Goal: Task Accomplishment & Management: Complete application form

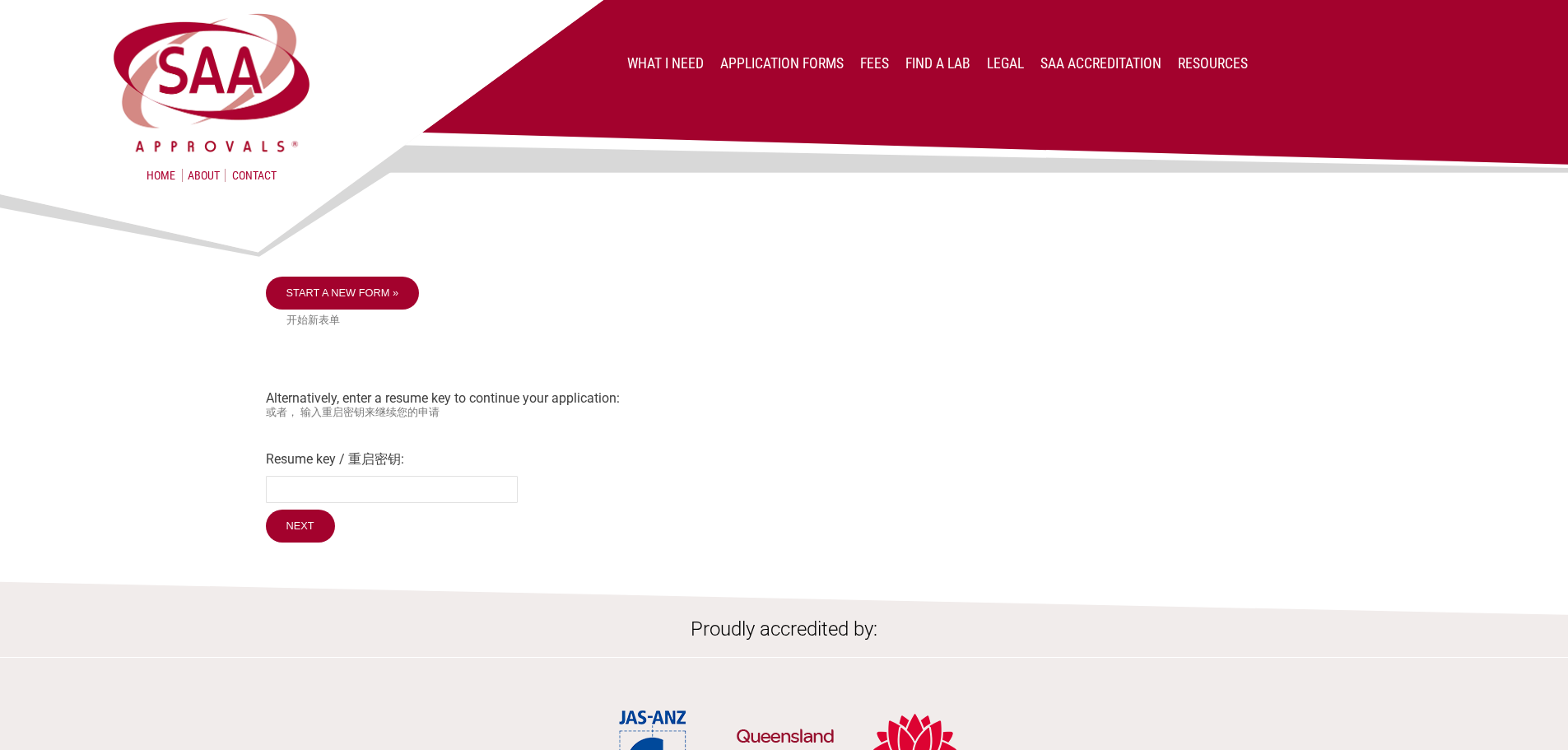
click at [799, 408] on small "或者， 输入重启密钥来继续您的申请" at bounding box center [784, 412] width 1037 height 14
click at [455, 431] on div "Start a new form » 开始新表单 Alternatively, enter a resume key to continue your app…" at bounding box center [784, 411] width 1037 height 270
click at [353, 495] on input "Resume key / 重启密钥:" at bounding box center [391, 489] width 252 height 27
paste input "sGIM3p73"
type input "sGIM3p73"
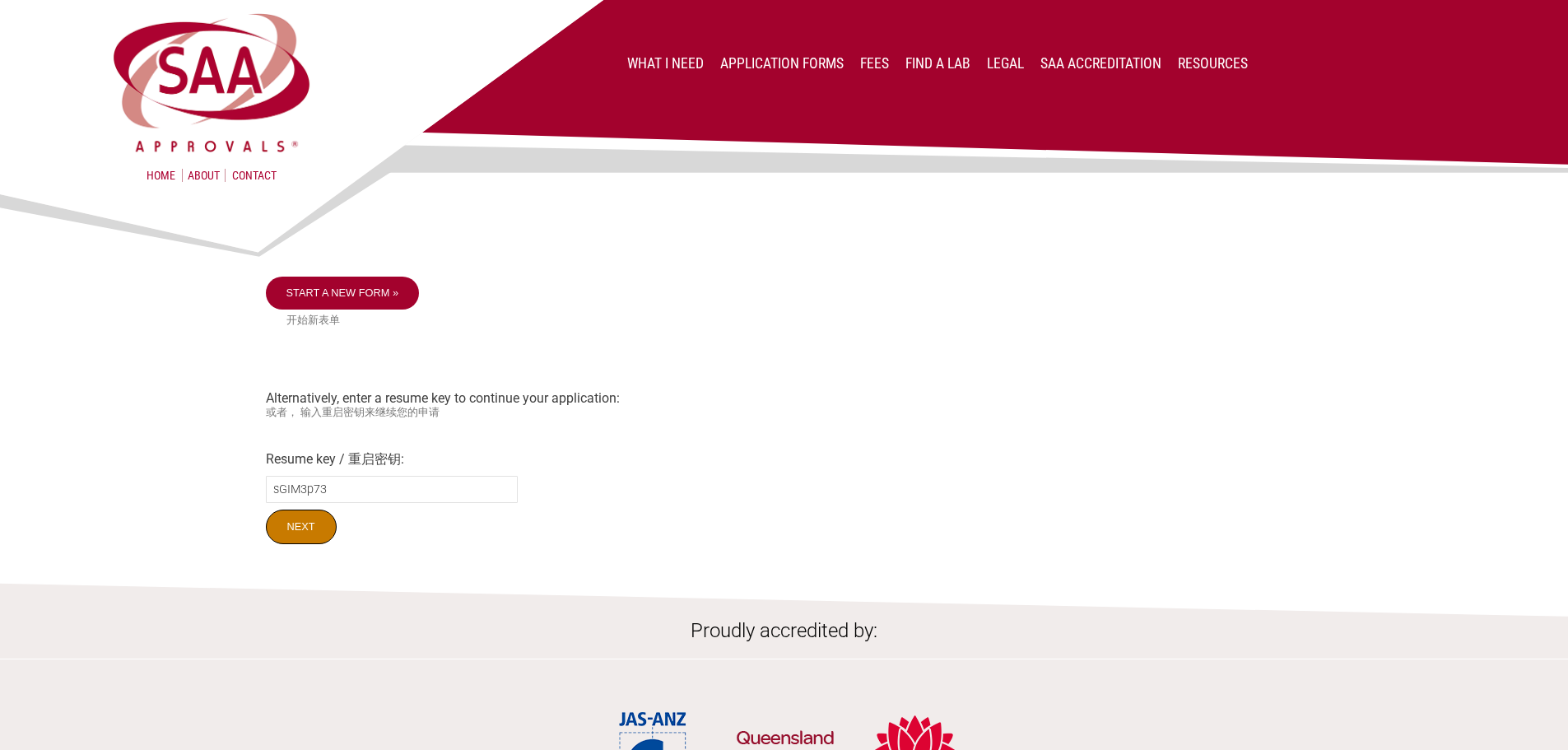
click at [307, 535] on input "Next" at bounding box center [301, 526] width 71 height 34
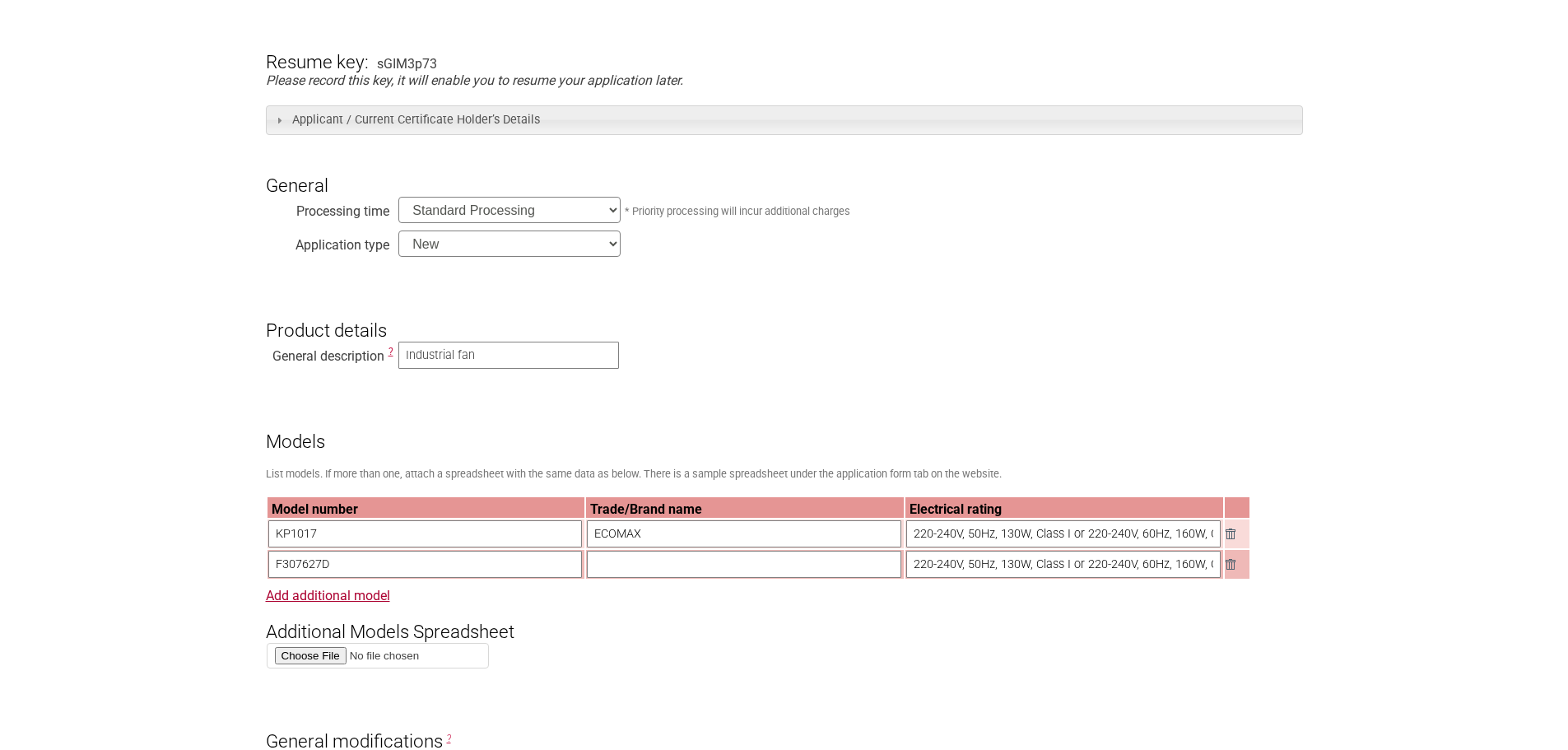
scroll to position [411, 0]
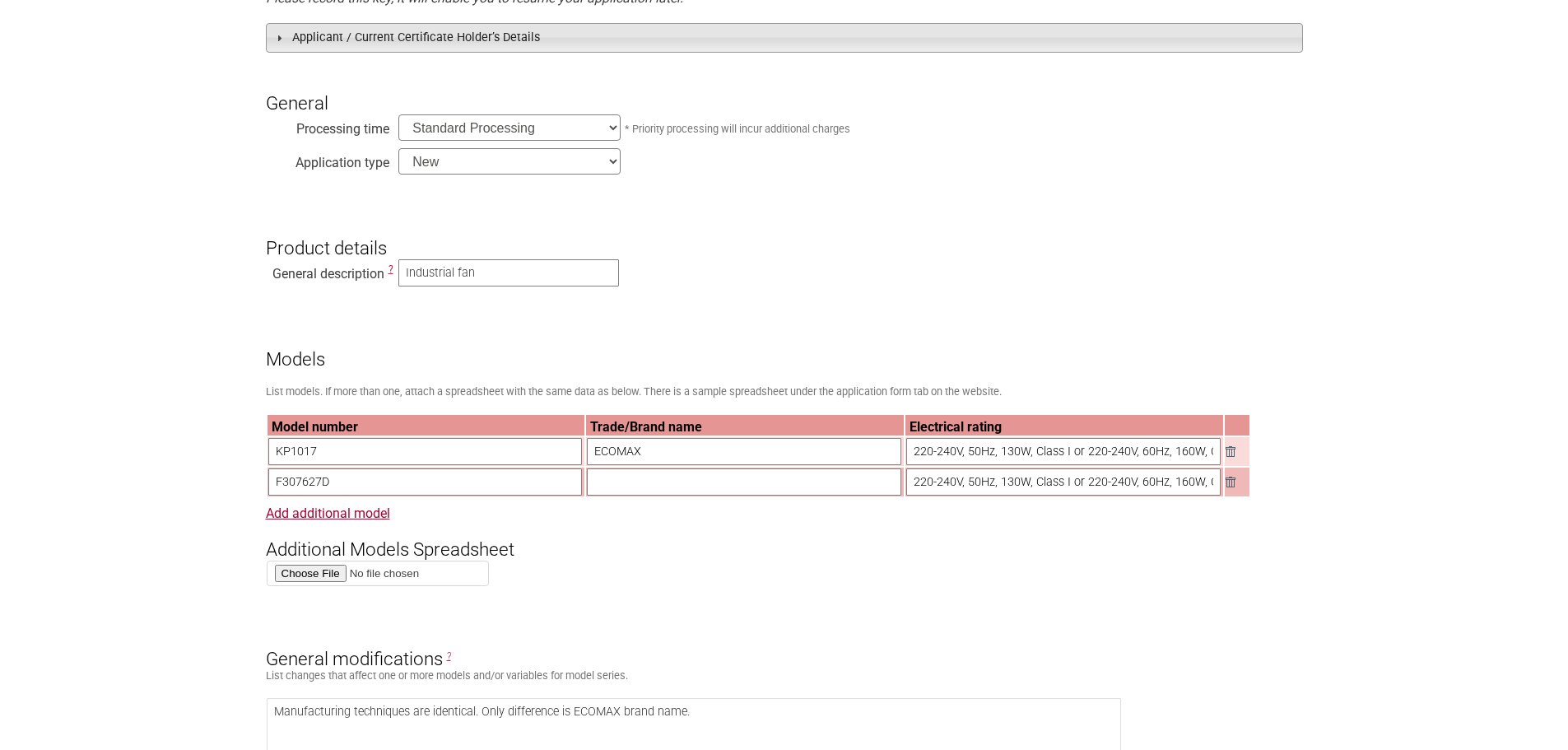
click at [445, 49] on h3 "Applicant / Current Certificate Holder’s Details" at bounding box center [784, 37] width 1037 height 29
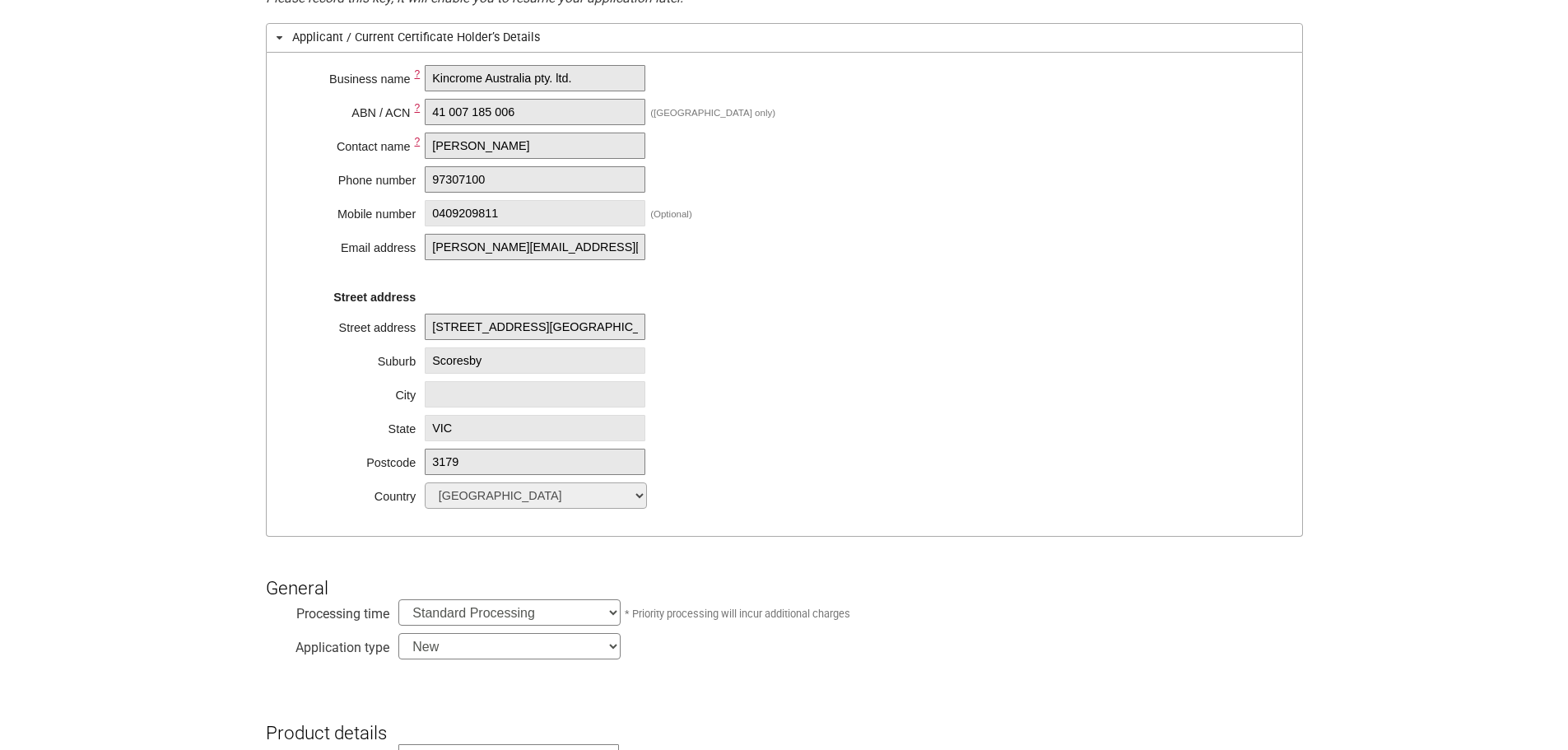
click at [436, 46] on h3 "Applicant / Current Certificate Holder’s Details" at bounding box center [784, 37] width 1037 height 29
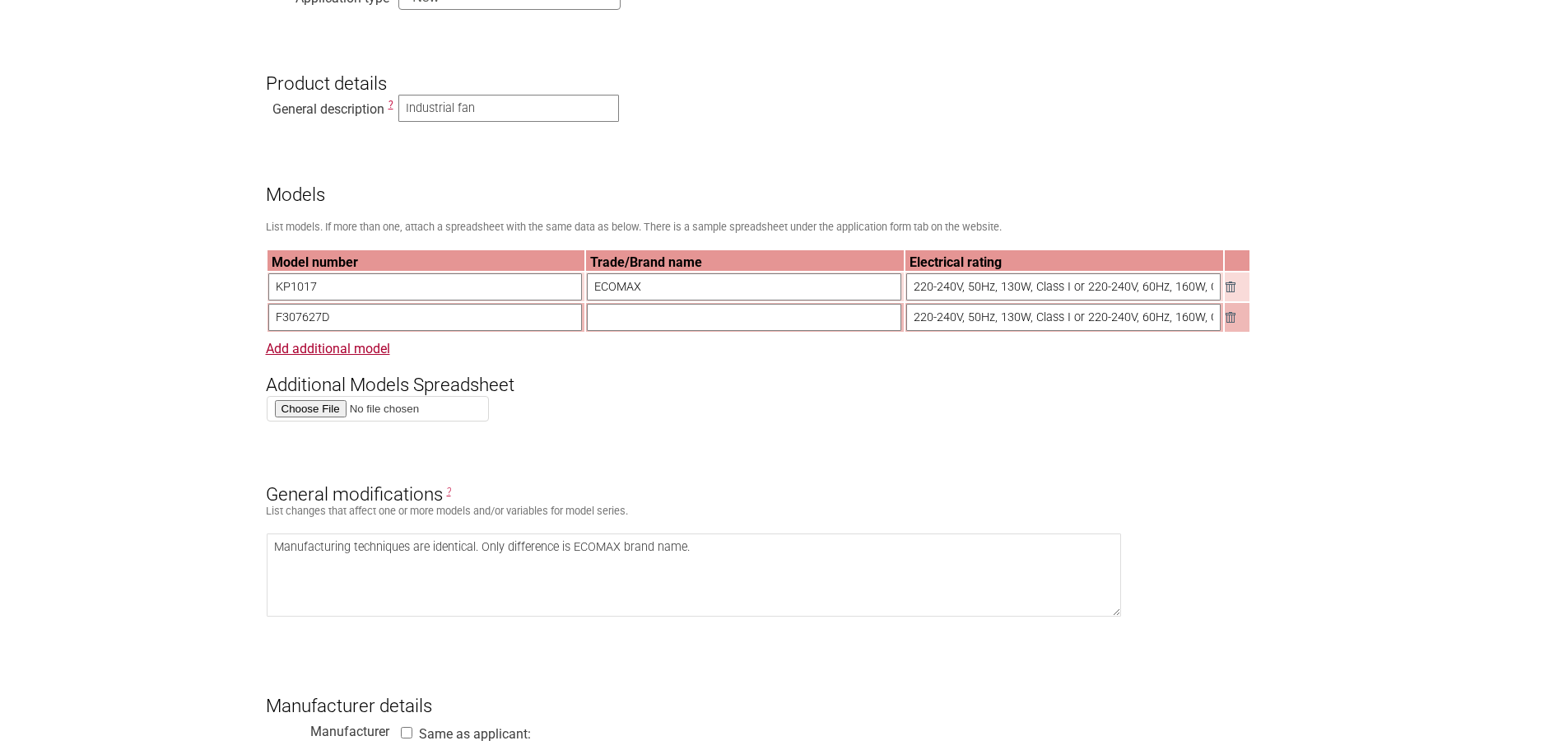
scroll to position [823, 0]
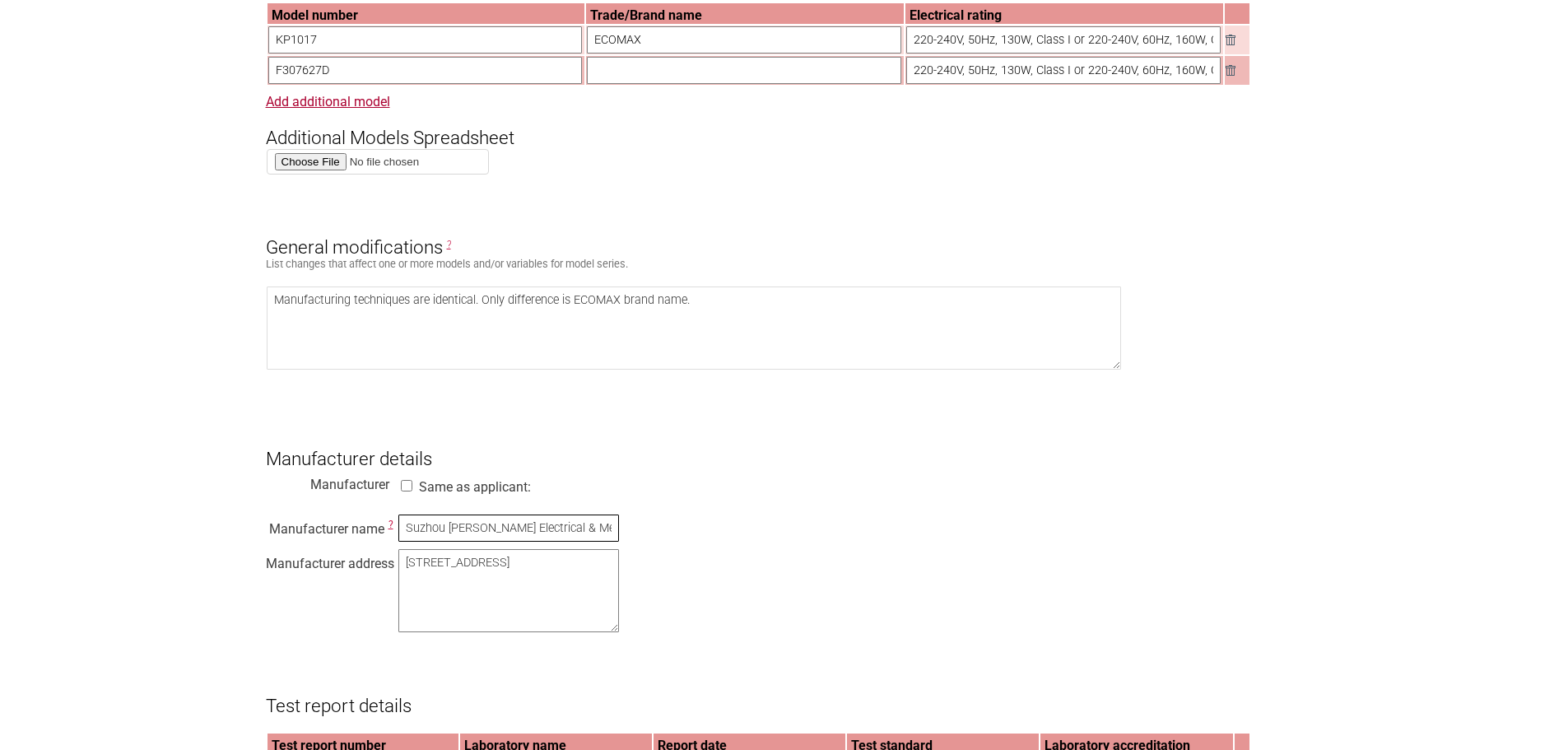
click at [454, 541] on input "Suzhou Alton Electrical & Mechanical Industry Co., Ltd" at bounding box center [508, 527] width 220 height 27
drag, startPoint x: 406, startPoint y: 540, endPoint x: 868, endPoint y: 541, distance: 462.0
click at [868, 541] on div "Manufacturer name ? Suzhou Alton Electrical & Mechanical Industry Co., Ltd Manu…" at bounding box center [784, 575] width 1037 height 125
paste input "sGIM3p73"
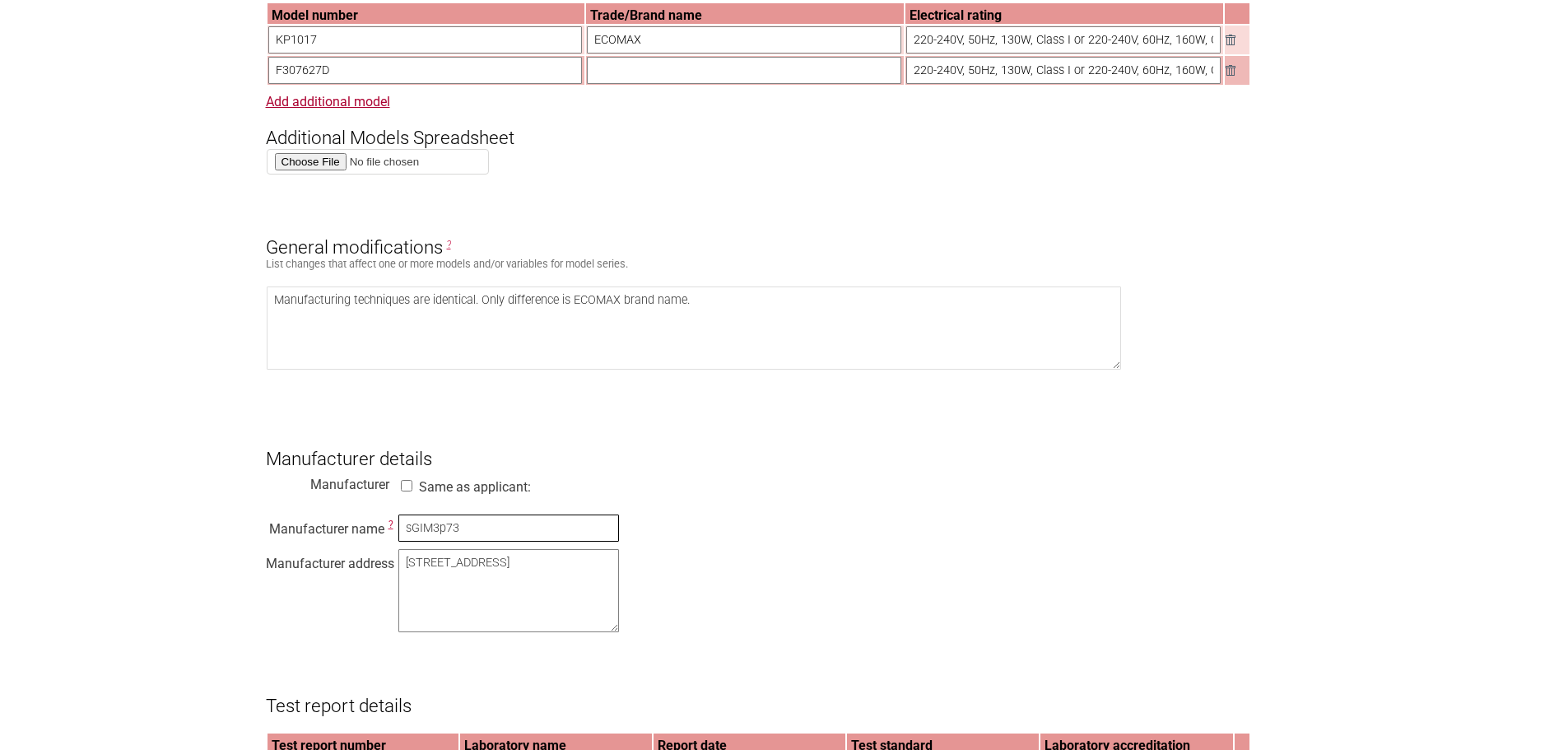
scroll to position [0, 0]
type input "sGIM3p73"
click at [878, 538] on div "Manufacturer name ? sGIM3p73 Manufacturer address 888 Laixiu Road, Wujiang Foho…" at bounding box center [784, 575] width 1037 height 125
click at [538, 540] on input "sGIM3p73" at bounding box center [508, 527] width 220 height 27
drag, startPoint x: 490, startPoint y: 540, endPoint x: 157, endPoint y: 537, distance: 333.0
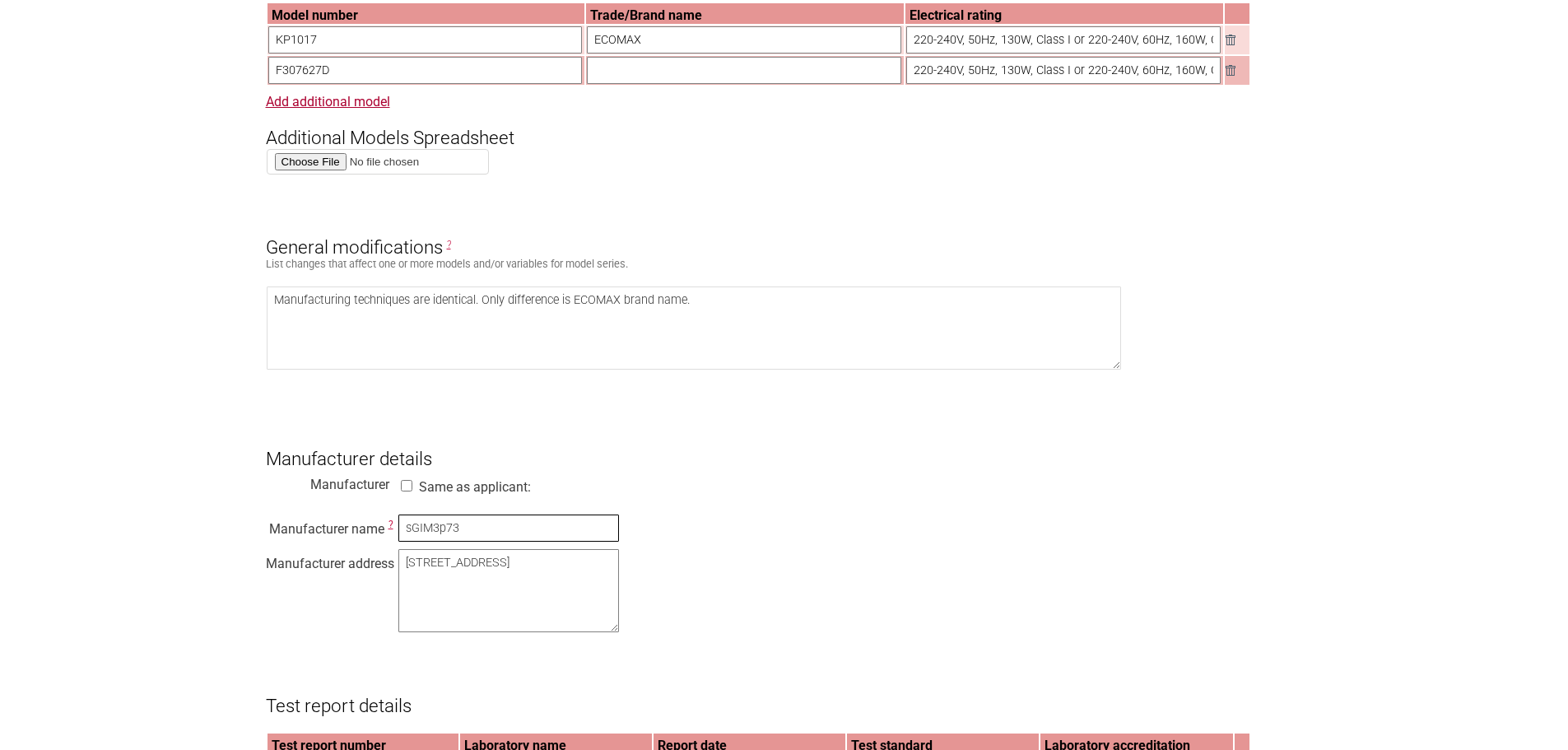
click at [157, 537] on section "Application for Electrical Certification Resume key: sGIM3p73 Please record thi…" at bounding box center [784, 647] width 1568 height 2569
drag, startPoint x: 746, startPoint y: 547, endPoint x: 735, endPoint y: 547, distance: 11.0
click at [735, 547] on div "Manufacturer name ? Manufacturer address 888 Laixiu Road, Wujiang Foho Economic…" at bounding box center [784, 575] width 1037 height 125
click at [492, 541] on input "text" at bounding box center [508, 527] width 220 height 27
type input "Suzhou Alton Electrical & Mechanical Industry Co., Ltd."
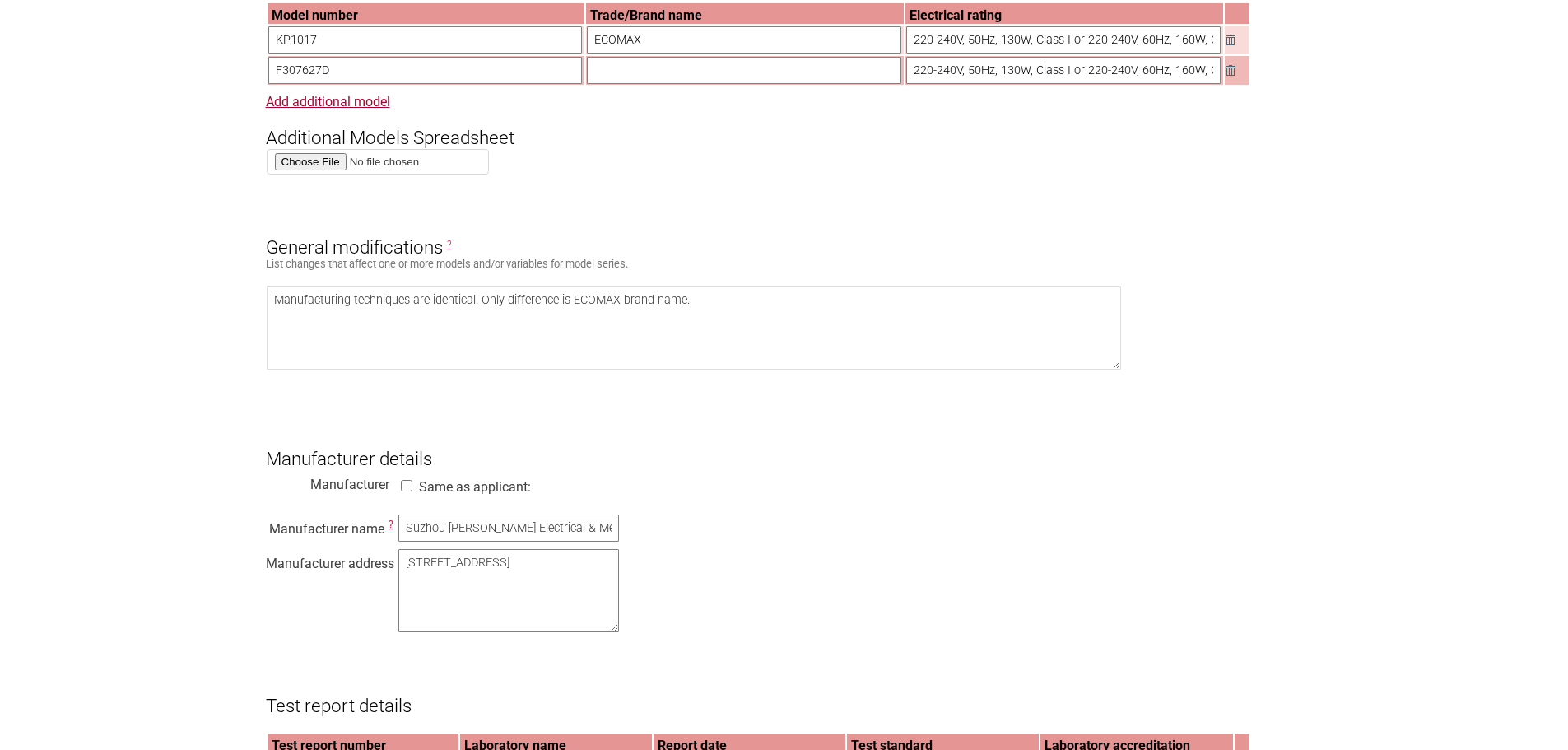
click at [813, 540] on div "Manufacturer name ? Suzhou Alton Electrical & Mechanical Industry Co., Ltd. Man…" at bounding box center [784, 575] width 1037 height 125
click at [151, 443] on section "Application for Electrical Certification Resume key: sGIM3p73 Please record thi…" at bounding box center [784, 647] width 1568 height 2569
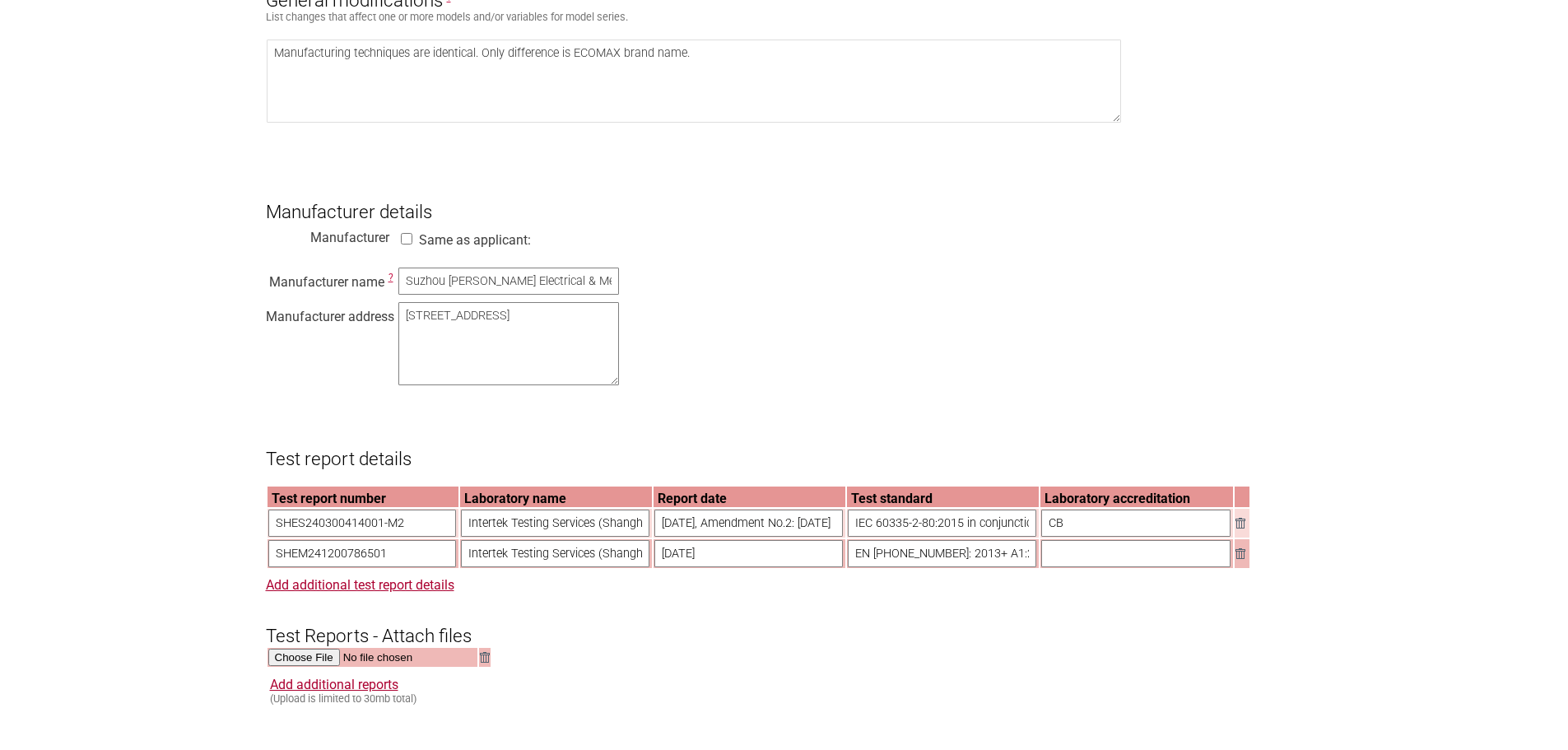
scroll to position [1317, 0]
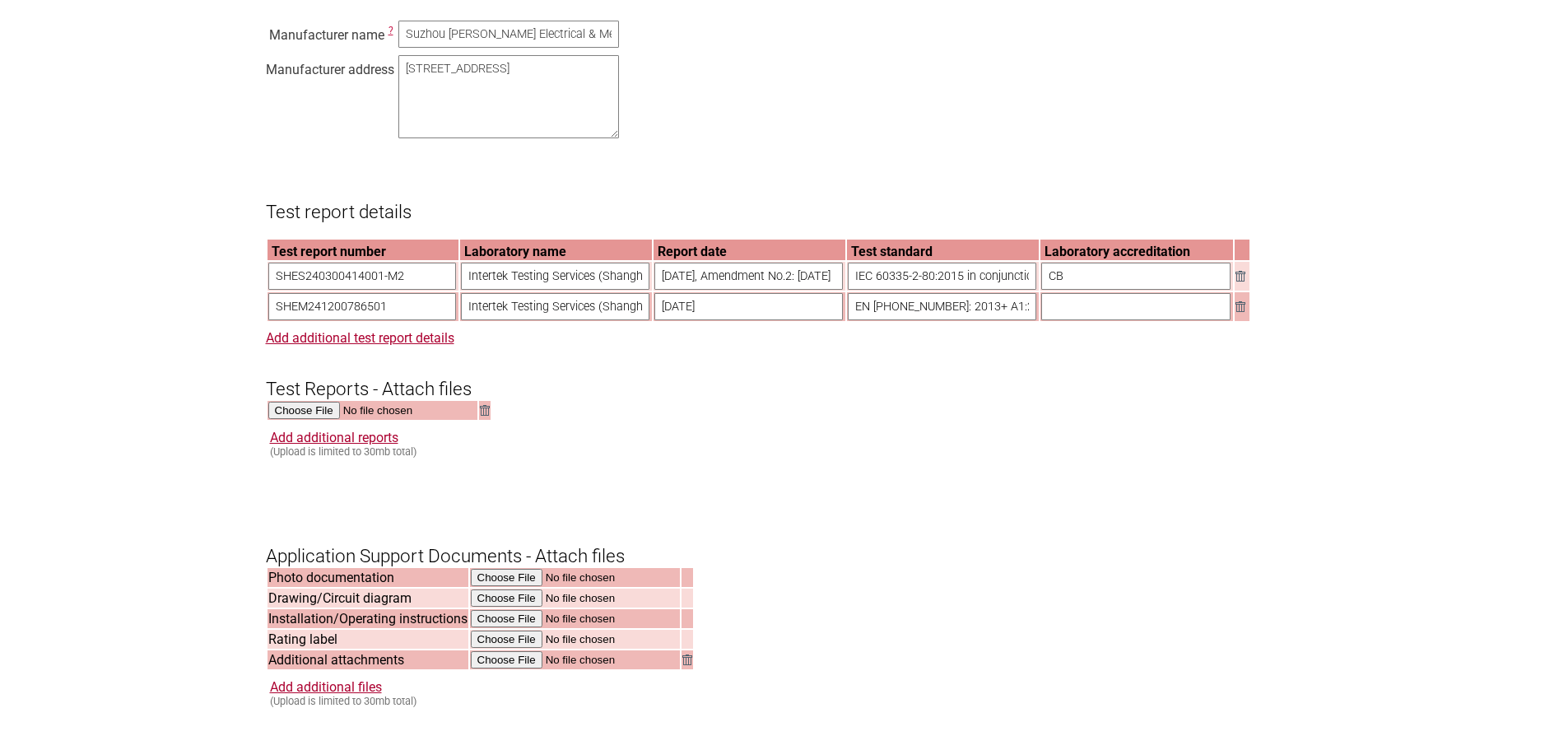
click at [1102, 320] on input "text" at bounding box center [1136, 306] width 190 height 27
type input "NA"
click at [987, 501] on form "Resume key: sGIM3p73 Please record this key, it will enable you to resume your …" at bounding box center [784, 231] width 1037 height 2415
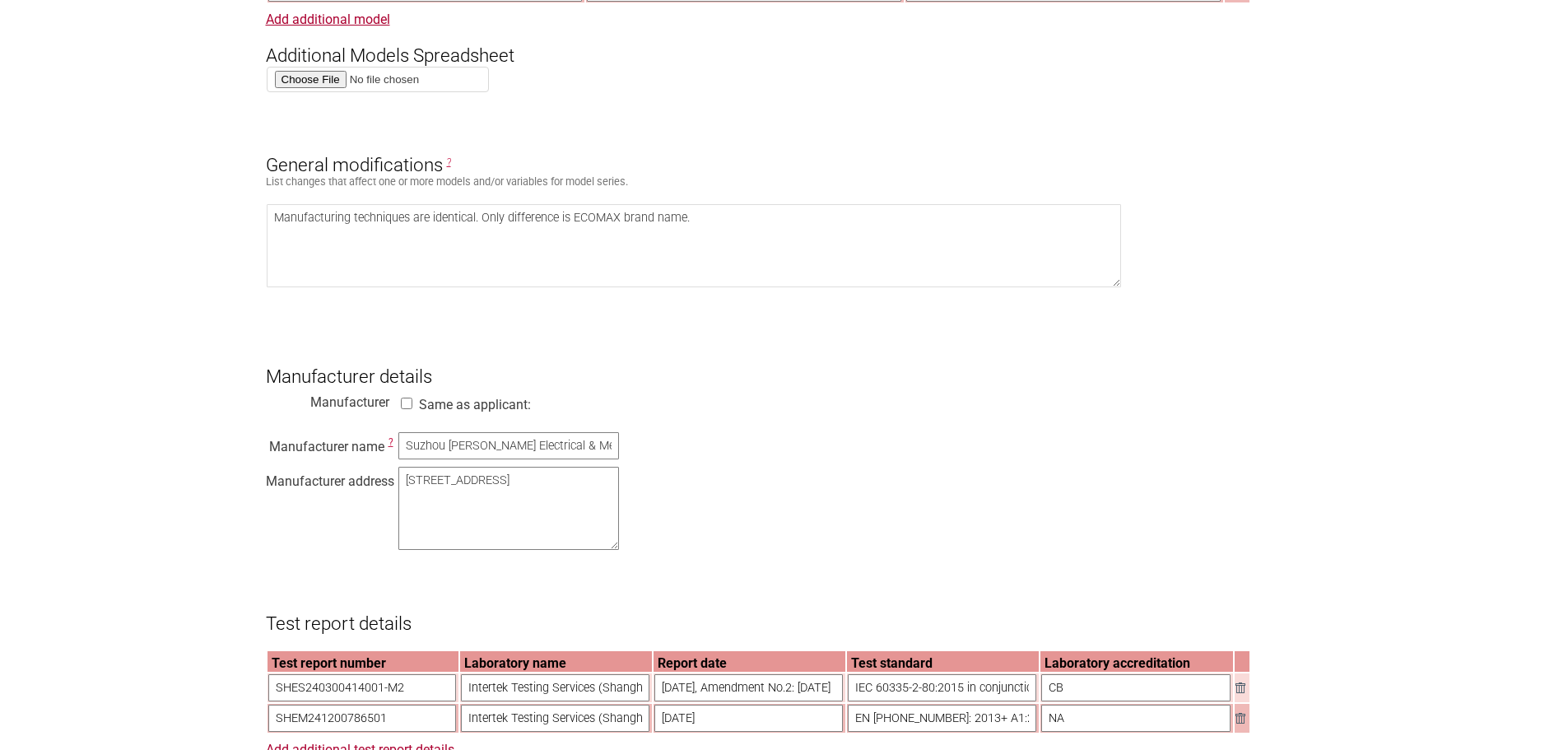
scroll to position [823, 0]
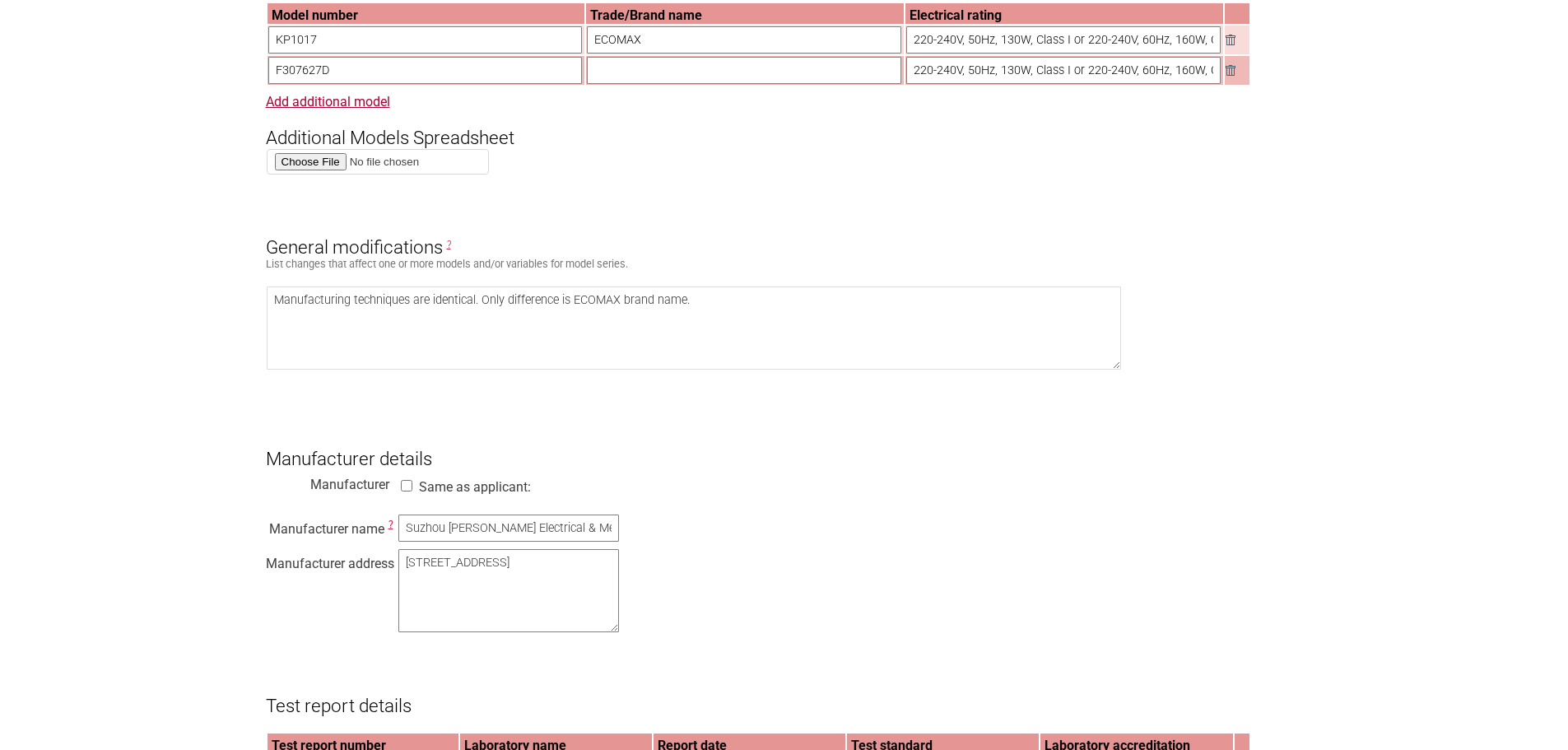
click at [723, 430] on form "Resume key: sGIM3p73 Please record this key, it will enable you to resume your …" at bounding box center [784, 725] width 1037 height 2415
click at [724, 422] on form "Resume key: sGIM3p73 Please record this key, it will enable you to resume your …" at bounding box center [784, 725] width 1037 height 2415
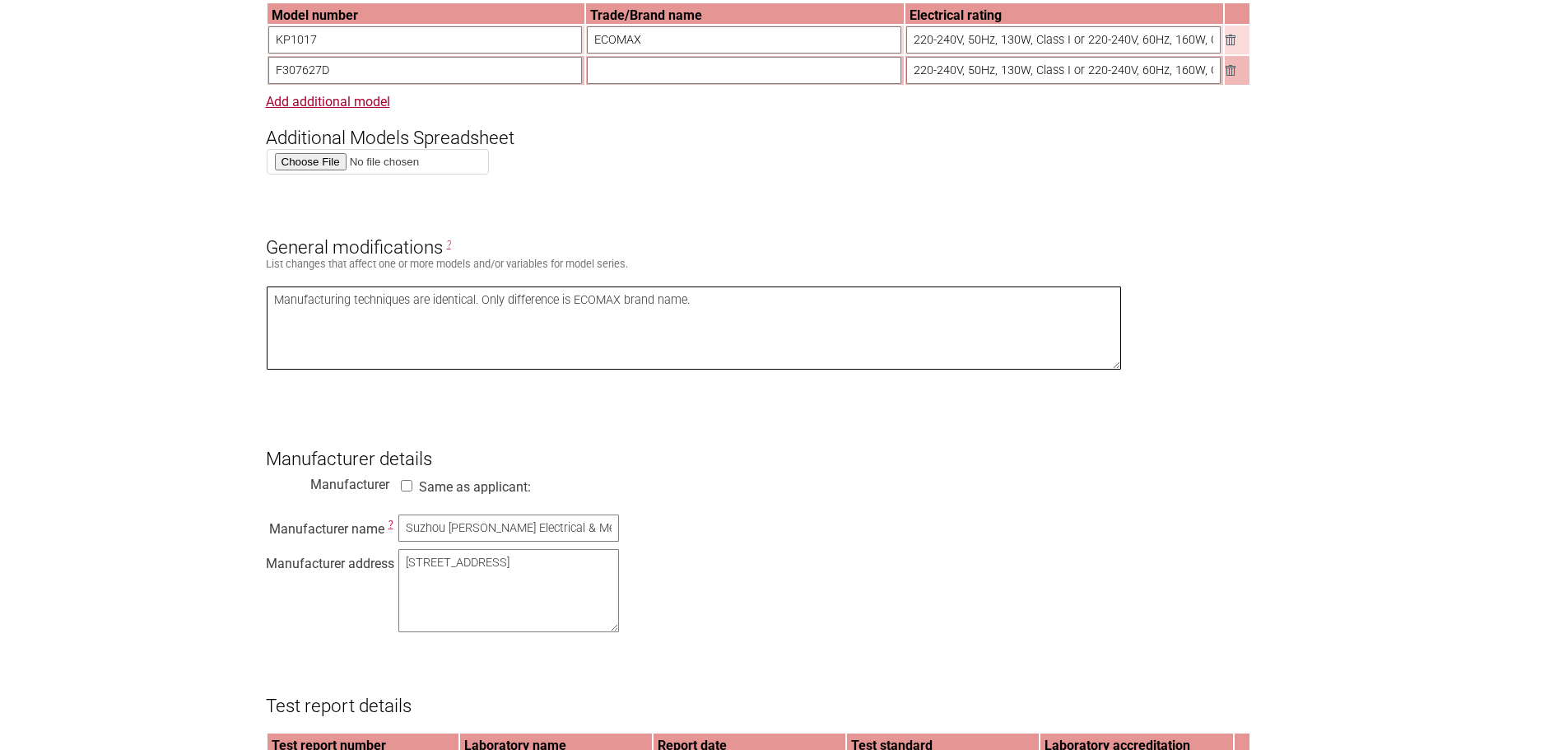
drag, startPoint x: 535, startPoint y: 310, endPoint x: 691, endPoint y: 306, distance: 156.1
click at [691, 306] on textarea "Manufacturing techniques are identical. Only difference is ECOMAX brand name." at bounding box center [694, 327] width 856 height 83
click at [729, 308] on textarea "Manufacturing techniques are identical. Only difference is ECOMAX brand name." at bounding box center [694, 327] width 856 height 83
drag, startPoint x: 768, startPoint y: 317, endPoint x: 519, endPoint y: 329, distance: 249.3
click at [231, 294] on section "Application for Electrical Certification Resume key: sGIM3p73 Please record thi…" at bounding box center [784, 647] width 1568 height 2569
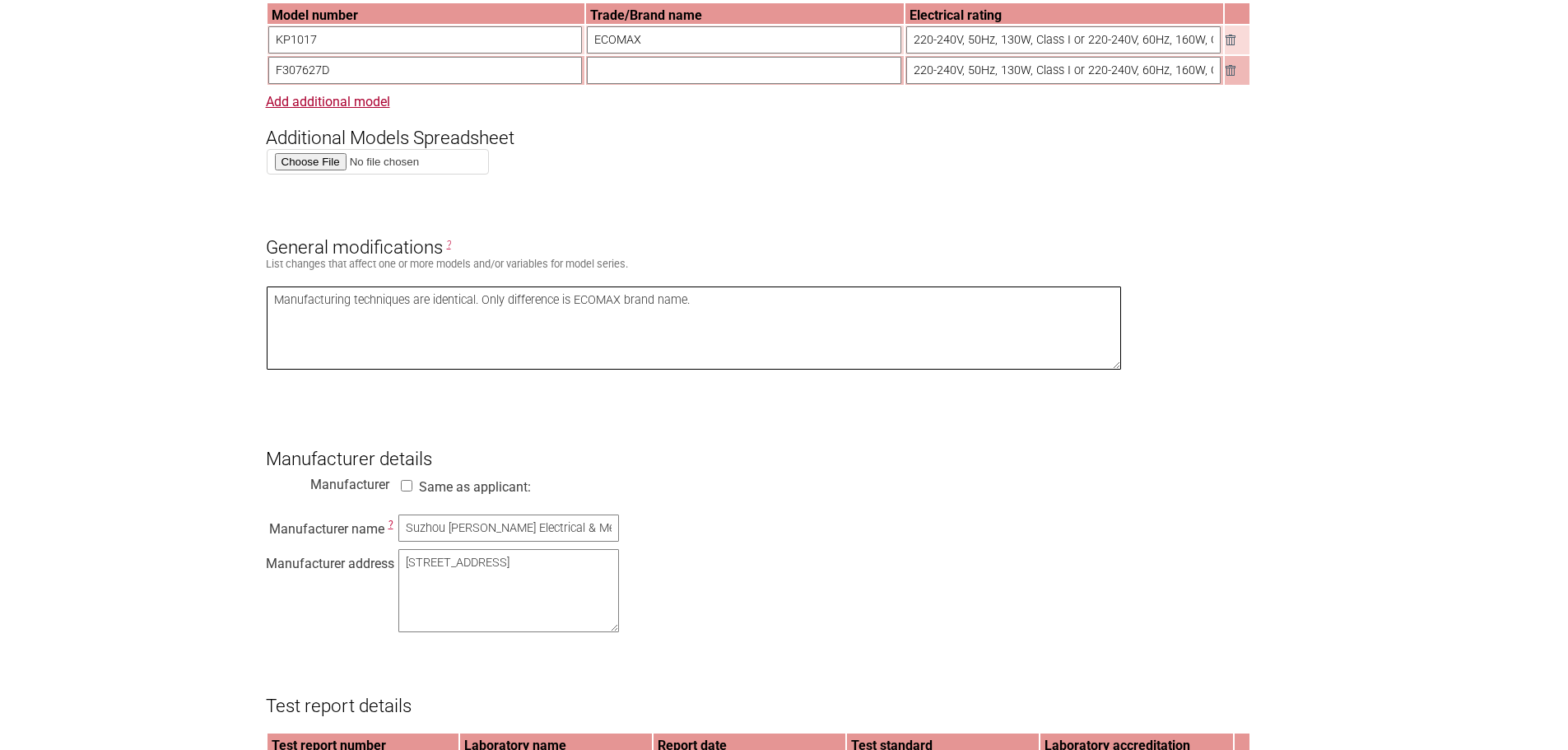
click at [542, 329] on textarea "Manufacturing techniques are identical. Only difference is ECOMAX brand name." at bounding box center [694, 327] width 856 height 83
click at [775, 304] on textarea "Manufacturing techniques are identical. Only difference is ECOMAX brand name." at bounding box center [694, 327] width 856 height 83
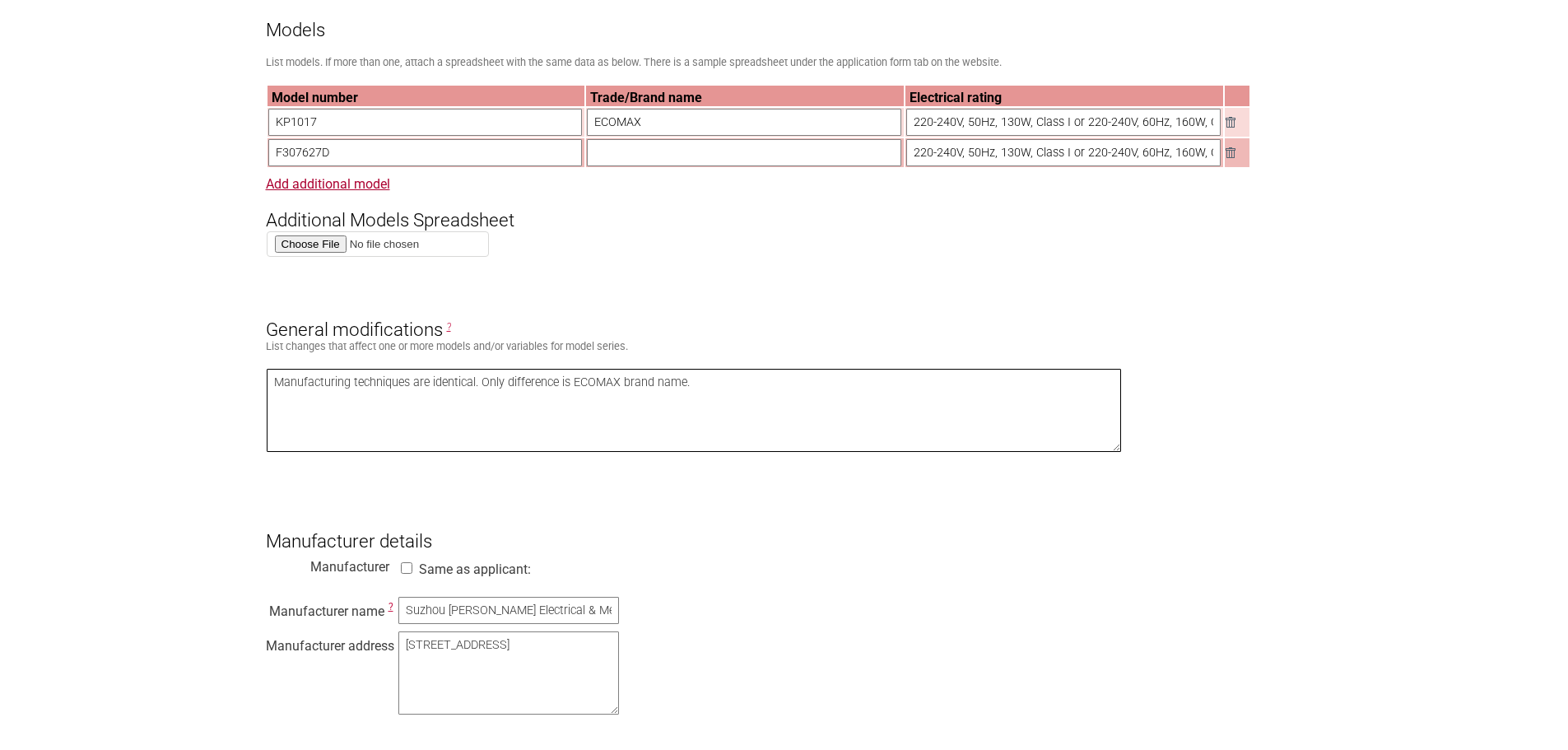
click at [390, 427] on textarea "Manufacturing techniques are identical. Only difference is ECOMAX brand name." at bounding box center [694, 410] width 856 height 83
drag, startPoint x: 483, startPoint y: 391, endPoint x: 551, endPoint y: 389, distance: 68.0
click at [551, 389] on textarea "Manufacturing techniques are identical. Only difference is ECOMAX brand name." at bounding box center [694, 410] width 856 height 83
click at [529, 425] on textarea "Manufacturing techniques are identical. Only difference is ECOMAX brand name." at bounding box center [694, 410] width 856 height 83
drag, startPoint x: 512, startPoint y: 457, endPoint x: 604, endPoint y: 404, distance: 106.2
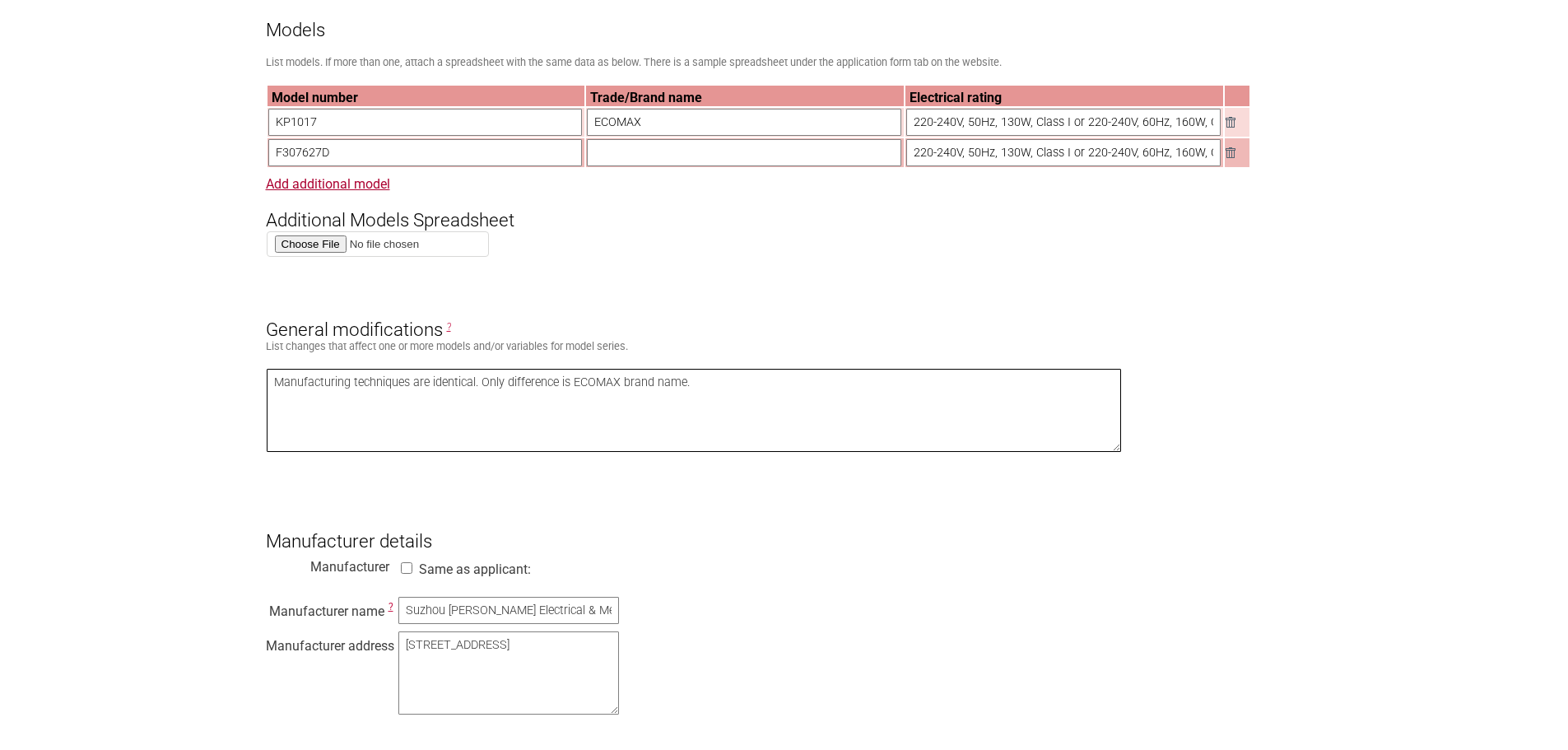
click at [513, 452] on textarea "Manufacturing techniques are identical. Only difference is ECOMAX brand name." at bounding box center [694, 410] width 856 height 83
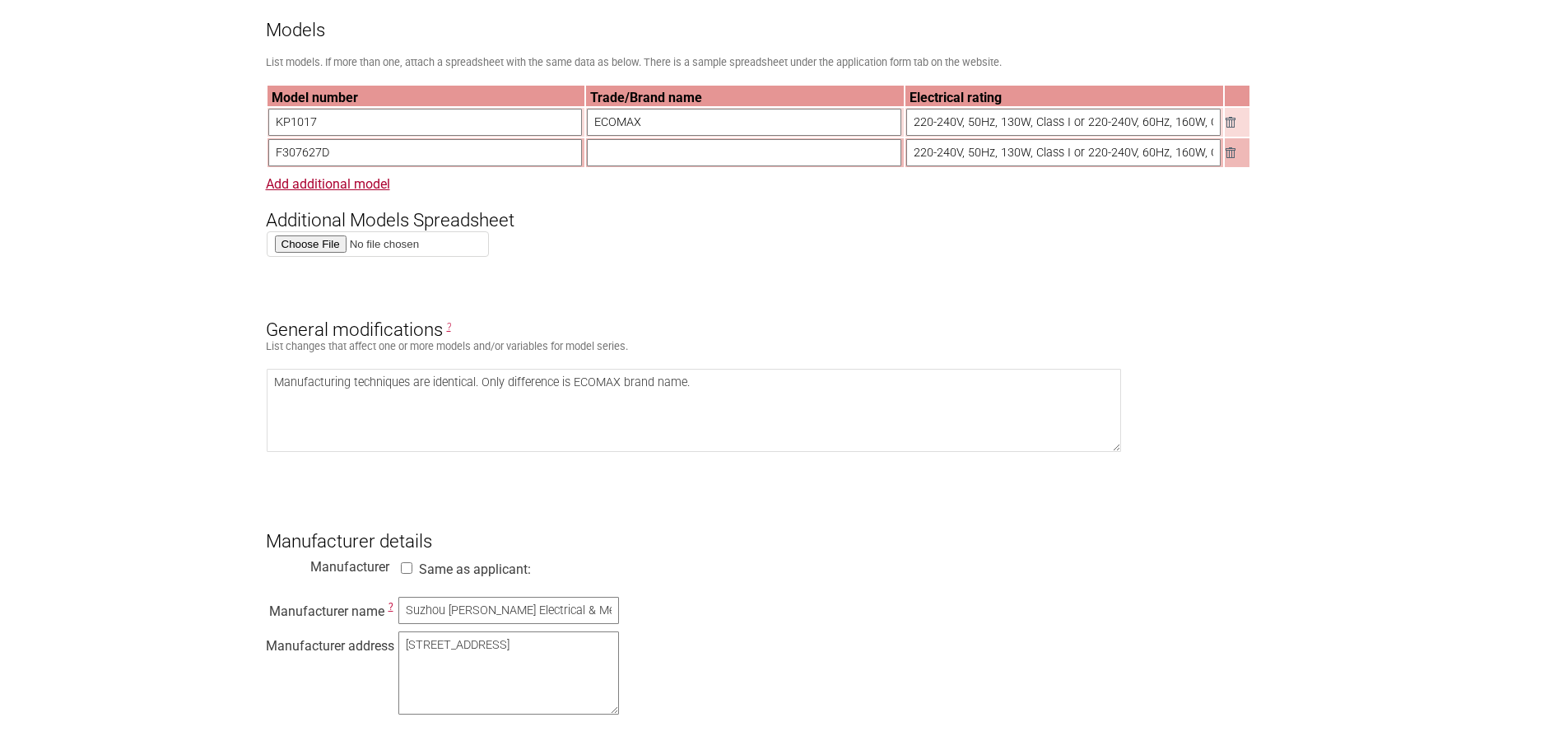
click at [724, 310] on h3 "General modifications ?" at bounding box center [784, 316] width 1037 height 49
click at [321, 192] on link "Add additional model" at bounding box center [328, 184] width 125 height 16
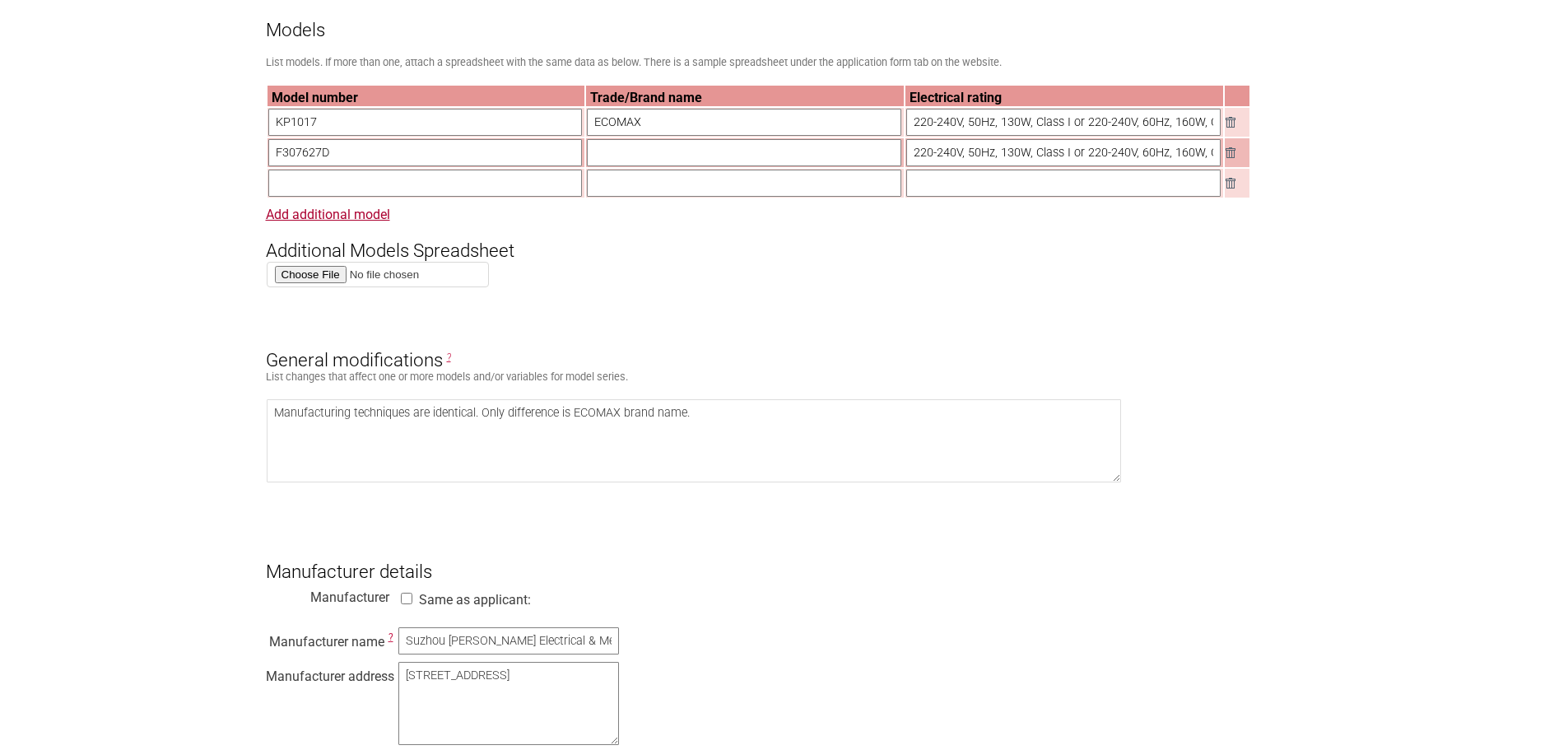
click at [1229, 189] on img at bounding box center [1230, 183] width 10 height 11
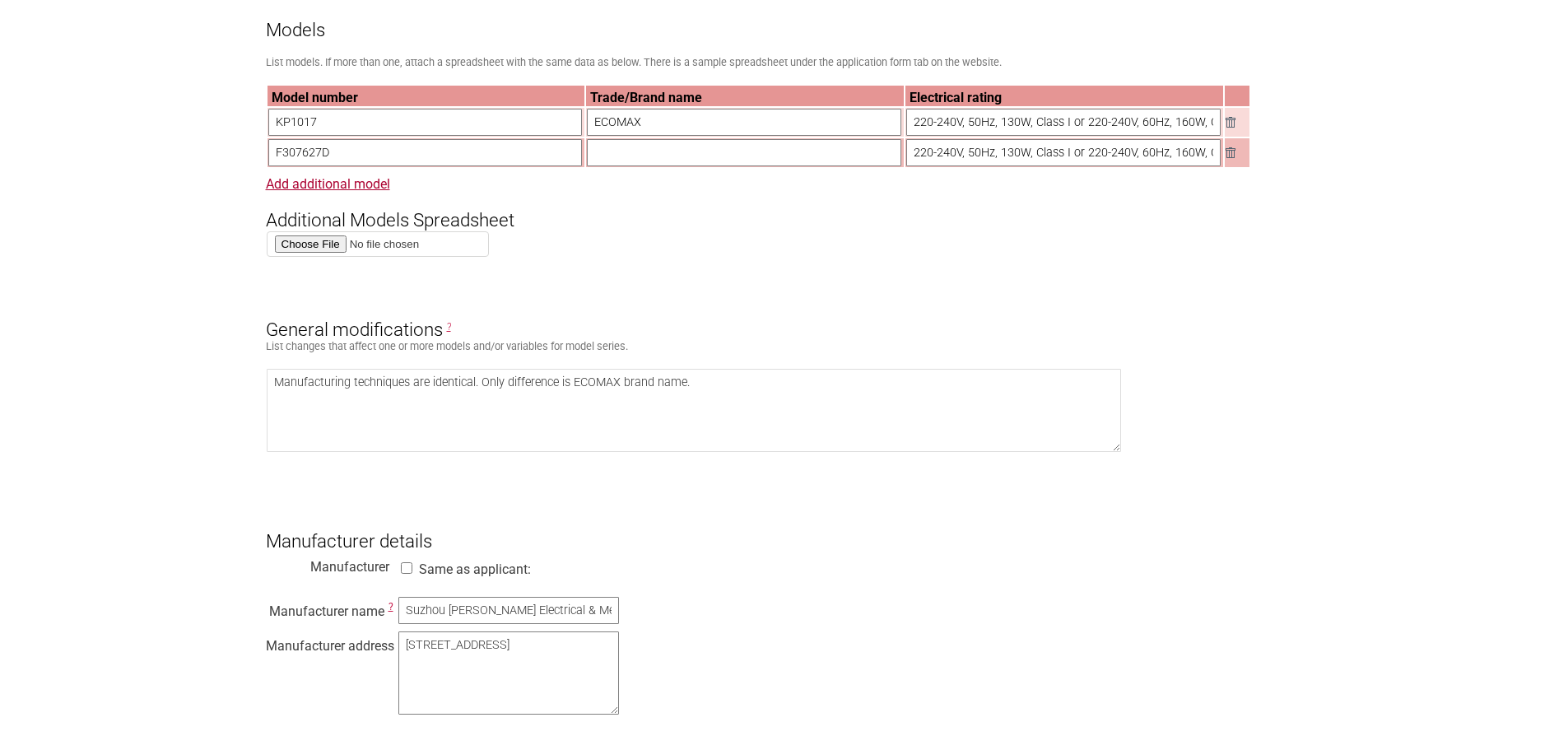
click at [1368, 277] on section "Application for Electrical Certification Resume key: sGIM3p73 Please record thi…" at bounding box center [784, 730] width 1568 height 2569
click at [690, 166] on input "text" at bounding box center [744, 153] width 314 height 27
type input "N/A"
click at [663, 208] on h3 "Additional Models Spreadsheet" at bounding box center [784, 205] width 1037 height 49
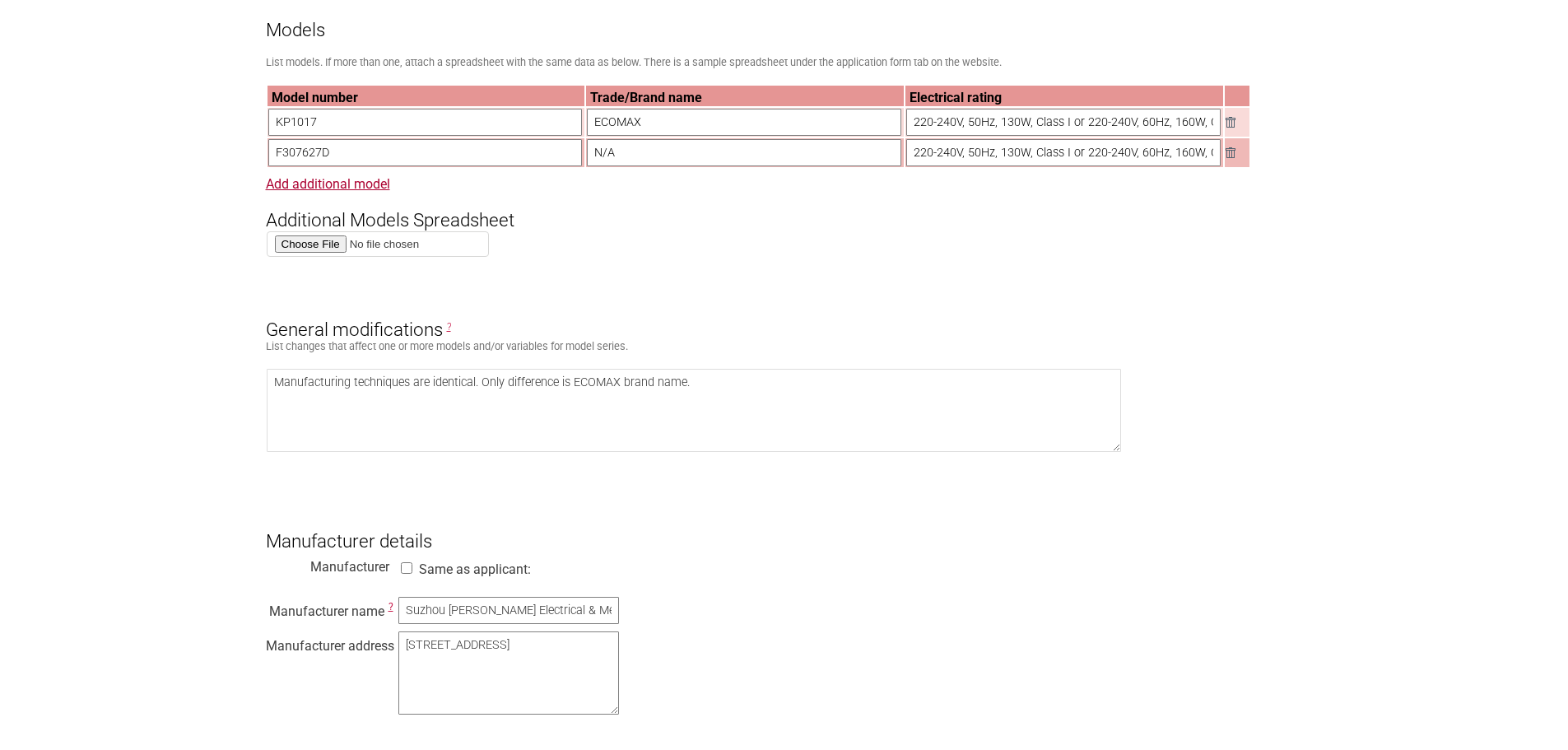
click at [125, 225] on section "Application for Electrical Certification Resume key: sGIM3p73 Please record thi…" at bounding box center [784, 730] width 1568 height 2569
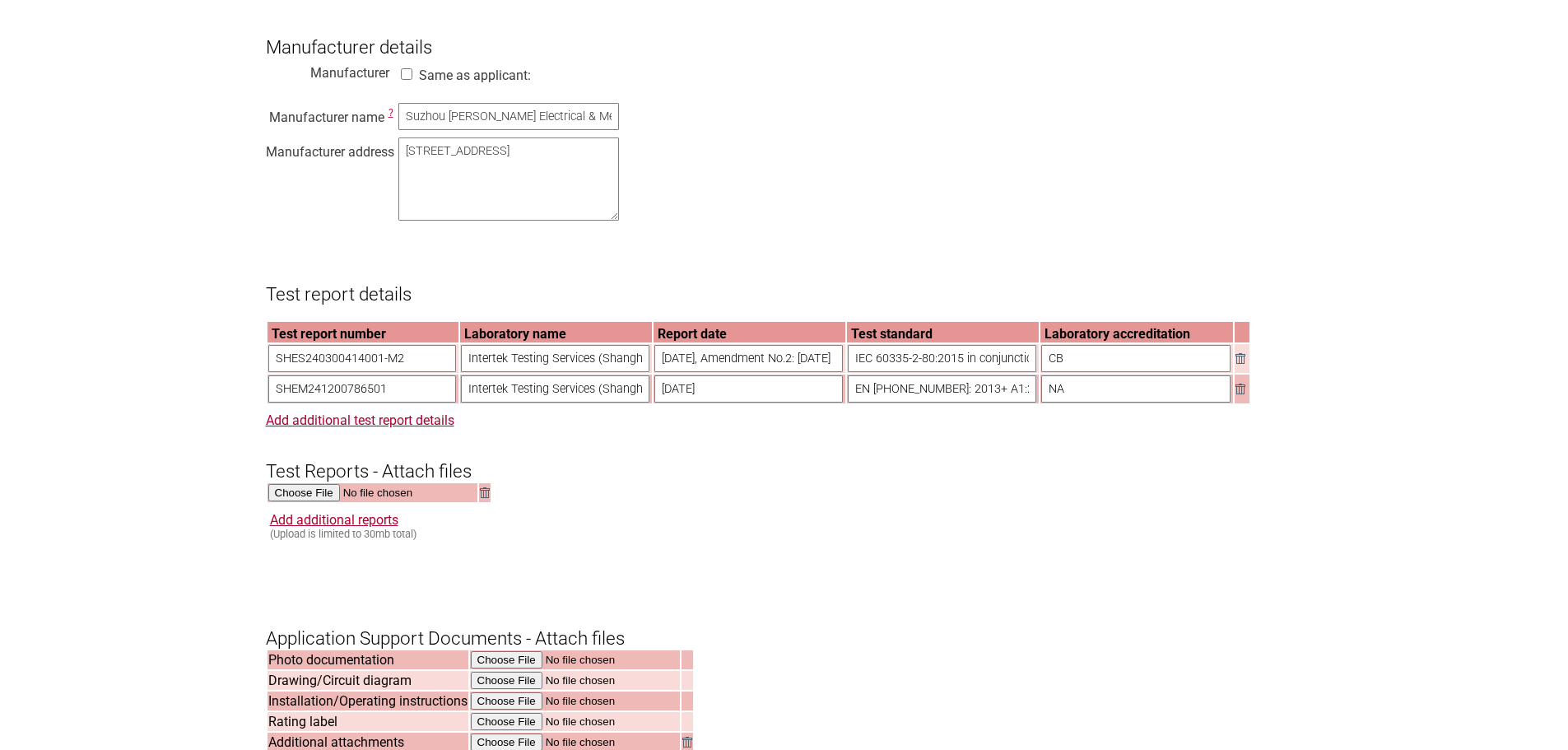
scroll to position [1317, 0]
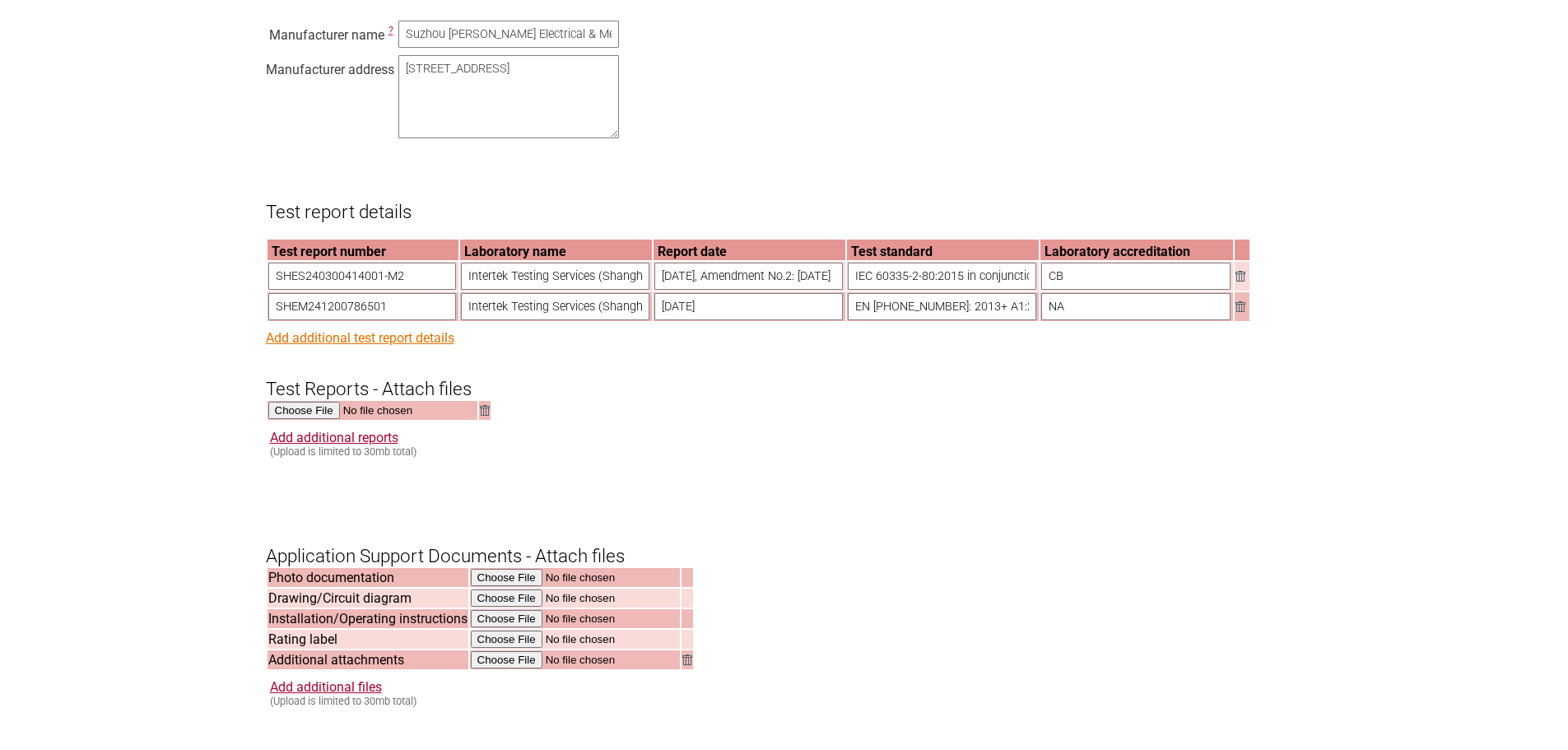
click at [288, 346] on link "Add additional test report details" at bounding box center [360, 338] width 189 height 16
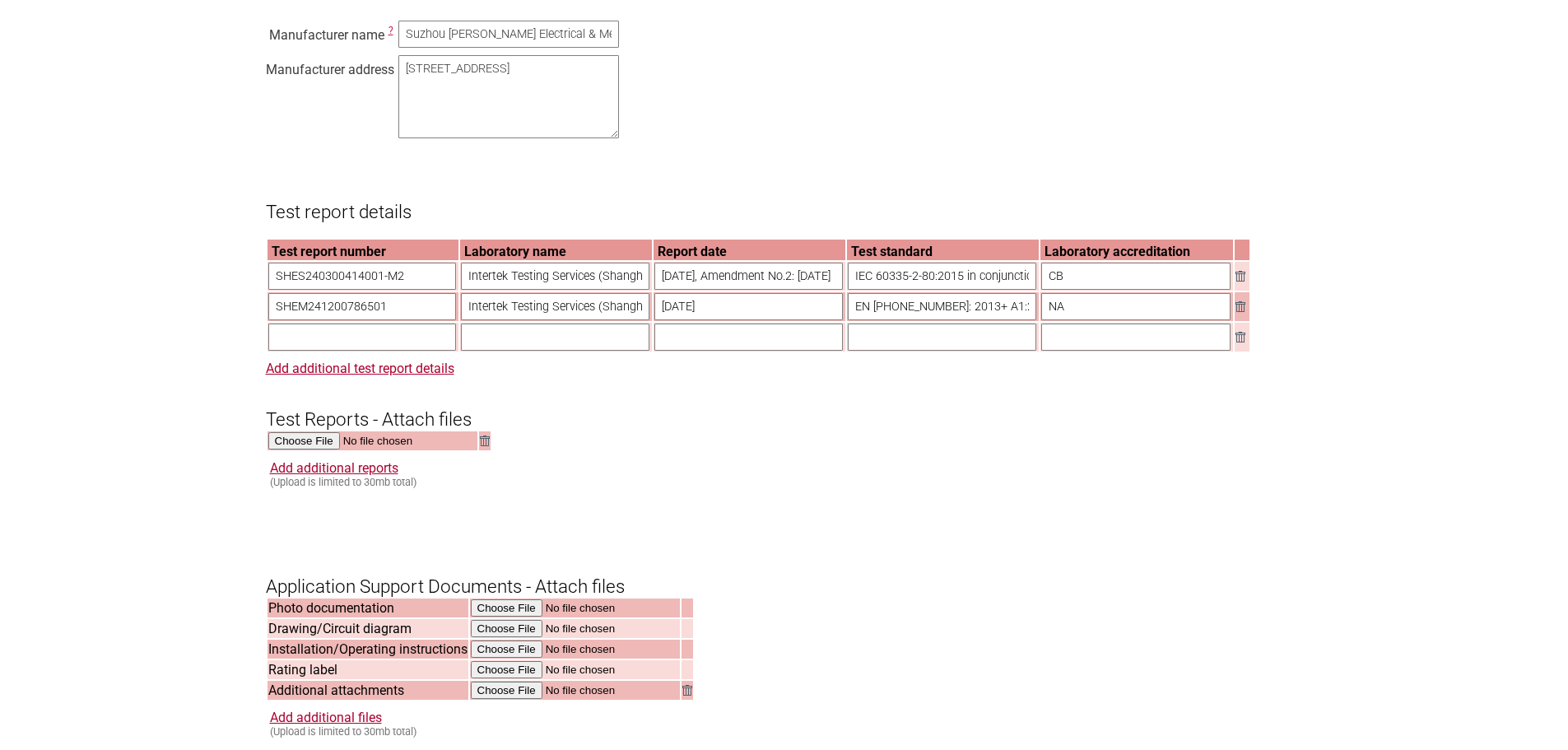
click at [357, 351] on input "text" at bounding box center [362, 337] width 189 height 27
paste input "DSS_SHES240300414001（CDF)"
type input "DSS_SHES240300414001（CDF)"
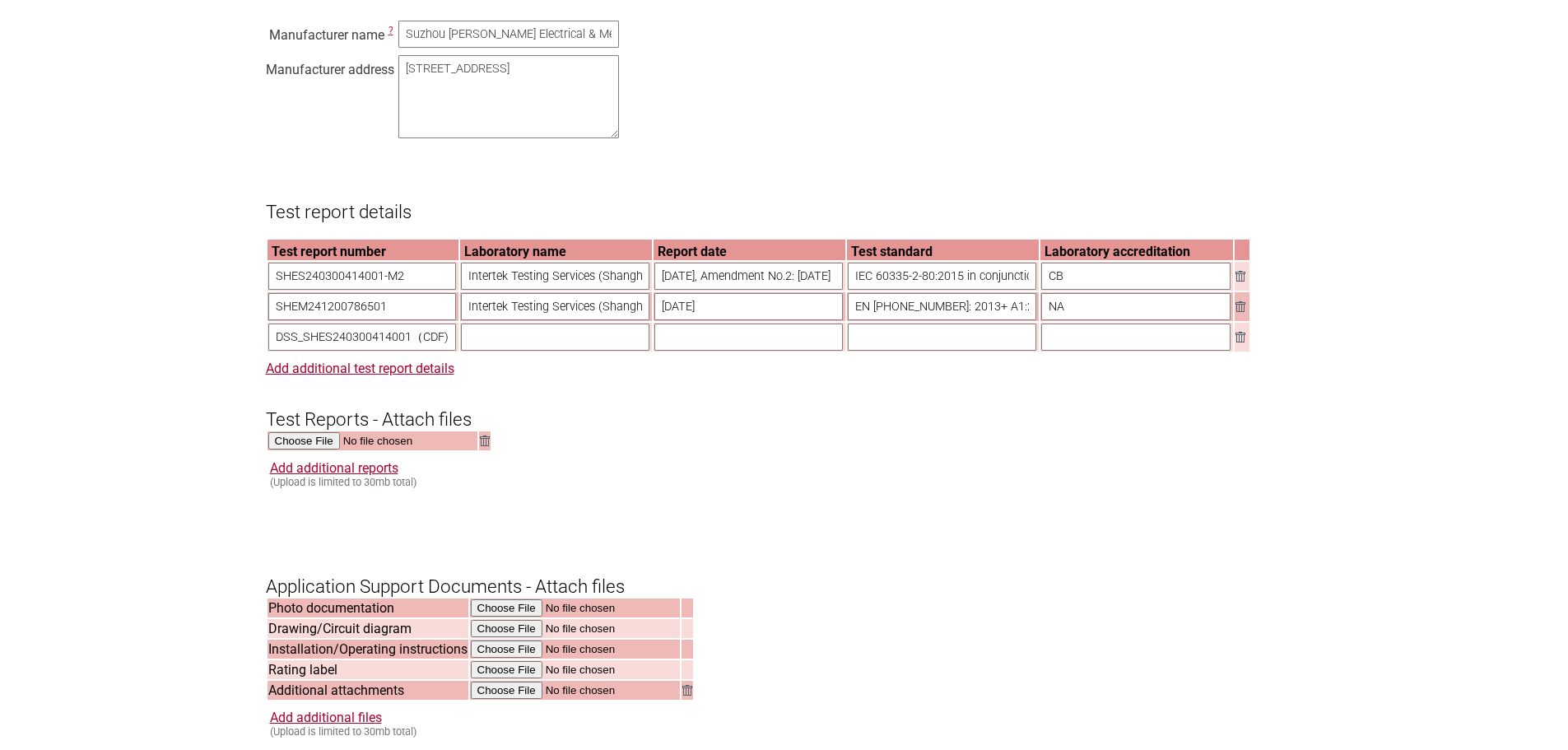
click at [525, 351] on input "text" at bounding box center [555, 337] width 189 height 27
click at [555, 289] on input "Intertek Testing Services (Shanghai FTZ) Co., Ltd." at bounding box center [555, 275] width 189 height 27
drag, startPoint x: 466, startPoint y: 294, endPoint x: 843, endPoint y: 296, distance: 377.0
click at [843, 290] on tr "SHES240300414001-M2 Intertek Testing Services (Shanghai FTZ) Co., Ltd. 2024-03-…" at bounding box center [758, 275] width 982 height 29
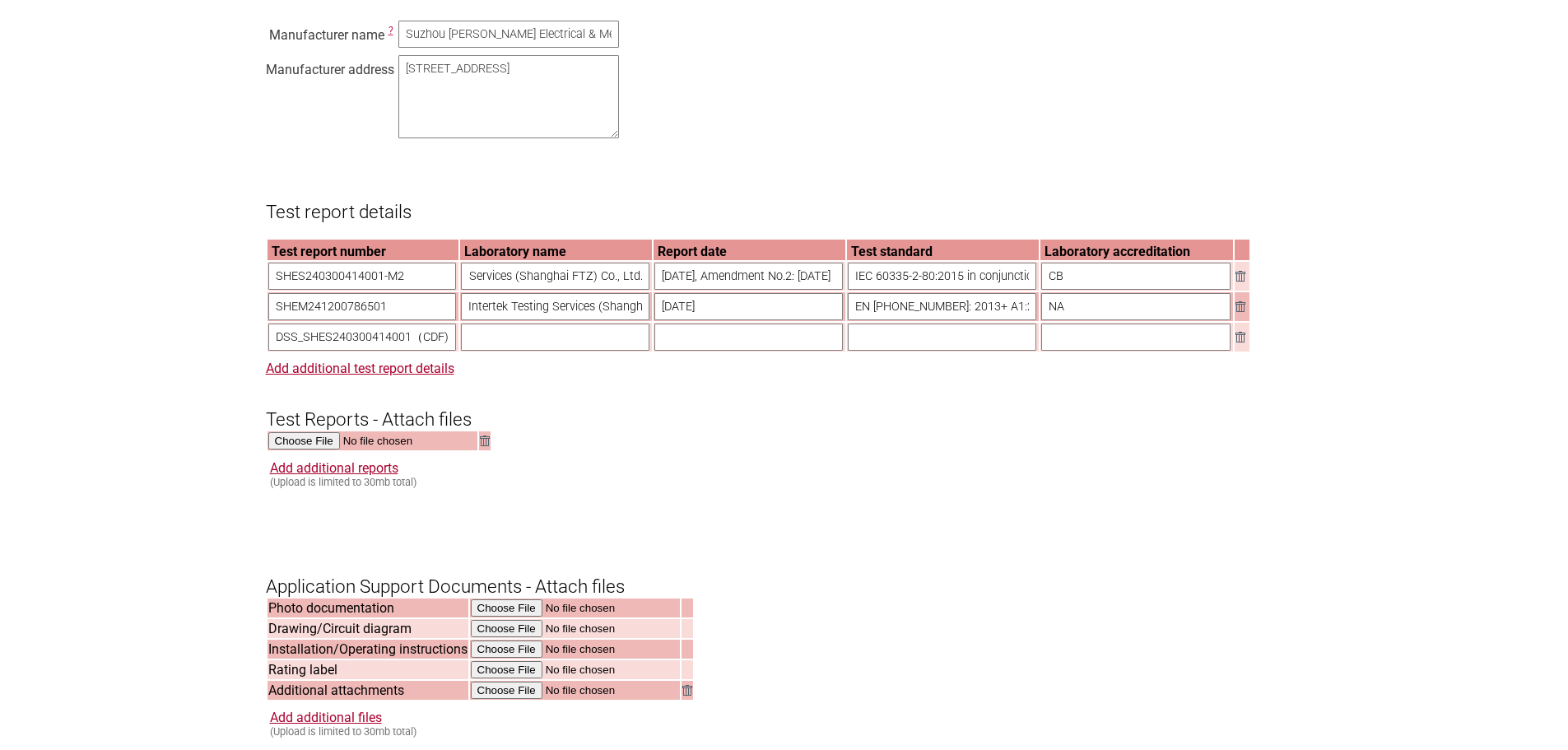
click at [584, 351] on input "text" at bounding box center [555, 337] width 189 height 27
paste input "Intertek Testing Services (Shanghai FTZ) Co., Ltd."
type input "Intertek Testing Services (Shanghai FTZ) Co., Ltd."
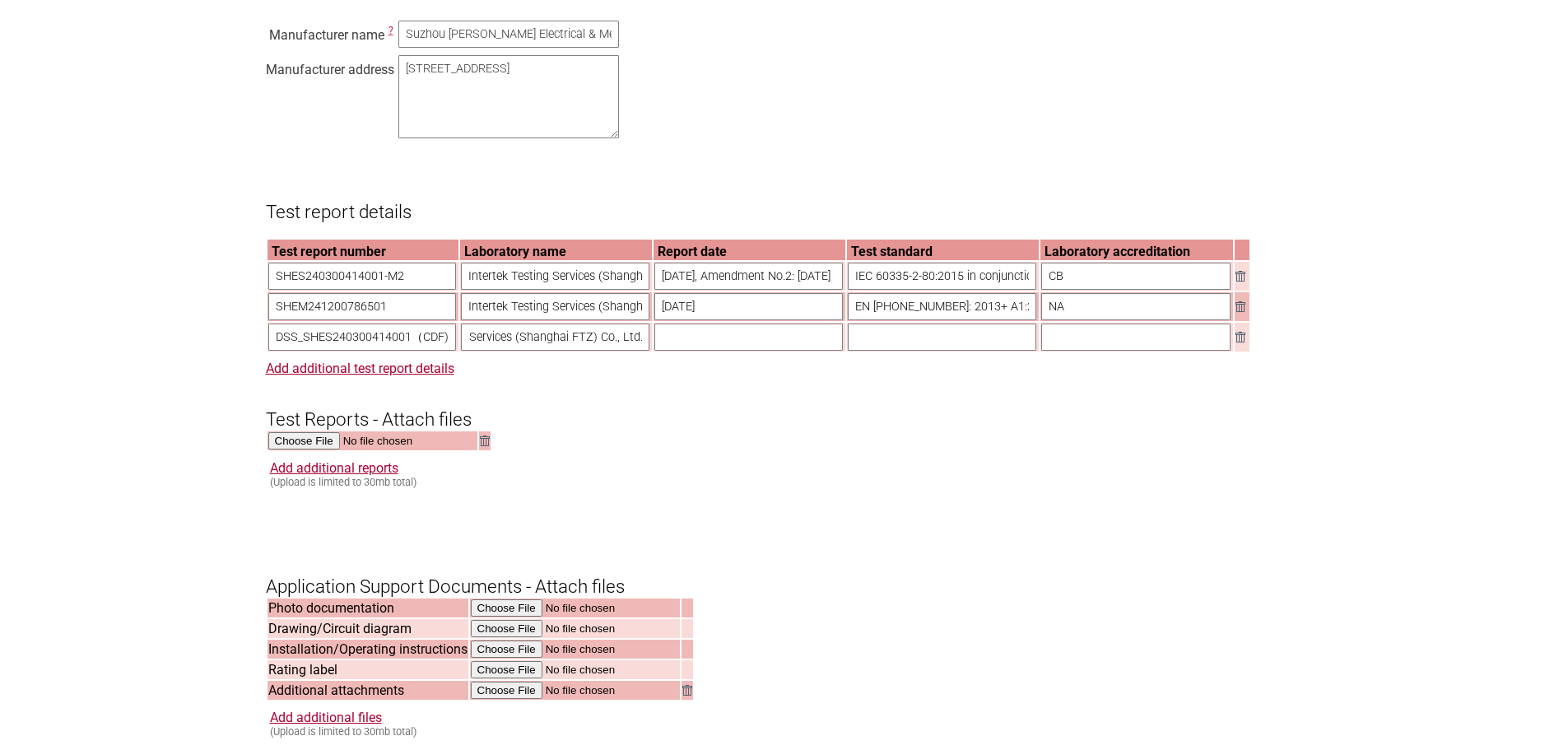
scroll to position [0, 0]
click at [730, 351] on input "text" at bounding box center [748, 337] width 189 height 27
drag, startPoint x: 657, startPoint y: 299, endPoint x: 913, endPoint y: 334, distance: 258.4
click at [1054, 290] on tr "SHES240300414001-M2 Intertek Testing Services (Shanghai FTZ) Co., Ltd. 2024-03-…" at bounding box center [758, 275] width 982 height 29
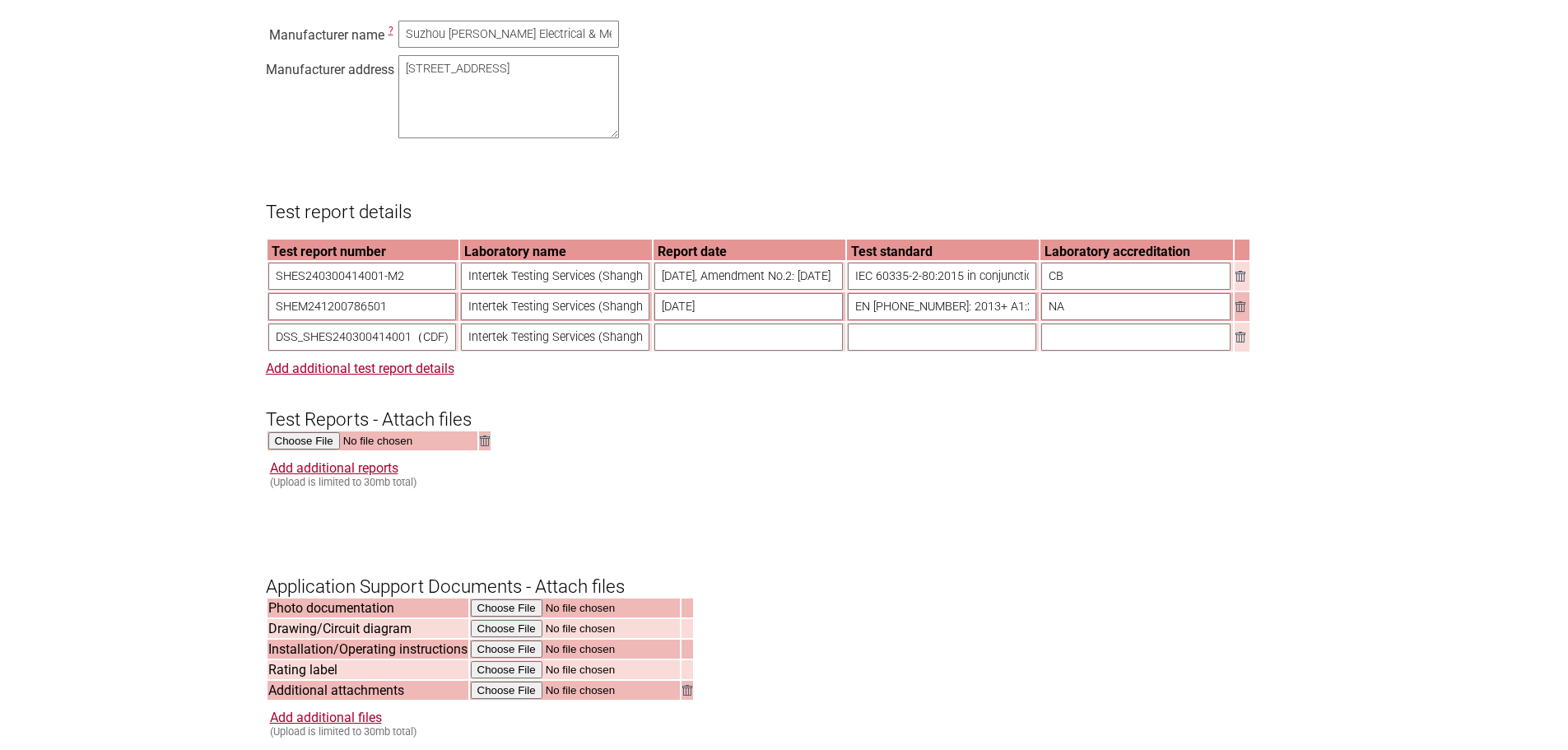
scroll to position [0, 0]
click at [776, 350] on input "text" at bounding box center [748, 337] width 189 height 27
paste input "2024-03-26, Amendment No.2: 2025-08-18"
drag, startPoint x: 852, startPoint y: 447, endPoint x: 798, endPoint y: 373, distance: 91.6
click at [852, 431] on h3 "Test Reports - Attach files" at bounding box center [784, 405] width 1037 height 49
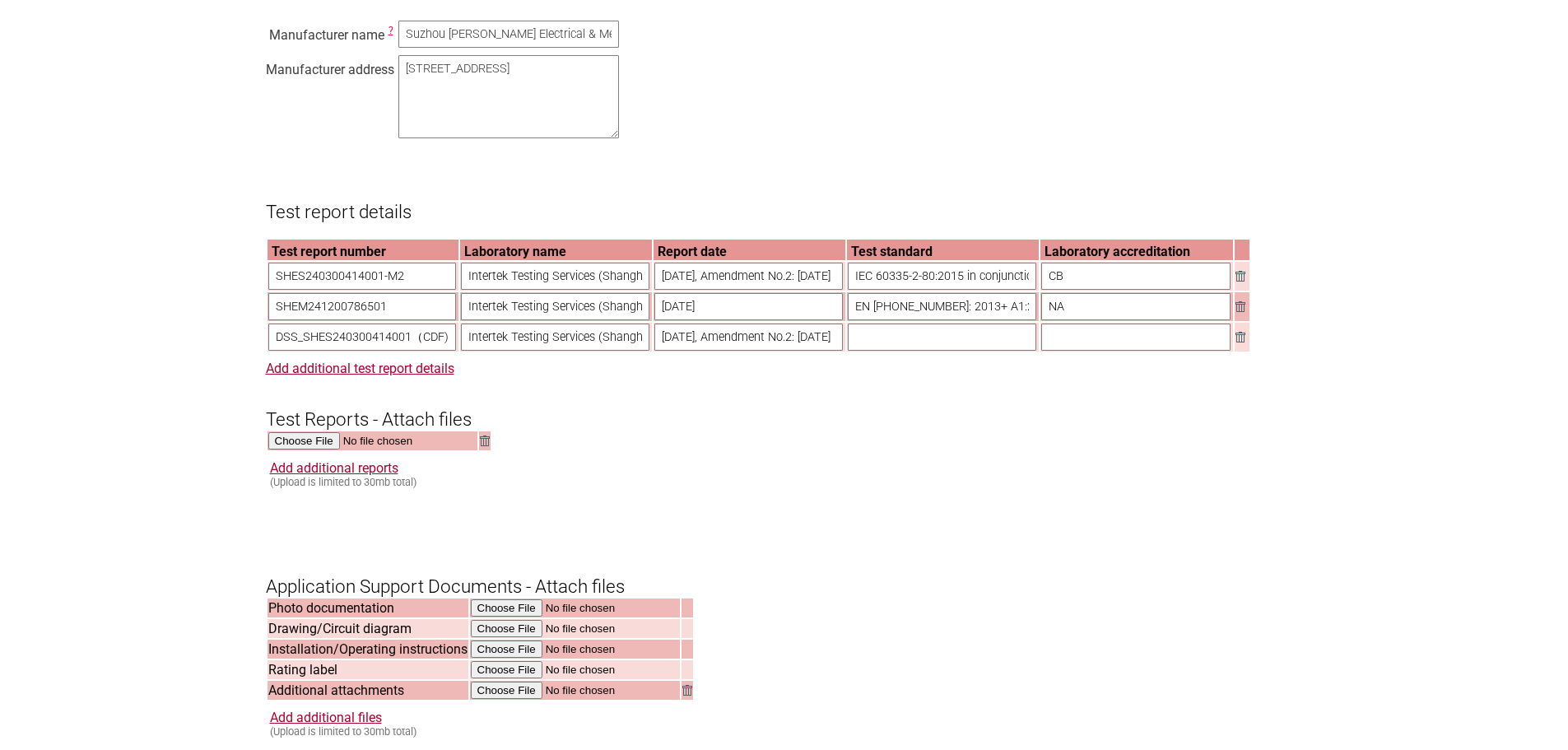
scroll to position [0, 48]
drag, startPoint x: 718, startPoint y: 356, endPoint x: 982, endPoint y: 355, distance: 264.0
click at [982, 352] on tr "DSS_SHES240300414001（CDF) Intertek Testing Services (Shanghai FTZ) Co., Ltd. 20…" at bounding box center [758, 337] width 982 height 29
type input "2024-03-26"
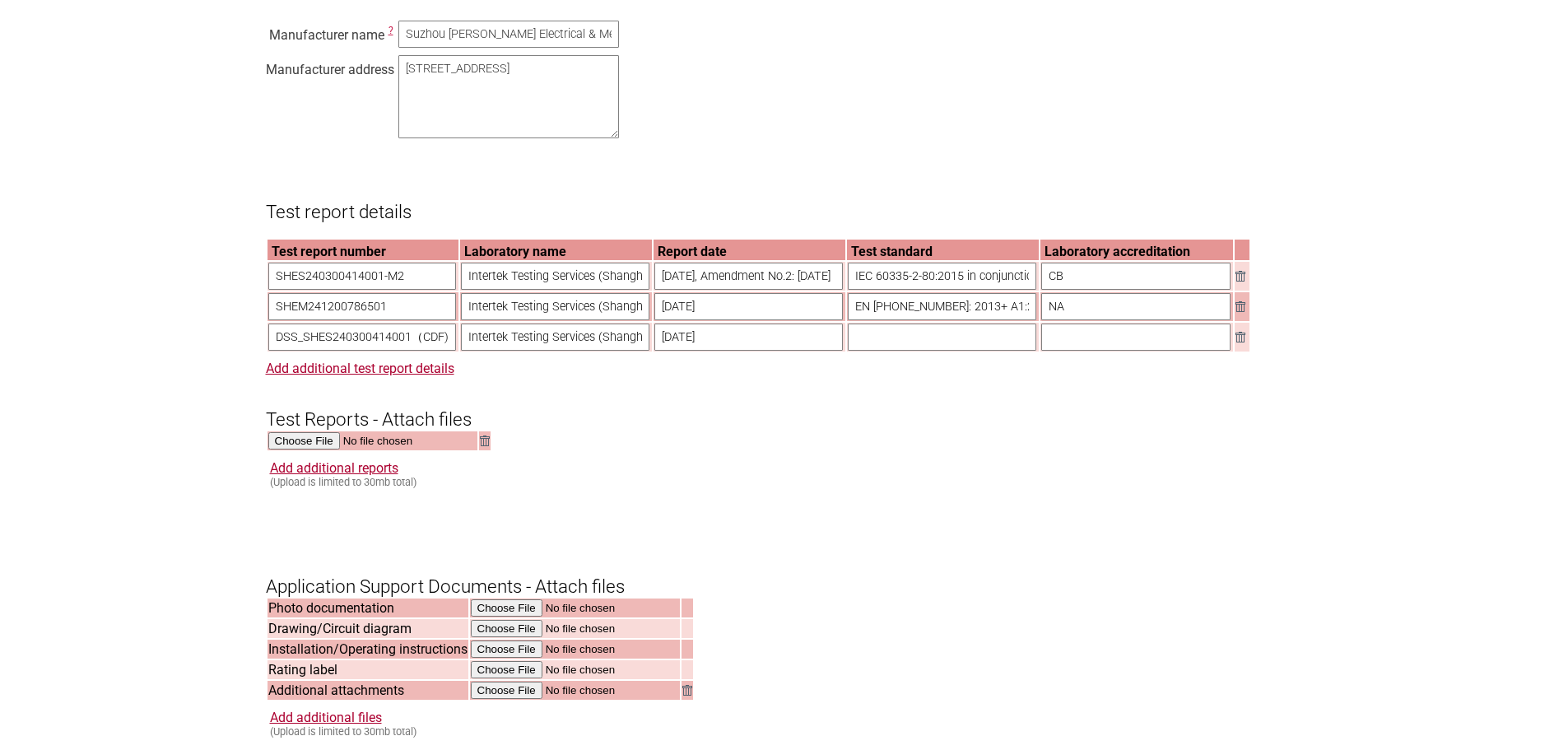
click at [882, 351] on input "text" at bounding box center [942, 337] width 189 height 27
click at [915, 351] on input "text" at bounding box center [942, 337] width 189 height 27
paste input "2024-03-26, Amendment No.2: 2025-08-18"
drag, startPoint x: 956, startPoint y: 359, endPoint x: 663, endPoint y: 360, distance: 293.0
click at [663, 352] on tr "DSS_SHES240300414001（CDF) Intertek Testing Services (Shanghai FTZ) Co., Ltd. 20…" at bounding box center [758, 337] width 982 height 29
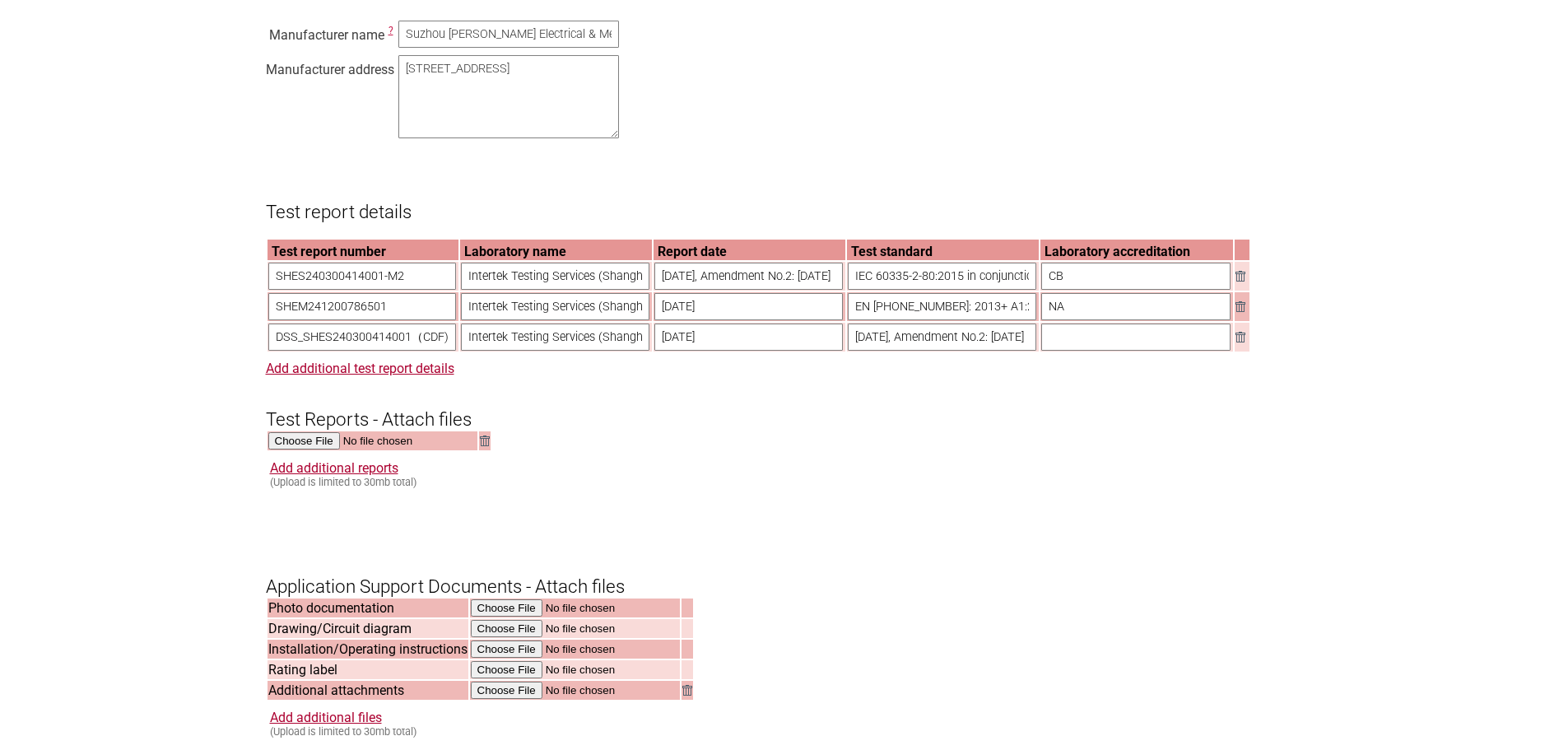
click at [885, 351] on input "2024-03-26, Amendment No.2: 2025-08-18" at bounding box center [942, 337] width 189 height 27
drag, startPoint x: 850, startPoint y: 293, endPoint x: 1323, endPoint y: 308, distance: 473.2
click at [1323, 308] on section "Application for Electrical Certification Resume key: sGIM3p73 Please record thi…" at bounding box center [784, 169] width 1568 height 2600
drag, startPoint x: 889, startPoint y: 356, endPoint x: 846, endPoint y: 363, distance: 43.6
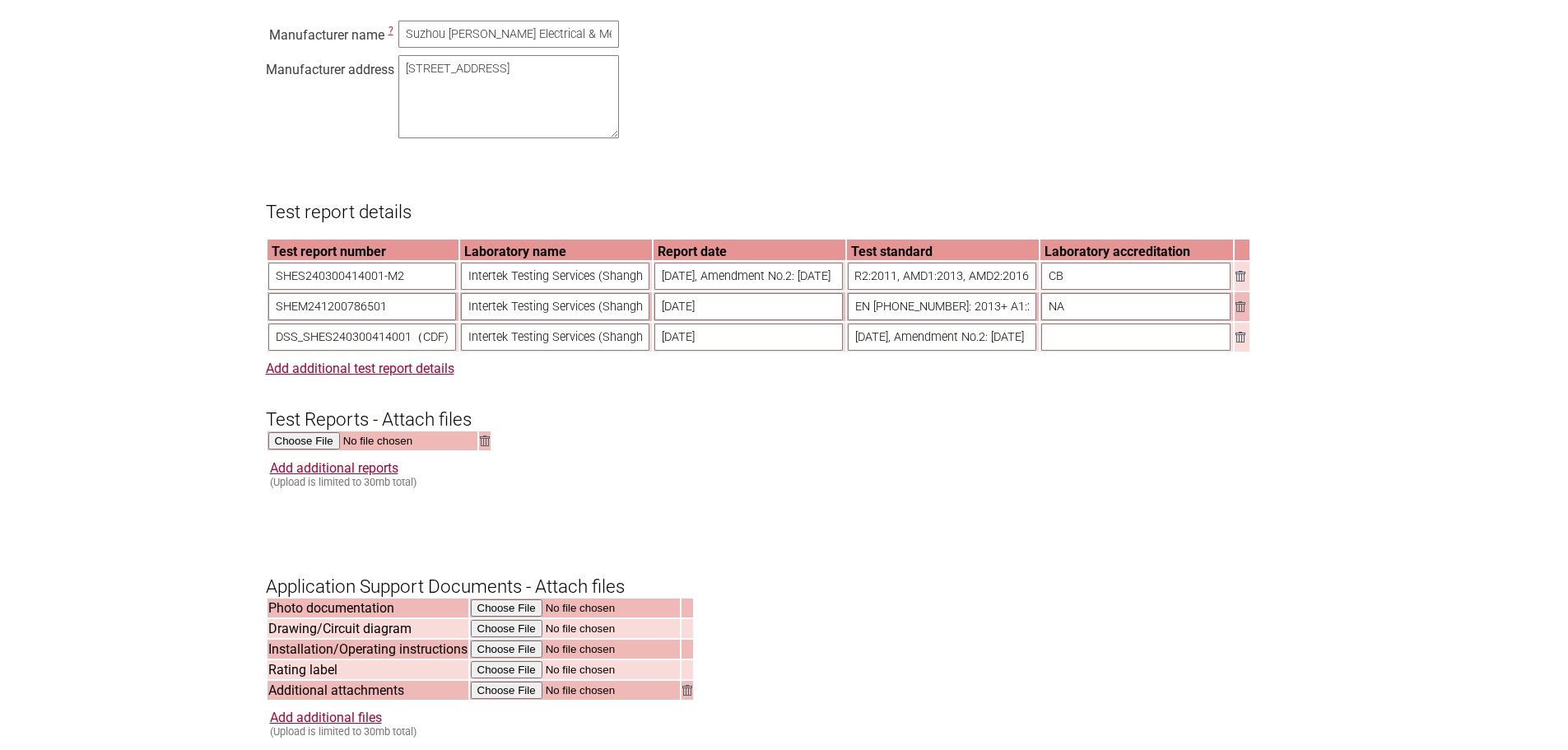
click at [889, 351] on input "2024-03-26, Amendment No.2: 2025-08-18" at bounding box center [942, 337] width 189 height 27
drag, startPoint x: 852, startPoint y: 357, endPoint x: 1407, endPoint y: 361, distance: 555.0
click at [1407, 361] on section "Application for Electrical Certification Resume key: sGIM3p73 Please record thi…" at bounding box center [784, 169] width 1568 height 2600
paste input "IEC 60335-2-80:2015 in conjunction with IEC 60335-1:2010, COR1:2010, COR2:2011,…"
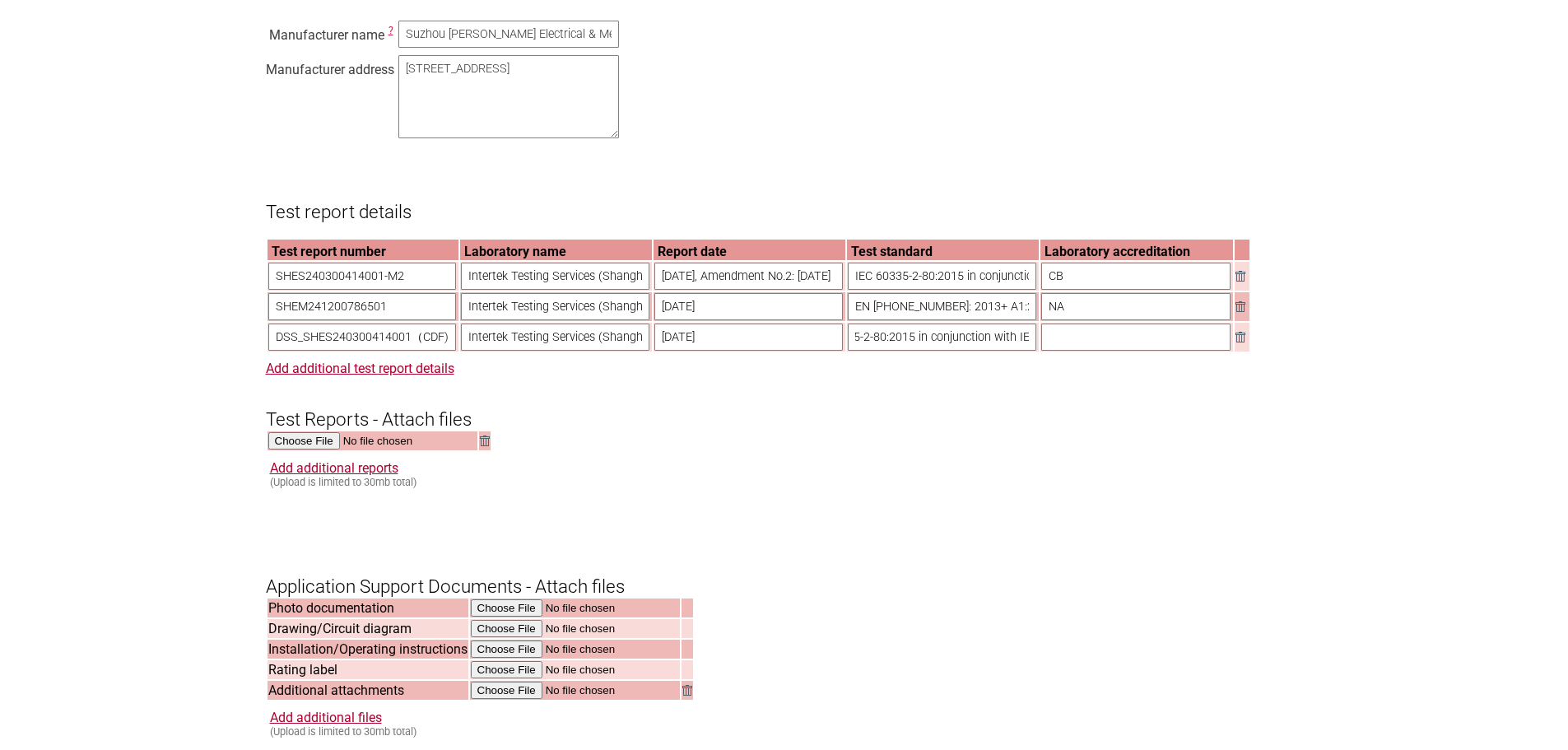
scroll to position [0, 392]
type input "IEC 60335-2-80:2015 in conjunction with IEC 60335-1:2010, COR1:2010, COR2:2011,…"
click at [1202, 406] on h3 "Test Reports - Attach files" at bounding box center [784, 405] width 1037 height 49
drag, startPoint x: 1081, startPoint y: 291, endPoint x: 1002, endPoint y: 293, distance: 79.0
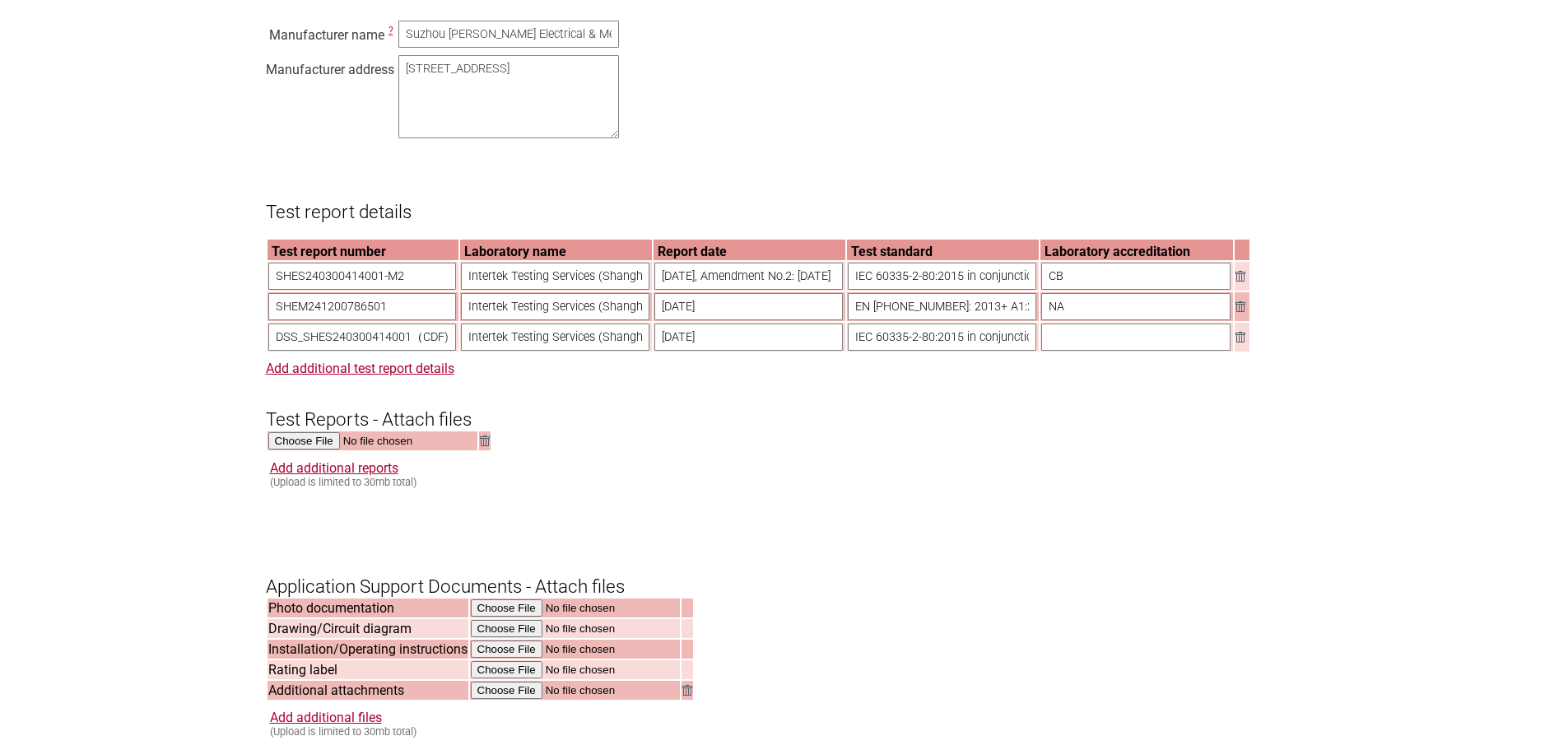
click at [1002, 290] on tr "SHES240300414001-M2 Intertek Testing Services (Shanghai FTZ) Co., Ltd. 2024-03-…" at bounding box center [758, 275] width 982 height 29
click at [1071, 351] on input "text" at bounding box center [1136, 337] width 190 height 27
paste input "CB"
type input "CB"
click at [1131, 431] on h3 "Test Reports - Attach files" at bounding box center [784, 405] width 1037 height 49
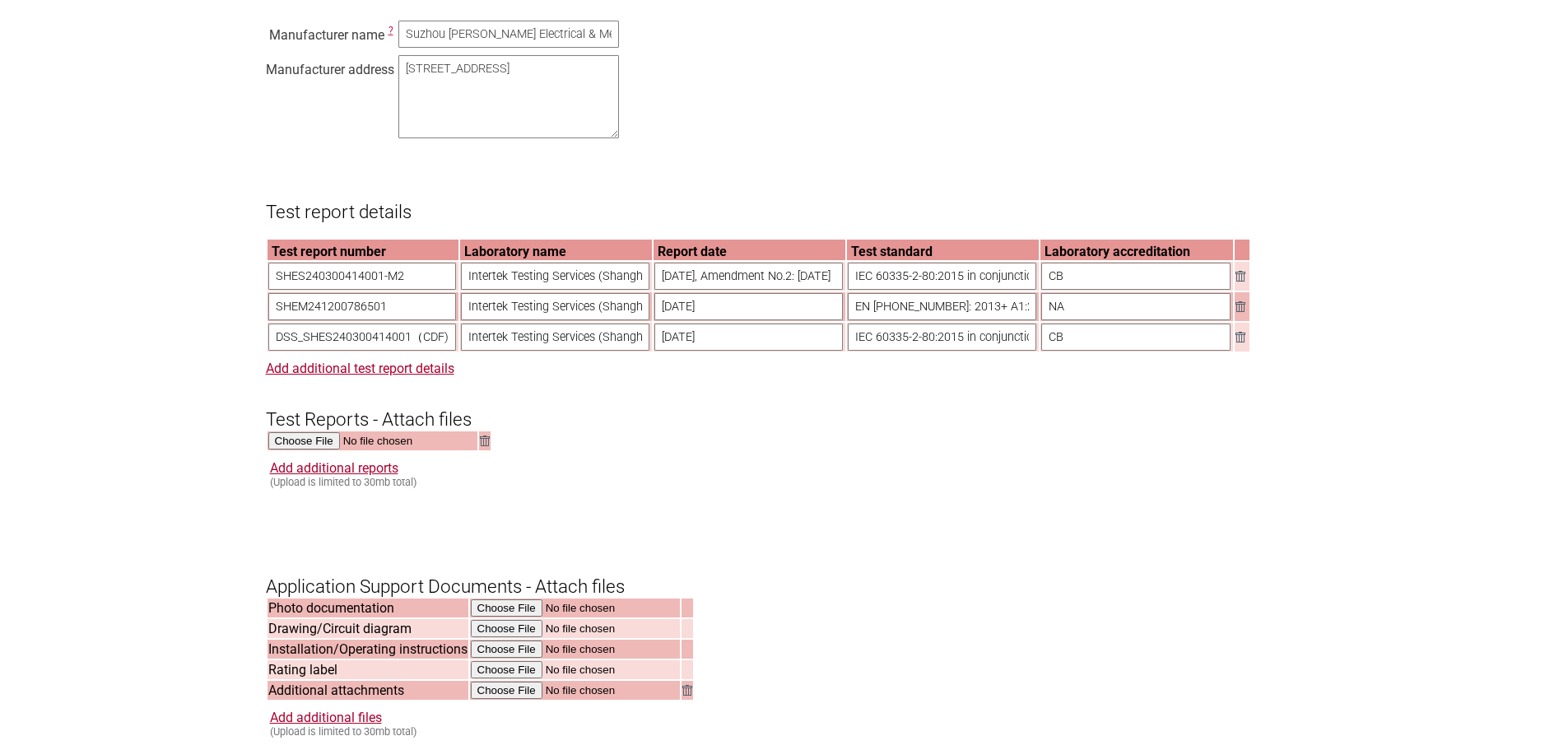
click at [1242, 282] on img at bounding box center [1240, 276] width 10 height 11
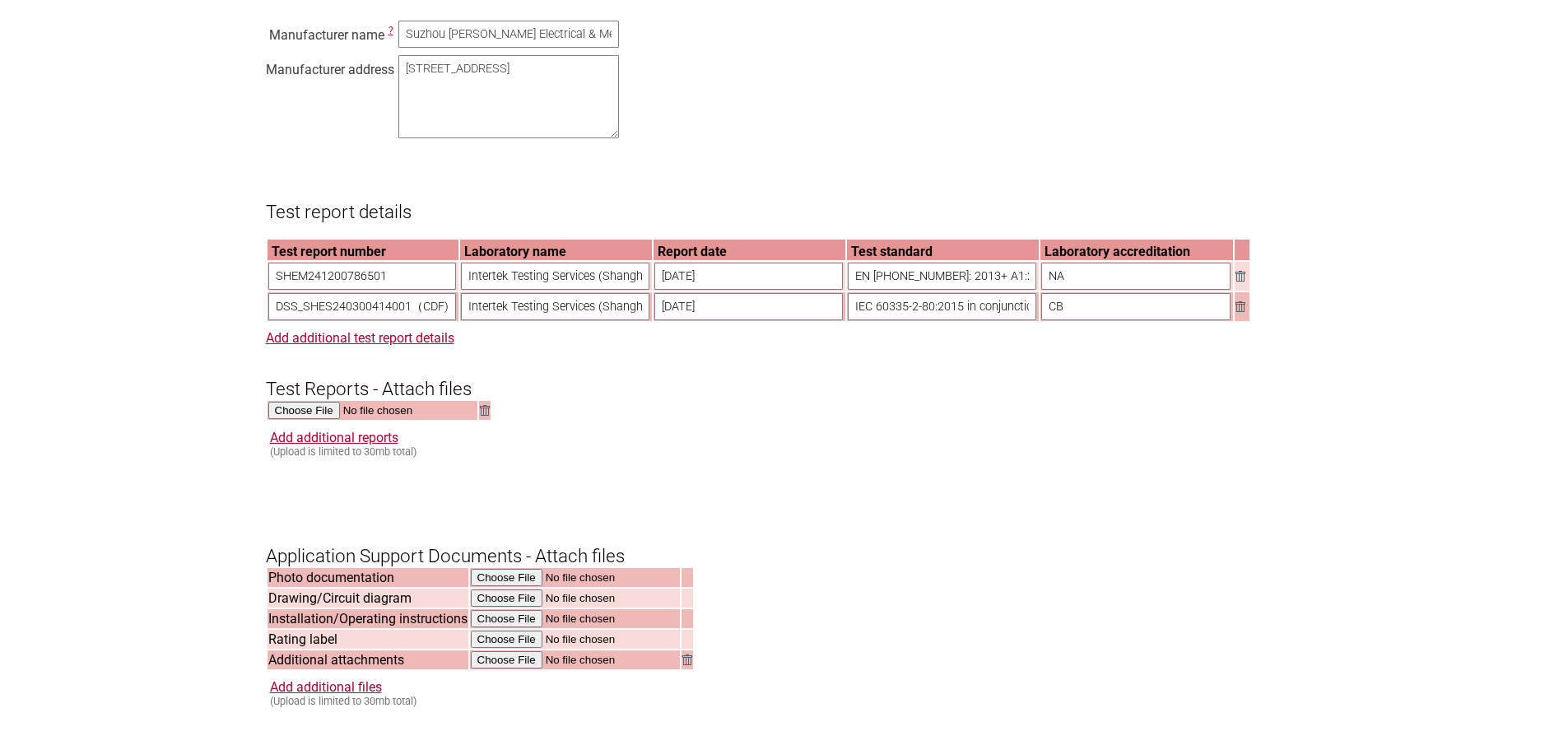
click at [1242, 312] on img at bounding box center [1240, 306] width 10 height 11
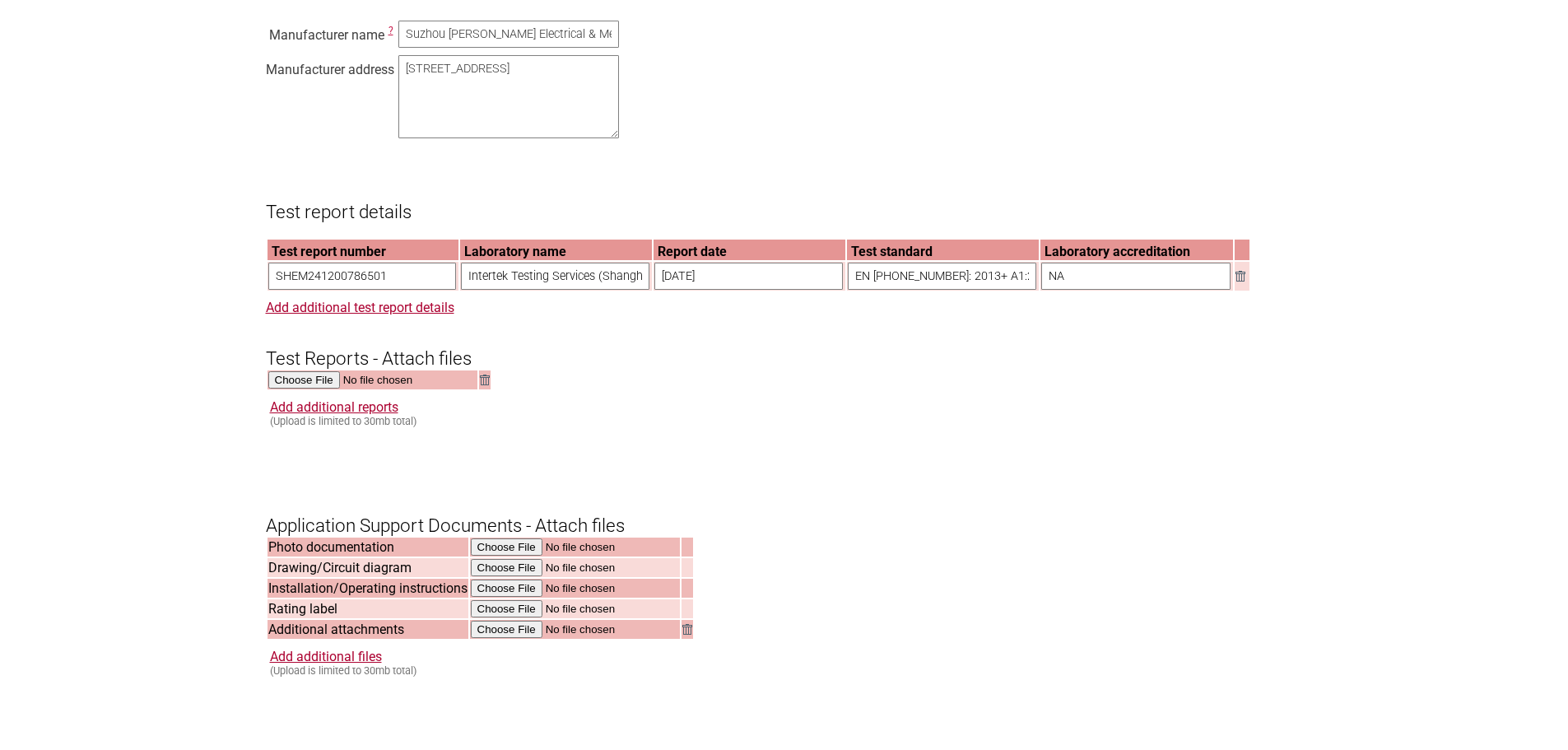
drag, startPoint x: 936, startPoint y: 424, endPoint x: 734, endPoint y: 426, distance: 202.0
click at [915, 425] on div "Add additional reports (Upload is limited to 30mb total)" at bounding box center [786, 413] width 1033 height 28
click at [383, 335] on form "Resume key: sGIM3p73 Please record this key, it will enable you to resume your …" at bounding box center [784, 216] width 1037 height 2384
click at [391, 315] on link "Add additional test report details" at bounding box center [360, 307] width 189 height 16
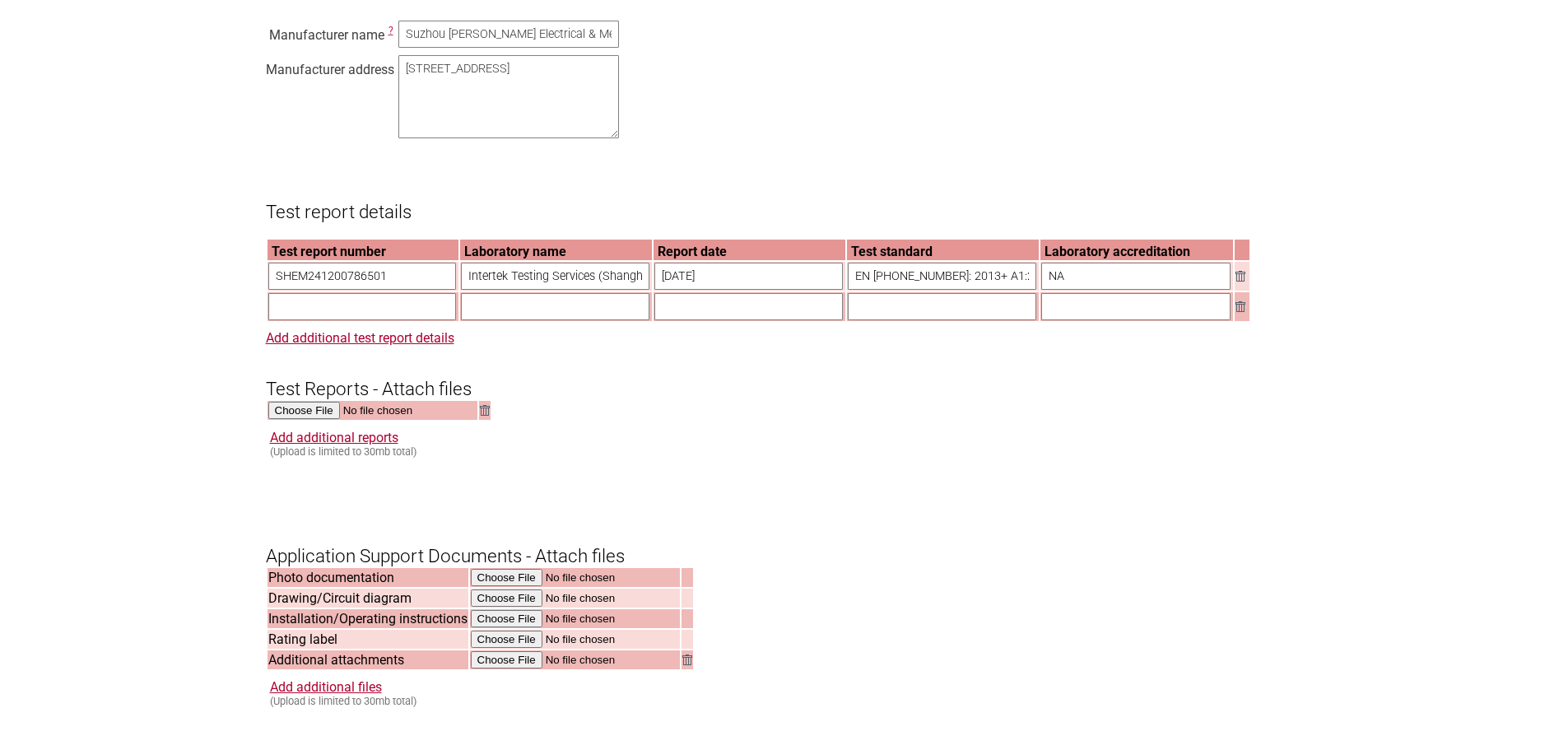
click at [1244, 282] on link at bounding box center [1242, 276] width 13 height 11
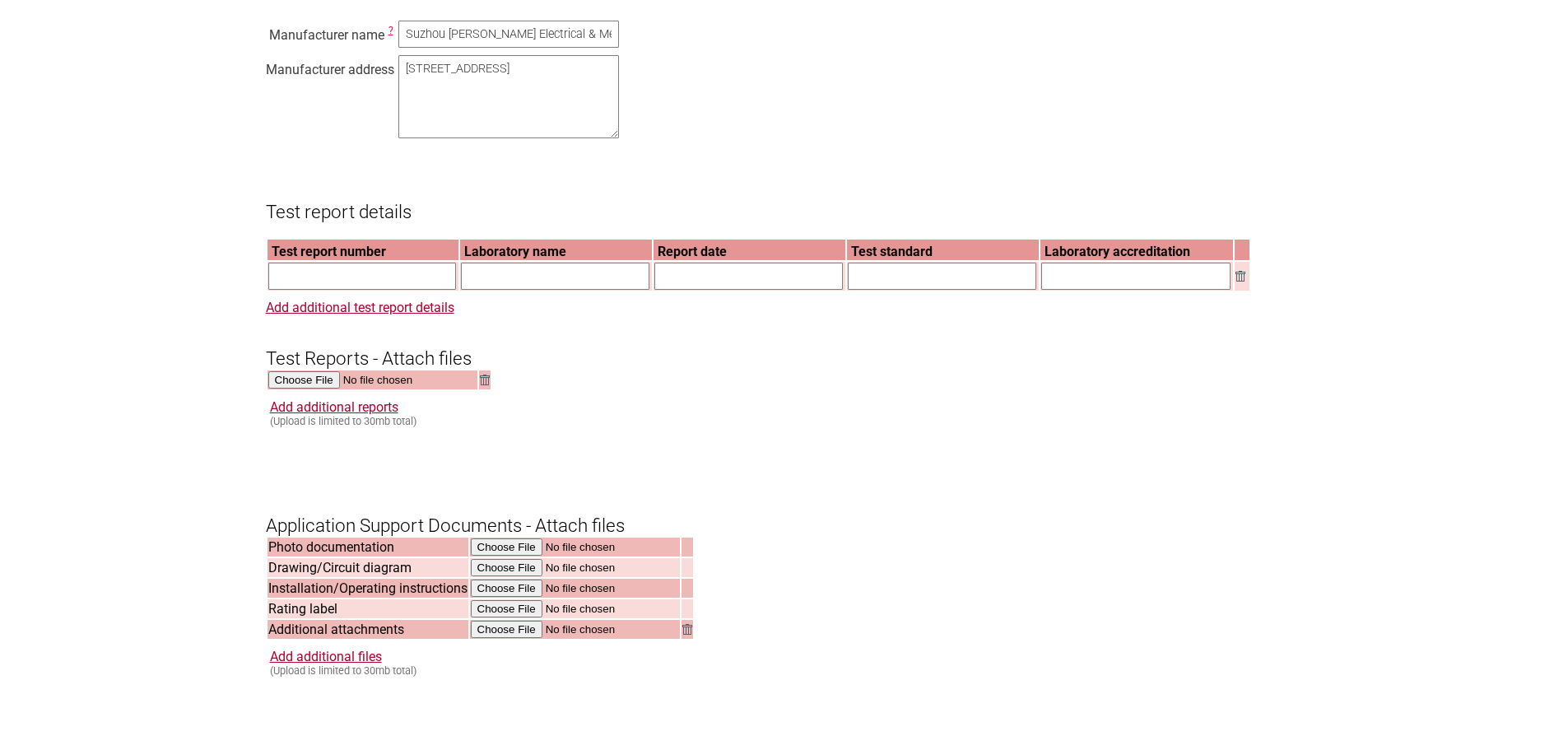
click at [348, 289] on input "text" at bounding box center [362, 275] width 189 height 27
paste input "DSS_SHES240300415903-M2"
drag, startPoint x: 302, startPoint y: 294, endPoint x: 212, endPoint y: 296, distance: 90.0
click at [212, 296] on section "Application for Electrical Certification Resume key: sGIM3p73 Please record thi…" at bounding box center [784, 139] width 1568 height 2539
type input "SHES240300415903-M2"
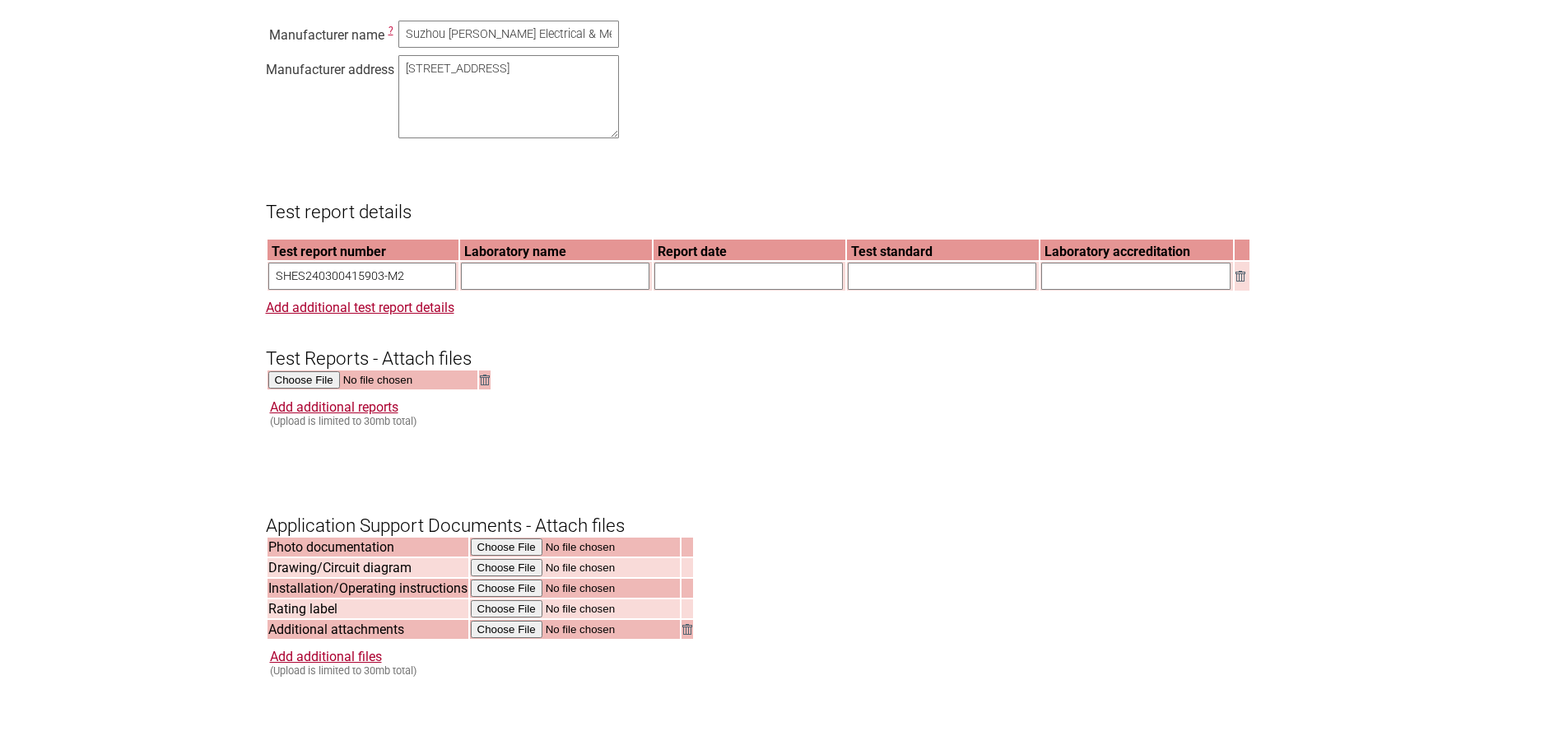
click at [530, 289] on input "text" at bounding box center [555, 275] width 189 height 27
click at [525, 289] on input "text" at bounding box center [555, 275] width 189 height 27
paste input "DSS_SHES240300415903-M2"
type input "DSS_SHES240300415903-M2"
drag, startPoint x: 619, startPoint y: 299, endPoint x: 174, endPoint y: 296, distance: 445.0
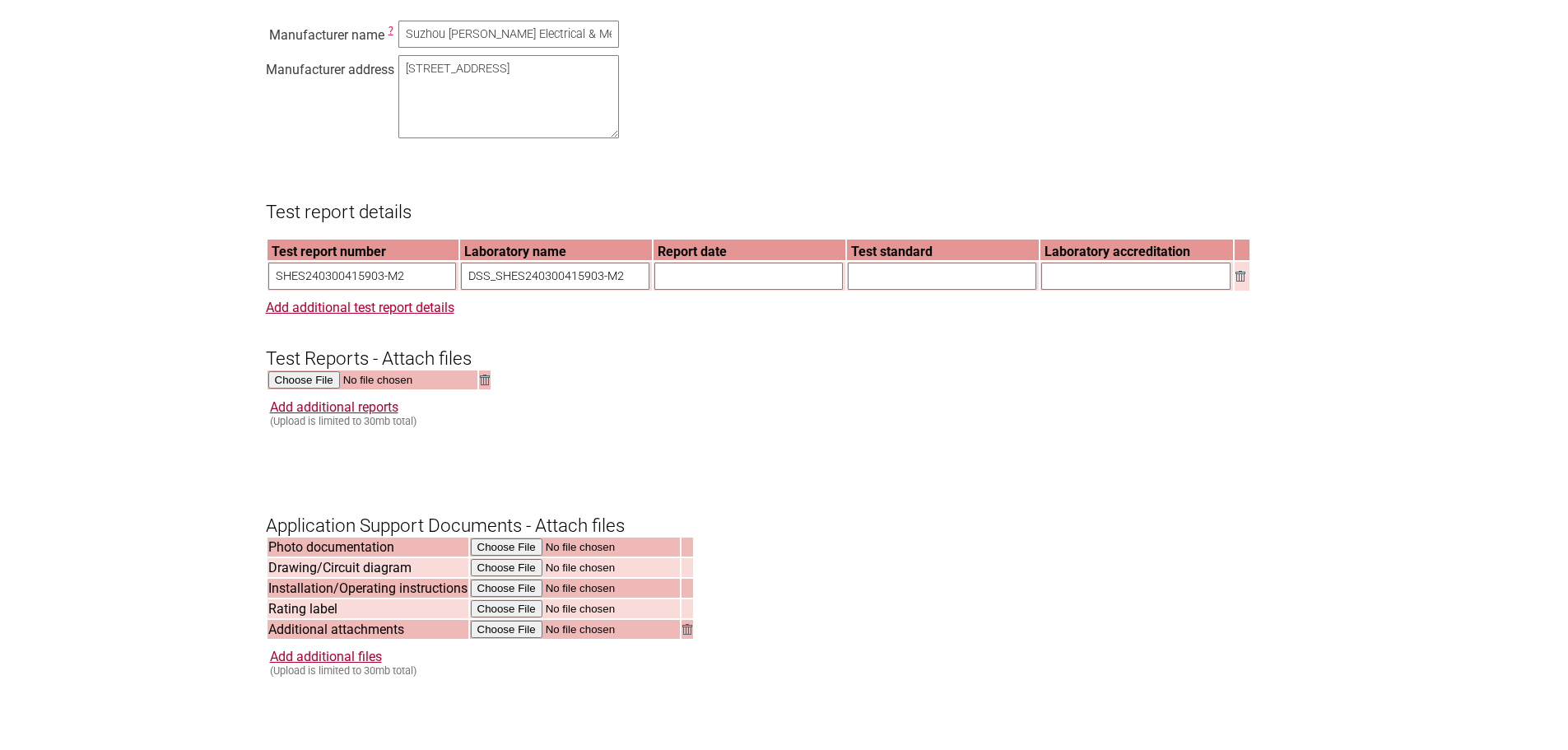
click at [174, 296] on section "Application for Electrical Certification Resume key: sGIM3p73 Please record thi…" at bounding box center [784, 139] width 1568 height 2539
click at [603, 289] on input "text" at bounding box center [555, 275] width 189 height 27
paste input "SGS-CSTC Standards Technical Services ([GEOGRAPHIC_DATA]) Co., Ltd."
type input "SGS-CSTC Standards Technical Services ([GEOGRAPHIC_DATA]) Co., Ltd."
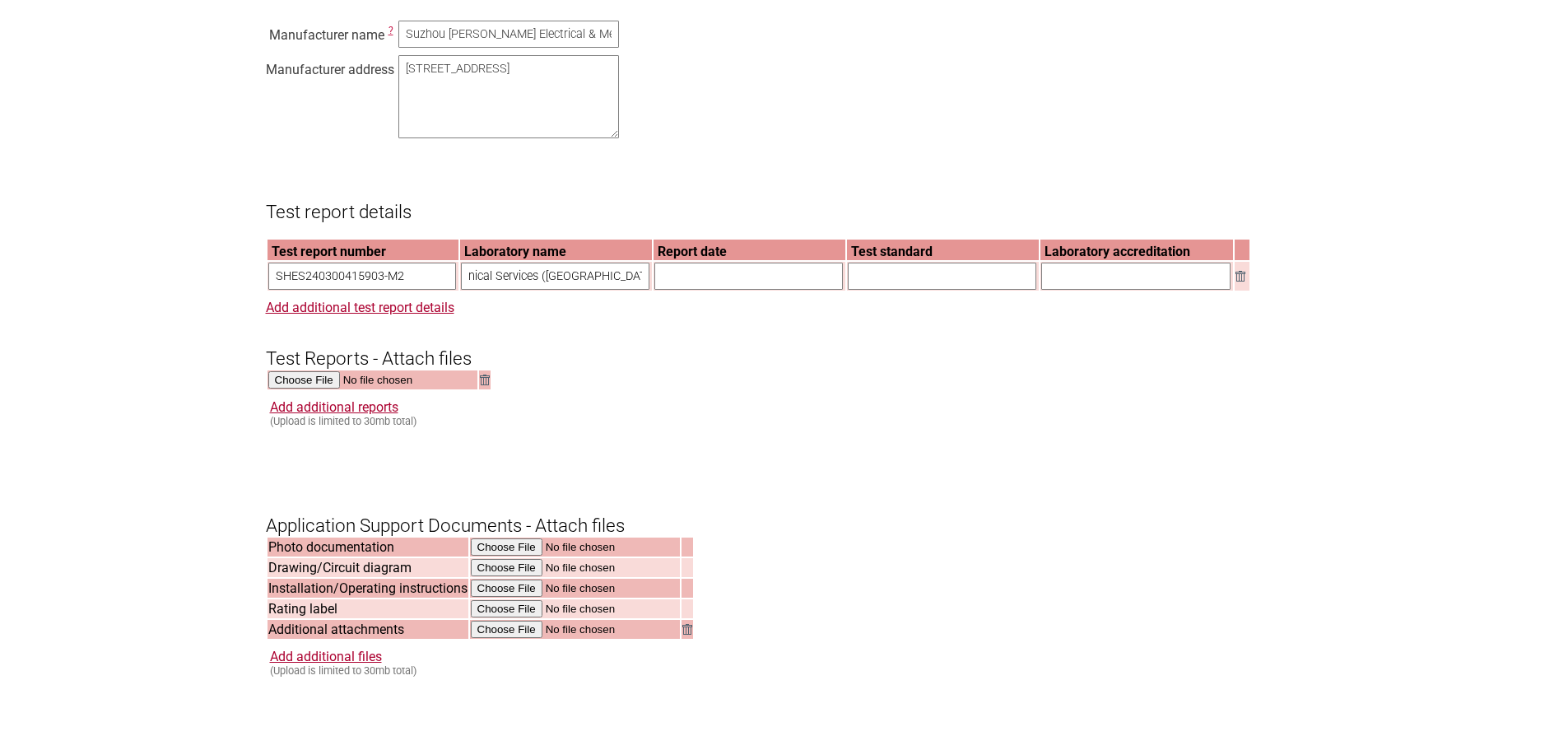
scroll to position [0, 0]
drag, startPoint x: 714, startPoint y: 275, endPoint x: 716, endPoint y: 284, distance: 9.2
click at [714, 260] on th "Report date" at bounding box center [749, 249] width 192 height 20
click at [717, 289] on input "text" at bounding box center [748, 275] width 189 height 27
paste input "[DATE], Amendment No.2: [DATE]"
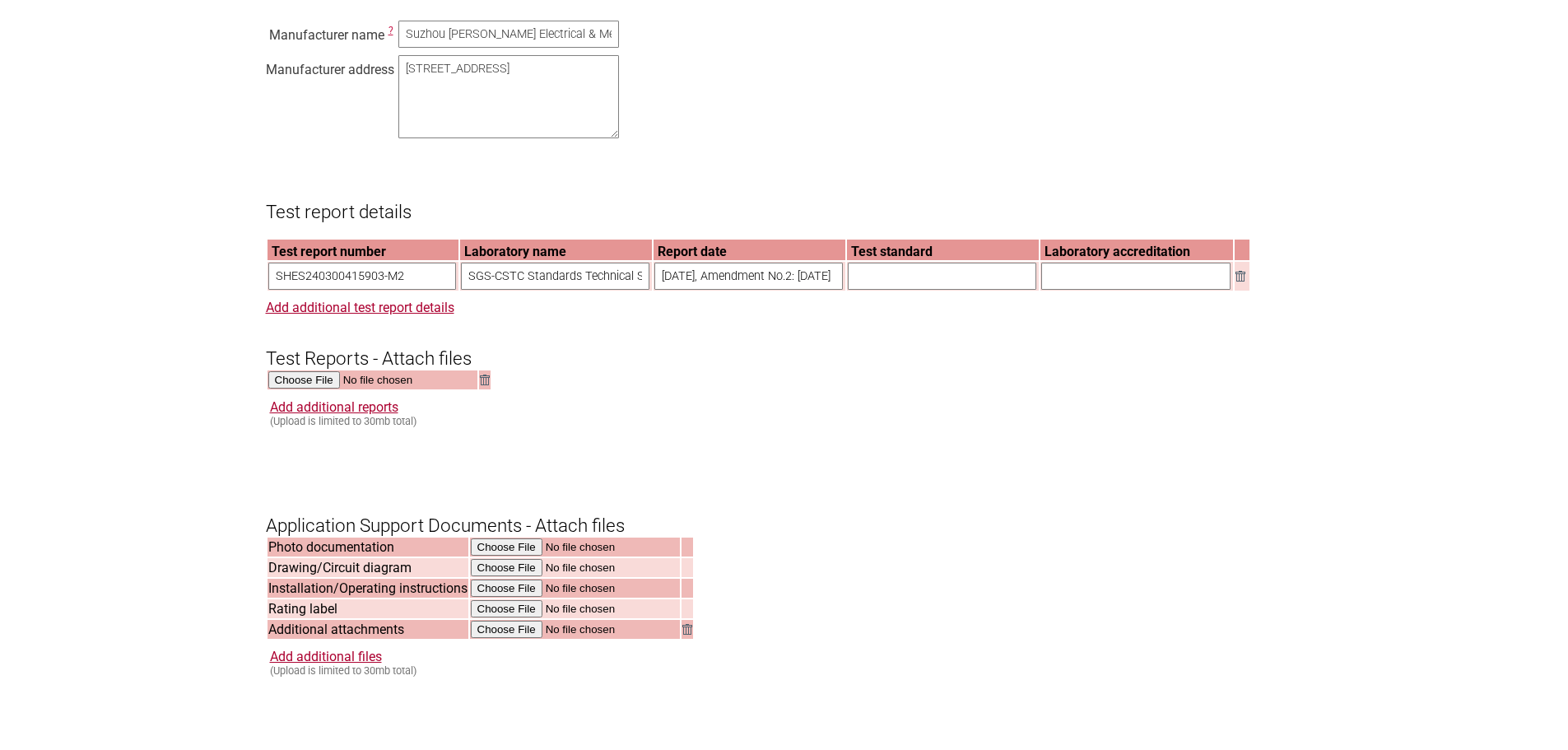
scroll to position [0, 48]
type input "[DATE], Amendment No.2: [DATE]"
click at [963, 289] on input "text" at bounding box center [942, 275] width 189 height 27
paste input "IEC 60335-2-80:2015 in conjunction with IEC 60335-1:2010, COR1:2010, COR2:2011,…"
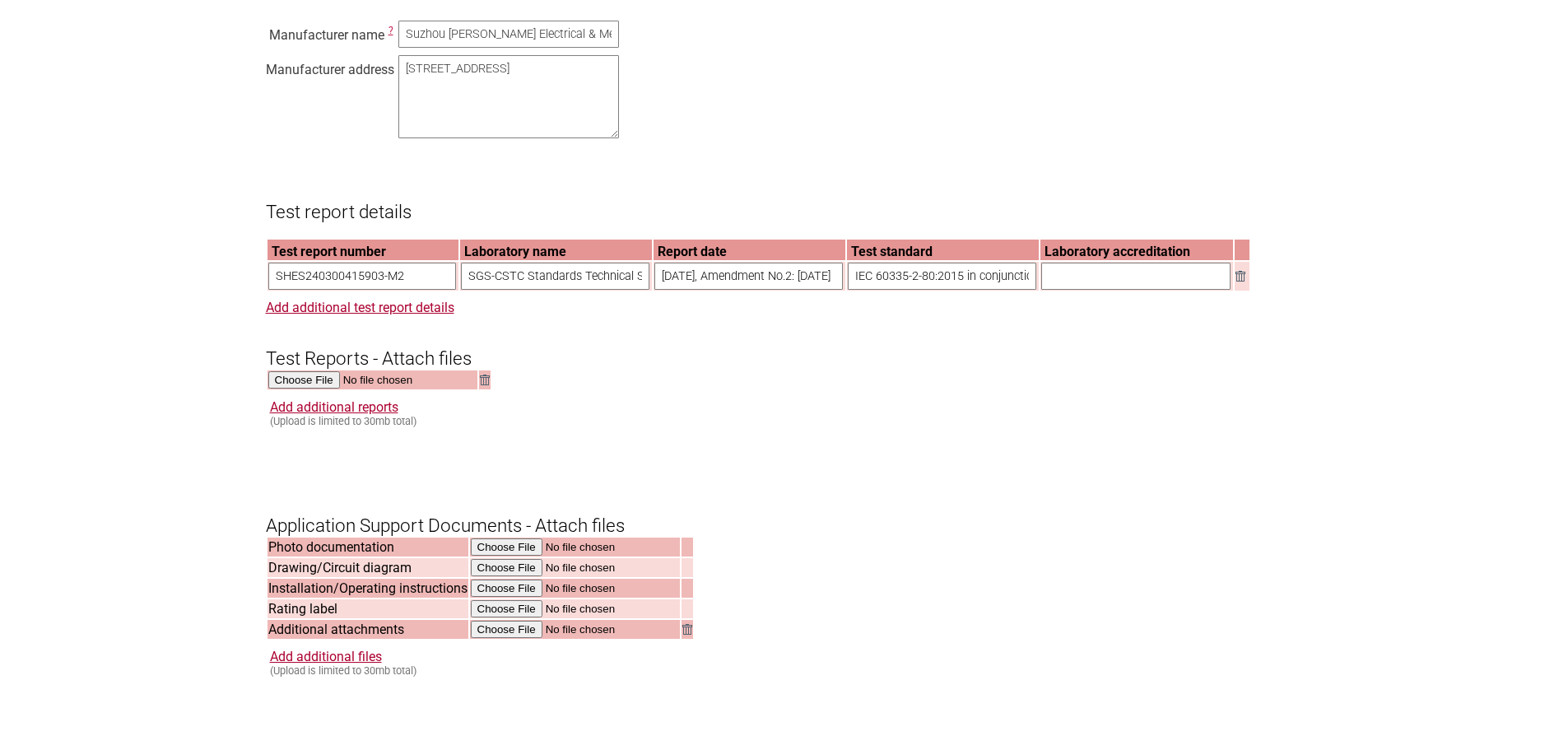
scroll to position [0, 392]
type input "IEC 60335-2-80:2015 in conjunction with IEC 60335-1:2010, COR1:2010, COR2:2011,…"
click at [1124, 288] on input "text" at bounding box center [1136, 275] width 190 height 27
type input "CB"
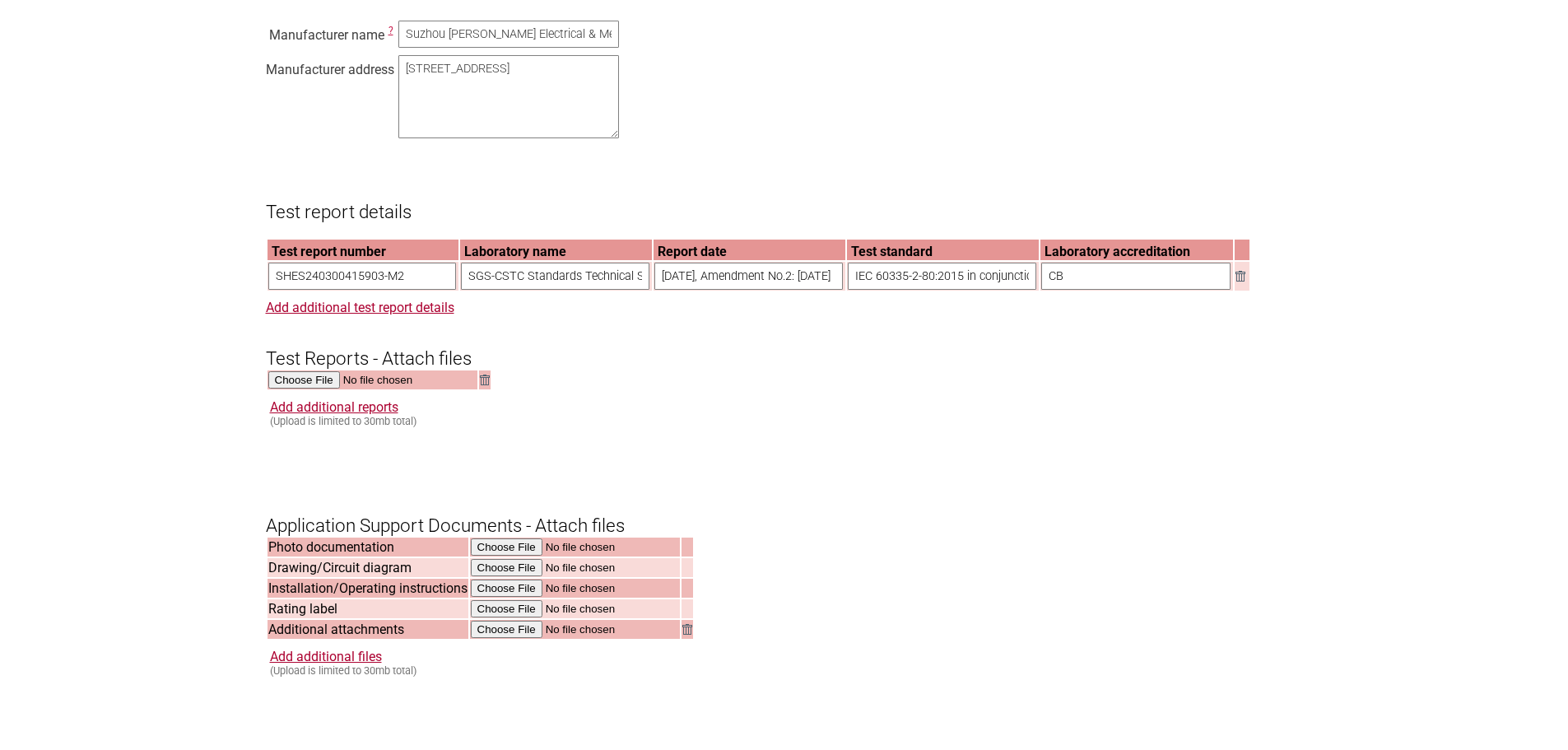
click at [1088, 420] on div "Add additional reports (Upload is limited to 30mb total)" at bounding box center [786, 413] width 1033 height 28
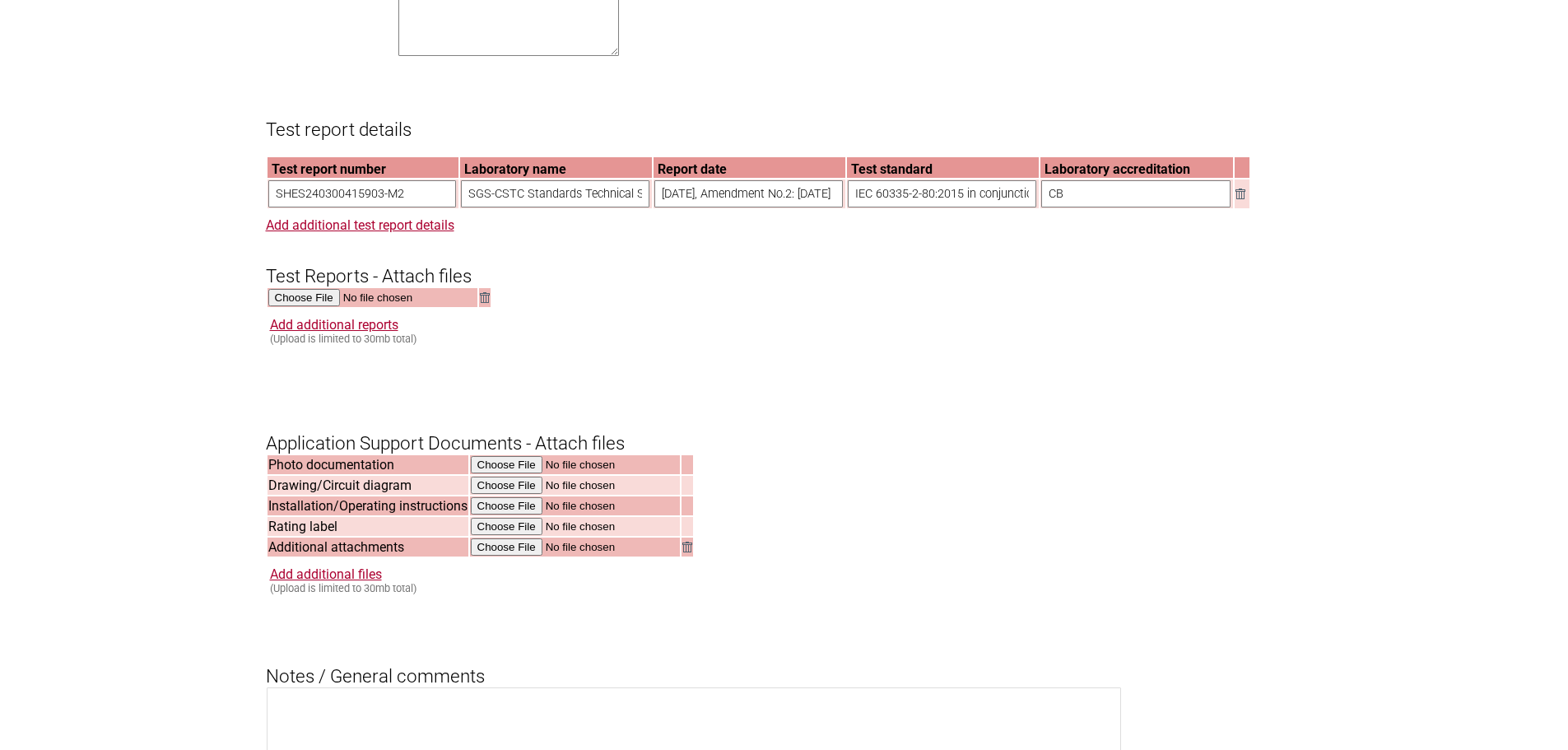
scroll to position [1317, 0]
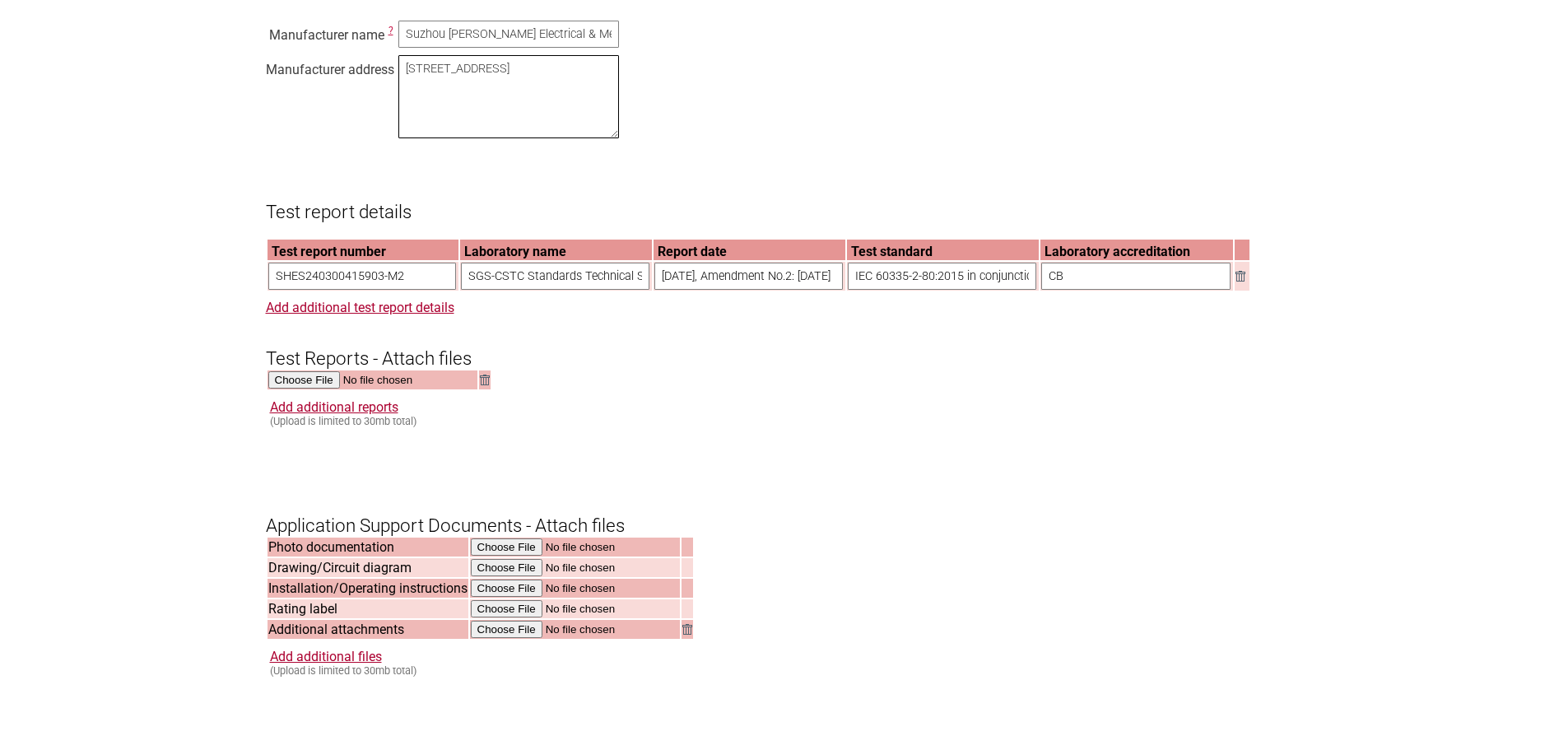
click at [598, 119] on textarea "888 Laixiu Road, Wujiang Foho Economic Development Zone, Suzhou City, Jiangsu P…" at bounding box center [508, 96] width 220 height 83
drag, startPoint x: 595, startPoint y: 118, endPoint x: 386, endPoint y: 83, distance: 211.9
click at [386, 83] on div "Manufacturer name ? Suzhou Alton Electrical & Mechanical Industry Co., Ltd. Man…" at bounding box center [784, 82] width 1037 height 125
paste textarea "No. 888, Laixiu Road, Fenhu Economic Development Zone, Wujiang District, Suzhou…"
click at [520, 100] on textarea "888 Laixiu Road, Wujiang Foho Economic Development Zone, Suzhou City, Jiangsu P…" at bounding box center [508, 96] width 220 height 83
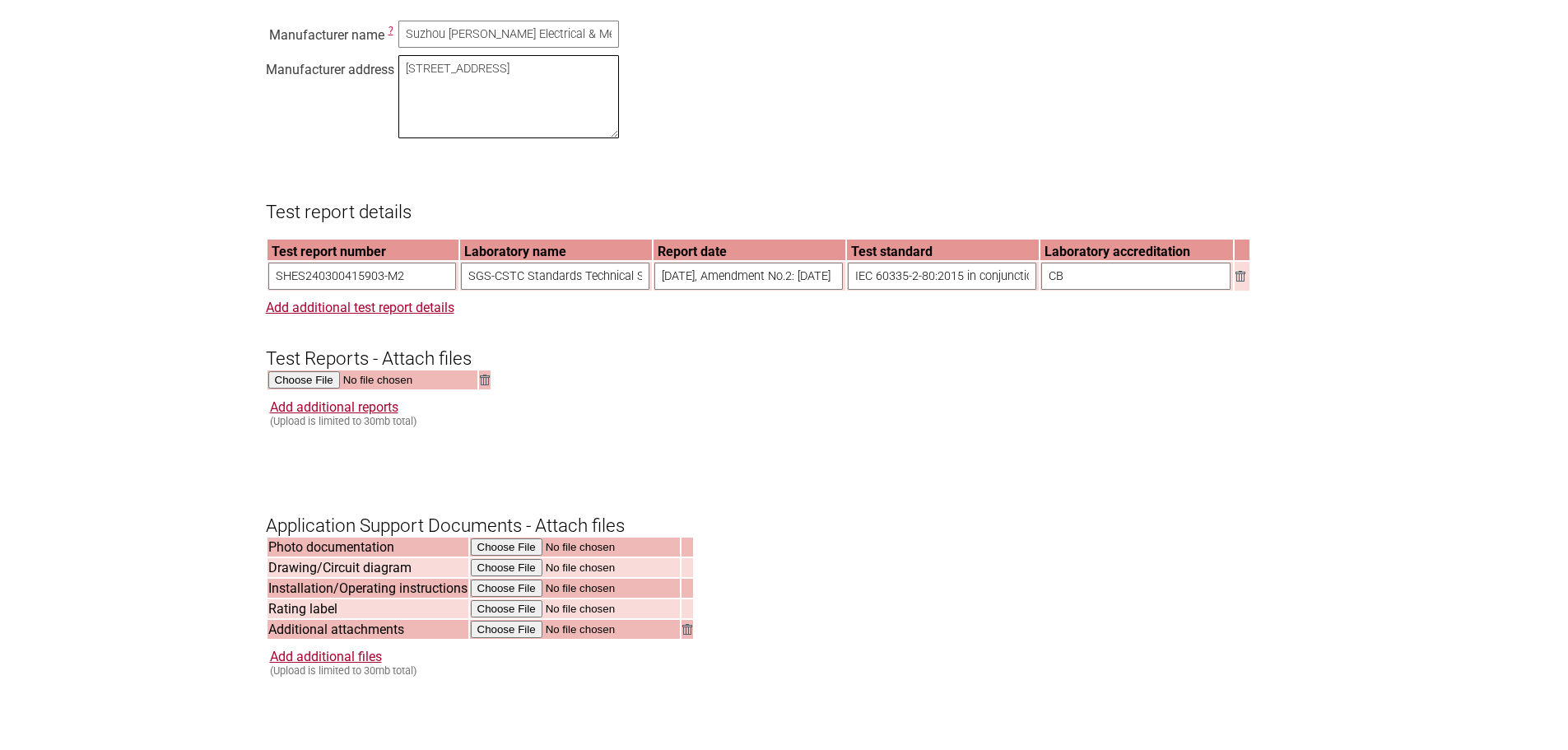
type textarea "[STREET_ADDRESS]"
click at [518, 27] on form "Resume key: sGIM3p73 Please record this key, it will enable you to resume your …" at bounding box center [784, 216] width 1037 height 2384
click at [404, 47] on input "Suzhou [PERSON_NAME] Electrical & Mechanical Industry Co., Ltd." at bounding box center [508, 33] width 220 height 27
drag, startPoint x: 405, startPoint y: 45, endPoint x: 805, endPoint y: 48, distance: 400.0
click at [805, 48] on div "Manufacturer name ? Suzhou Alton Electrical & Mechanical Industry Co., Ltd. Man…" at bounding box center [784, 82] width 1037 height 125
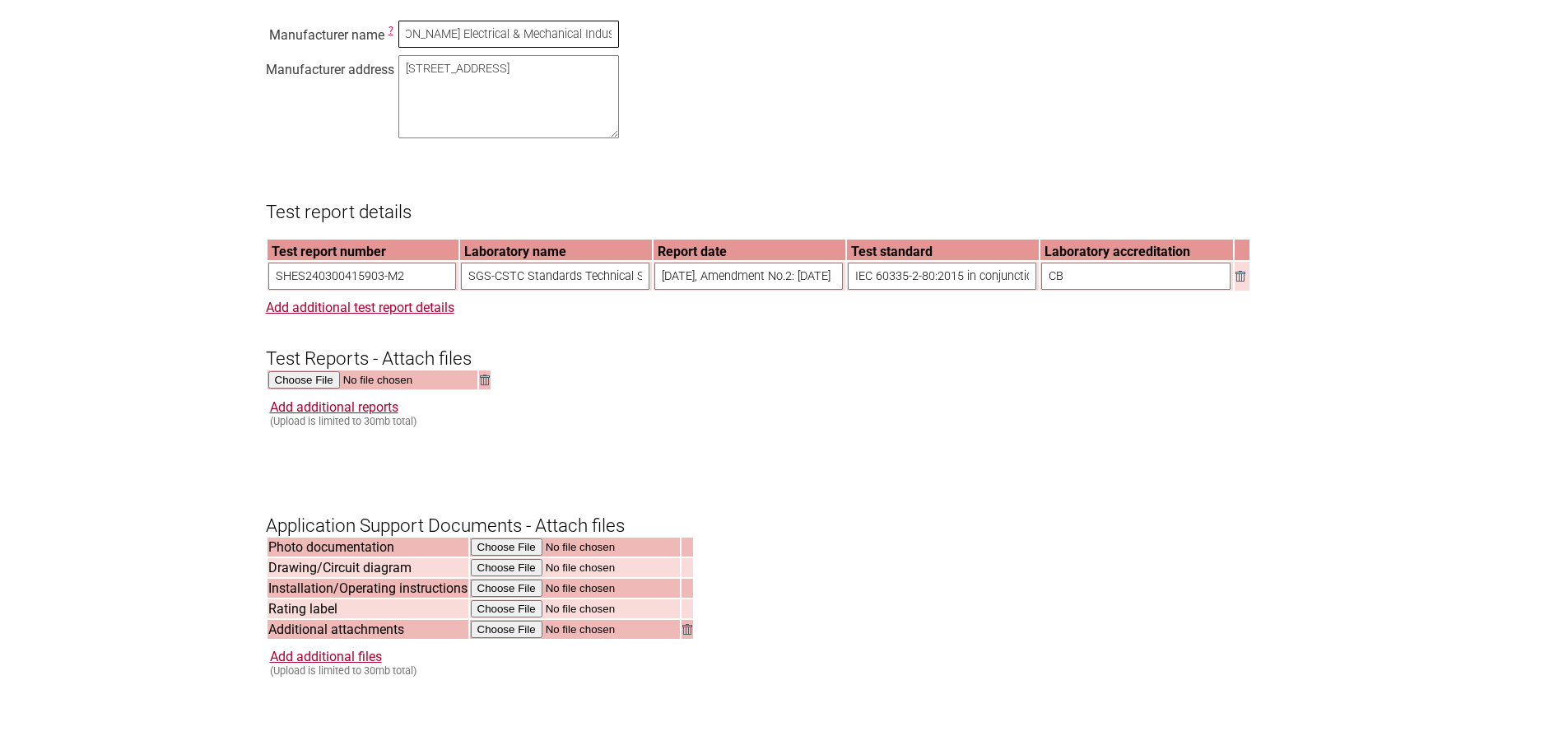
paste input "text"
type input "Suzhou Alton Electrical & Mechanical Industry Co., Ltd"
click at [816, 58] on div "Manufacturer name ? Suzhou Alton Electrical & Mechanical Industry Co., Ltd Manu…" at bounding box center [784, 82] width 1037 height 125
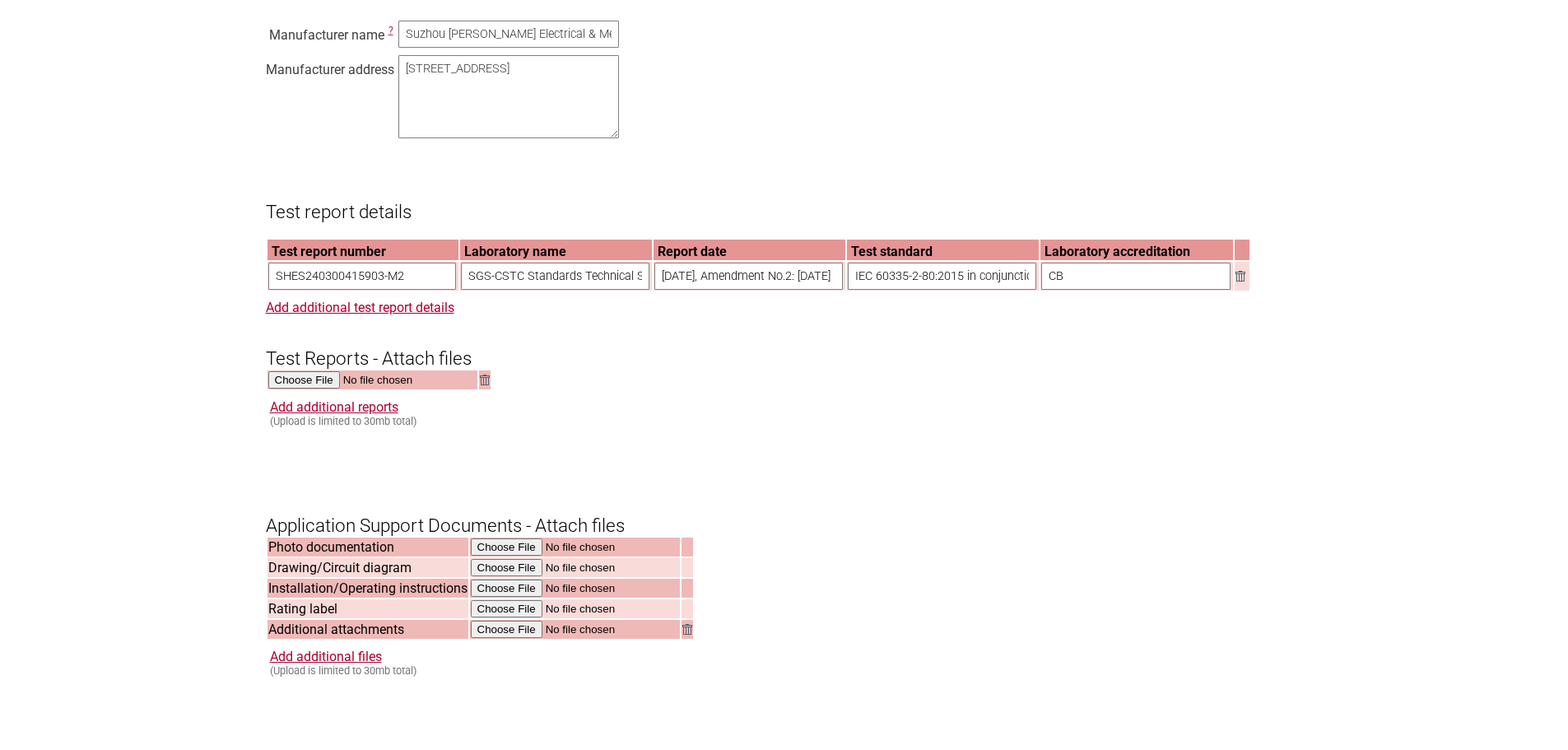
click at [184, 204] on section "Application for Electrical Certification Resume key: sGIM3p73 Please record thi…" at bounding box center [784, 139] width 1568 height 2539
click at [190, 231] on section "Application for Electrical Certification Resume key: sGIM3p73 Please record thi…" at bounding box center [784, 139] width 1568 height 2539
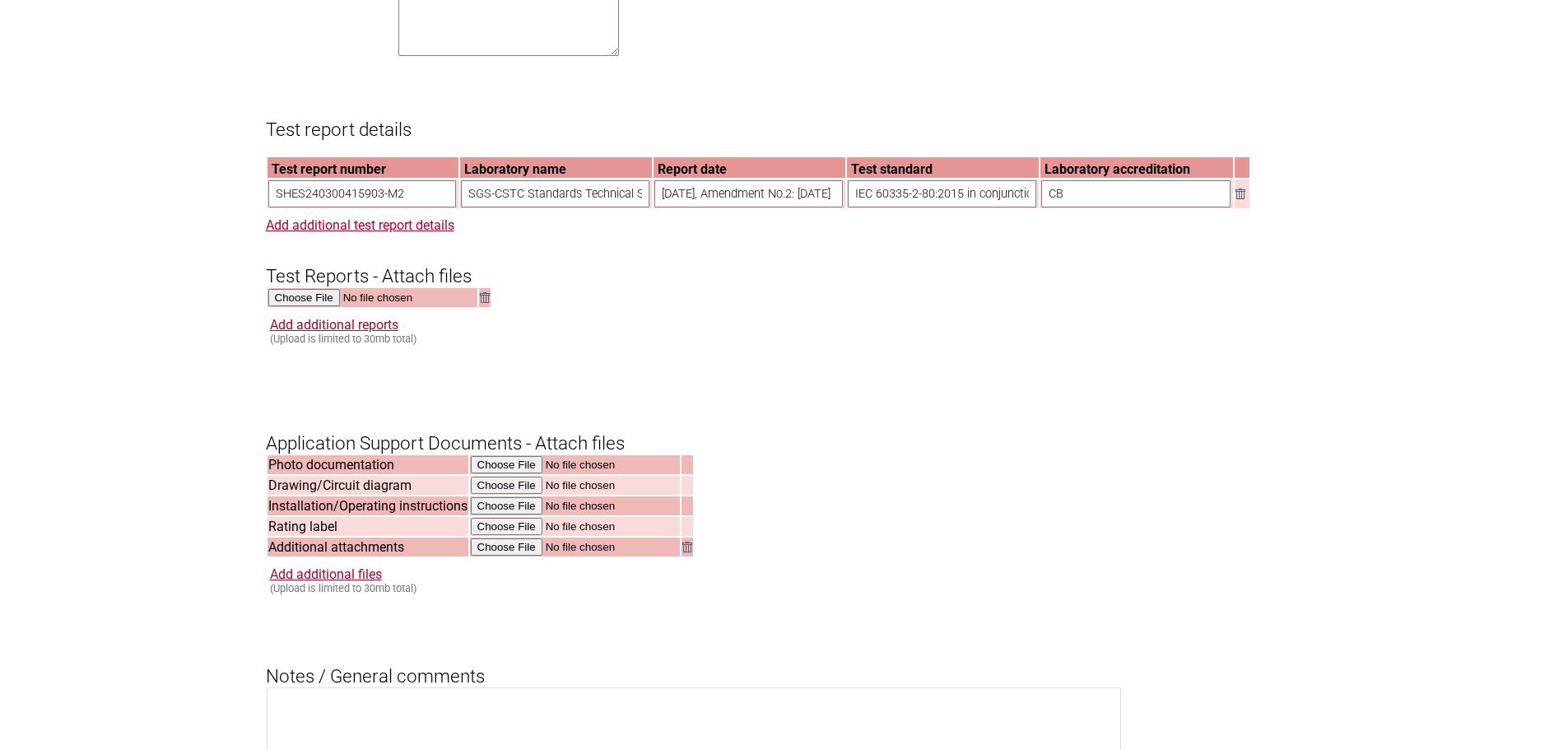
scroll to position [1481, 0]
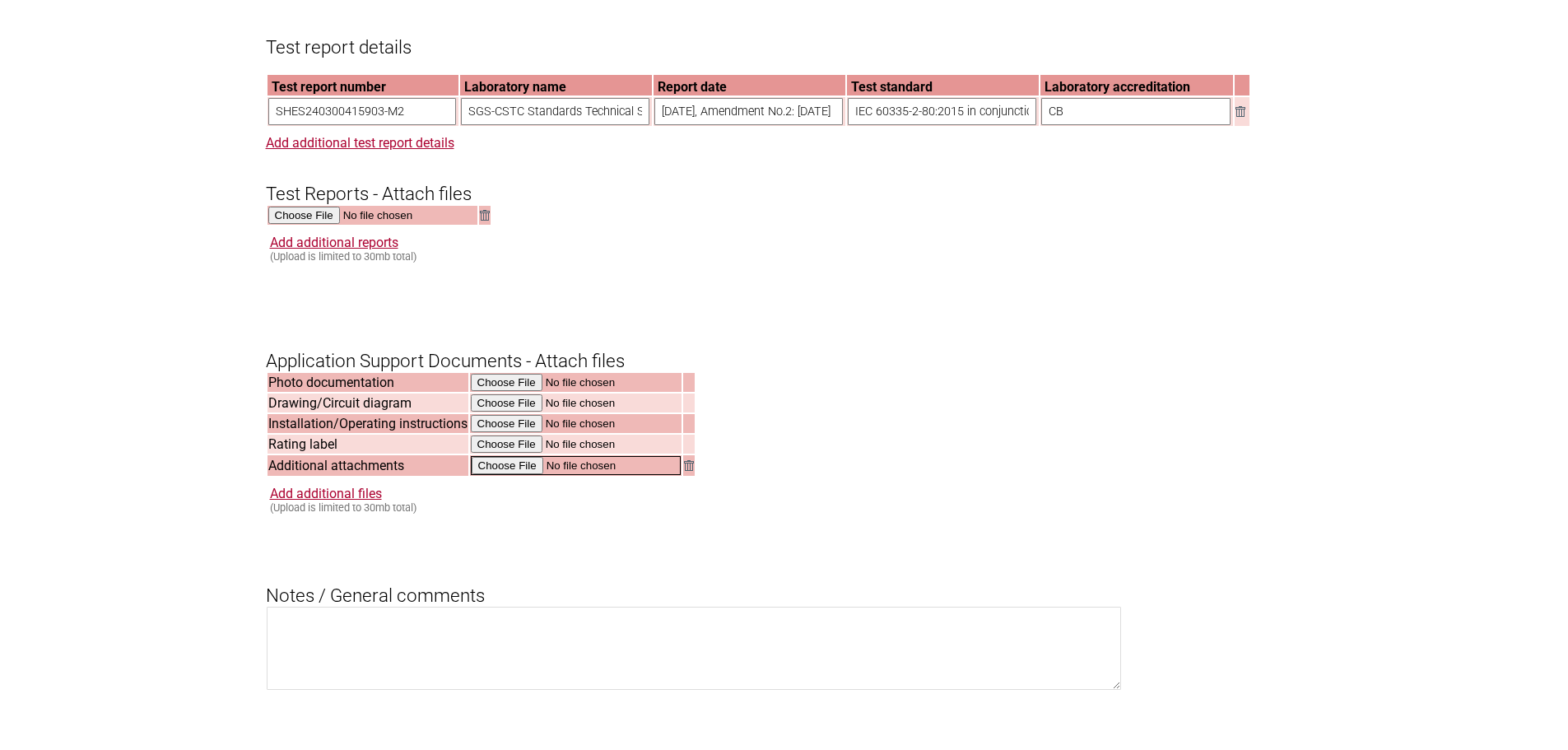
click at [512, 475] on input "file" at bounding box center [576, 466] width 210 height 19
type input "C:\fakepath\DSS_SHES240300415903-M2.pdf"
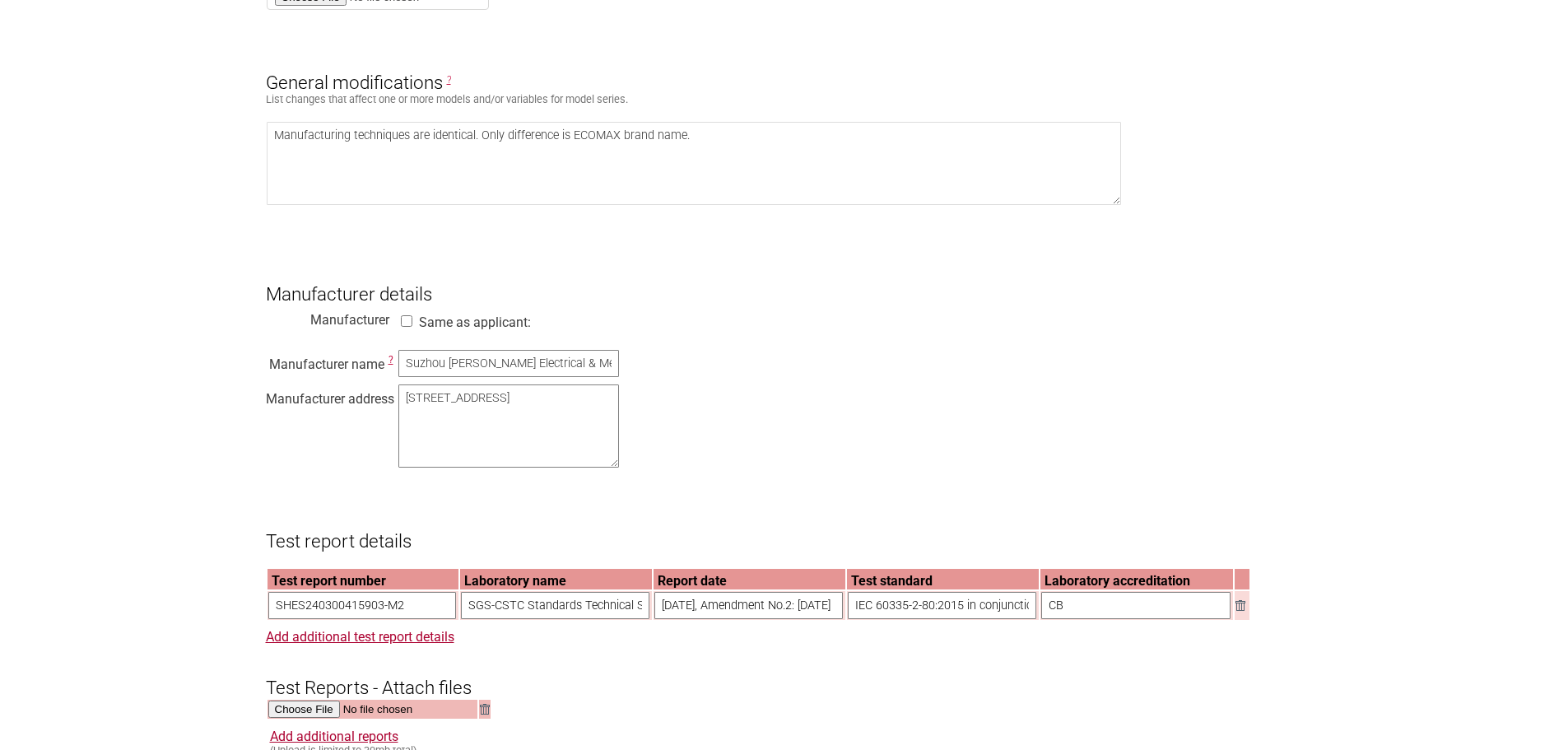
scroll to position [1317, 0]
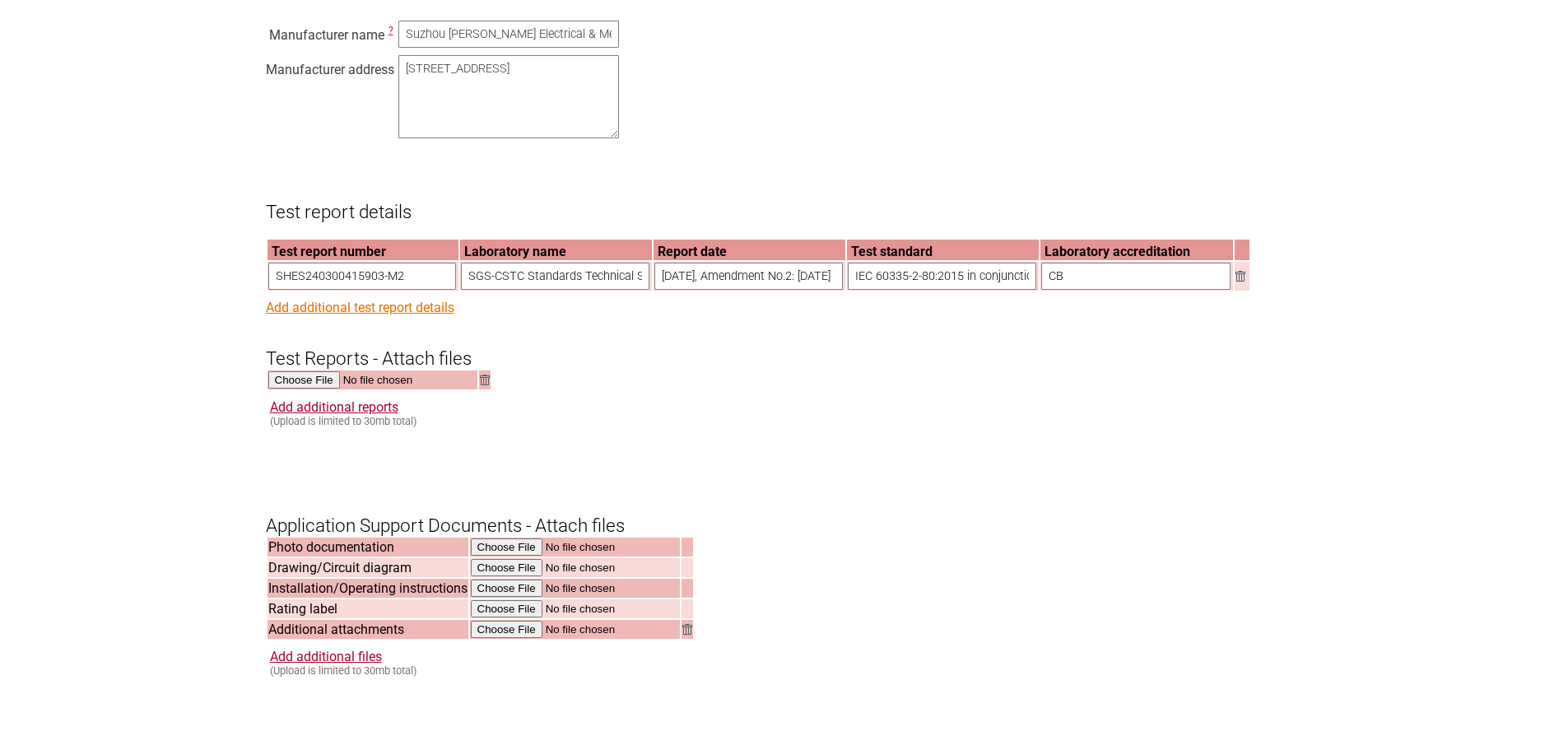
click at [398, 315] on link "Add additional test report details" at bounding box center [360, 307] width 189 height 16
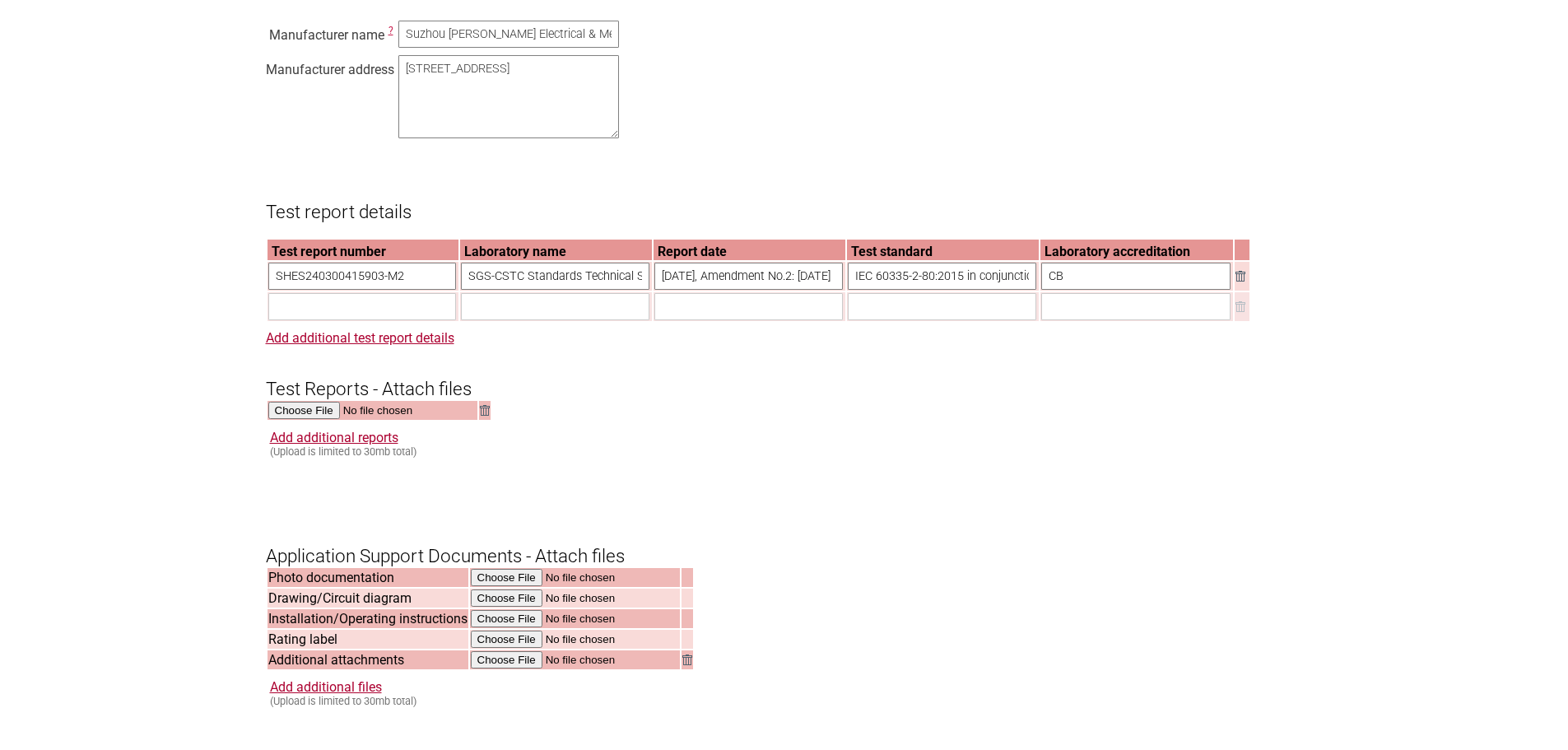
click at [379, 320] on input "text" at bounding box center [362, 306] width 189 height 27
paste input "SHEM241200786501"
type input "SHEM241200786501"
click at [914, 320] on input "text" at bounding box center [942, 306] width 189 height 27
paste input "SHEM241200786501"
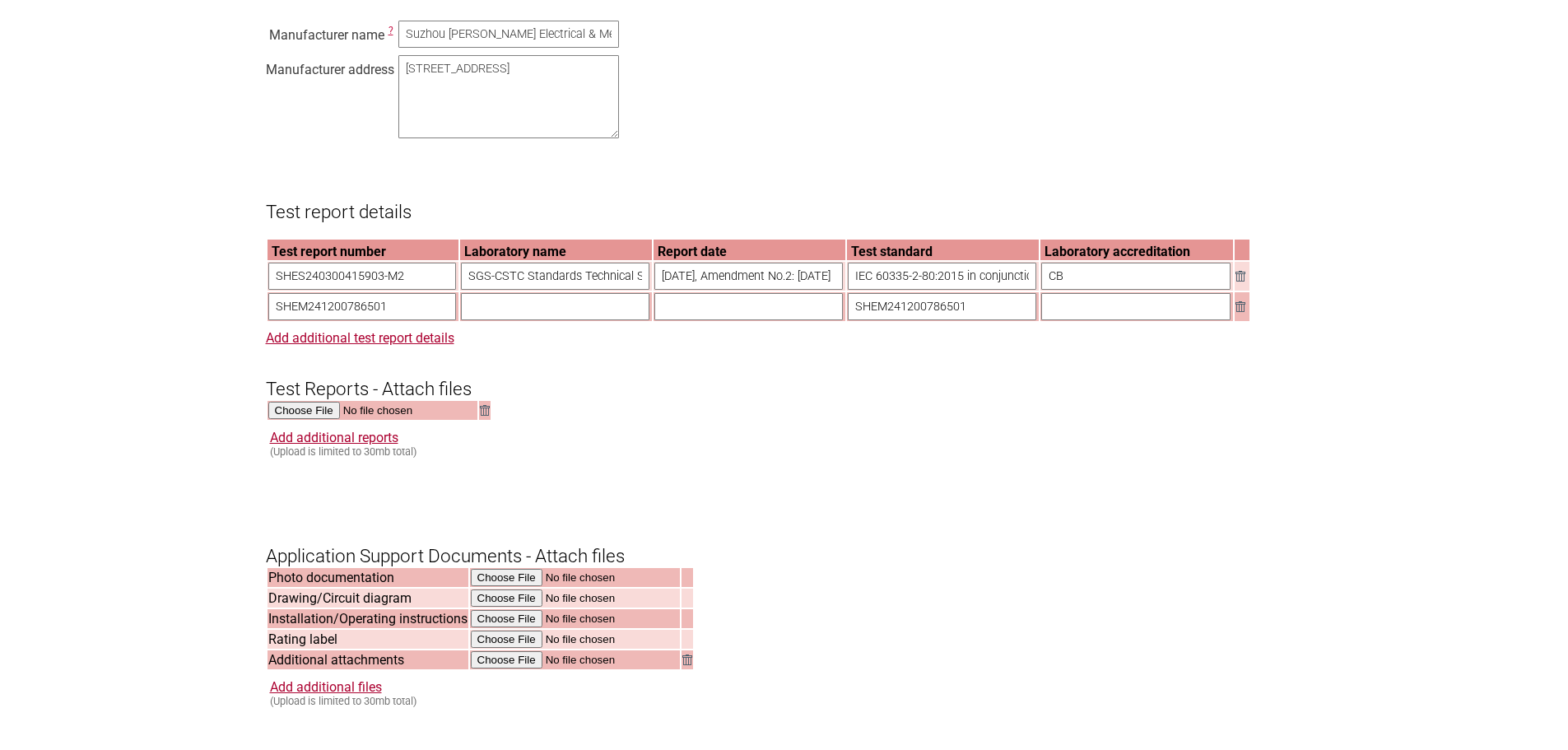
drag, startPoint x: 985, startPoint y: 325, endPoint x: 658, endPoint y: 313, distance: 327.2
click at [658, 313] on tr "SHEM241200786501 SHEM241200786501" at bounding box center [758, 306] width 982 height 29
paste input "EN 61000-3-3: 2013+ A1:2019+A2:2021; EN IEC 55014-1: 2021; EN IEC 61000-3-2: 20…"
type input "EN [PHONE_NUMBER]: 2013+ A1:2019+A2:2021; EN IEC 55014-1: 2021; EN IEC [PHONE_N…"
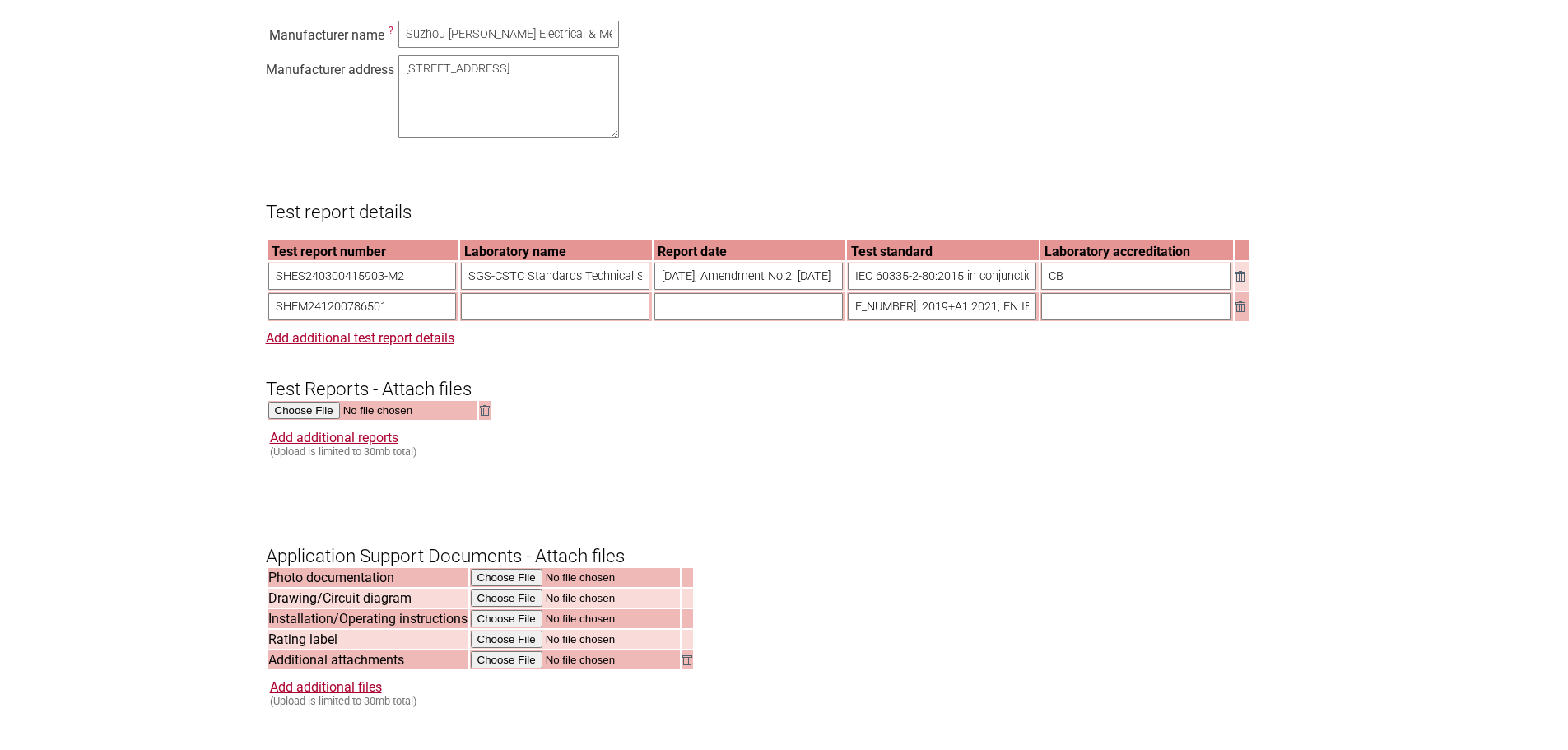
scroll to position [0, 0]
click at [1109, 319] on input "text" at bounding box center [1136, 306] width 190 height 27
type input "NA"
drag, startPoint x: 610, startPoint y: 351, endPoint x: 597, endPoint y: 346, distance: 13.9
click at [608, 350] on form "Resume key: sGIM3p73 Please record this key, it will enable you to resume your …" at bounding box center [784, 231] width 1037 height 2415
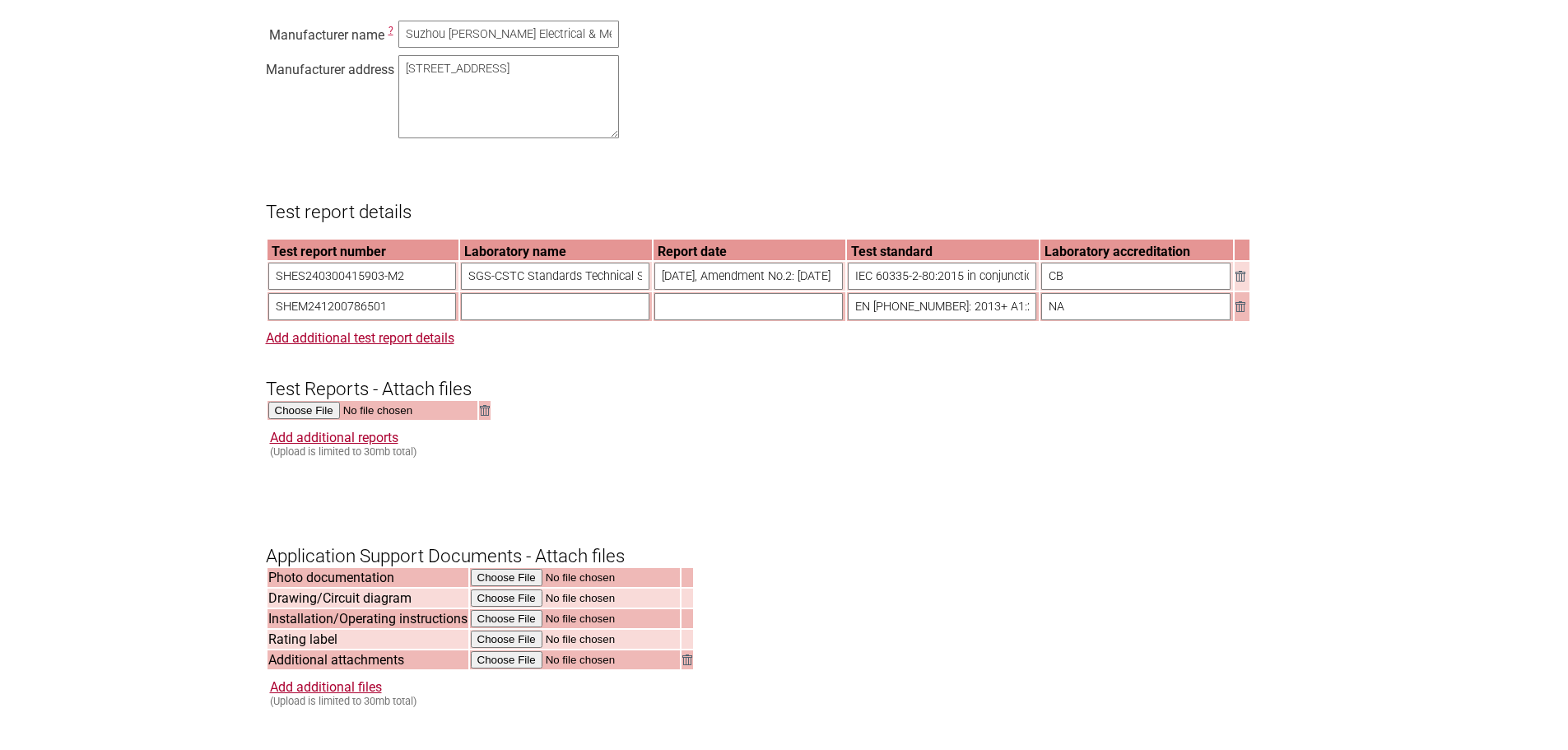
click at [753, 320] on input "text" at bounding box center [748, 306] width 189 height 27
paste input "2024-12-19"
type input "2024-12-19"
click at [566, 320] on input "text" at bounding box center [555, 306] width 189 height 27
paste input "2024-12-19"
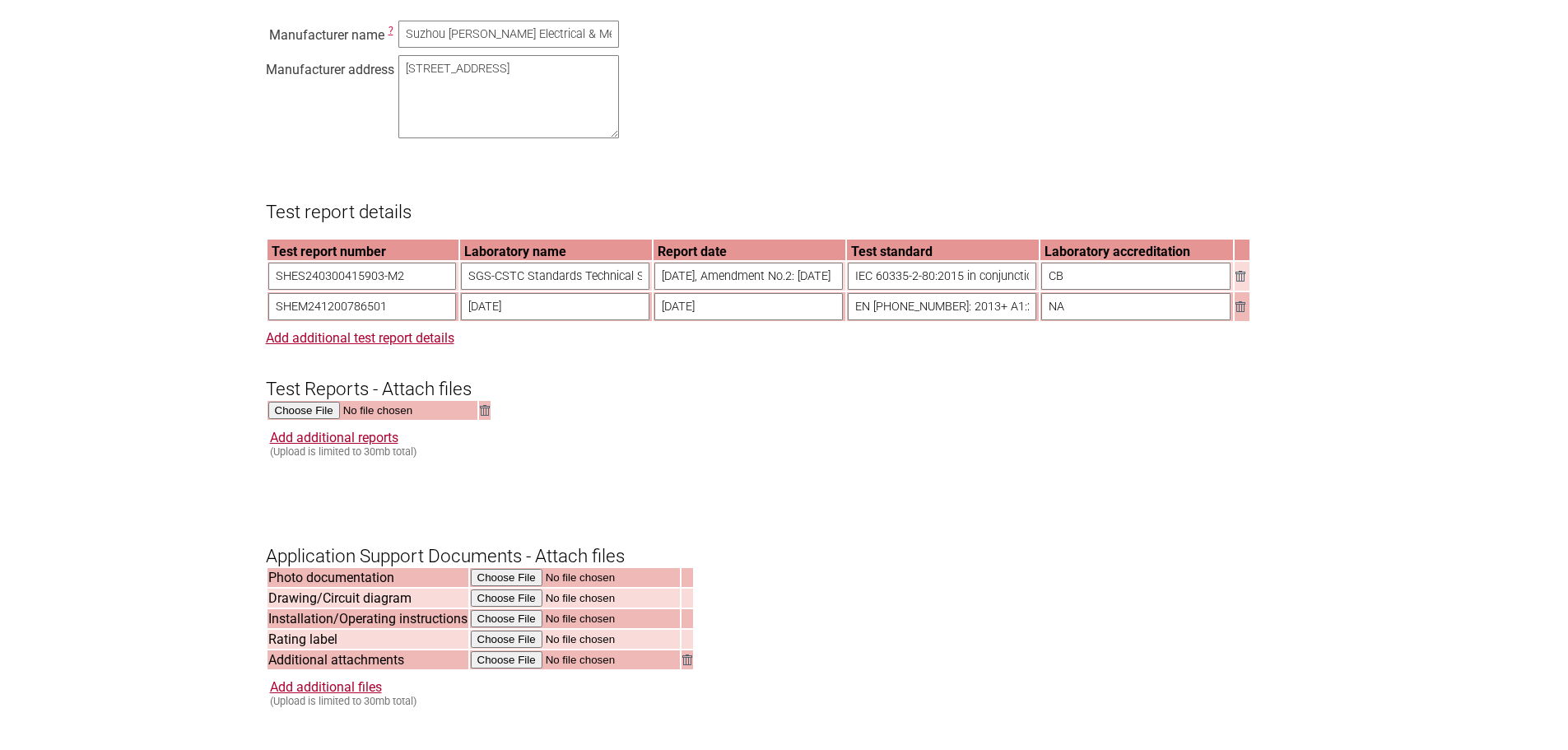
scroll to position [0, 141]
drag, startPoint x: 464, startPoint y: 294, endPoint x: 624, endPoint y: 359, distance: 172.7
click at [818, 290] on tr "SHES240300415903-M2 SGS-CSTC Standards Technical Services (Shanghai) Co., Ltd. …" at bounding box center [758, 275] width 982 height 29
drag, startPoint x: 571, startPoint y: 326, endPoint x: 353, endPoint y: 333, distance: 218.1
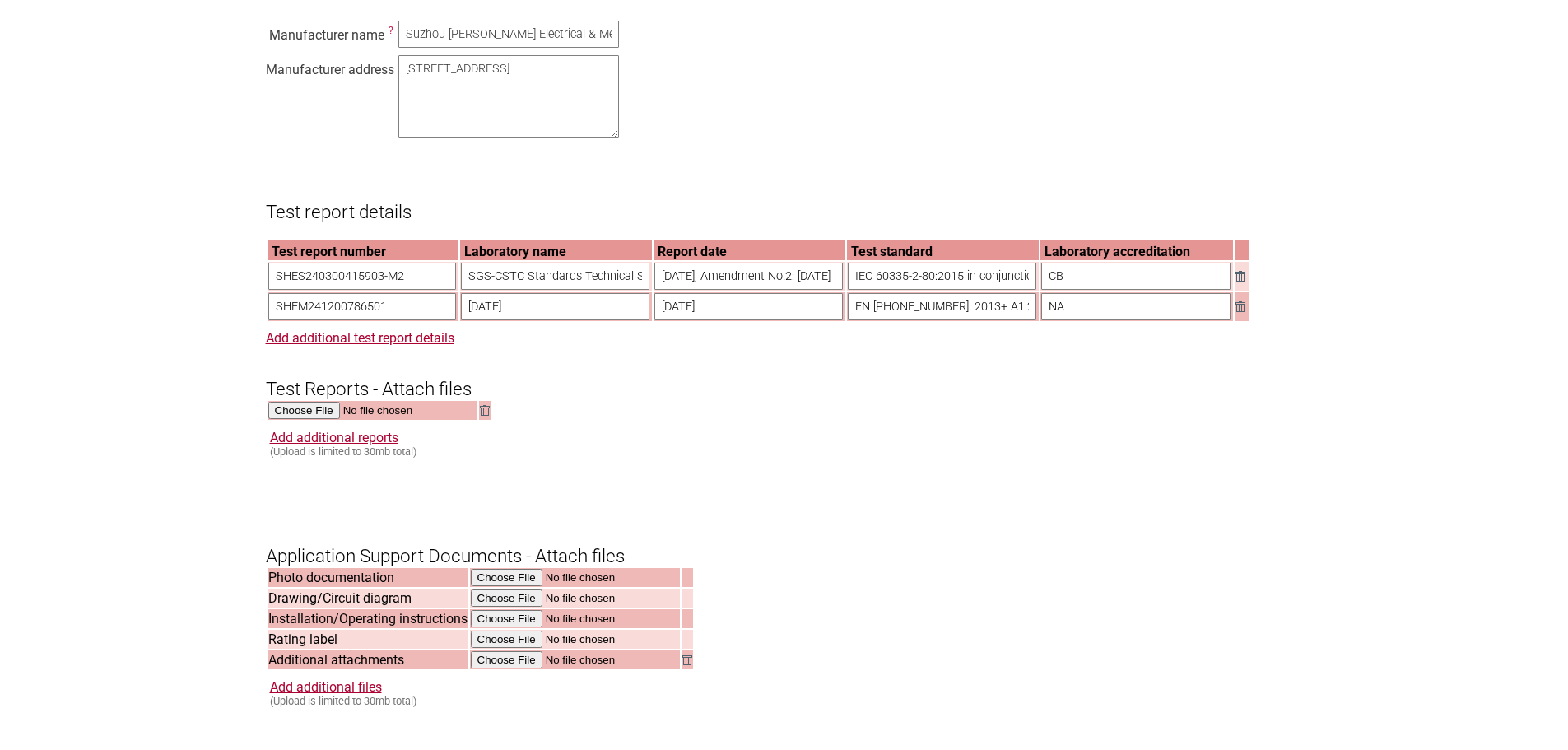
click at [340, 321] on tr "SHEM241200786501 2024-12-19 2024-12-19 EN 61000-3-3: 2013+ A1:2019+A2:2021; EN …" at bounding box center [758, 306] width 982 height 29
paste input "SGS-CSTC Standards Technical Services ([GEOGRAPHIC_DATA]) Co., Ltd."
type input "SGS-CSTC Standards Technical Services ([GEOGRAPHIC_DATA]) Co., Ltd."
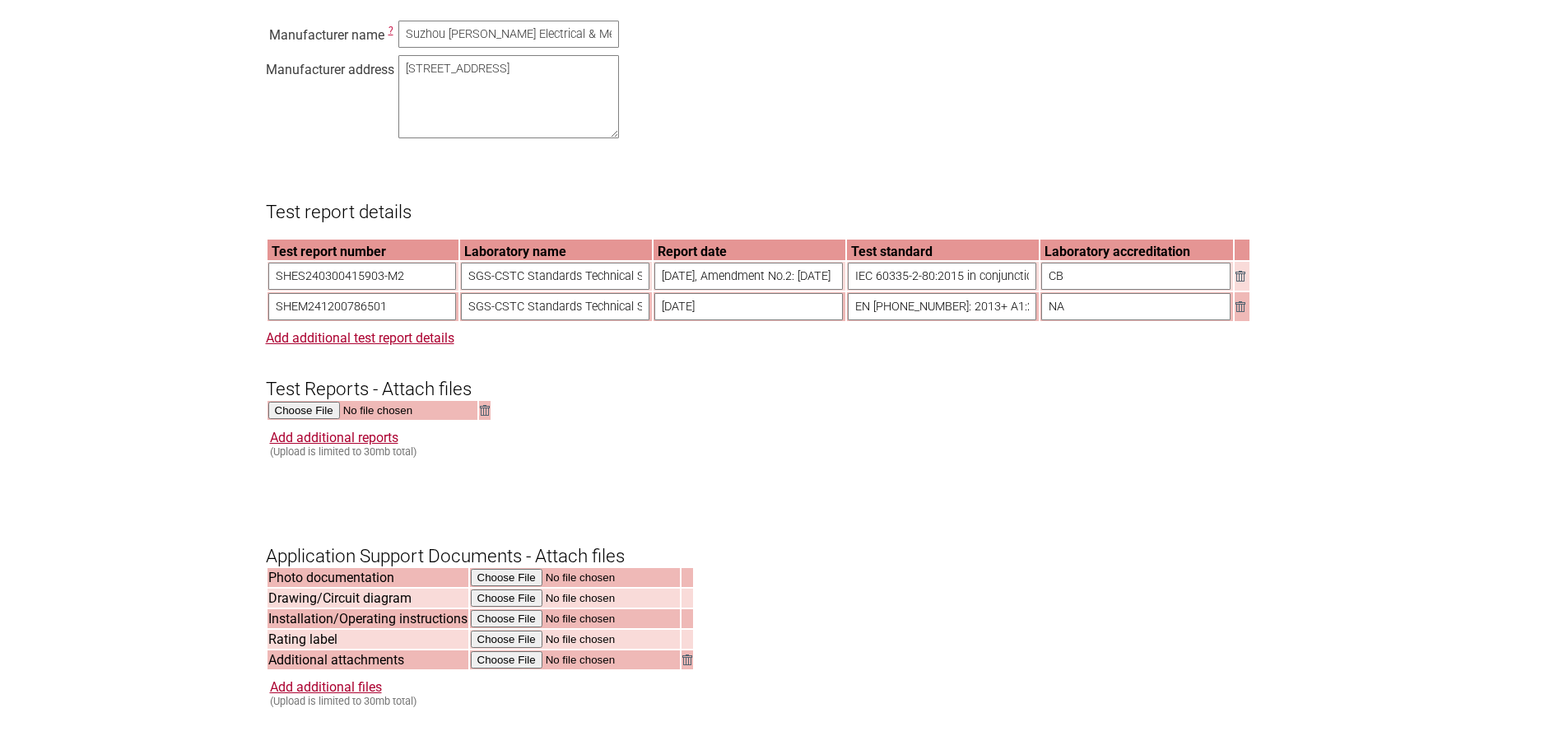
click at [776, 432] on form "Resume key: sGIM3p73 Please record this key, it will enable you to resume your …" at bounding box center [784, 231] width 1037 height 2415
click at [351, 695] on link "Add additional files" at bounding box center [326, 687] width 112 height 16
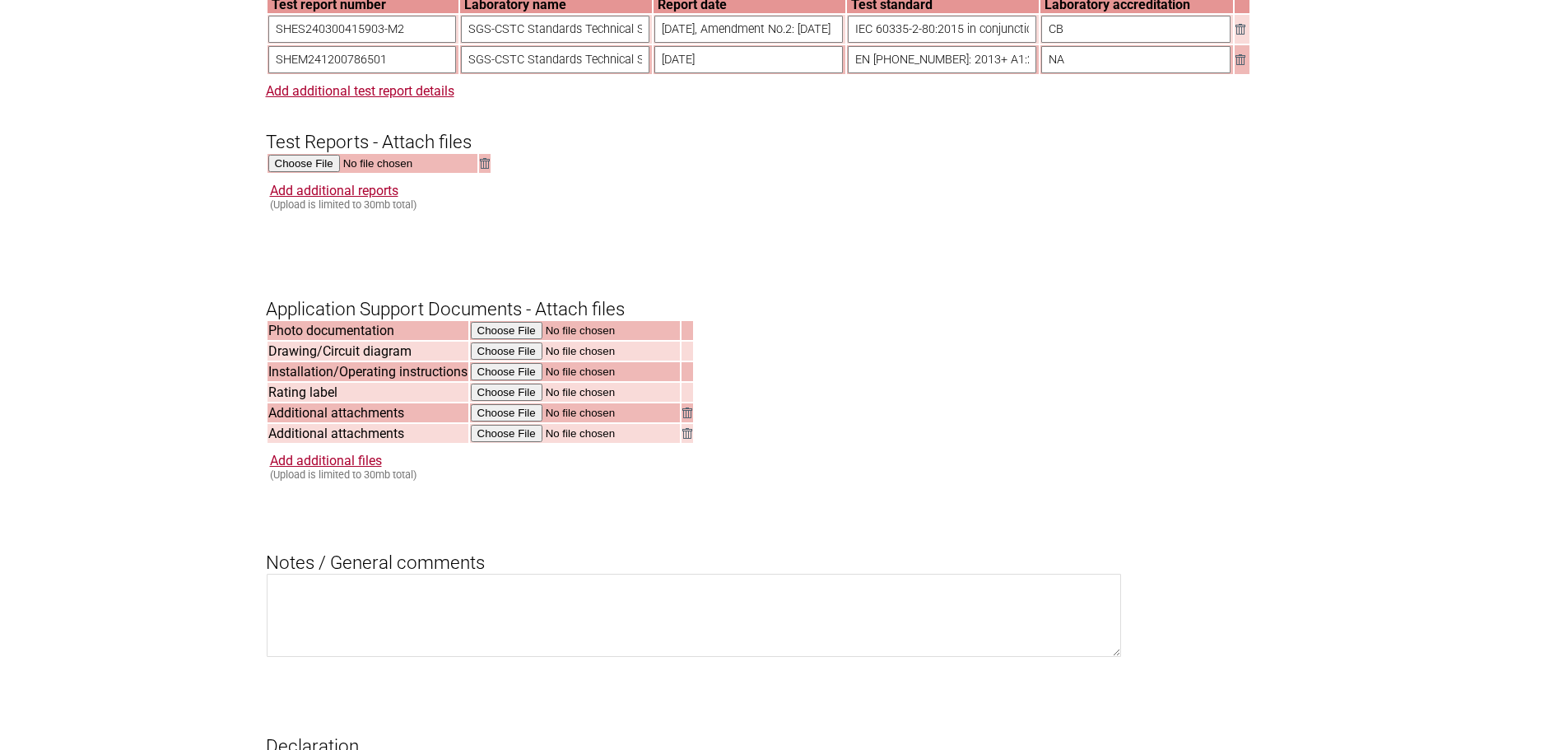
scroll to position [1646, 0]
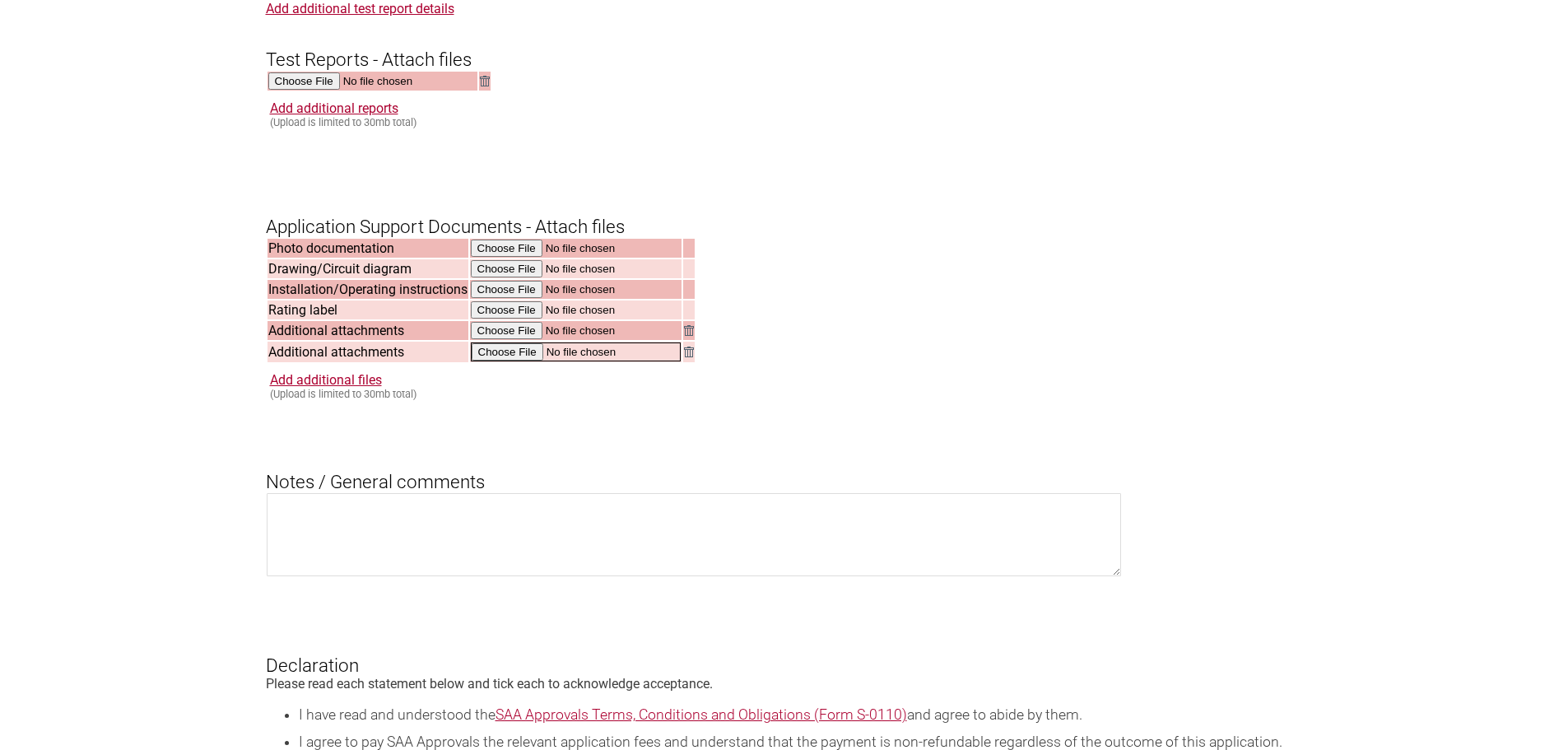
click at [505, 361] on input "file" at bounding box center [576, 352] width 210 height 19
type input "C:\fakepath\DSS_SHEM241200786501.pdf"
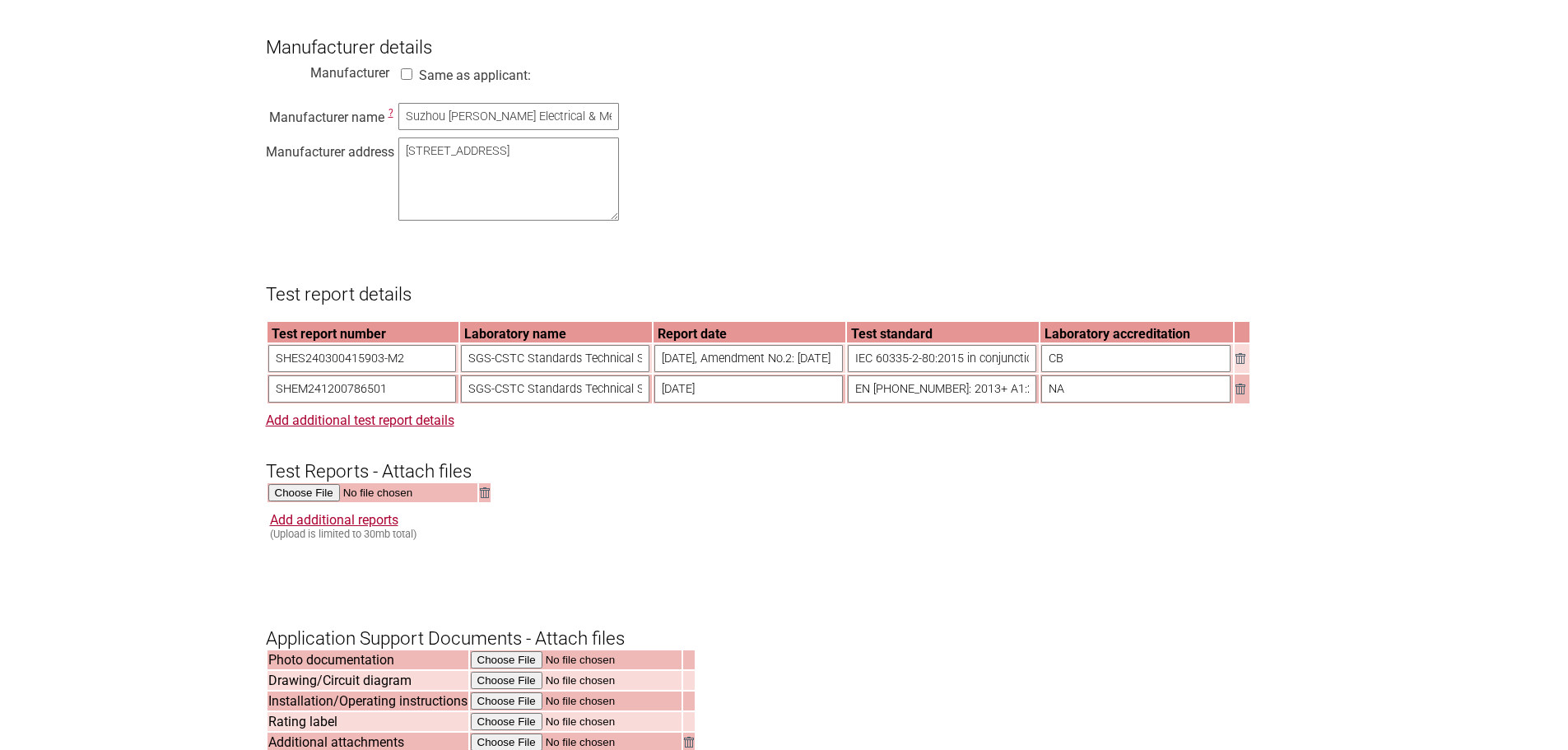
scroll to position [1399, 0]
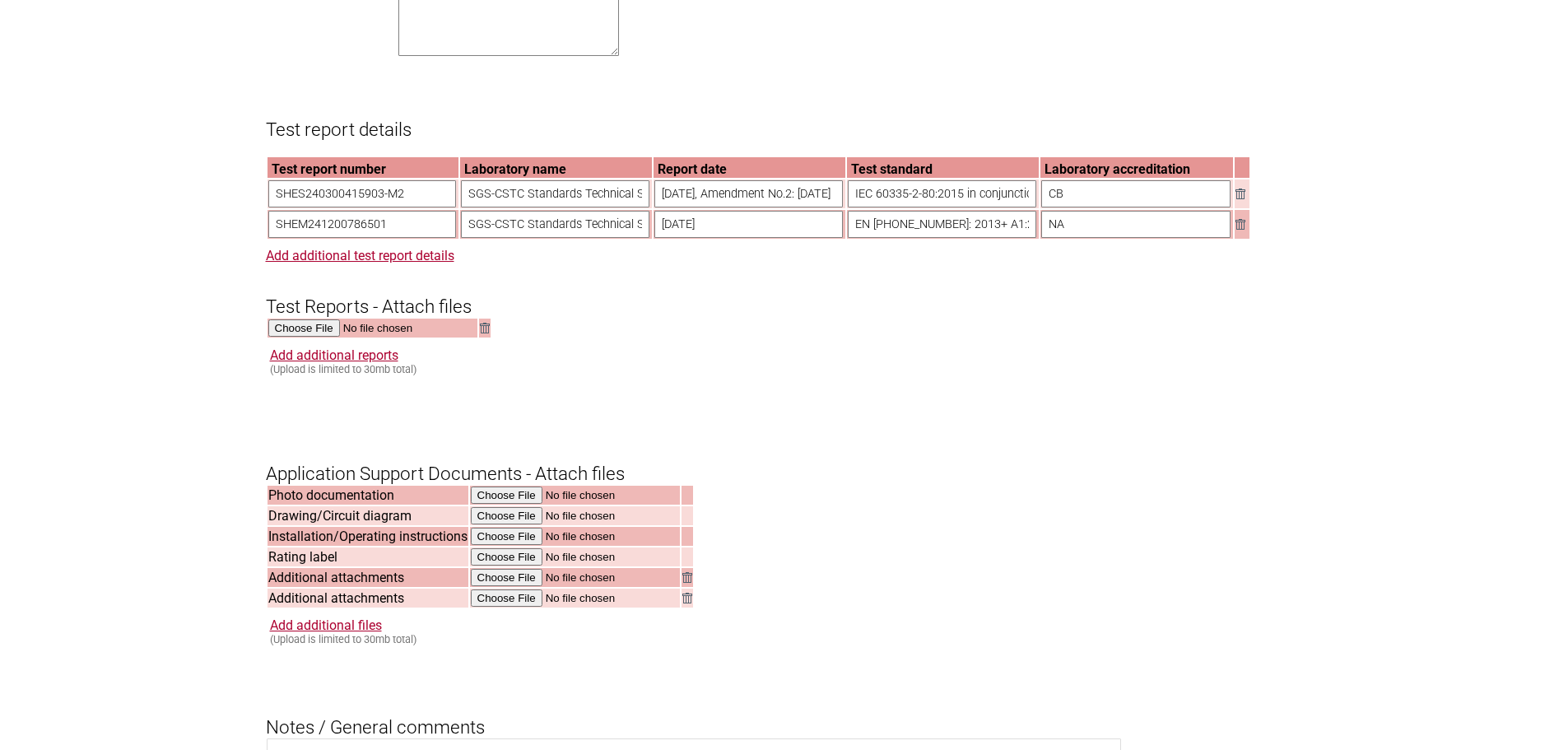
click at [1072, 367] on form "Resume key: sGIM3p73 Please record this key, it will enable you to resume your …" at bounding box center [784, 160] width 1037 height 2436
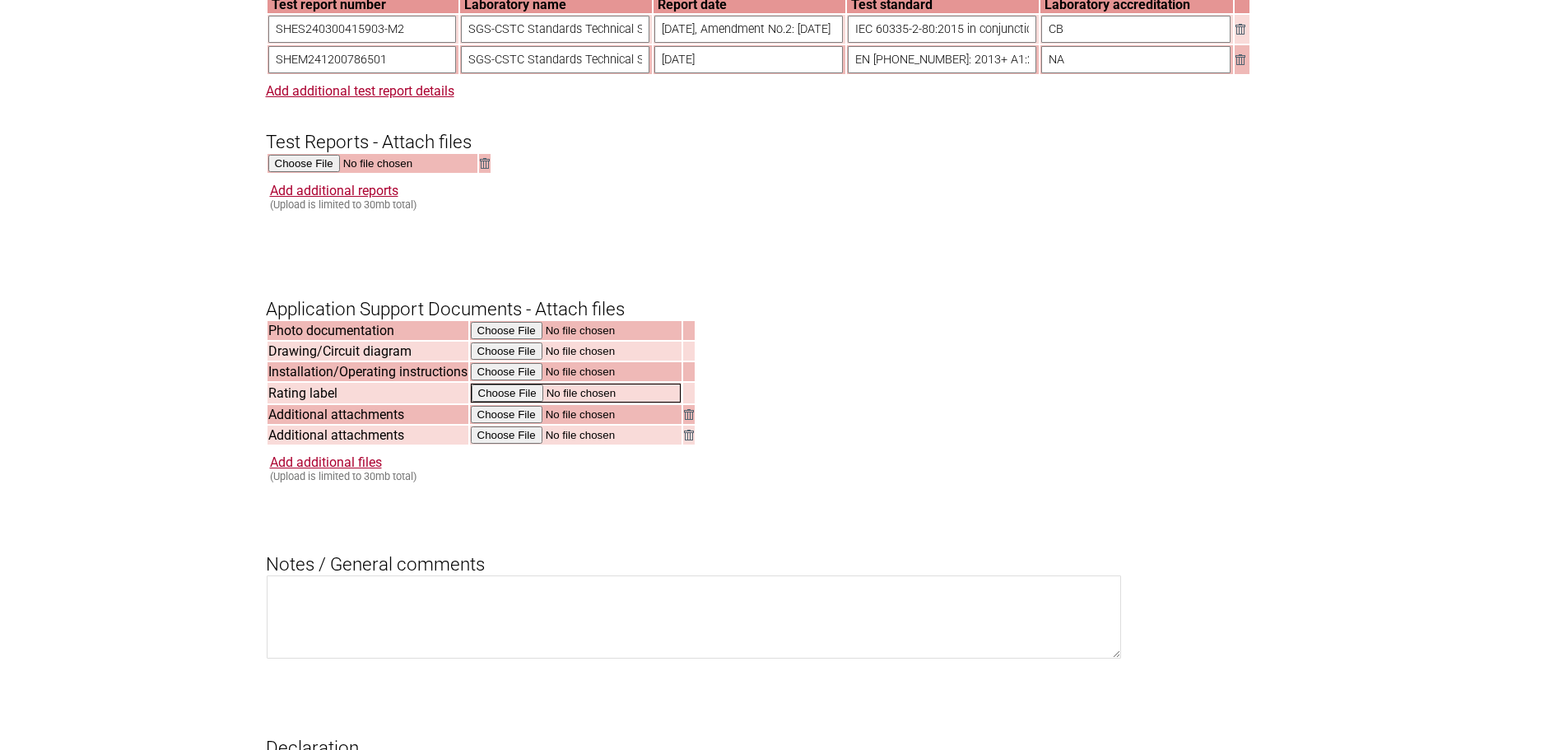
click at [497, 403] on input "file" at bounding box center [576, 393] width 210 height 19
type input "C:\fakepath\KP1017_Label AW_P6.pdf"
click at [498, 382] on input "file" at bounding box center [576, 373] width 210 height 19
type input "C:\fakepath\KP1017_Manual-ED1_A5_P5.pdf"
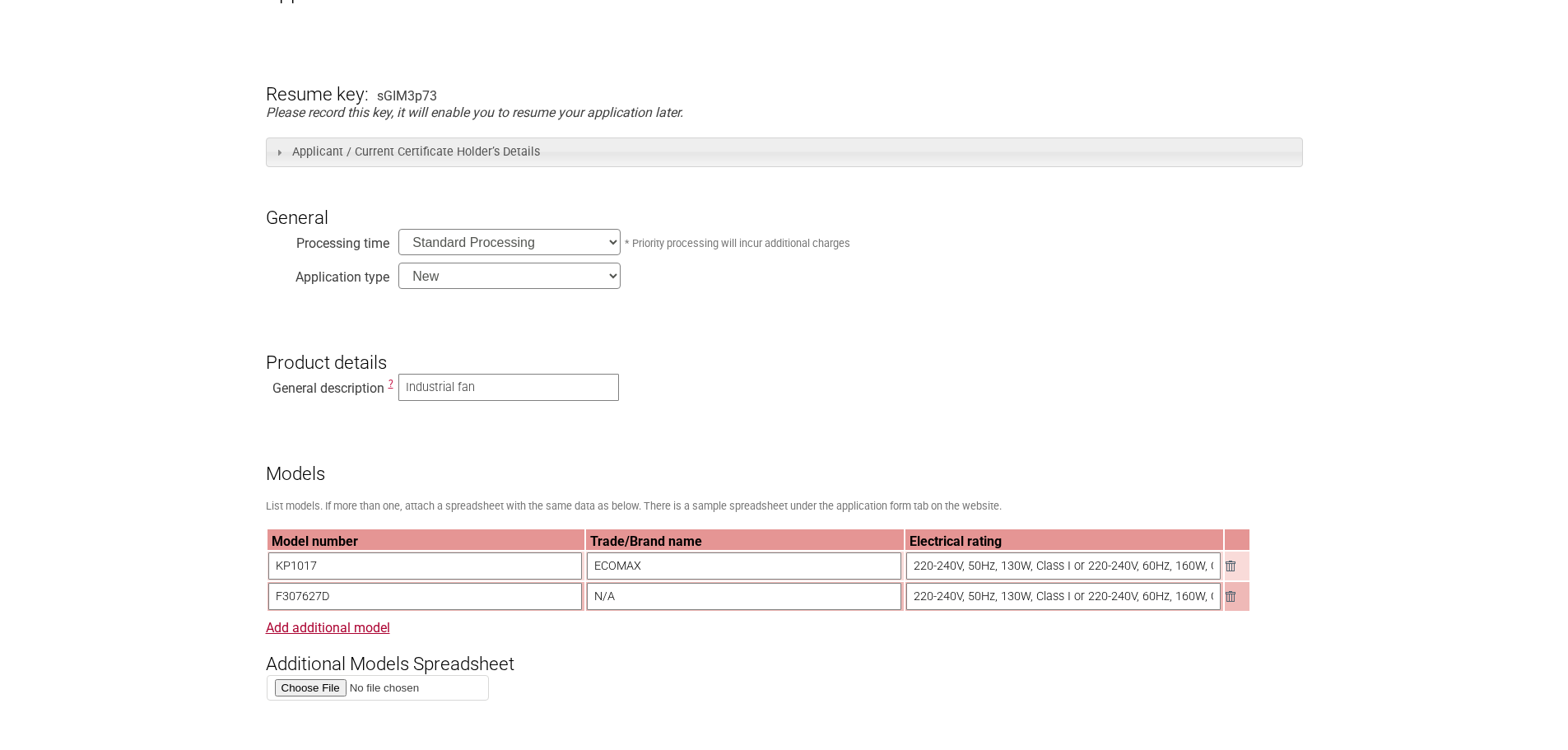
scroll to position [626, 0]
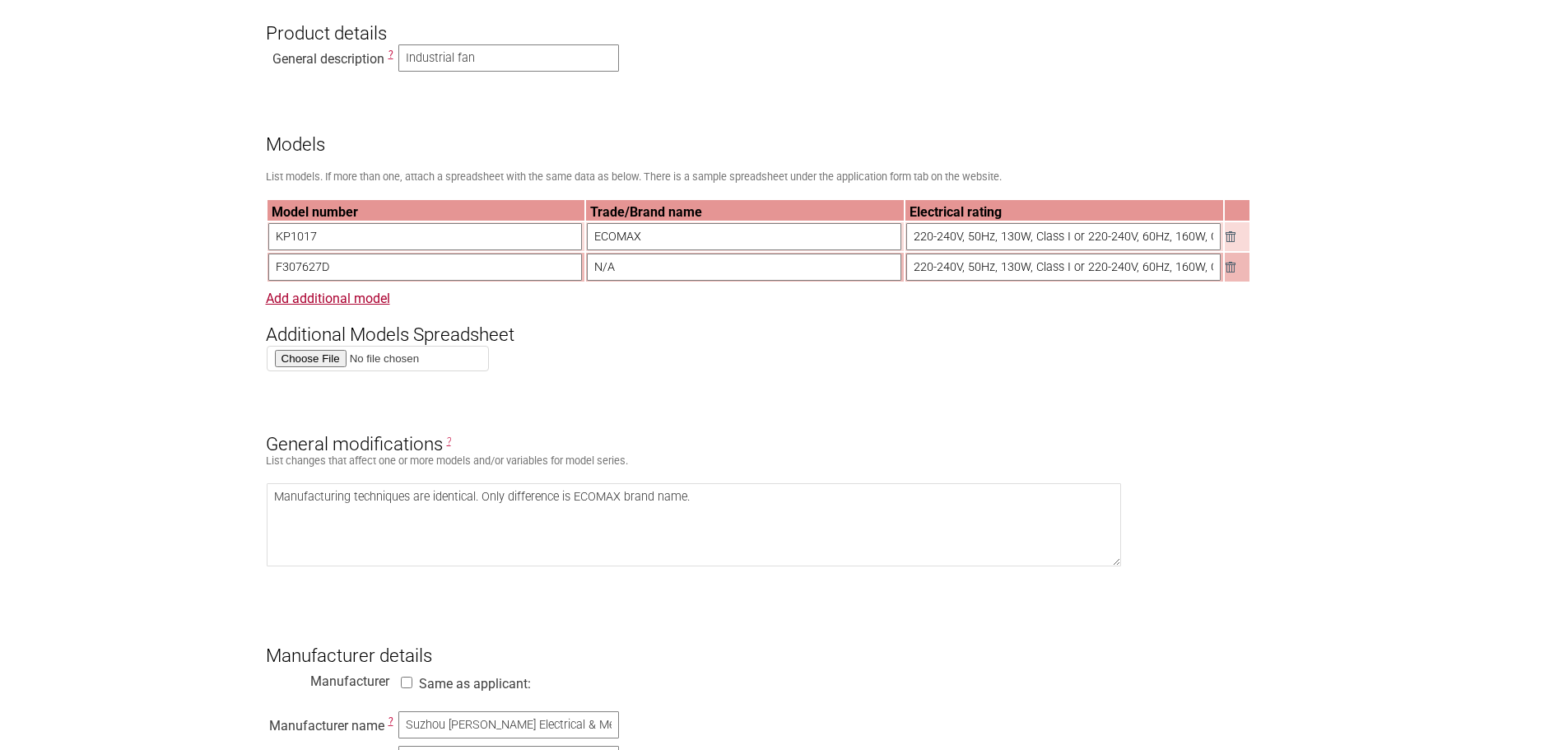
click at [1299, 438] on h3 "General modifications ?" at bounding box center [784, 430] width 1037 height 49
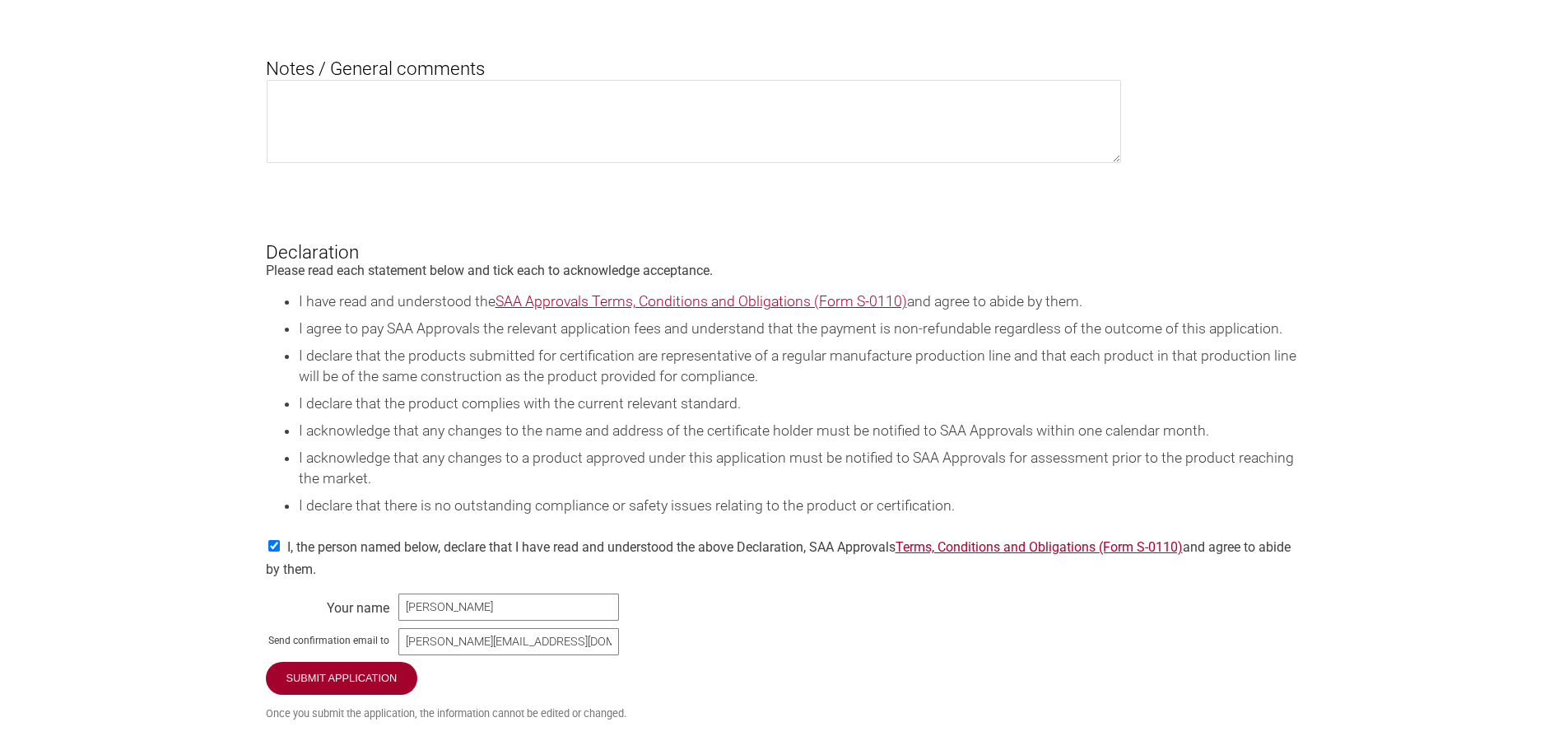
scroll to position [2601, 0]
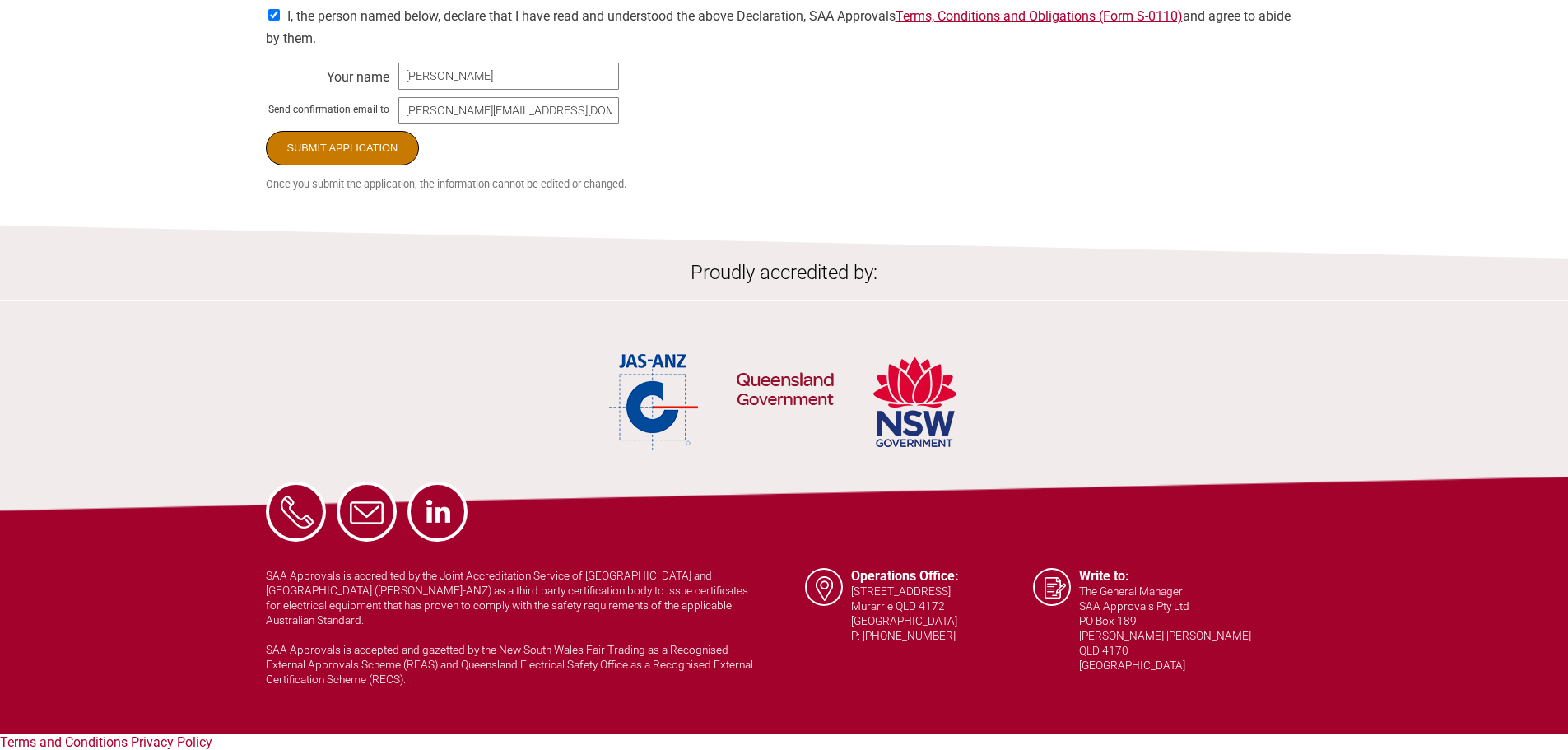
click at [330, 166] on input "Submit Application" at bounding box center [342, 147] width 154 height 34
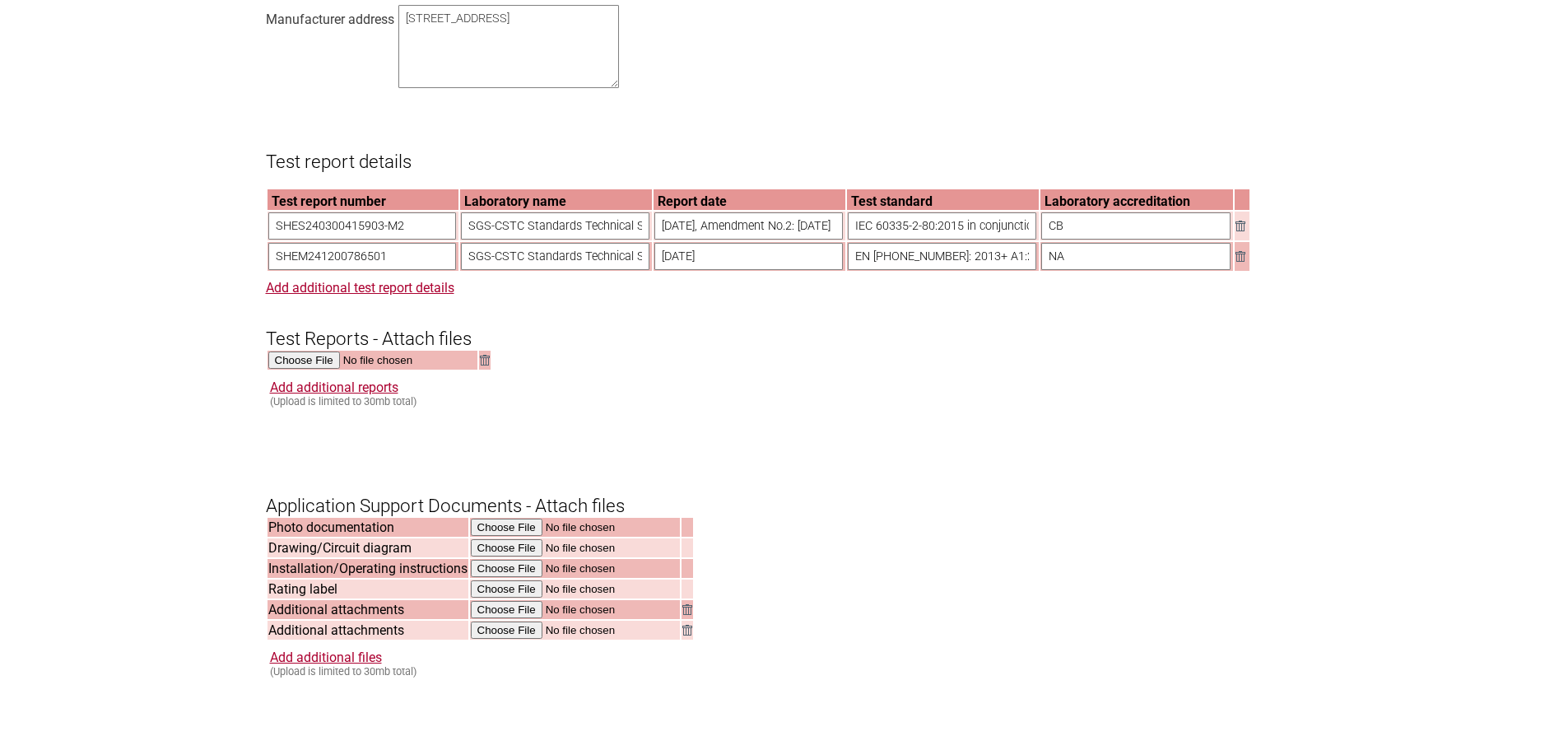
scroll to position [1532, 0]
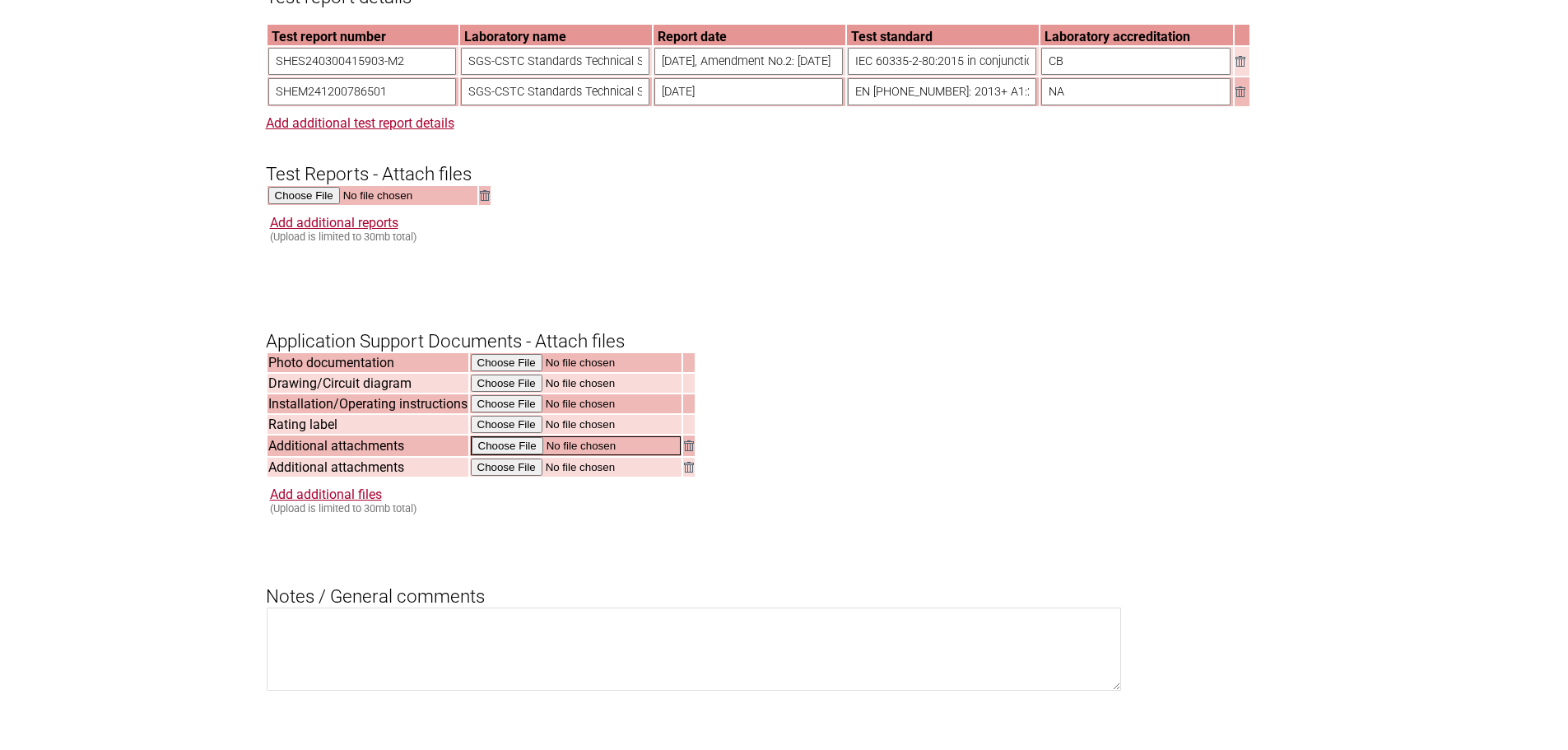
click at [678, 455] on input "file" at bounding box center [576, 446] width 210 height 19
click at [690, 450] on img at bounding box center [687, 445] width 10 height 11
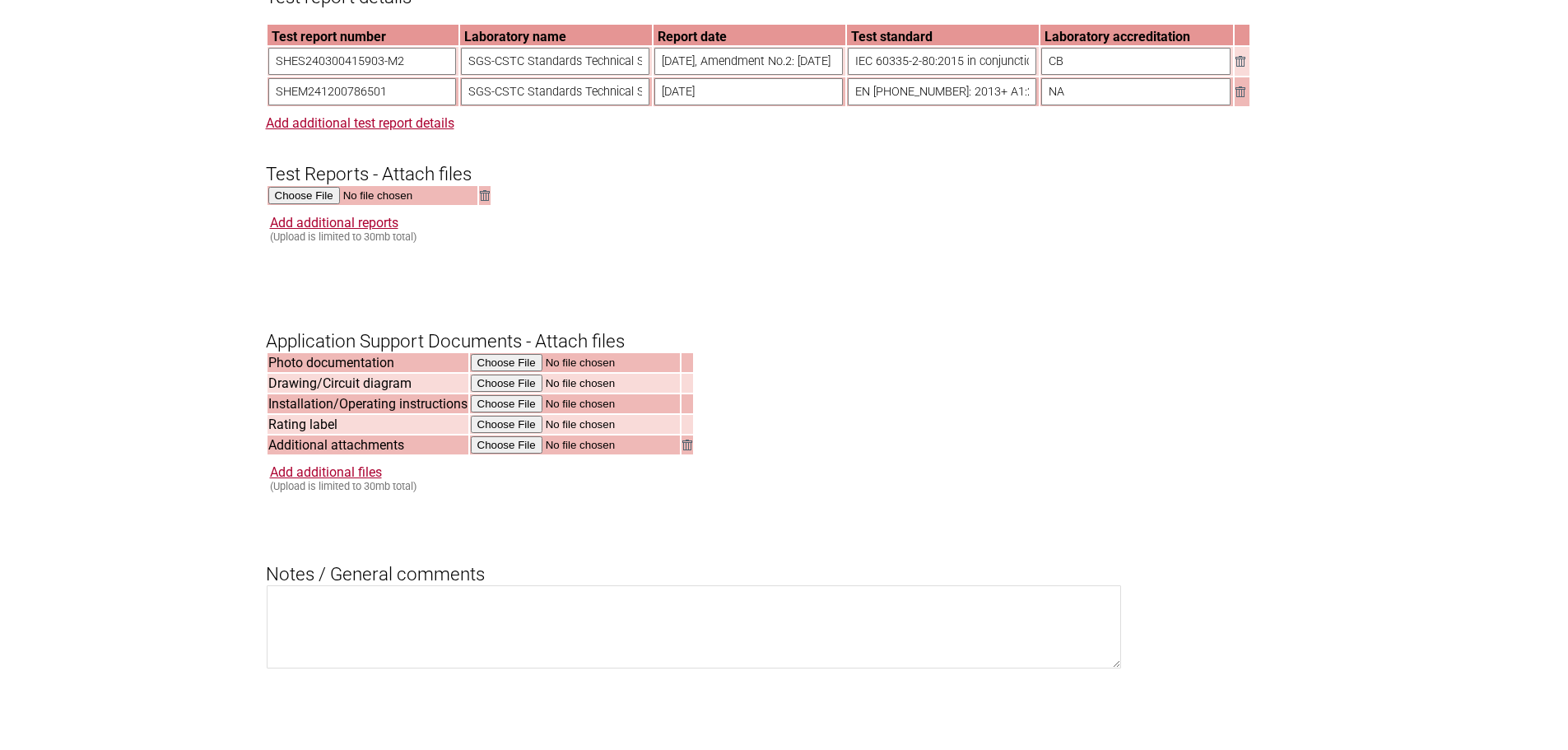
click at [690, 450] on img at bounding box center [687, 445] width 10 height 11
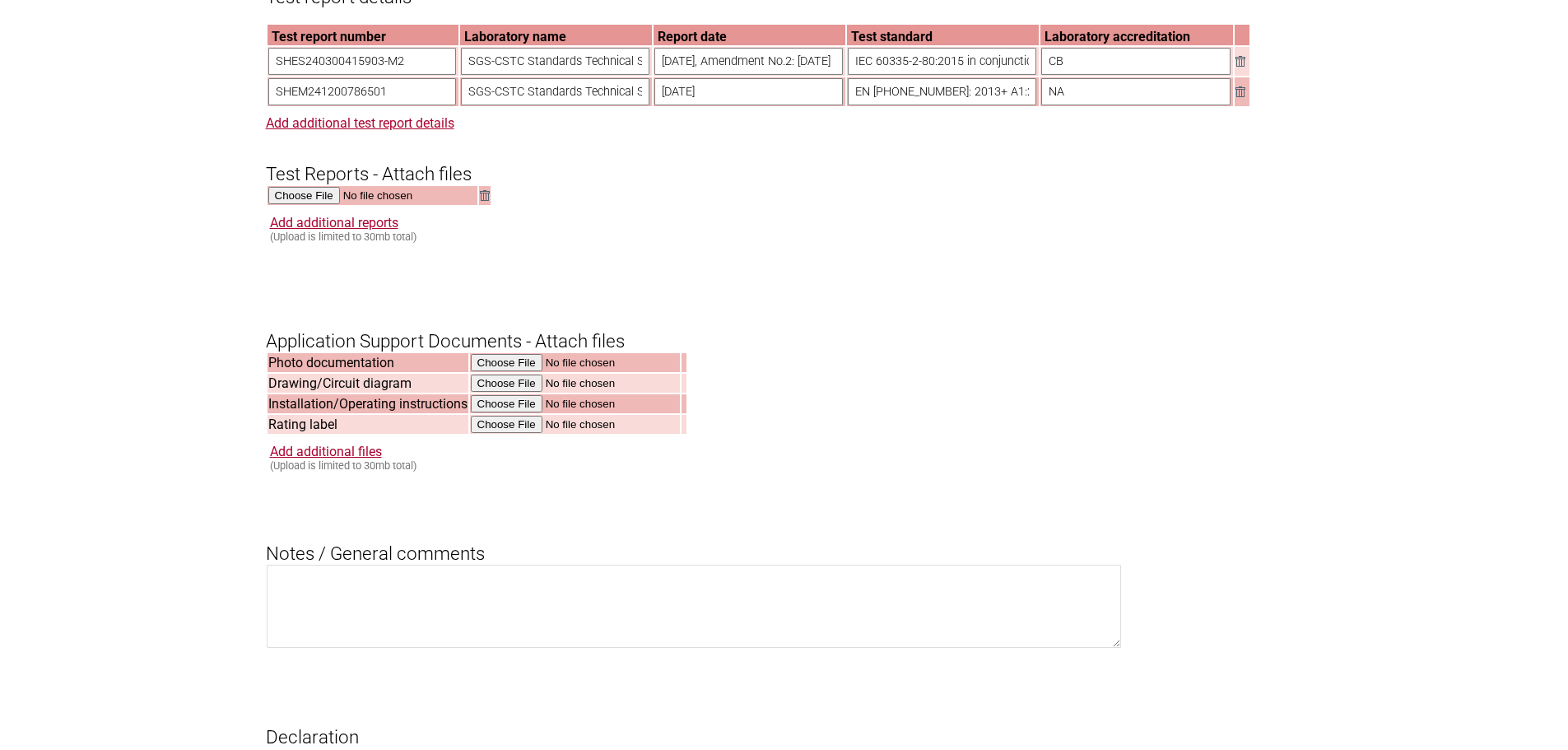
click at [902, 396] on form "Resume key: sGIM3p73 Please record this key, it will enable you to resume your …" at bounding box center [784, 25] width 1037 height 2430
click at [306, 206] on input "file" at bounding box center [373, 196] width 210 height 19
type input "C:\fakepath\DSS_SHEM241200786501.pdf"
click at [383, 231] on link "Add additional reports" at bounding box center [334, 223] width 128 height 16
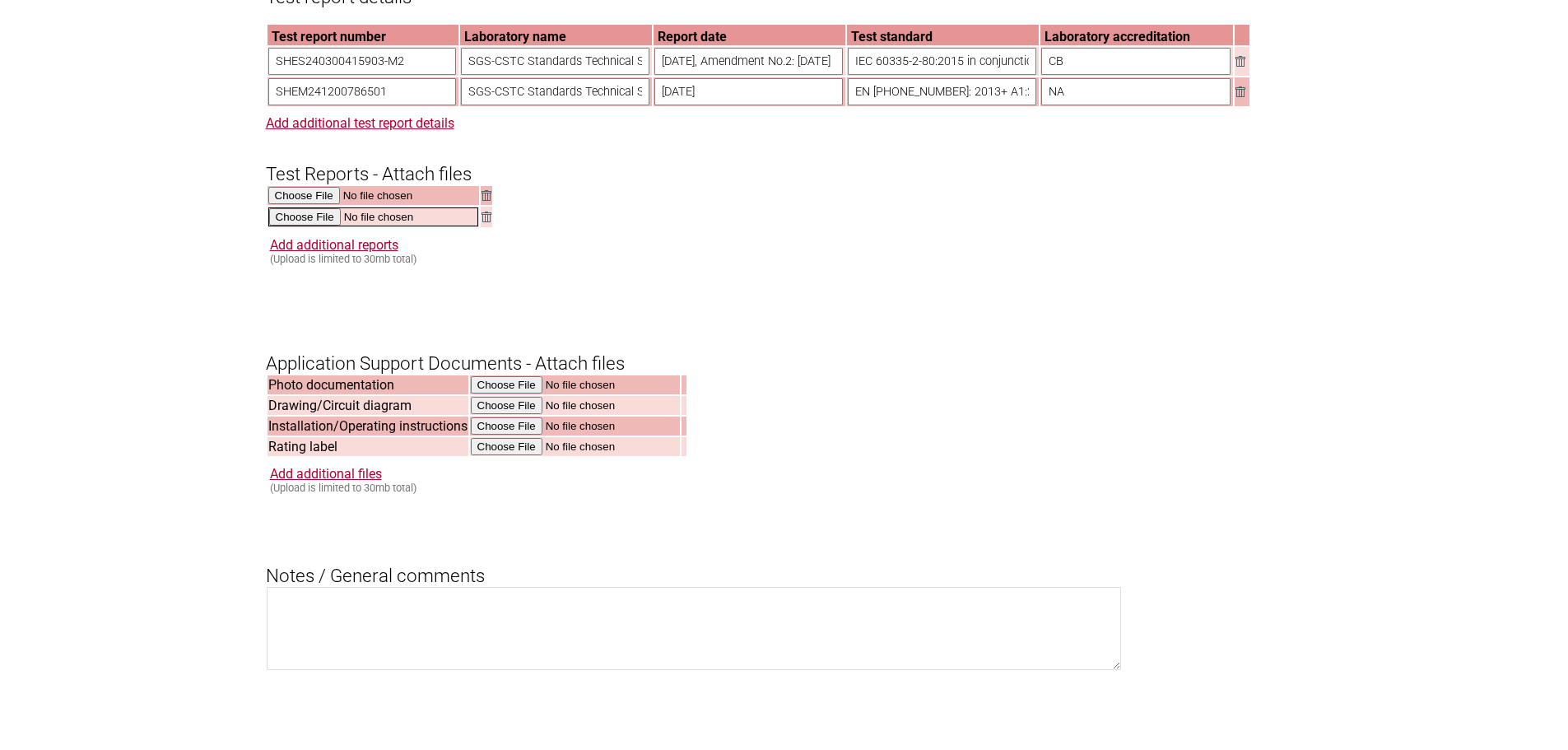
click at [332, 226] on input "file" at bounding box center [373, 217] width 210 height 19
type input "C:\fakepath\DSS_SHES240300415903-M2.pdf"
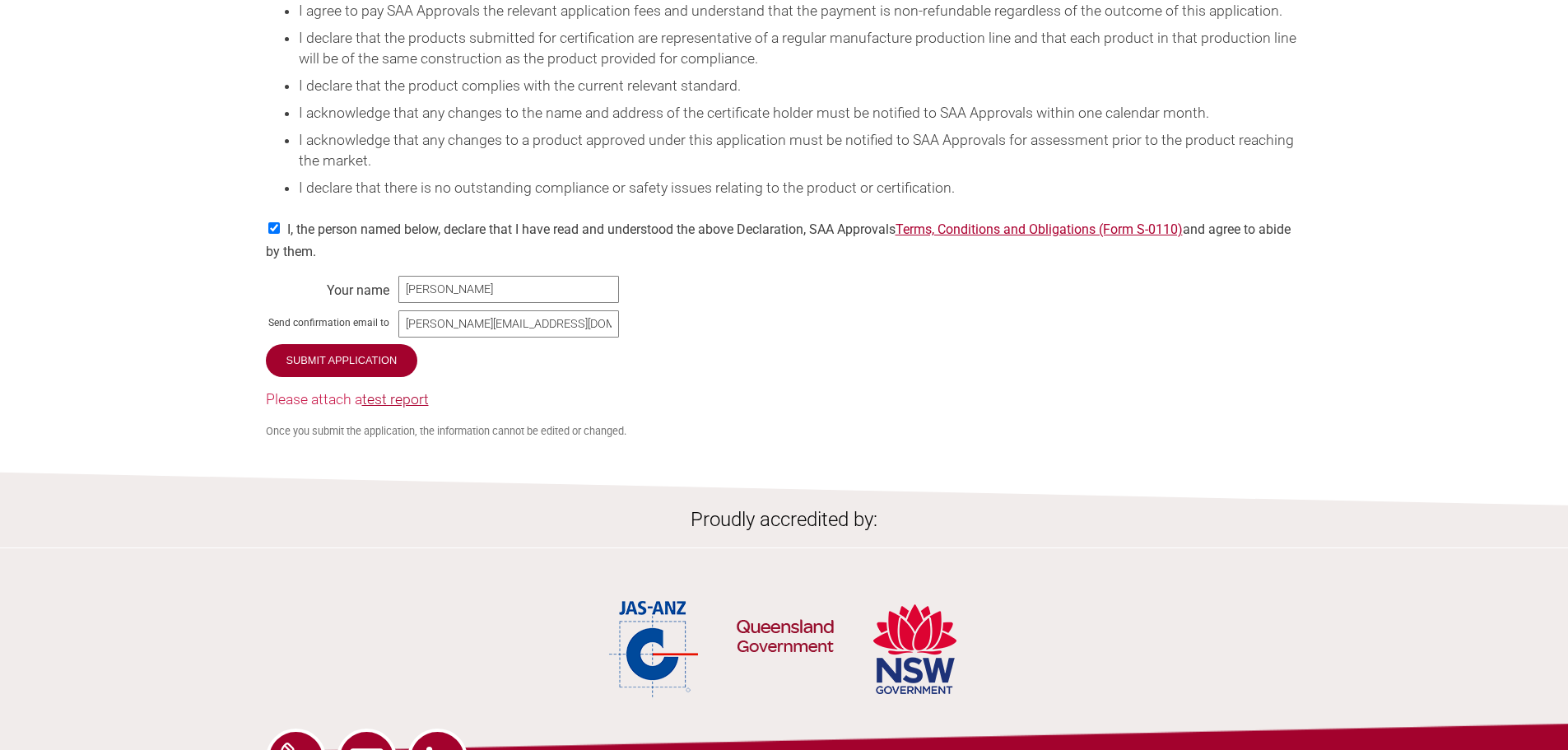
scroll to position [2272, 0]
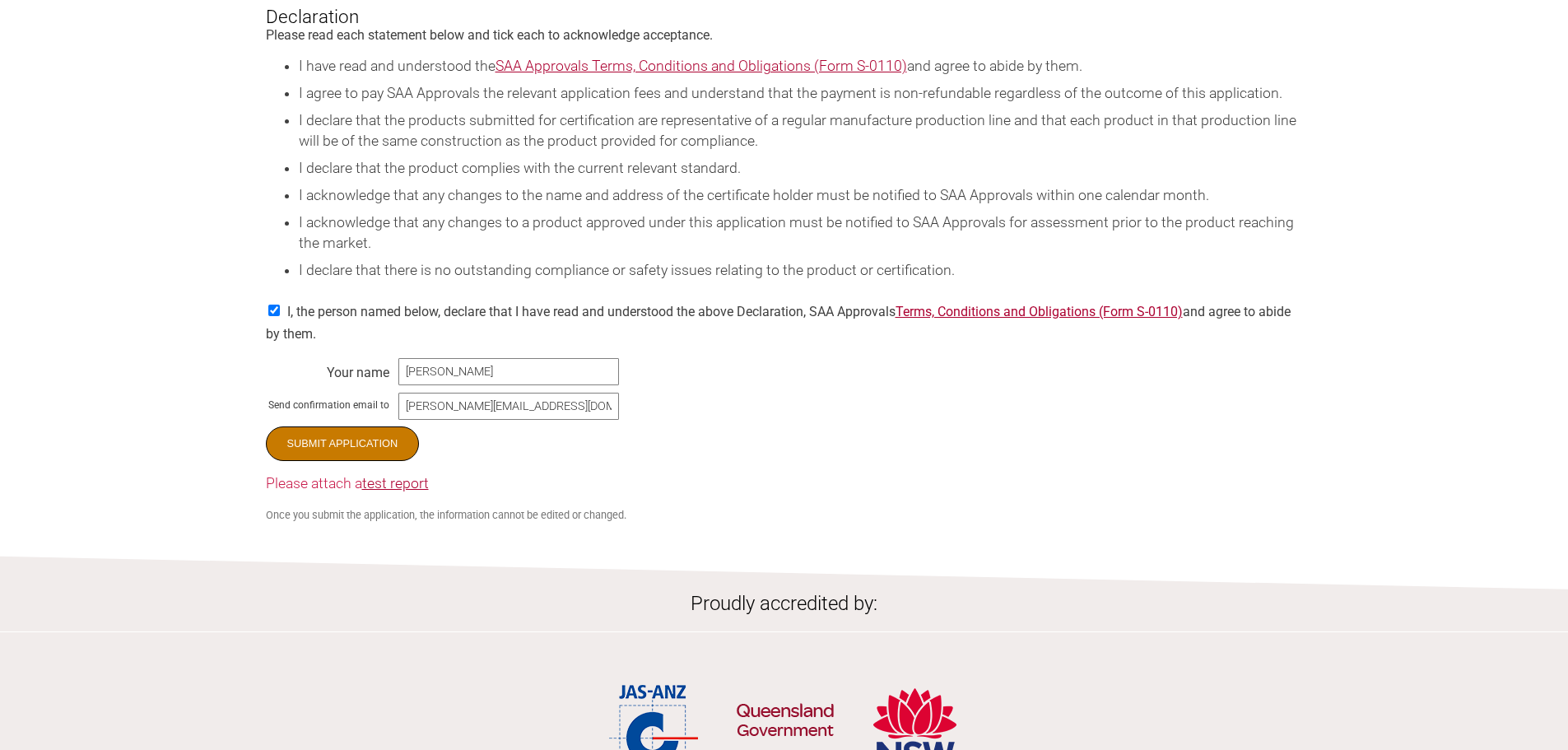
click at [352, 461] on input "Submit Application" at bounding box center [342, 443] width 154 height 34
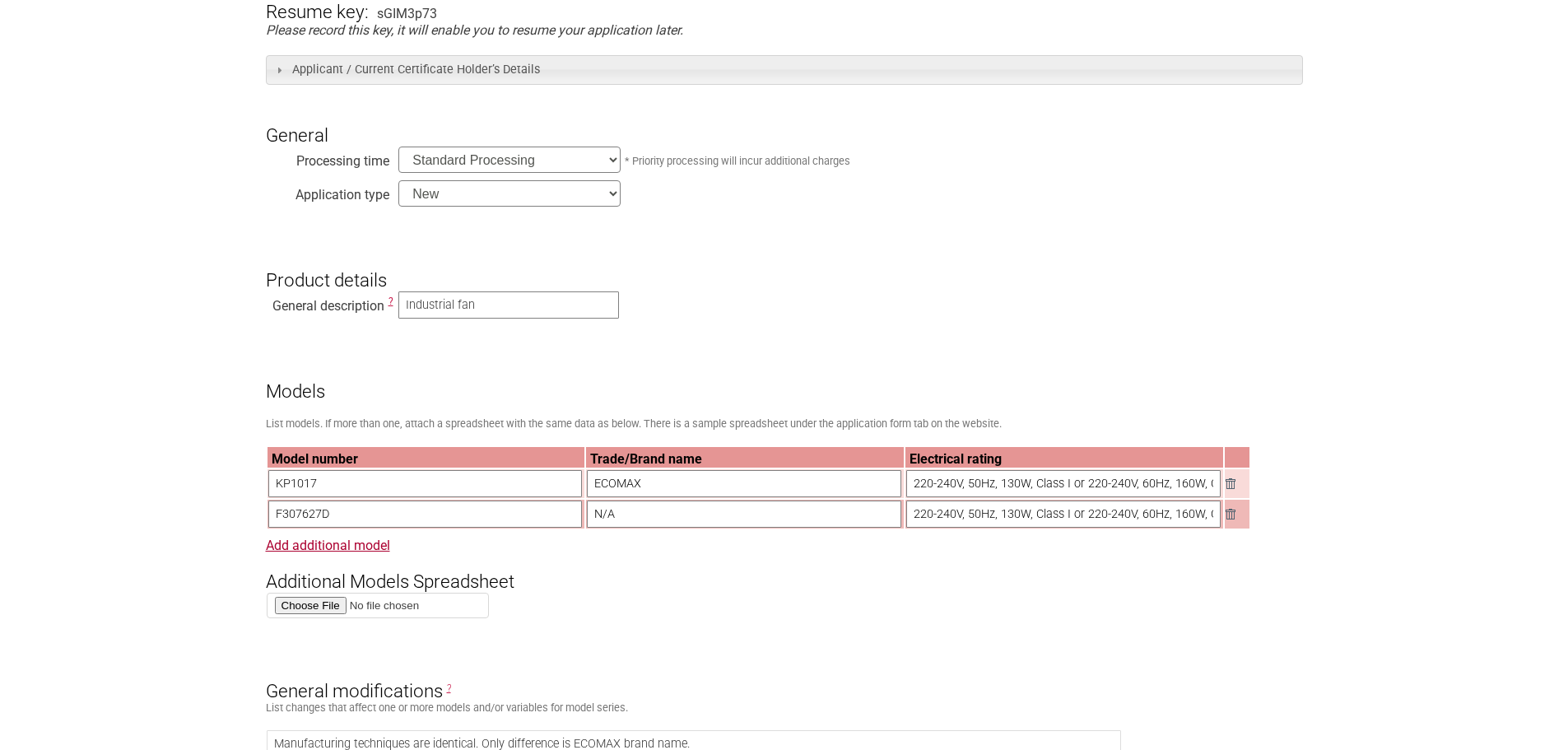
scroll to position [0, 0]
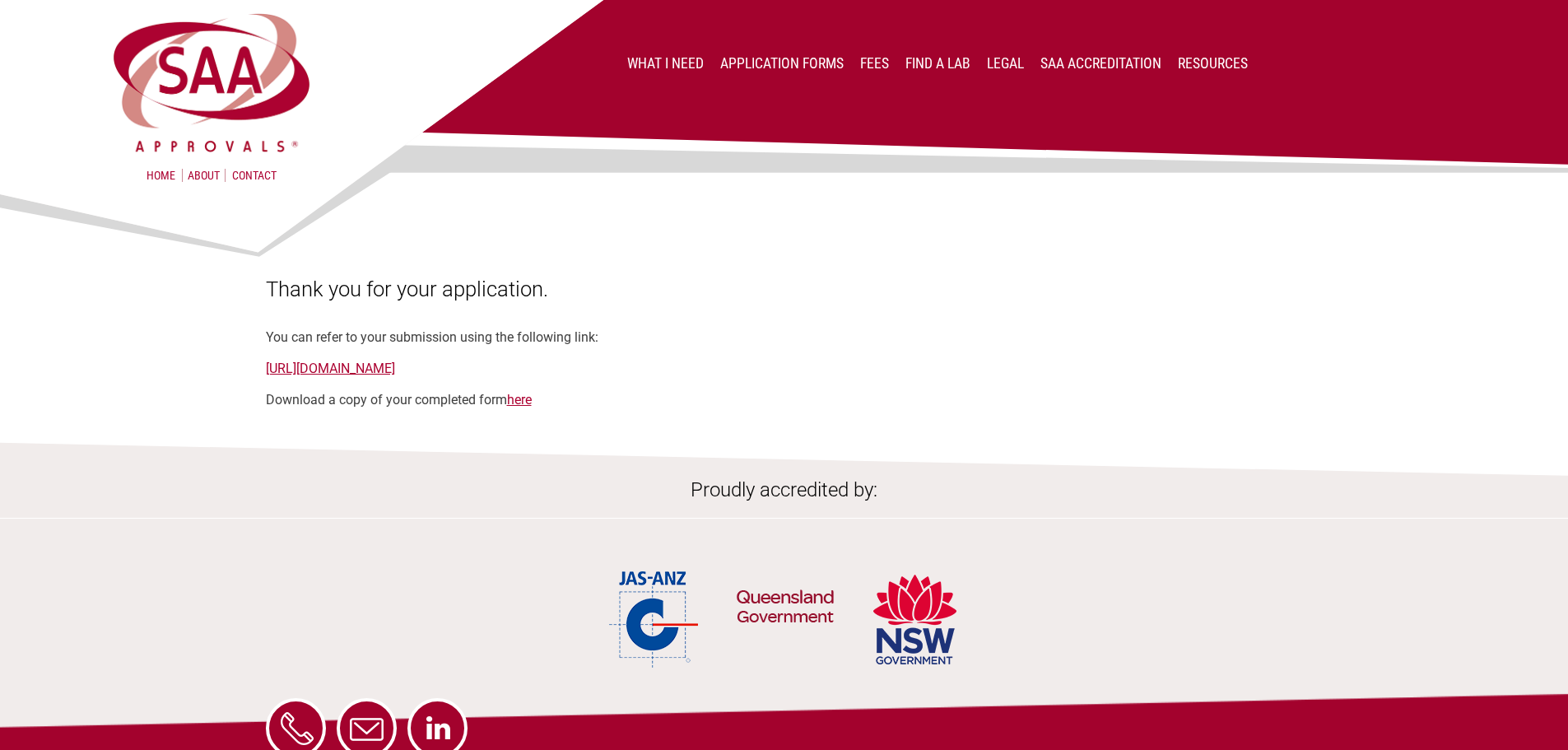
drag, startPoint x: 253, startPoint y: 359, endPoint x: 737, endPoint y: 366, distance: 484.1
click at [737, 366] on section "Thank you for your application. You can refer to your submission using the foll…" at bounding box center [784, 296] width 1568 height 221
click at [760, 386] on div "Thank you for your application. You can refer to your submission using the foll…" at bounding box center [784, 341] width 1037 height 131
drag, startPoint x: 719, startPoint y: 368, endPoint x: 258, endPoint y: 367, distance: 461.0
click at [260, 367] on section "Thank you for your application. You can refer to your submission using the foll…" at bounding box center [784, 296] width 1568 height 221
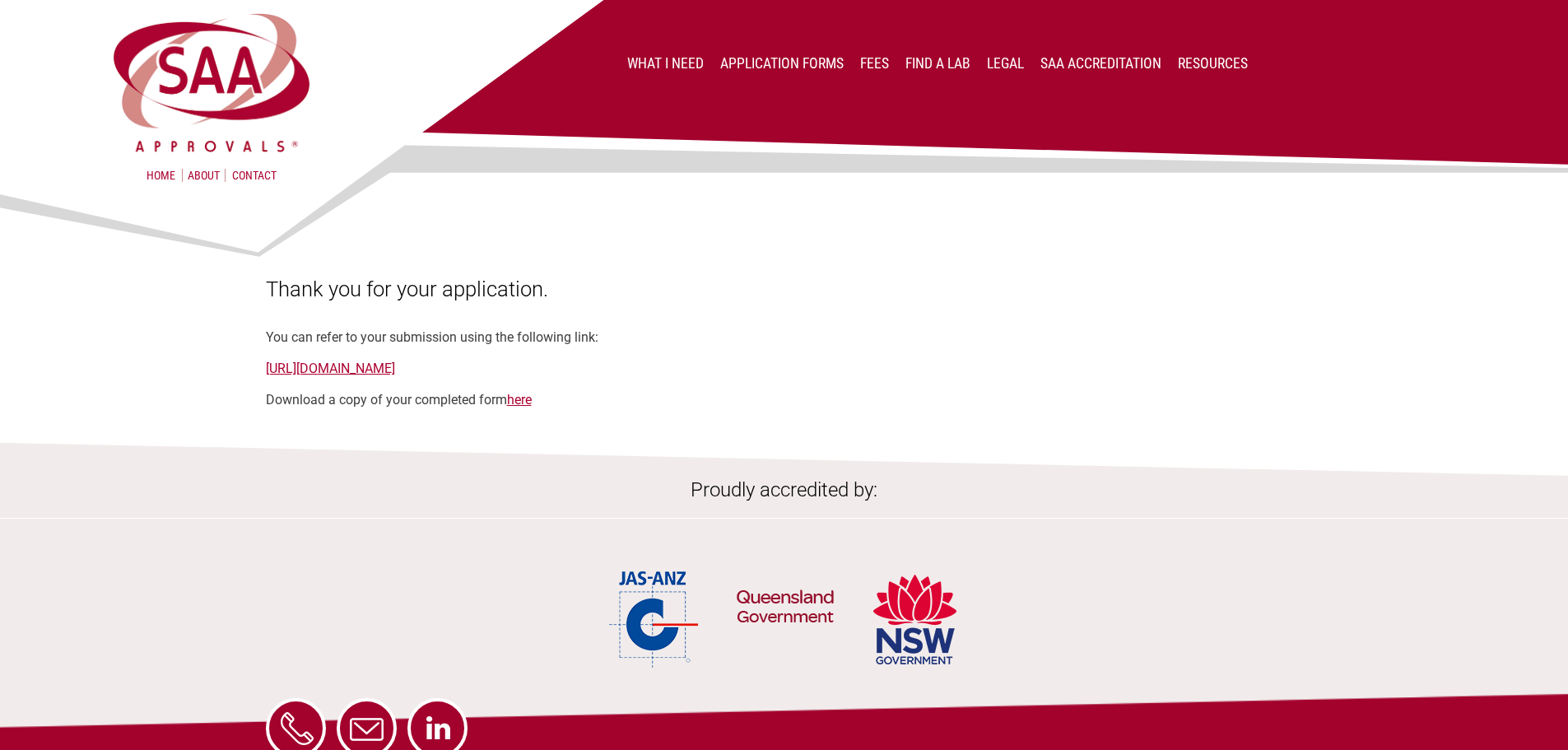
copy link "https://applications.saaapprovals.com.au/application/?ro&key=sGIM3p73"
click at [672, 477] on img at bounding box center [784, 459] width 1568 height 38
click at [539, 457] on img at bounding box center [784, 459] width 1568 height 38
click at [252, 525] on div "Proudly accredited by:" at bounding box center [784, 584] width 1568 height 212
drag, startPoint x: 390, startPoint y: 336, endPoint x: 458, endPoint y: 337, distance: 68.0
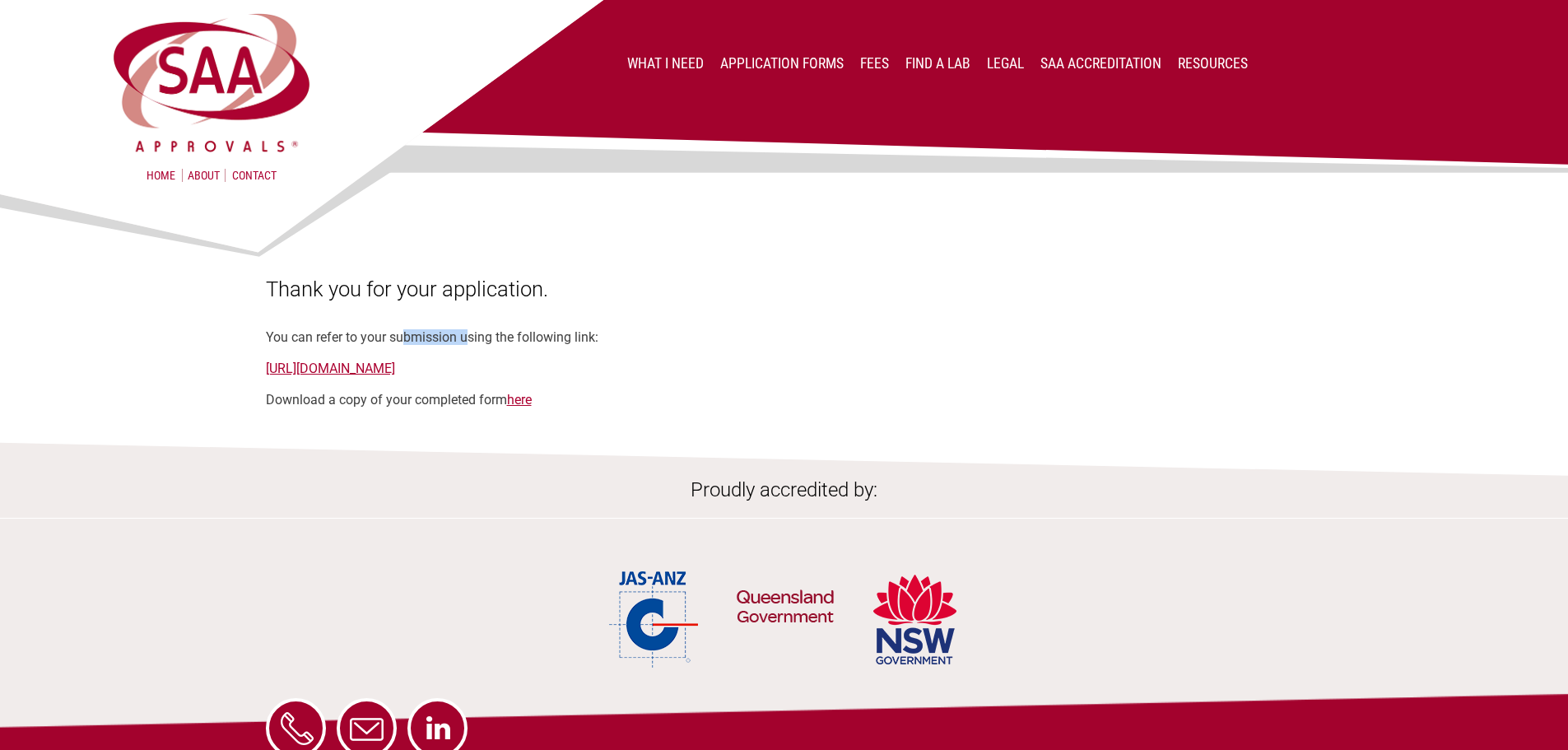
click at [458, 337] on div "Thank you for your application. You can refer to your submission using the foll…" at bounding box center [784, 341] width 1037 height 131
click at [639, 297] on h1 "Thank you for your application." at bounding box center [784, 289] width 1037 height 25
drag, startPoint x: 954, startPoint y: 190, endPoint x: 941, endPoint y: 125, distance: 66.3
click at [954, 190] on div at bounding box center [784, 231] width 1037 height 90
click at [765, 59] on link "Application Forms" at bounding box center [782, 63] width 124 height 17
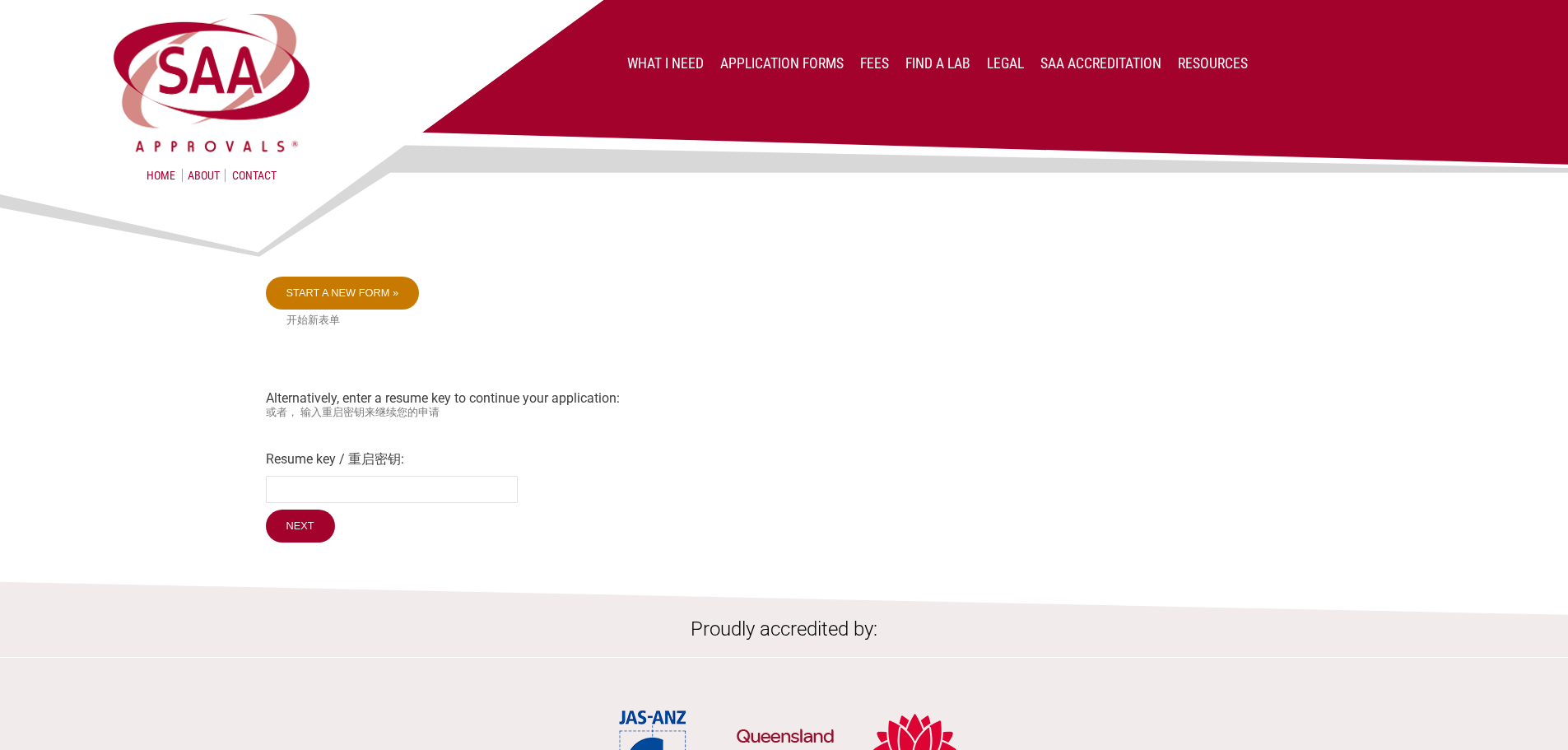
click at [354, 285] on link "Start a new form »" at bounding box center [342, 293] width 154 height 33
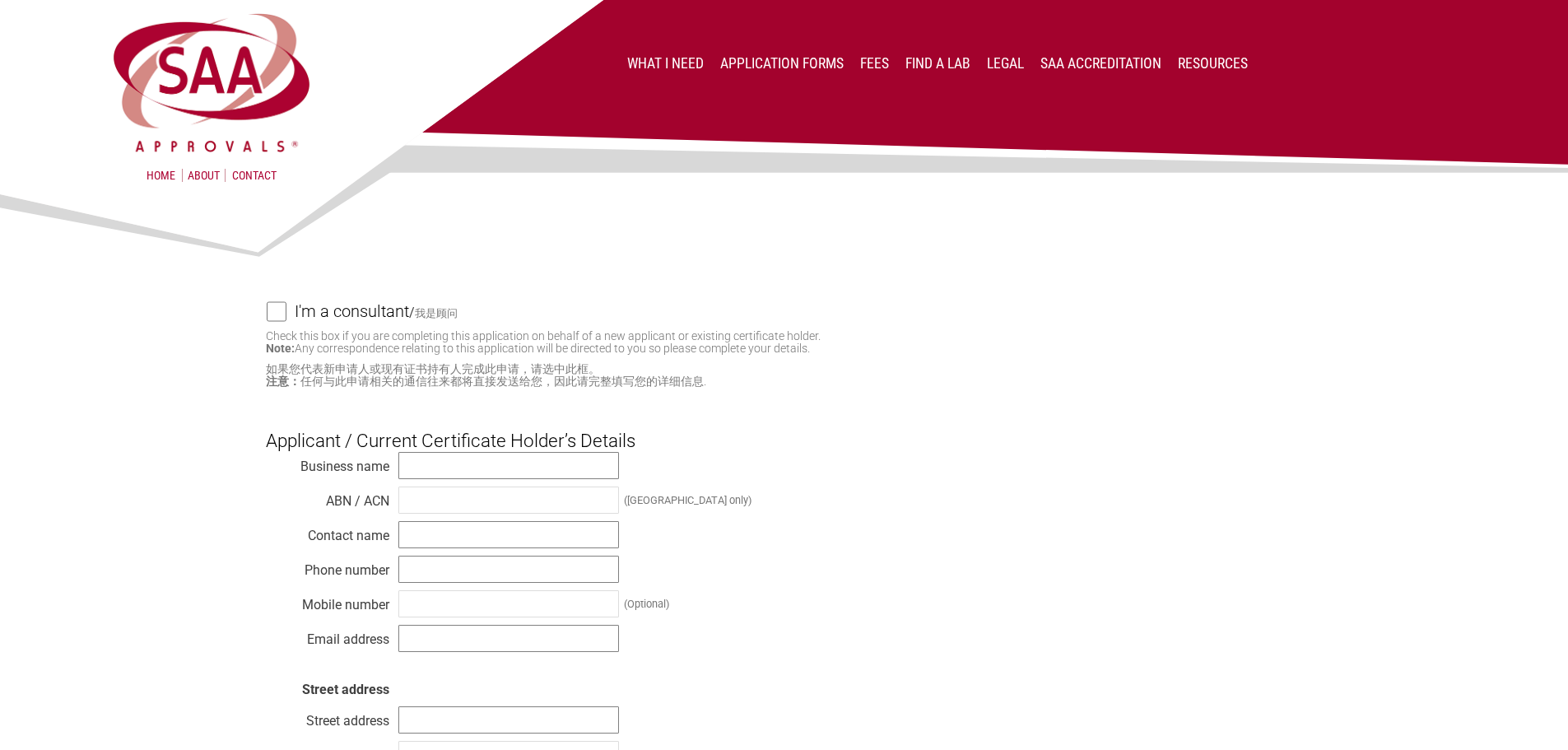
scroll to position [329, 0]
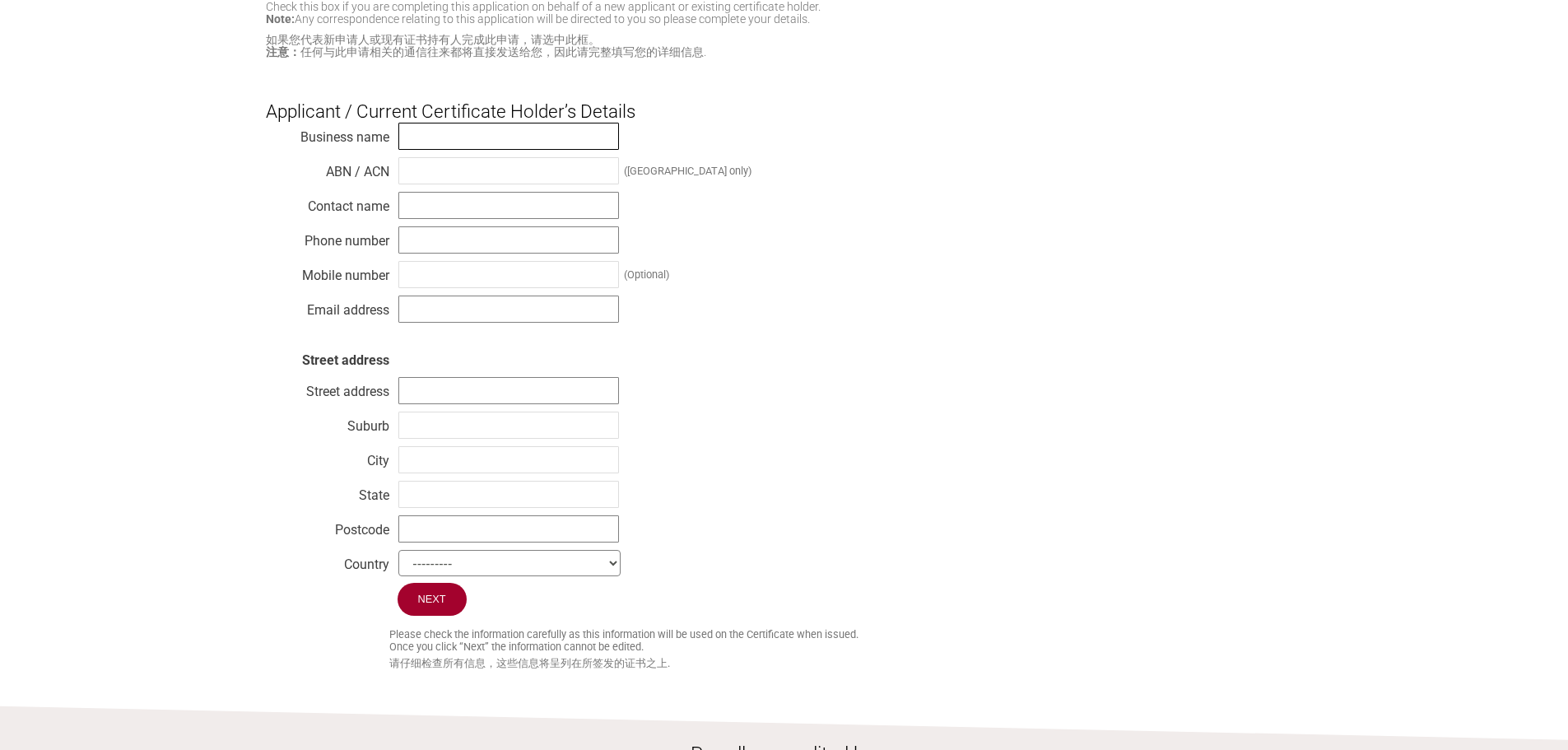
click at [498, 139] on input "text" at bounding box center [508, 136] width 220 height 27
type input "Kincrome Australia pty. ltd."
type input "[PERSON_NAME]"
type input "97307100"
type input "[PERSON_NAME][EMAIL_ADDRESS][DOMAIN_NAME]"
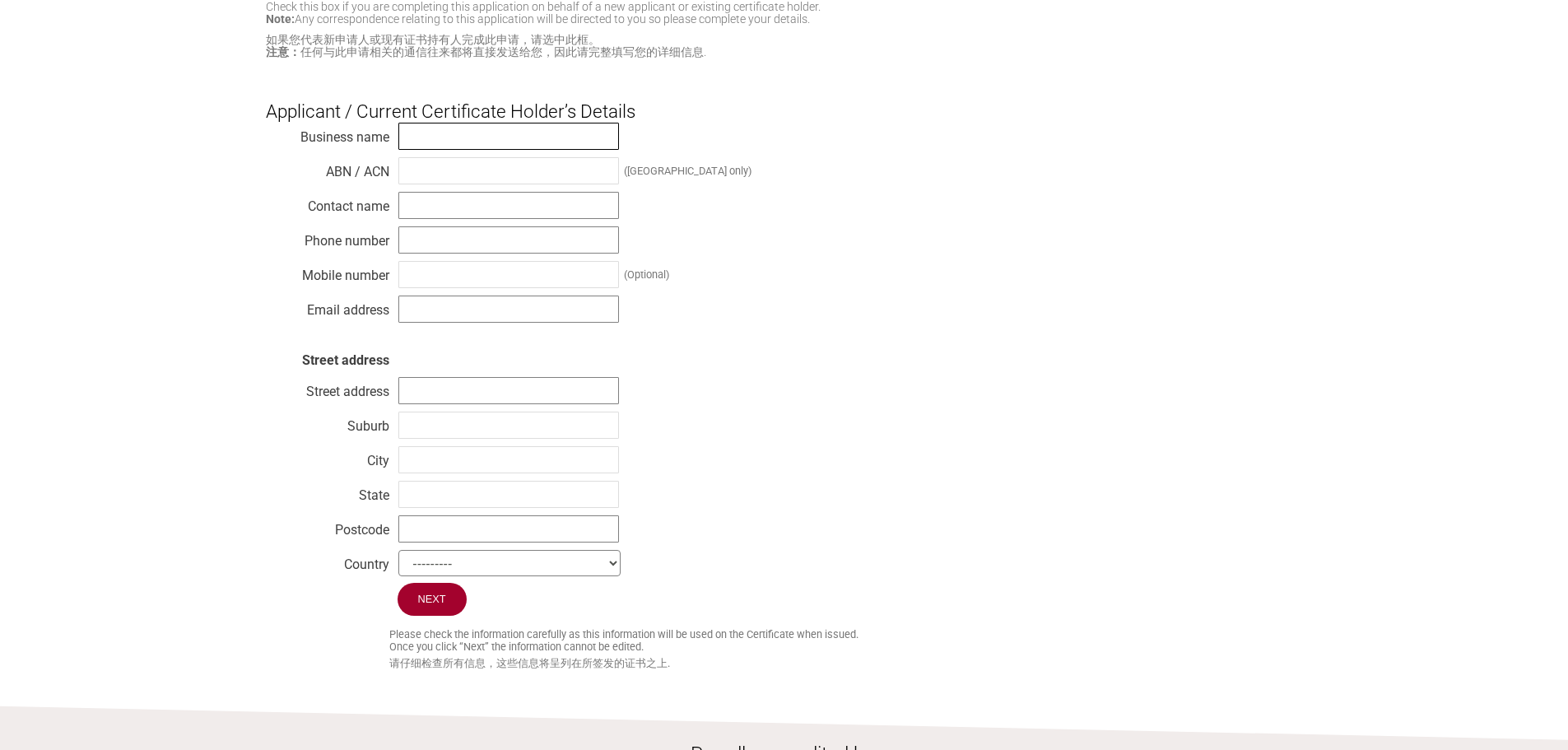
type input "[STREET_ADDRESS]"
type input "Scoresby"
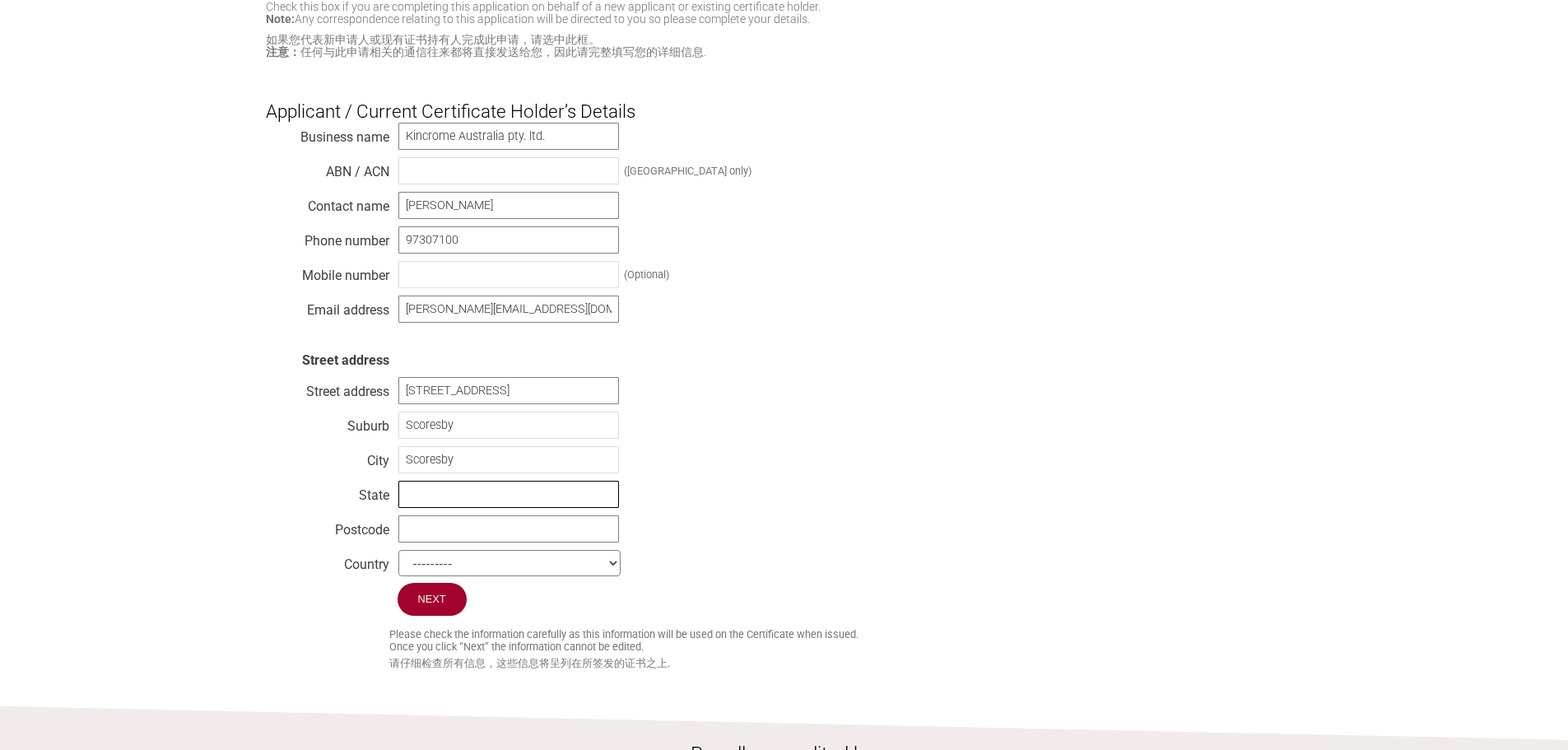
type input "VIC"
type input "3179"
select select "[GEOGRAPHIC_DATA]"
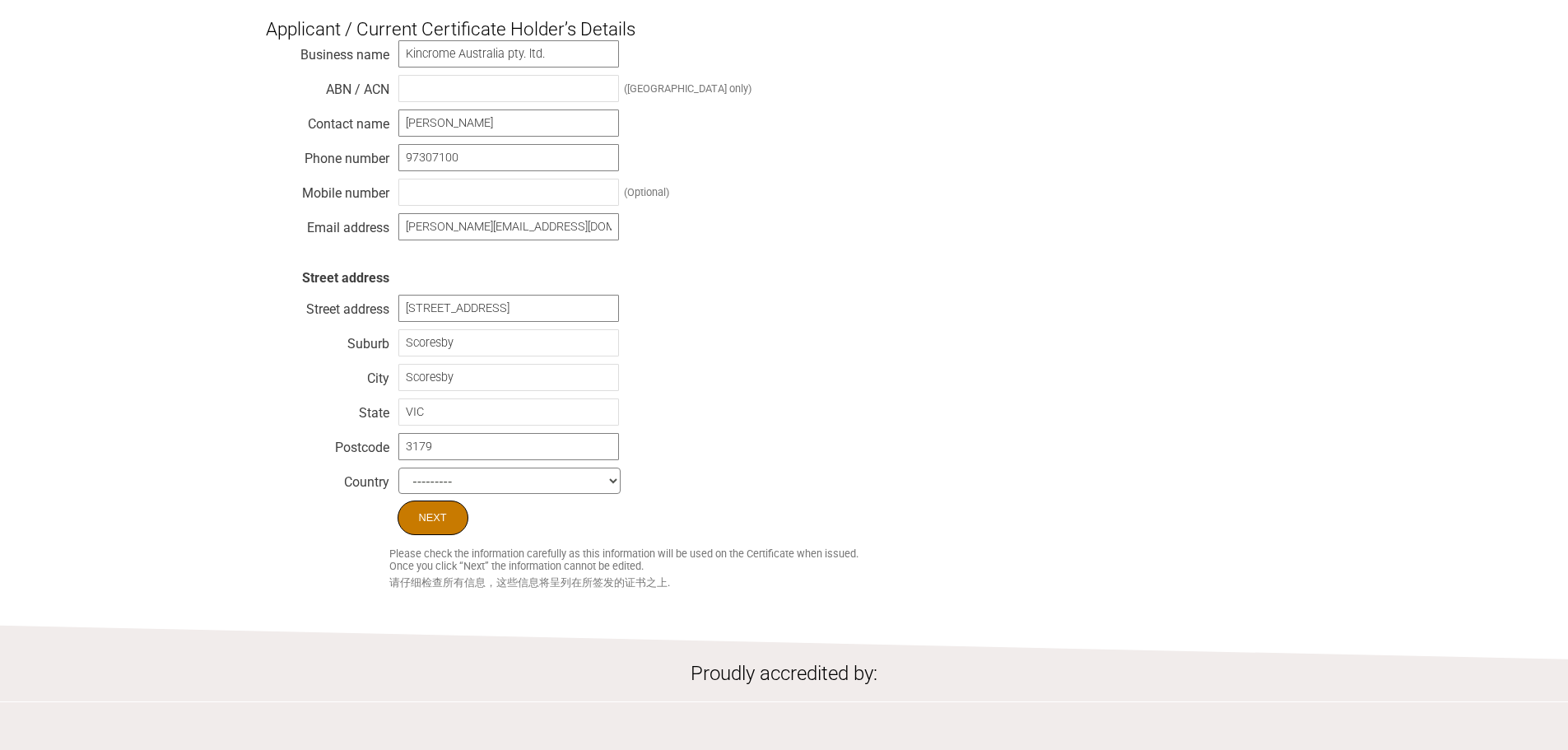
click at [436, 532] on input "Next" at bounding box center [433, 517] width 71 height 34
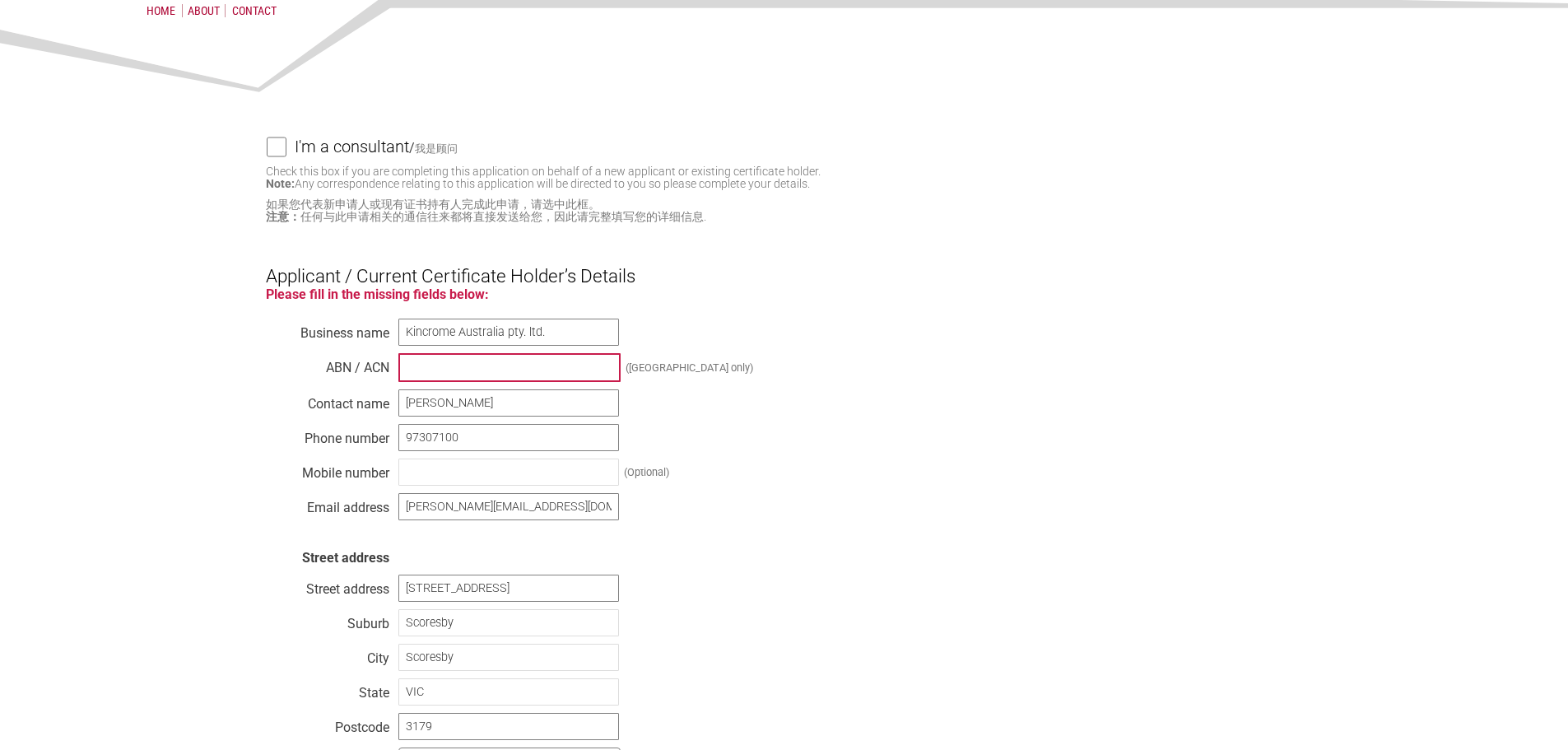
scroll to position [329, 0]
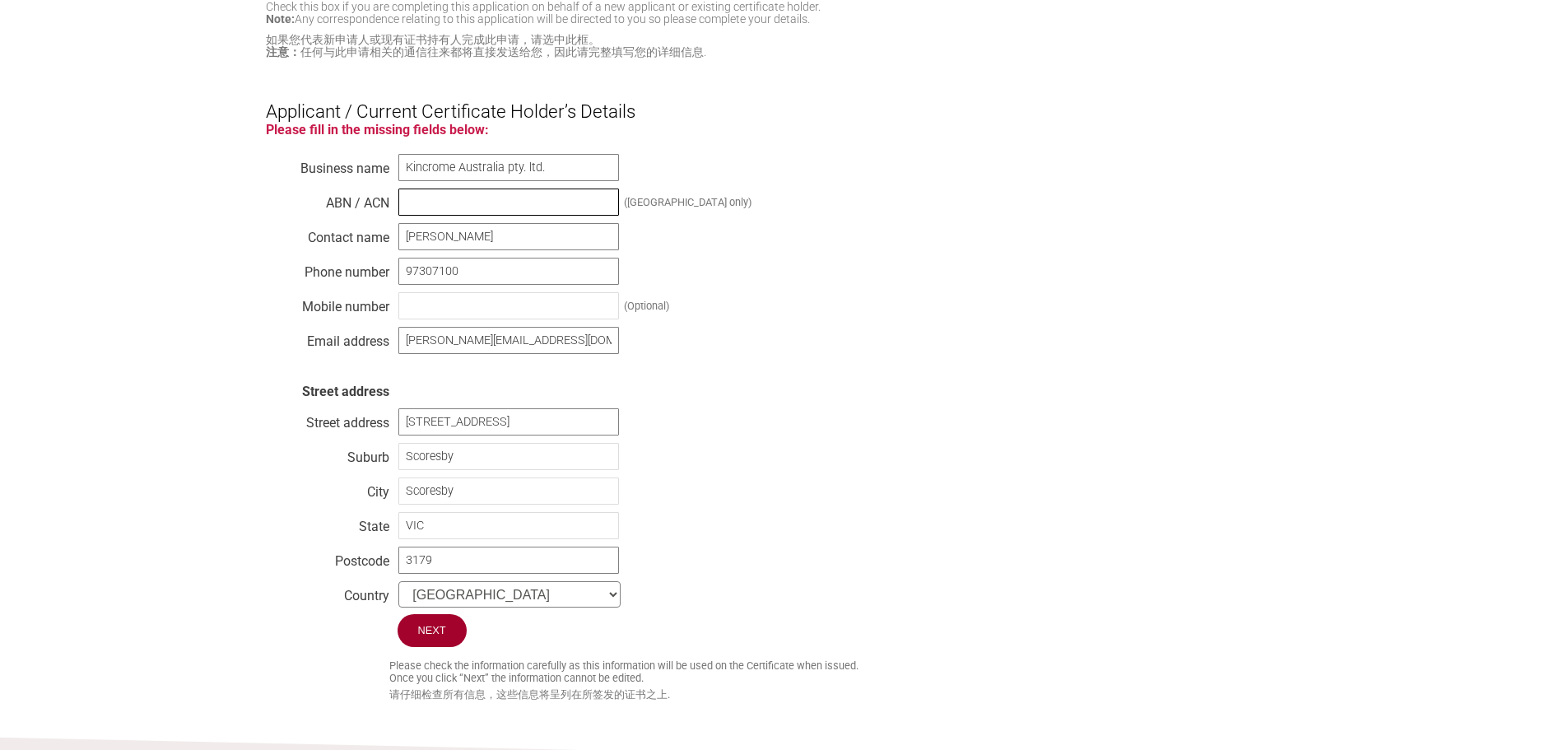
click at [585, 206] on input "text" at bounding box center [508, 202] width 220 height 27
type input "41 007 185 006"
click at [847, 228] on div "Please fill in the missing fields below: holder_abn This field is required. Bus…" at bounding box center [784, 368] width 1037 height 494
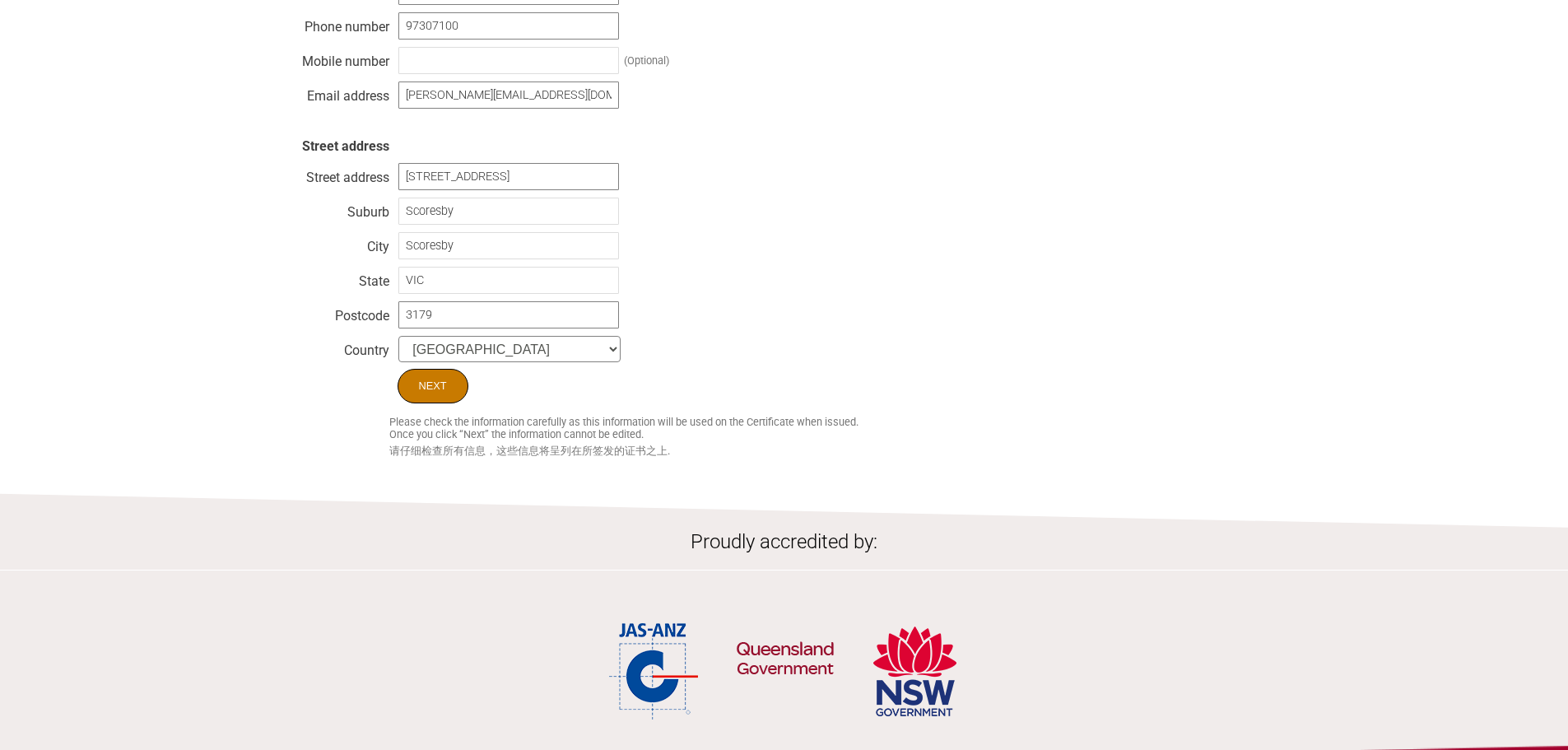
click at [421, 380] on input "Next" at bounding box center [433, 385] width 71 height 34
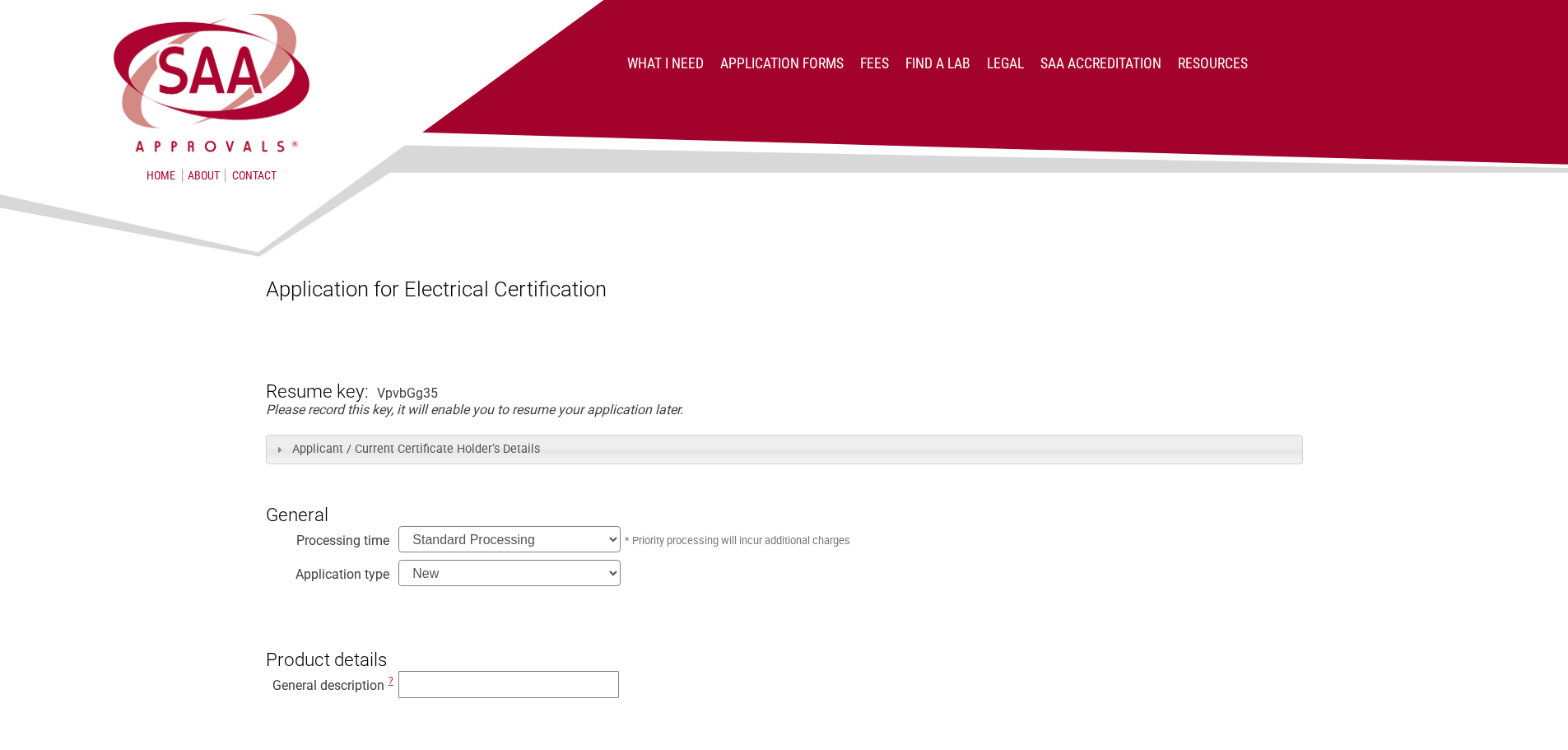
scroll to position [246, 0]
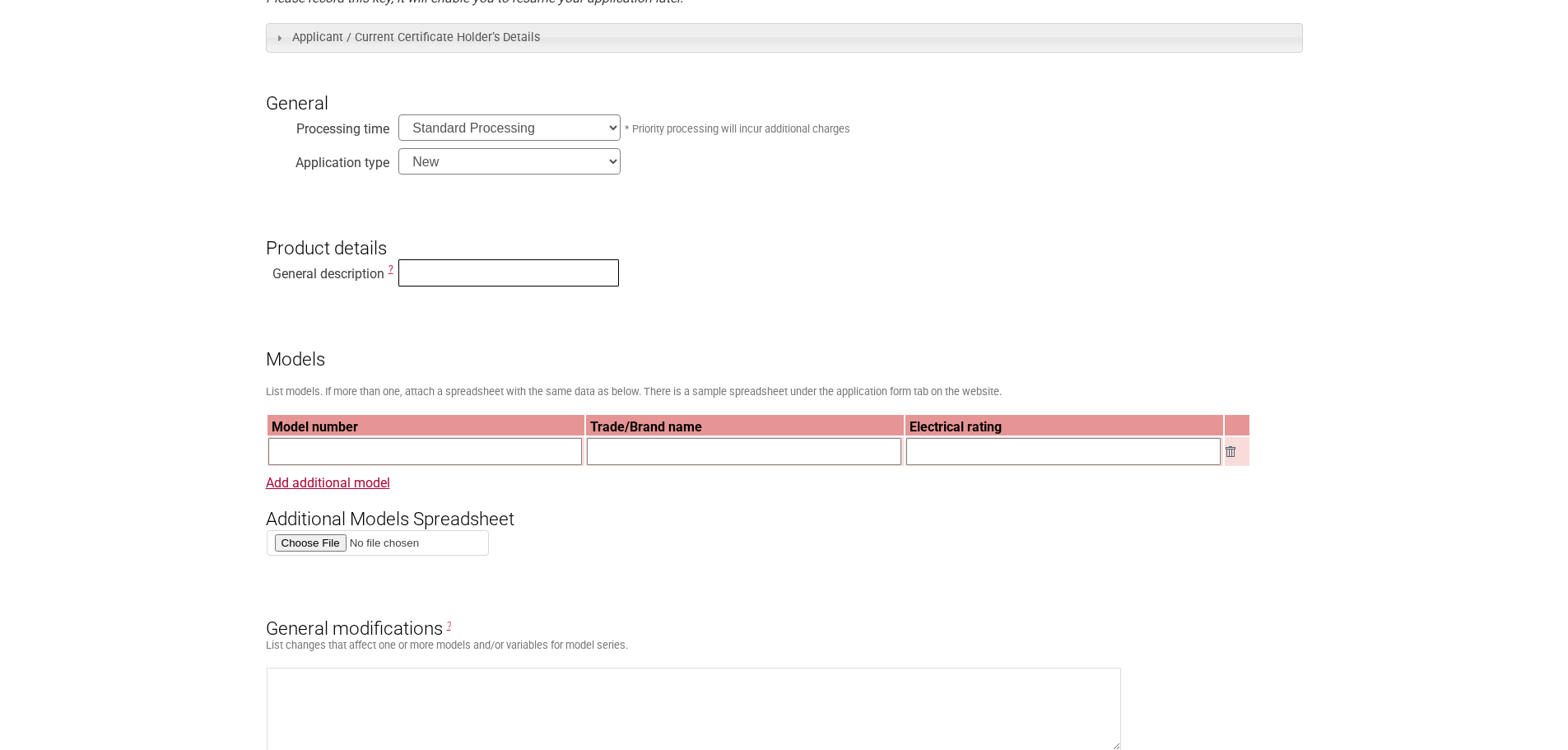
click at [412, 269] on input "text" at bounding box center [508, 272] width 220 height 27
type input "Industrial fan"
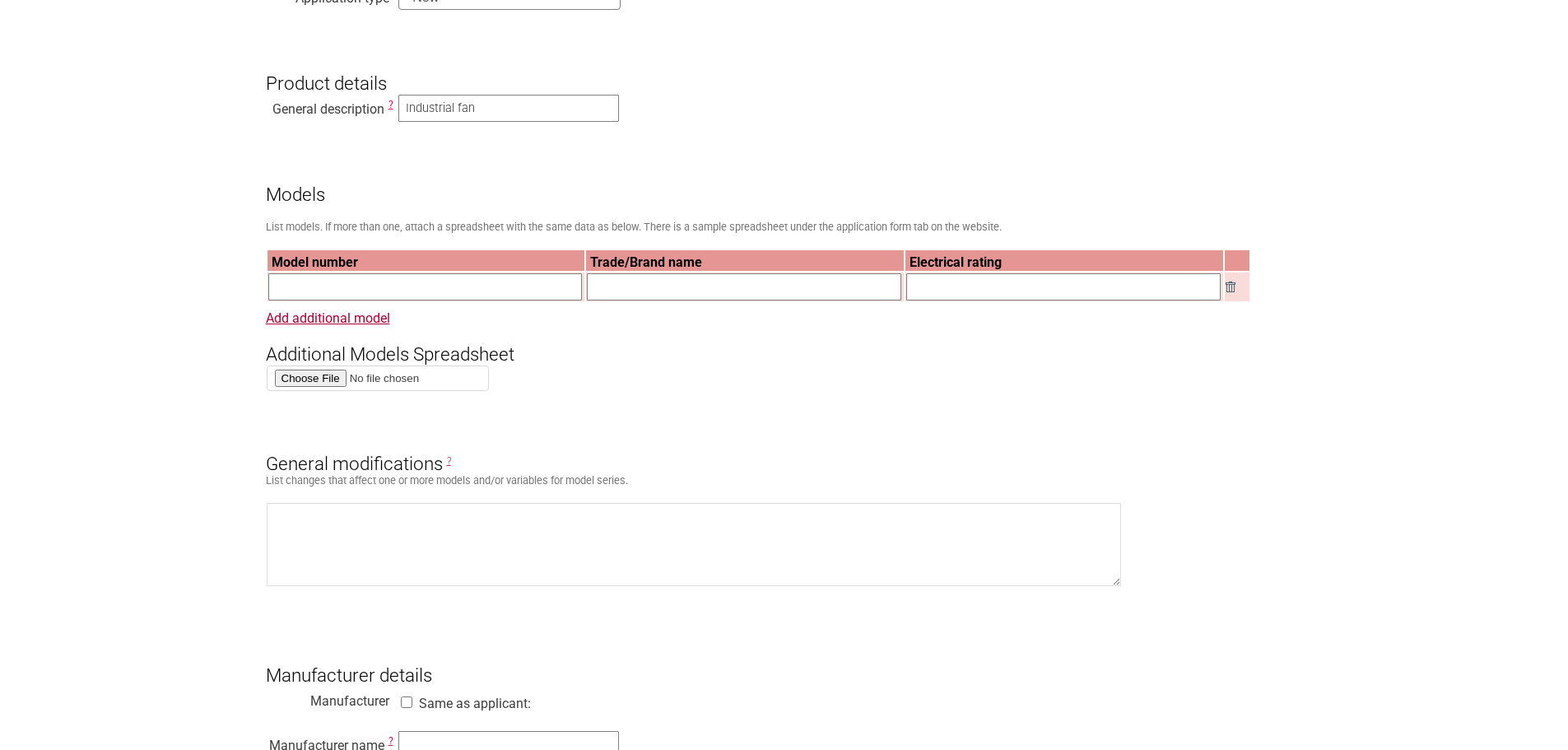
click at [369, 284] on input "text" at bounding box center [426, 286] width 314 height 27
paste input "KP1016"
type input "KP1016"
click at [664, 287] on input "text" at bounding box center [744, 286] width 314 height 27
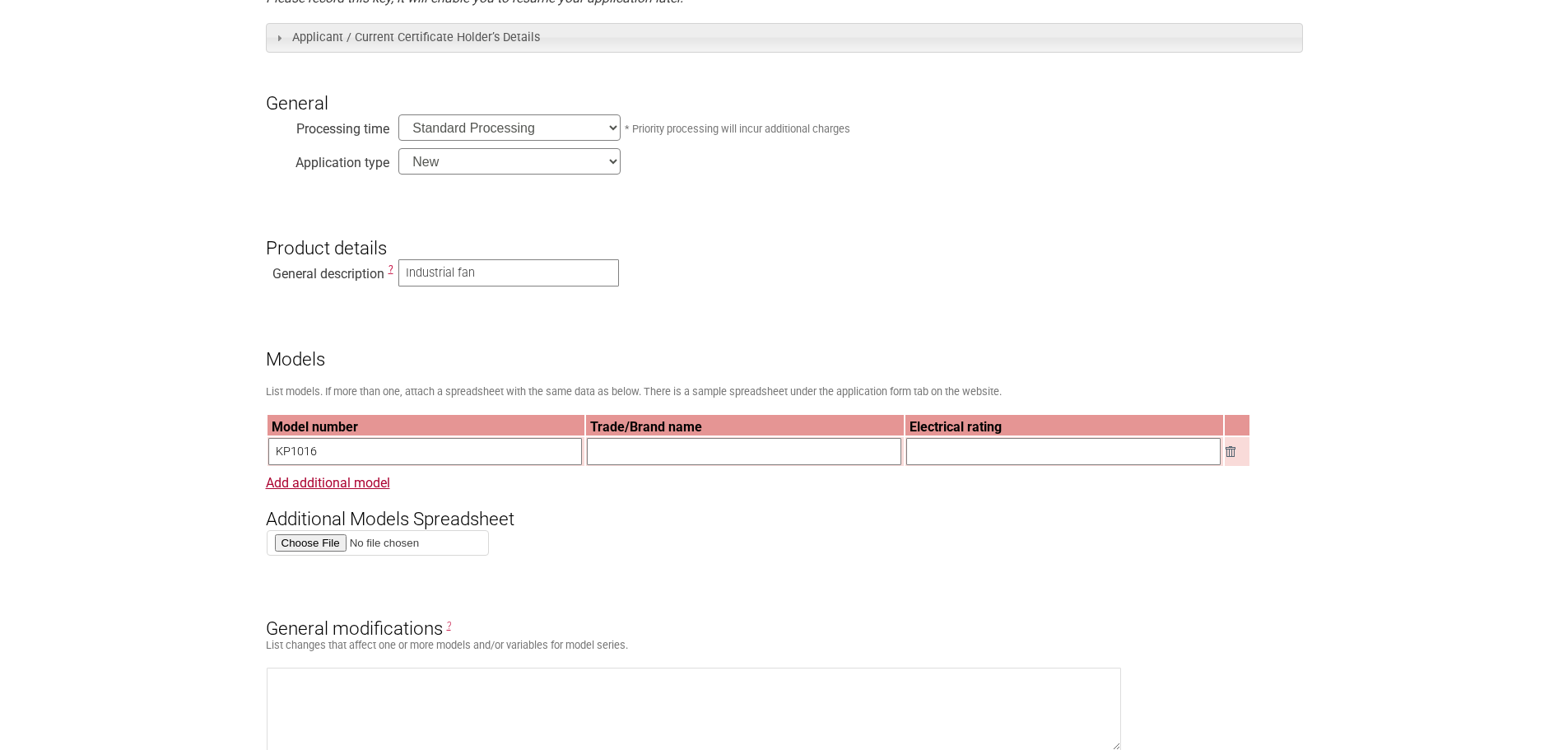
scroll to position [494, 0]
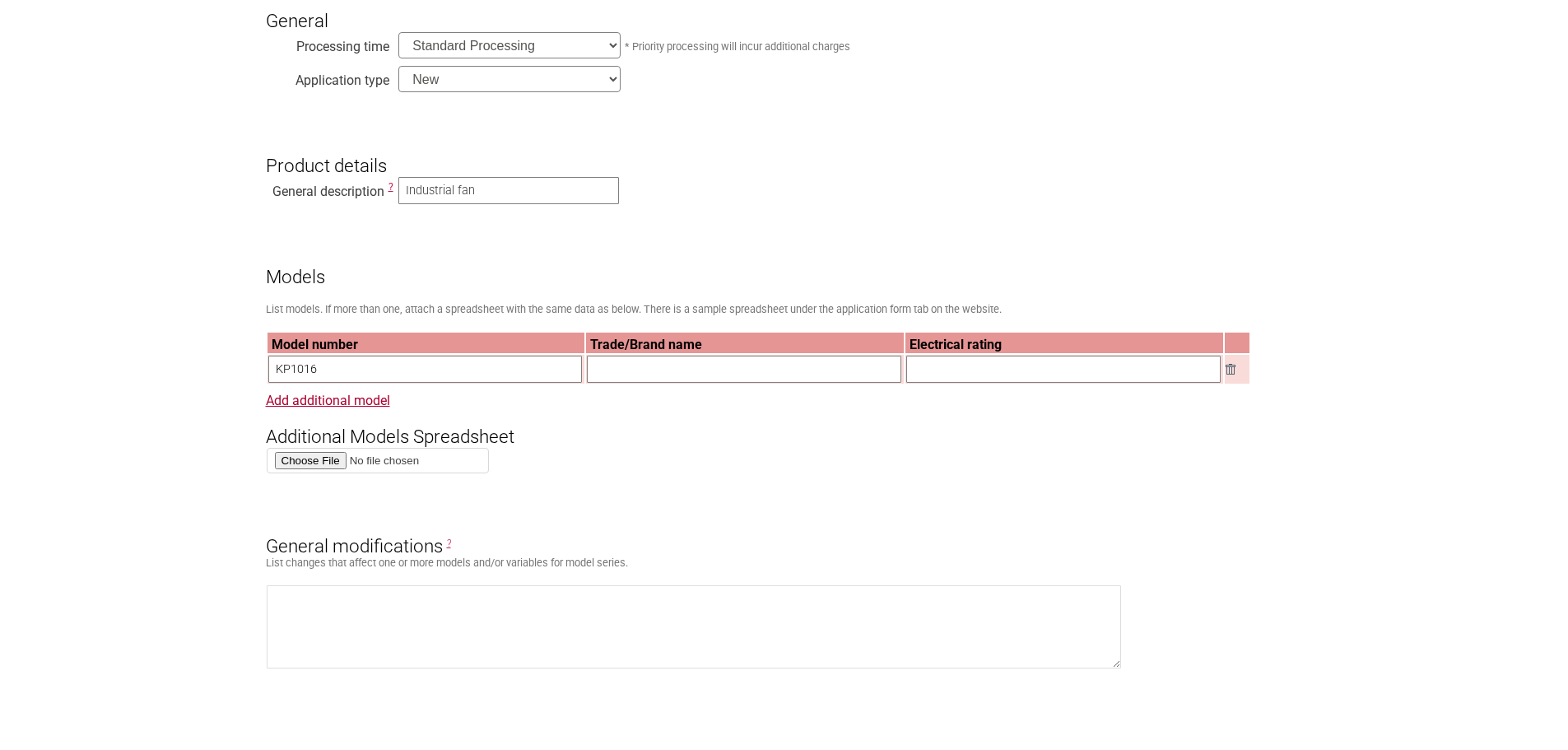
click at [762, 375] on input "text" at bounding box center [744, 368] width 314 height 27
click at [354, 408] on link "Add additional model" at bounding box center [328, 400] width 125 height 16
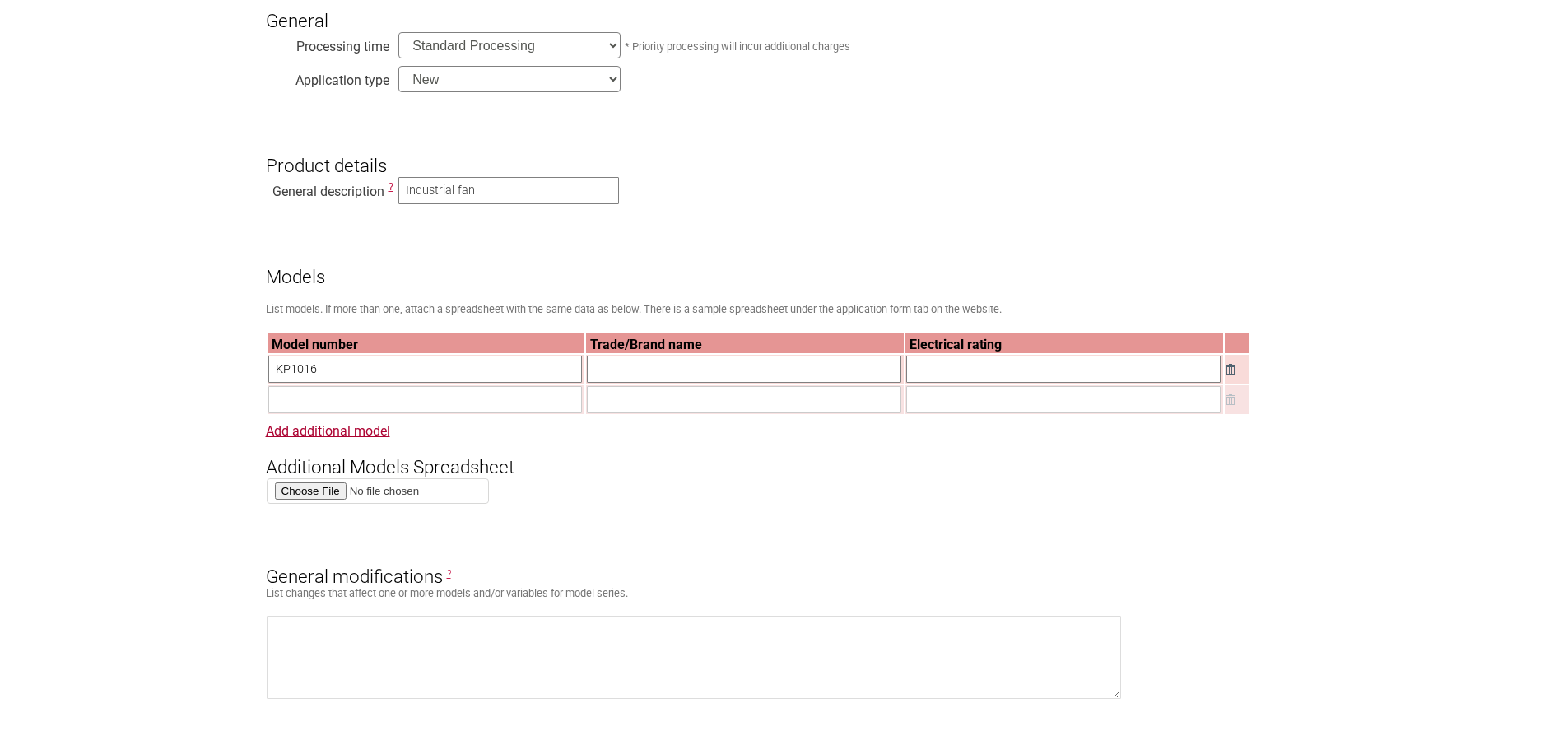
click at [303, 405] on input "text" at bounding box center [426, 399] width 314 height 27
paste input "F306125D"
type input "F306125D"
click at [683, 367] on input "text" at bounding box center [744, 368] width 314 height 27
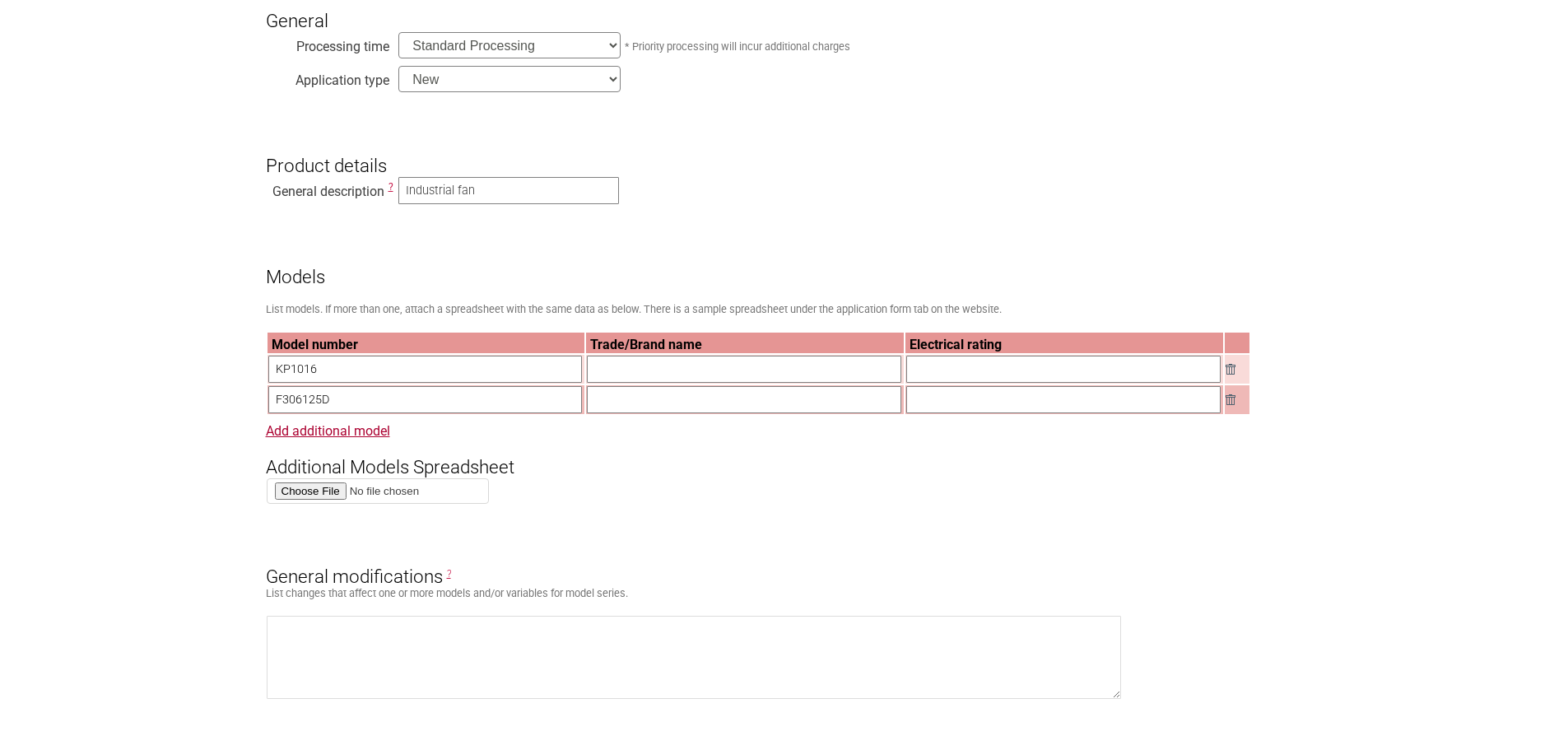
click at [960, 376] on input "text" at bounding box center [1063, 368] width 314 height 27
paste input "F306125D"
type input "F306125D"
drag, startPoint x: 990, startPoint y: 371, endPoint x: 871, endPoint y: 368, distance: 119.0
click at [871, 368] on tr "KP1016 F306125D" at bounding box center [758, 368] width 982 height 29
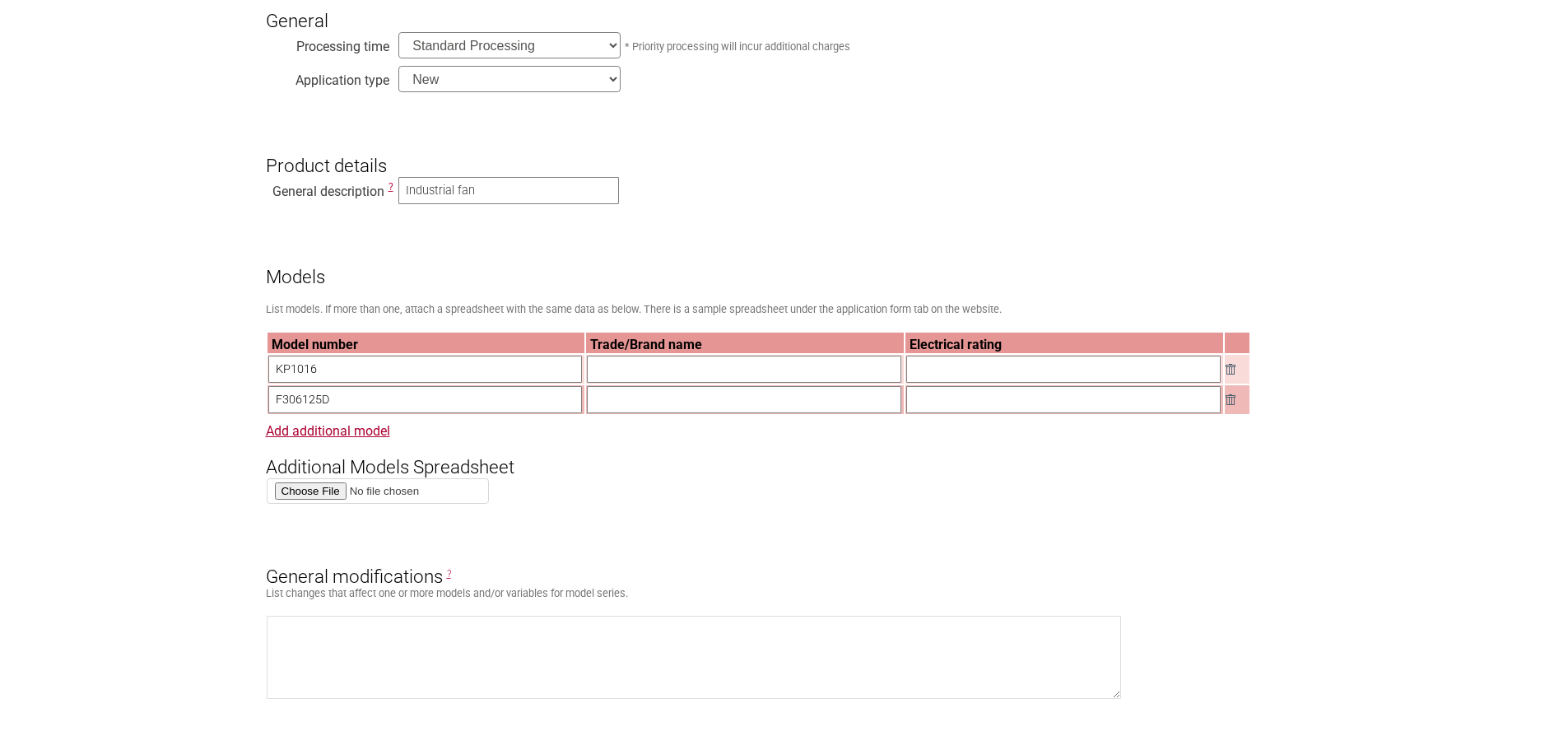
click at [985, 376] on input "text" at bounding box center [1063, 368] width 314 height 27
drag, startPoint x: 977, startPoint y: 373, endPoint x: 988, endPoint y: 374, distance: 11.0
click at [976, 373] on input "220-240V, 50Hz, 130W, Class I or 220-240V, 60Hz, 160W, Class I" at bounding box center [1063, 368] width 314 height 27
click at [987, 375] on input "220-240V, 50Hz, 130W, Class I or 220-240V, 60Hz, 160W, Class I" at bounding box center [1063, 368] width 314 height 27
click at [977, 374] on input "220-240V, 50Hz, 130W, Class I or 220-240V, 60Hz, 160W, Class I" at bounding box center [1063, 368] width 314 height 27
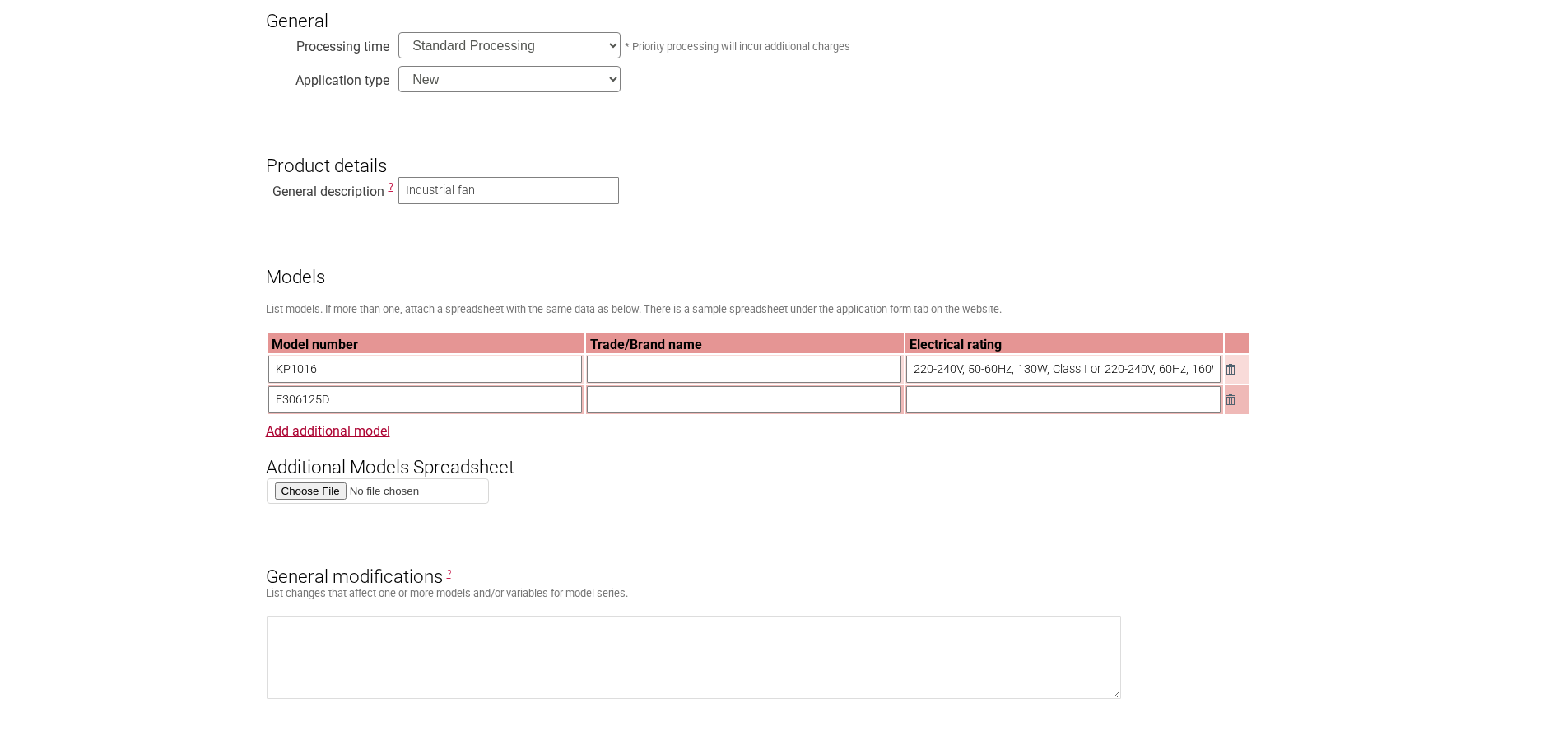
drag, startPoint x: 1036, startPoint y: 374, endPoint x: 1018, endPoint y: 375, distance: 18.0
click at [1018, 375] on input "220-240V, 50-60Hz, 130W, Class I or 220-240V, 60Hz, 160W, Class I" at bounding box center [1063, 368] width 314 height 27
drag, startPoint x: 1090, startPoint y: 373, endPoint x: 1414, endPoint y: 375, distance: 324.0
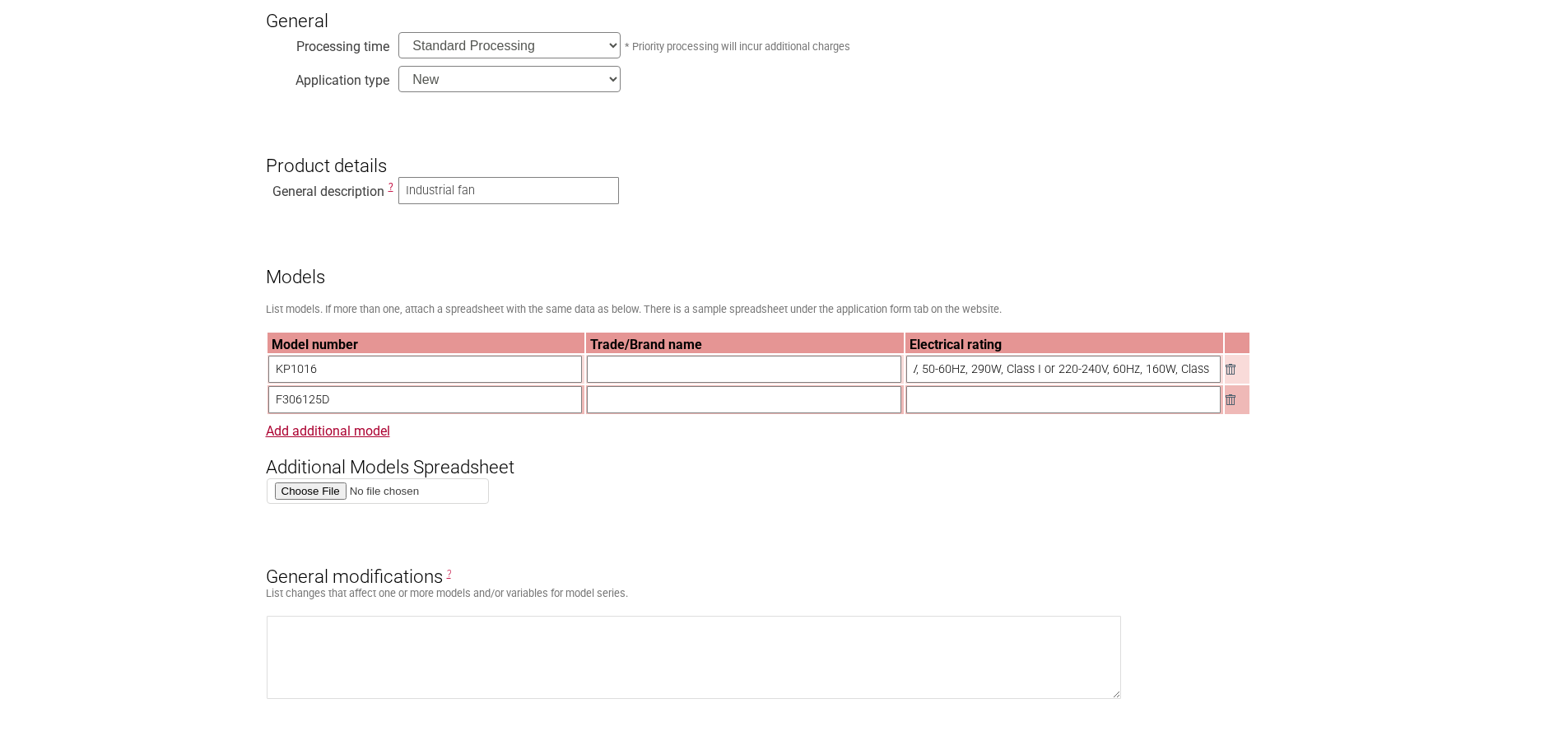
scroll to position [0, 0]
click at [1160, 362] on input "220-240V, 50-60Hz, 290W, Class I or 220-240V, 60Hz, 160W, Class I" at bounding box center [1063, 368] width 314 height 27
drag, startPoint x: 1114, startPoint y: 367, endPoint x: 1269, endPoint y: 365, distance: 155.0
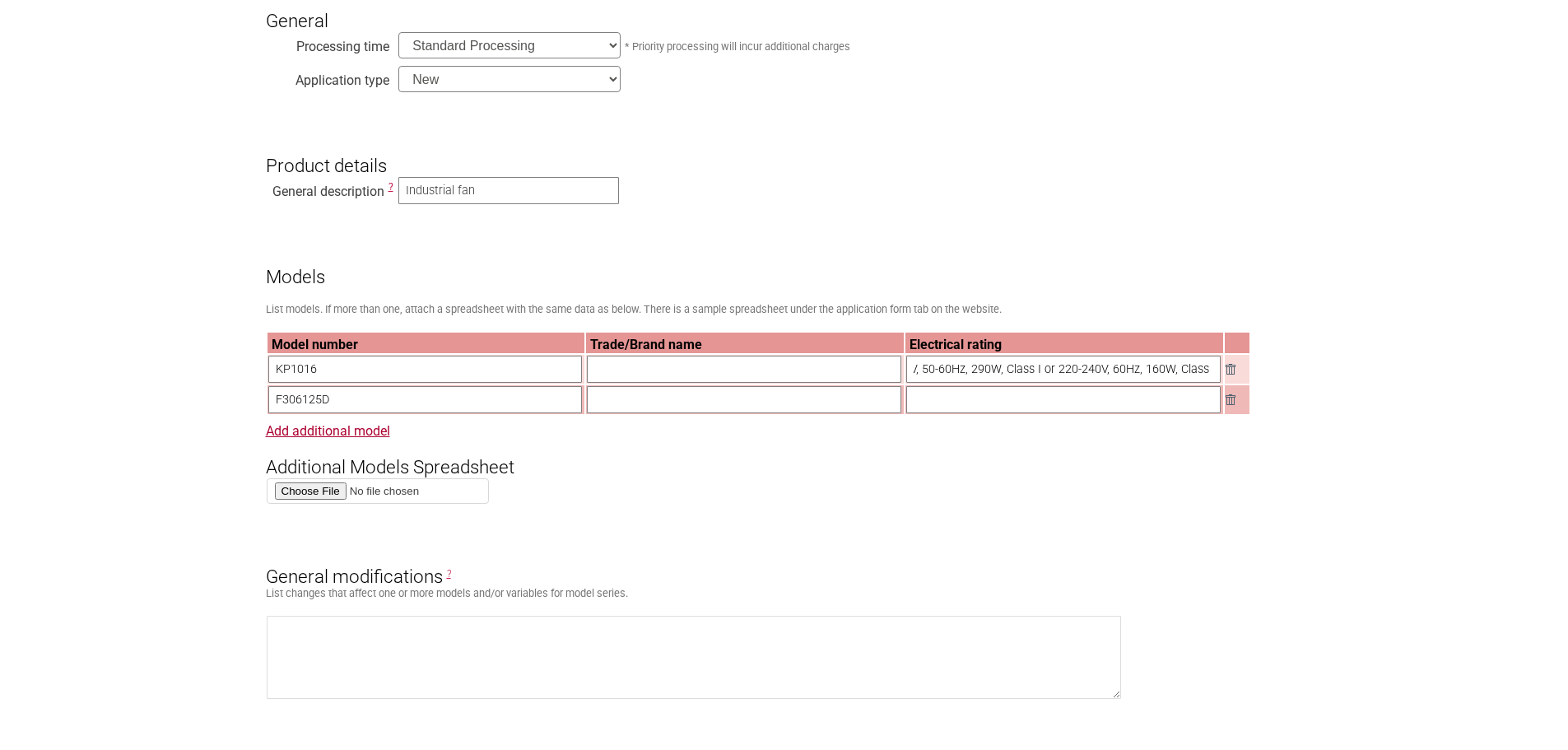
click at [1048, 378] on input "220-240V, 50-60Hz, 290W, Class I or 220-240V, 60Hz, 160W, Class I" at bounding box center [1063, 368] width 314 height 27
drag, startPoint x: 1042, startPoint y: 374, endPoint x: 1361, endPoint y: 382, distance: 319.1
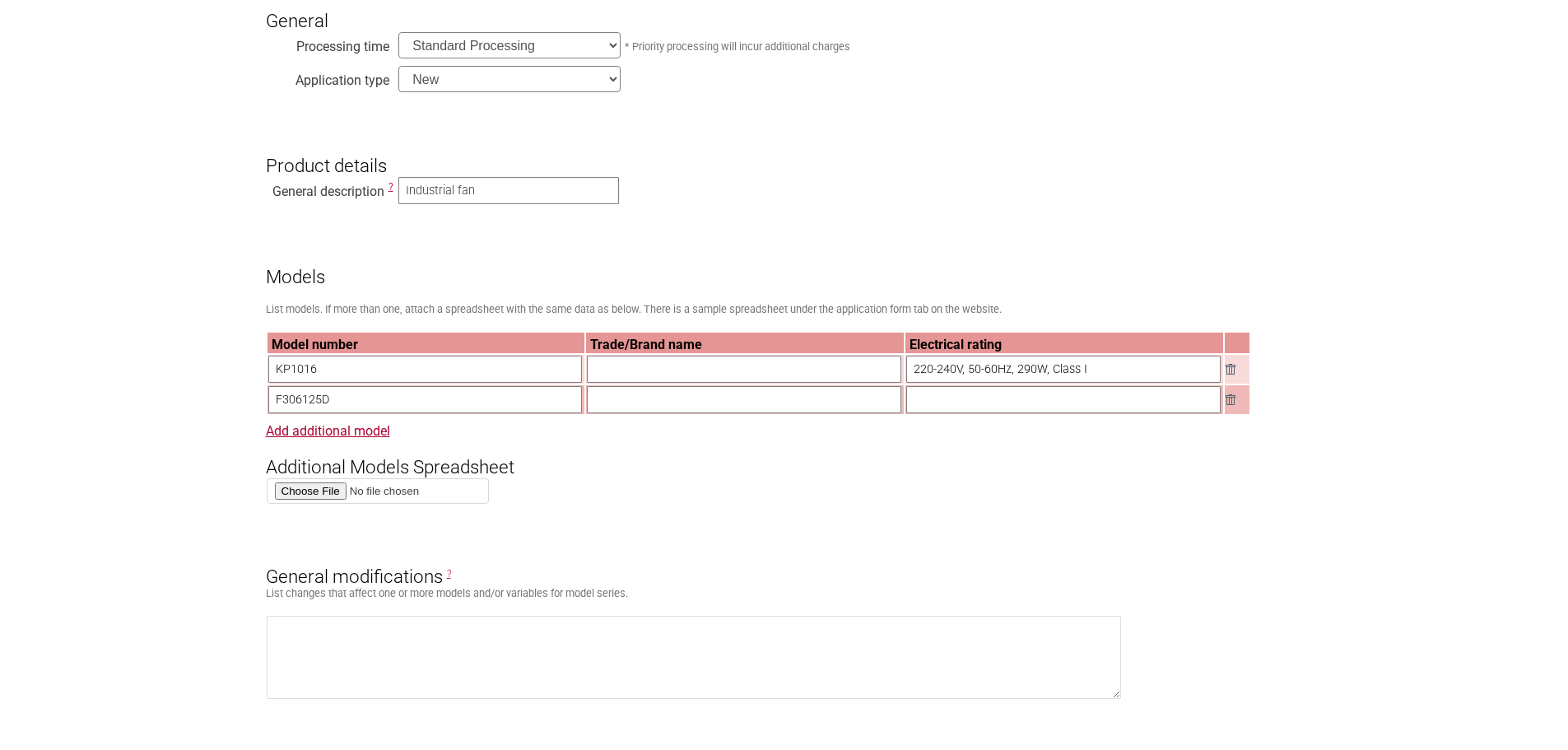
type input "220-240V, 50-60Hz, 290W, Class I"
drag, startPoint x: 1109, startPoint y: 368, endPoint x: 826, endPoint y: 369, distance: 283.0
click at [826, 369] on tr "KP1016 220-240V, 50-60Hz, 290W, Class I" at bounding box center [758, 368] width 982 height 29
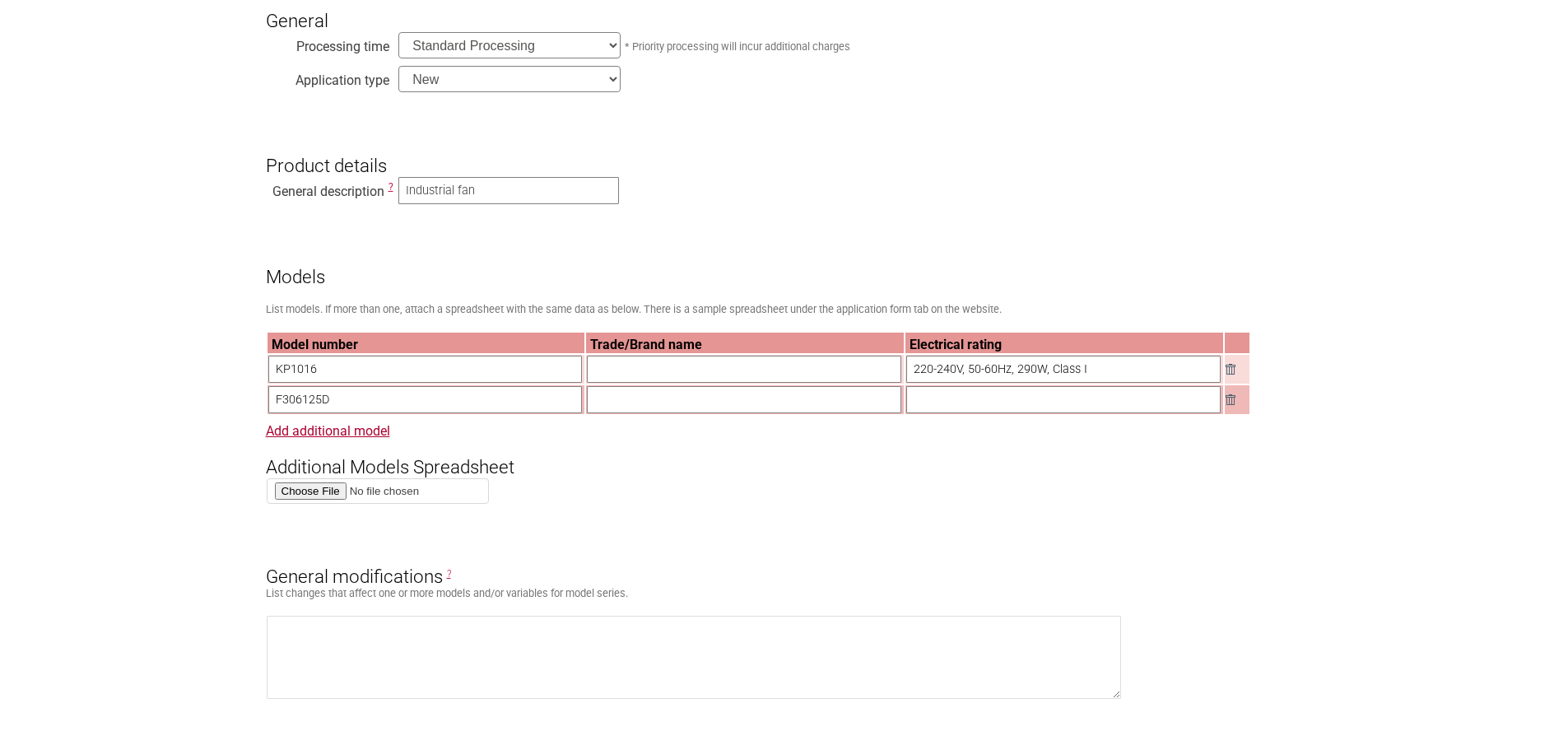
click at [984, 411] on input "text" at bounding box center [1063, 399] width 314 height 27
paste input "220-240V, 50-60Hz, 290W, Class I"
type input "220-240V, 50-60Hz, 290W, Class I"
click at [639, 382] on input "text" at bounding box center [744, 368] width 314 height 27
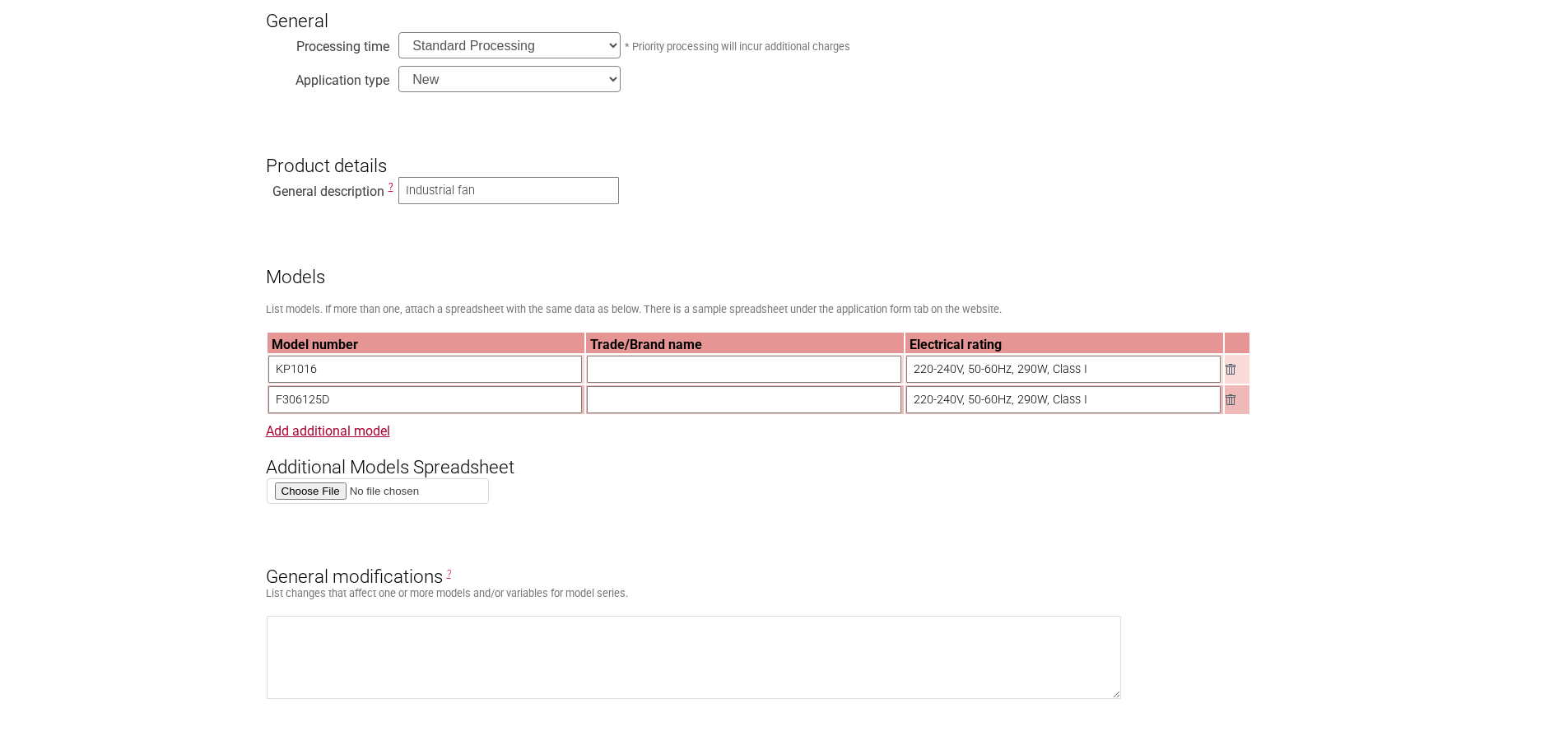
type input "ECOMAX"
drag, startPoint x: 616, startPoint y: 465, endPoint x: 629, endPoint y: 402, distance: 64.3
click at [615, 460] on h3 "Additional Models Spreadsheet" at bounding box center [784, 453] width 1037 height 49
drag, startPoint x: 629, startPoint y: 394, endPoint x: 629, endPoint y: 405, distance: 11.0
click at [629, 394] on input "text" at bounding box center [744, 399] width 314 height 27
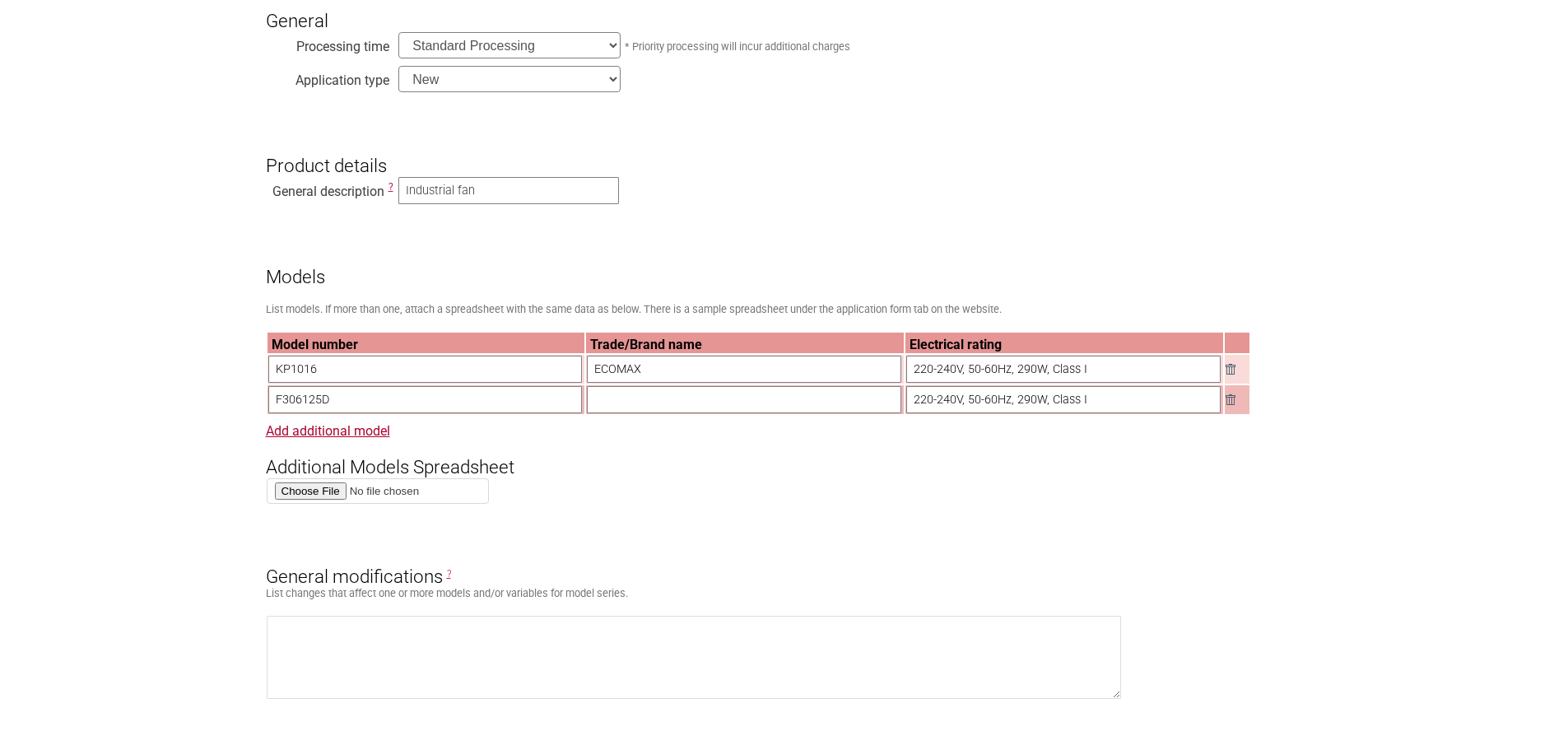
type input "N/A"
click at [639, 477] on h3 "Additional Models Spreadsheet" at bounding box center [784, 453] width 1037 height 49
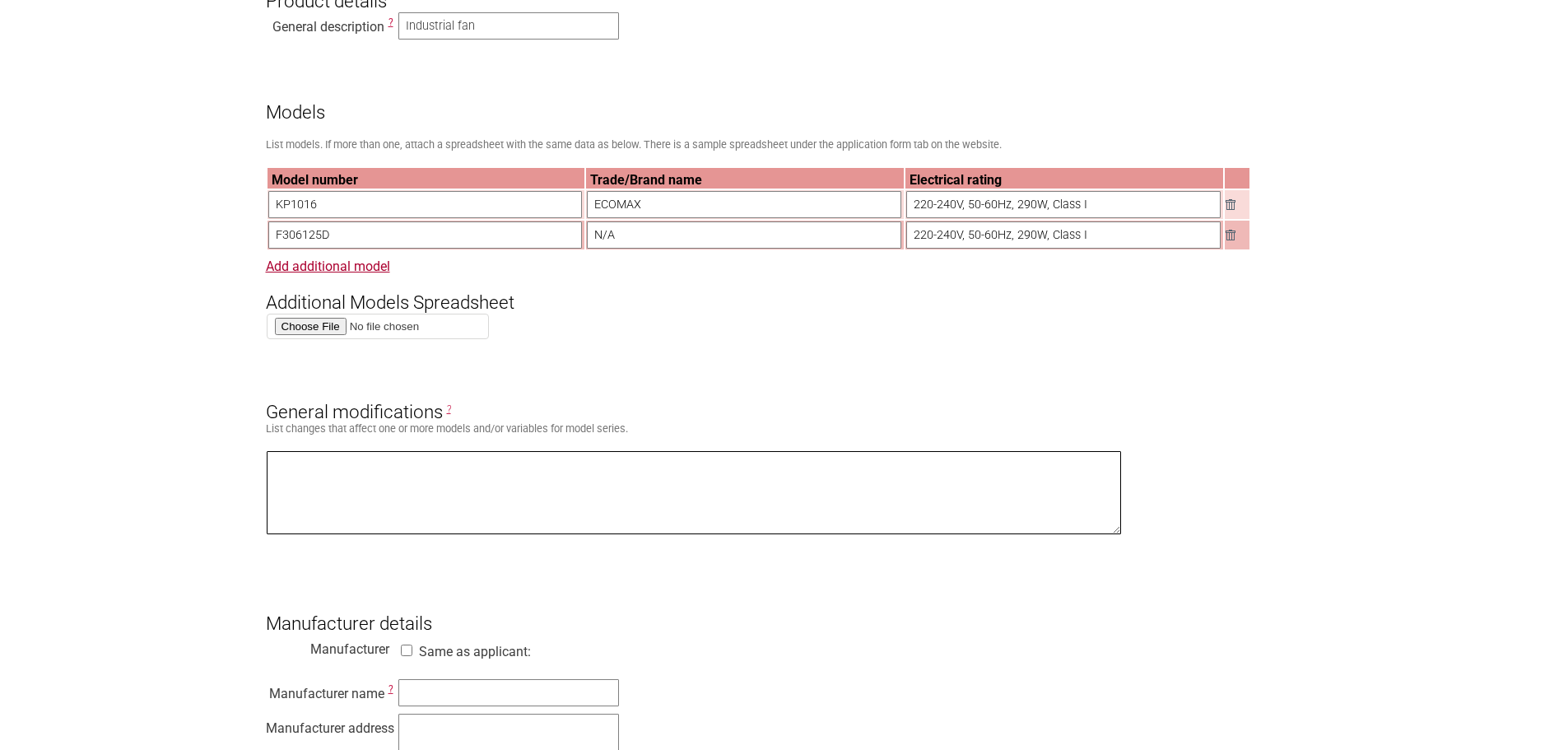
click at [639, 480] on textarea at bounding box center [694, 492] width 856 height 83
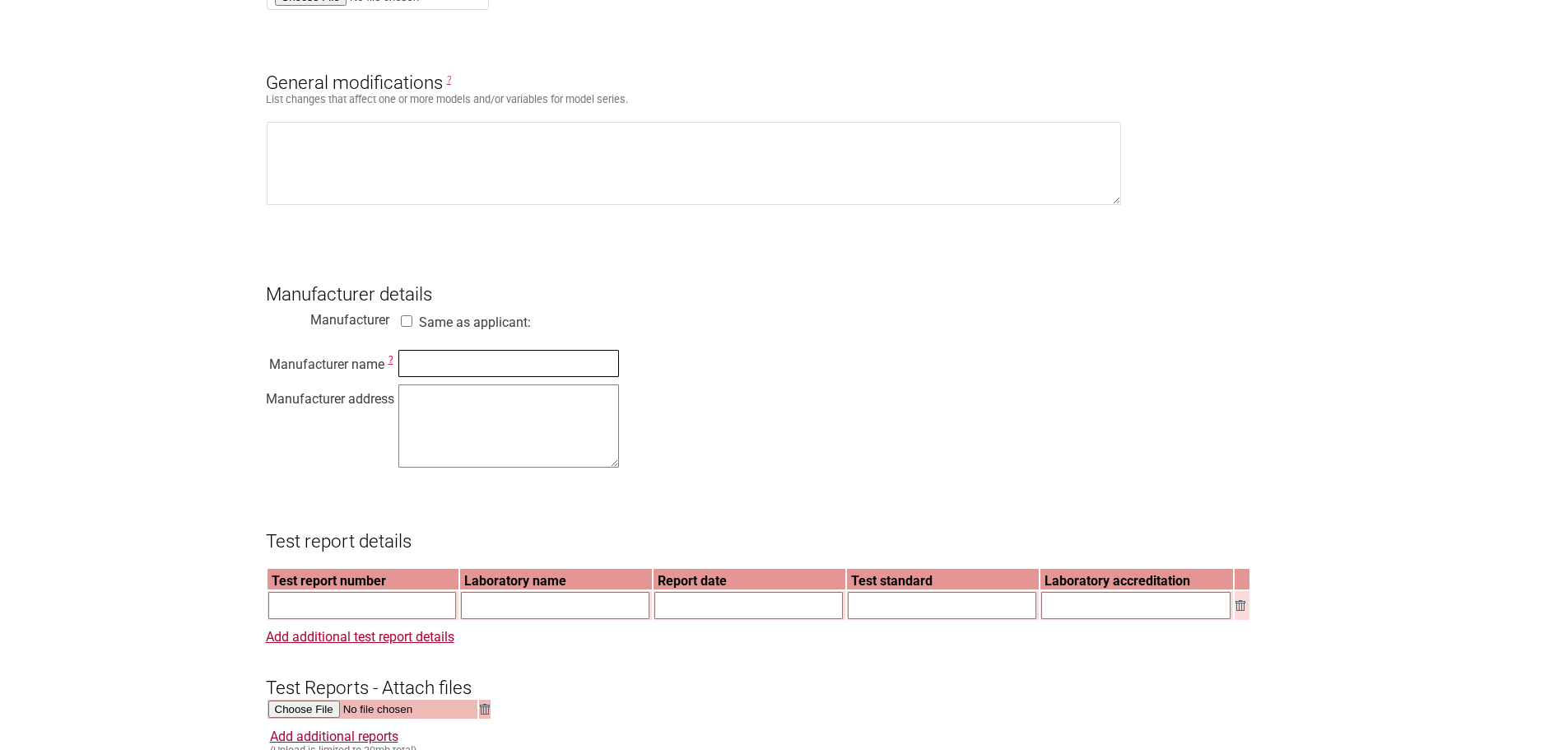
click at [419, 377] on input "text" at bounding box center [508, 363] width 220 height 27
type input "Suzhou [PERSON_NAME] Electrical & Mechanical Industry Co., Ltd."
drag, startPoint x: 546, startPoint y: 380, endPoint x: 686, endPoint y: 378, distance: 140.0
click at [686, 378] on div "Manufacturer name ? Suzhou Alton Electrical & Mechanical Industry Co., Ltd. Man…" at bounding box center [784, 411] width 1037 height 125
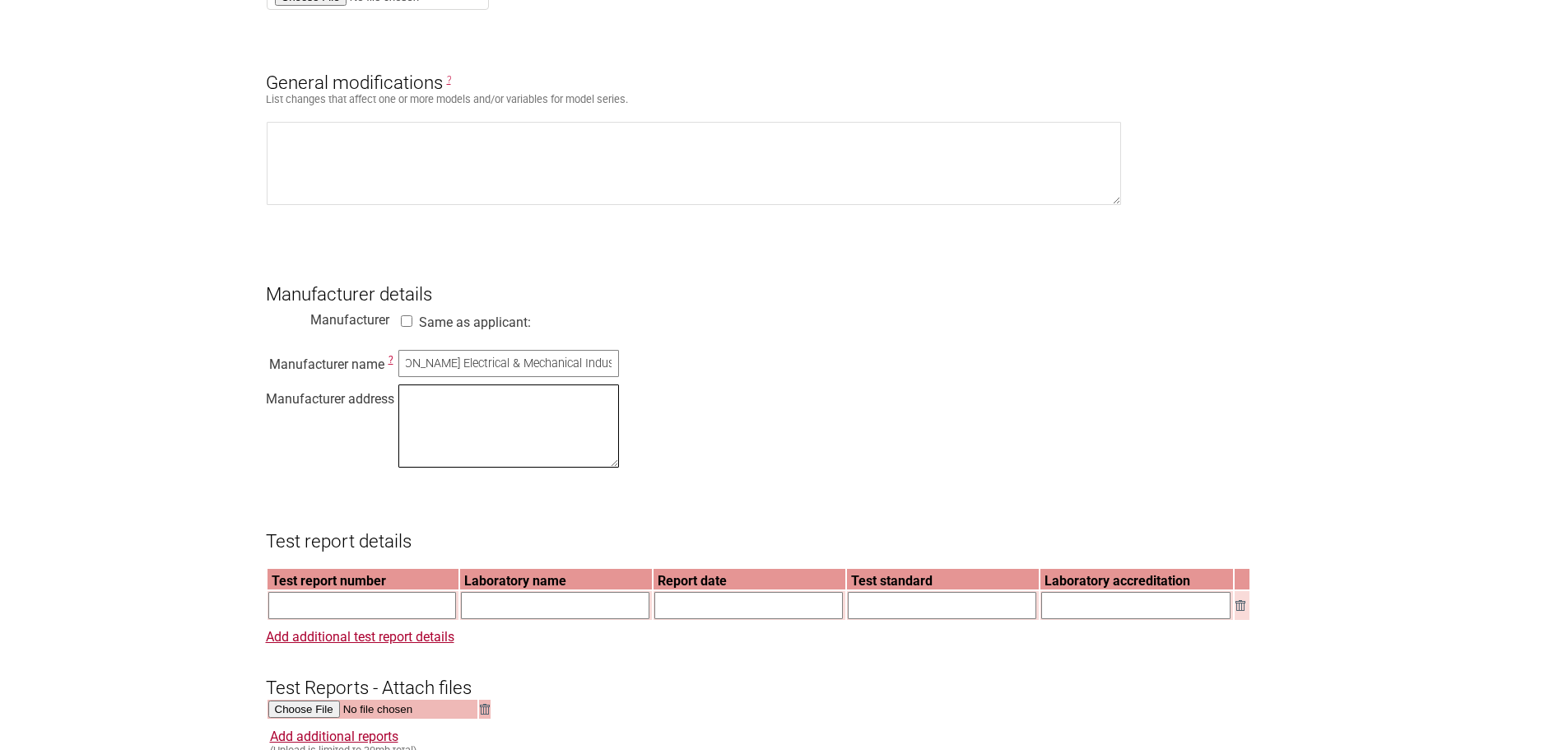
scroll to position [0, 0]
click at [523, 423] on textarea at bounding box center [508, 425] width 220 height 83
click at [477, 431] on textarea at bounding box center [508, 425] width 220 height 83
click at [430, 414] on textarea at bounding box center [508, 425] width 220 height 83
paste textarea "No. 888, Laixiu Road, Fenhu Economic Development Zone, Wujiang District, Suzhou…"
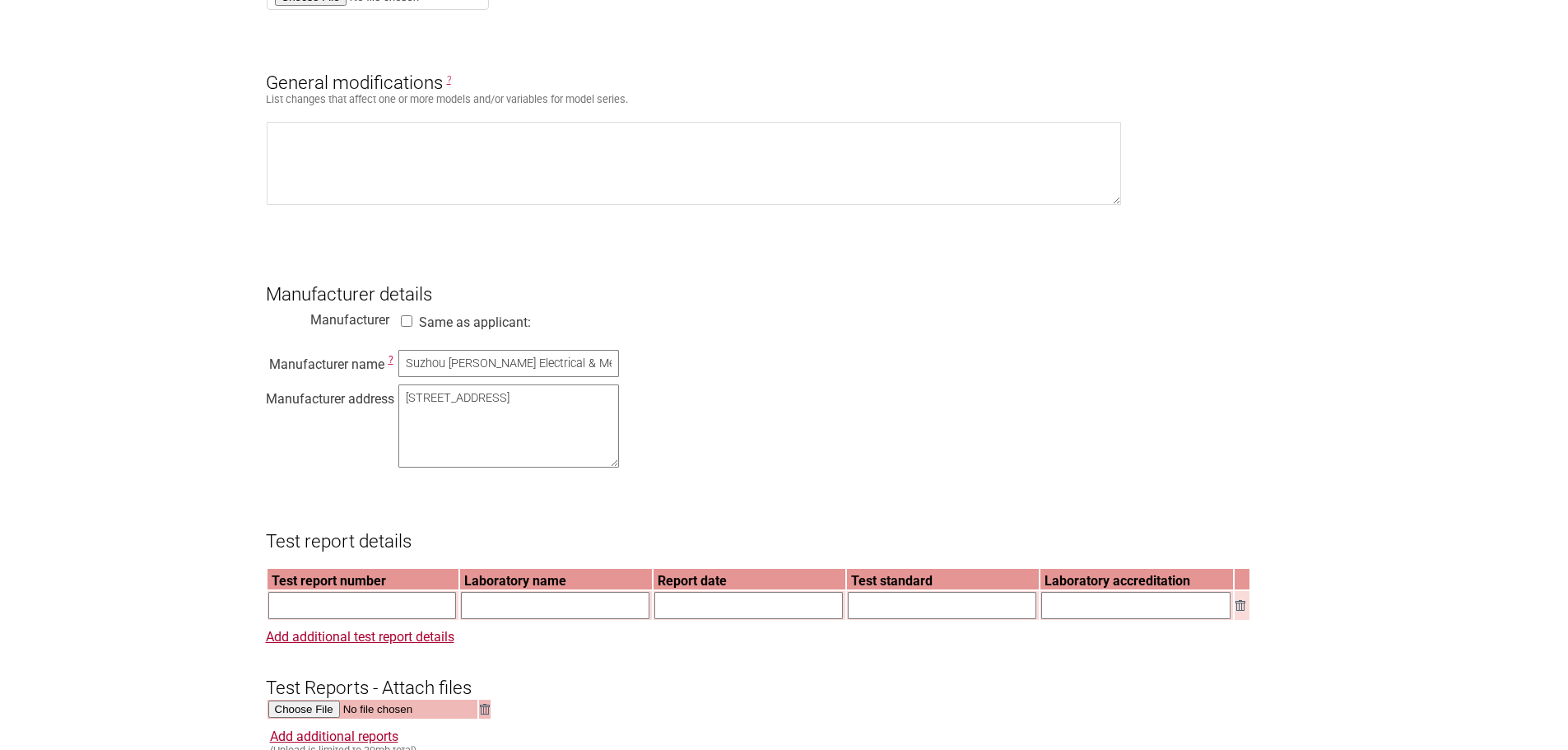
click at [803, 389] on div "Manufacturer name ? Suzhou Alton Electrical & Mechanical Industry Co., Ltd. Man…" at bounding box center [784, 411] width 1037 height 125
click at [557, 422] on textarea "No. 888, Laixiu Road, Fenhu Economic Development Zone, Wujiang District, Suzhou…" at bounding box center [508, 425] width 220 height 83
type textarea "[STREET_ADDRESS]"
click at [778, 404] on div "Manufacturer name ? Suzhou Alton Electrical & Mechanical Industry Co., Ltd. Man…" at bounding box center [784, 411] width 1037 height 125
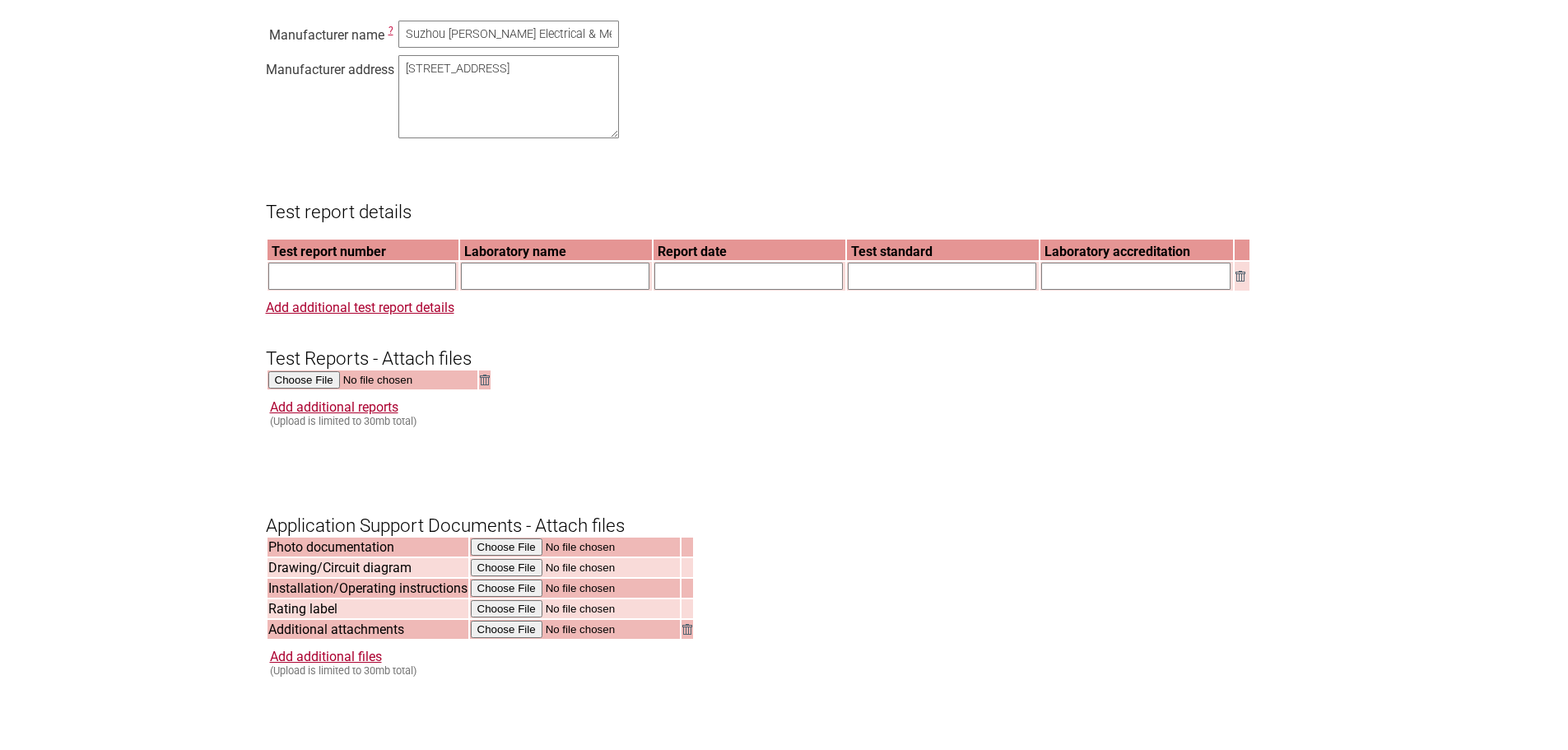
scroll to position [1399, 0]
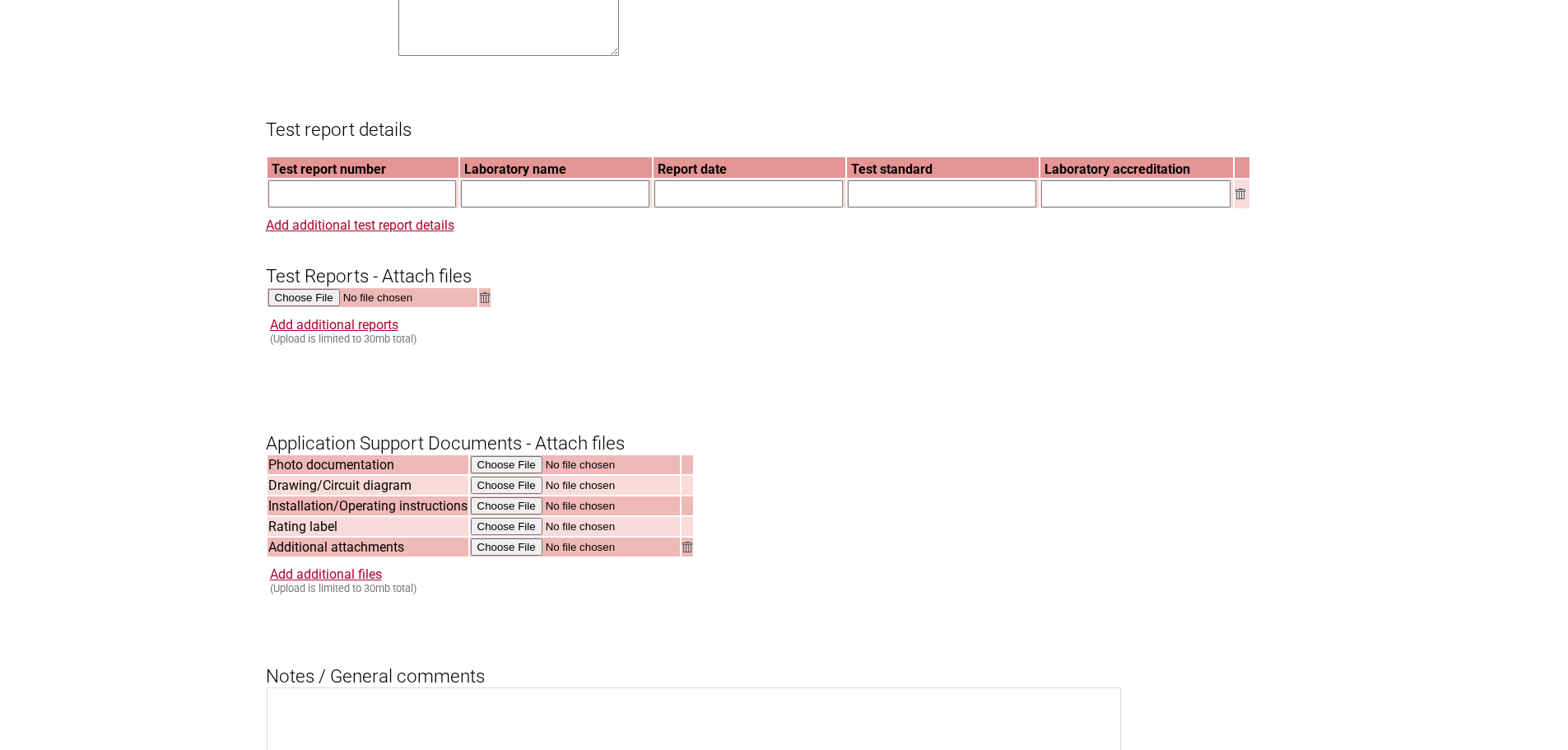
click at [778, 404] on form "Resume key: VpvbGg35 Please record this key, it will enable you to resume your …" at bounding box center [784, 134] width 1037 height 2384
click at [1098, 198] on input "text" at bounding box center [1136, 193] width 190 height 27
click at [890, 207] on input "text" at bounding box center [942, 193] width 189 height 27
paste input "IEC 60335-2-80:2015 in conjunction with IEC 60335-1:2010, COR1:2010, COR2:2011,…"
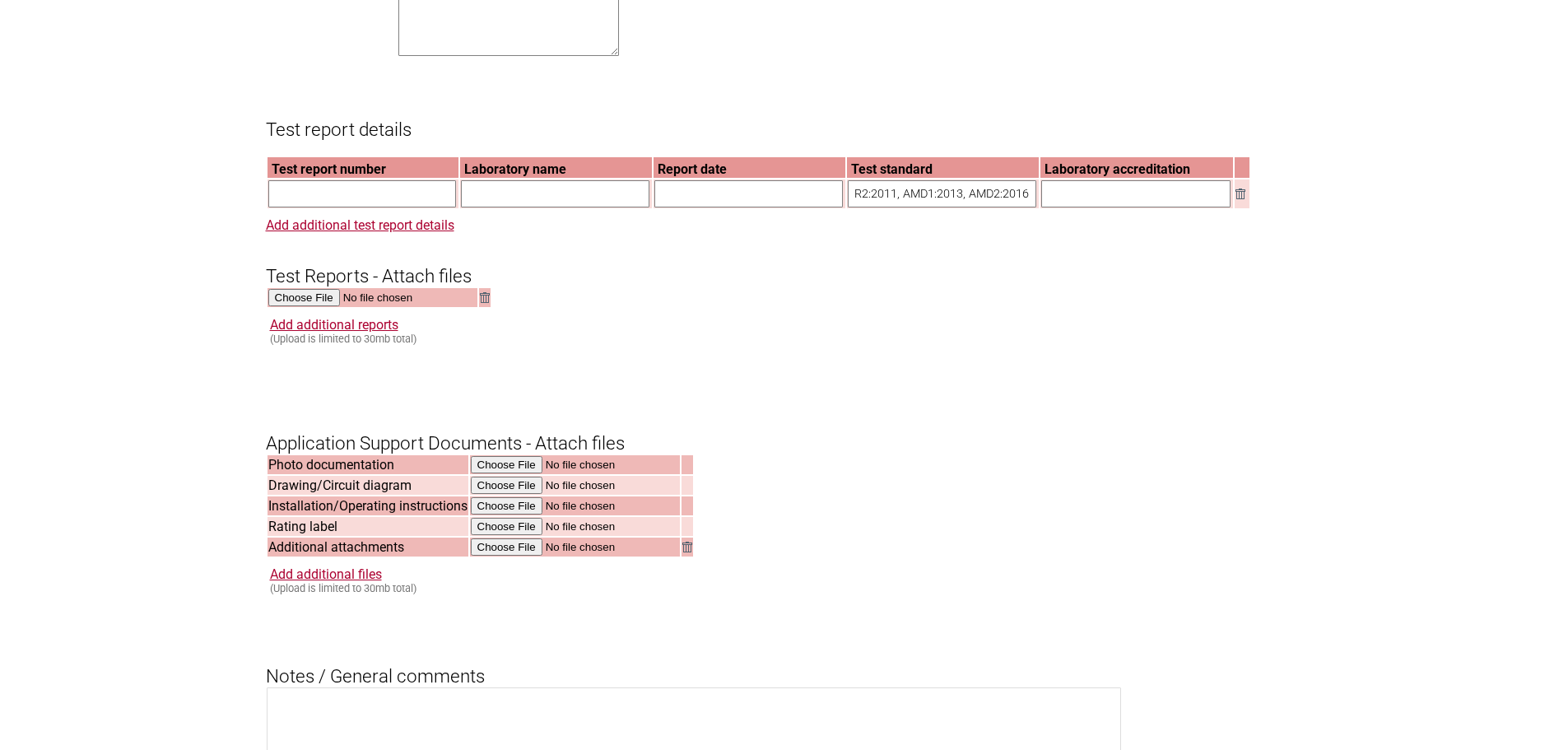
type input "IEC 60335-2-80:2015 in conjunction with IEC 60335-1:2010, COR1:2010, COR2:2011,…"
click at [1128, 207] on input "text" at bounding box center [1136, 193] width 190 height 27
type input "CB"
click at [731, 207] on input "text" at bounding box center [748, 193] width 189 height 27
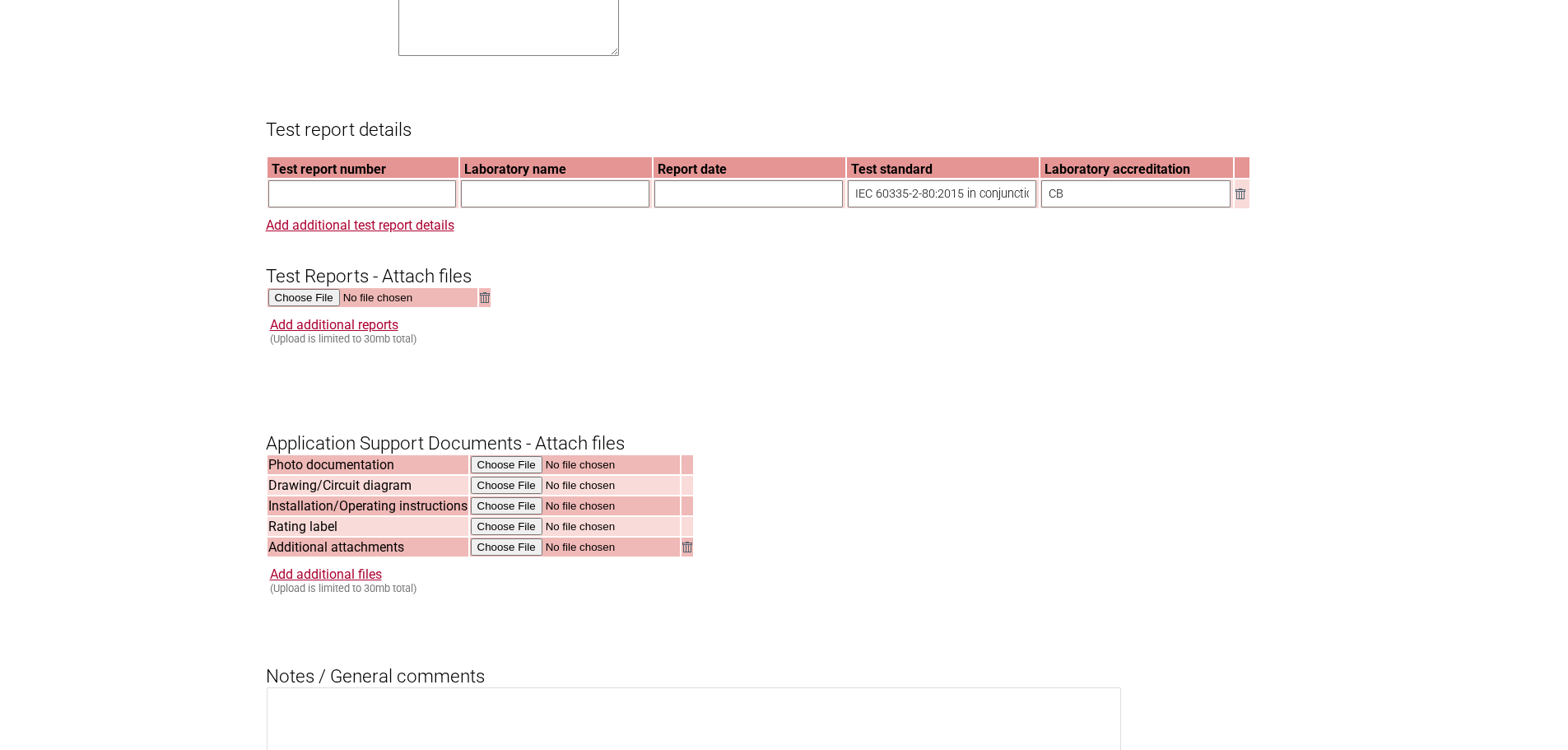
click at [397, 200] on input "text" at bounding box center [362, 193] width 189 height 27
paste input "SHES240300415903-M2"
type input "SHES240300415903-M2"
drag, startPoint x: 592, startPoint y: 209, endPoint x: 624, endPoint y: 208, distance: 32.0
click at [592, 207] on input "text" at bounding box center [555, 193] width 189 height 27
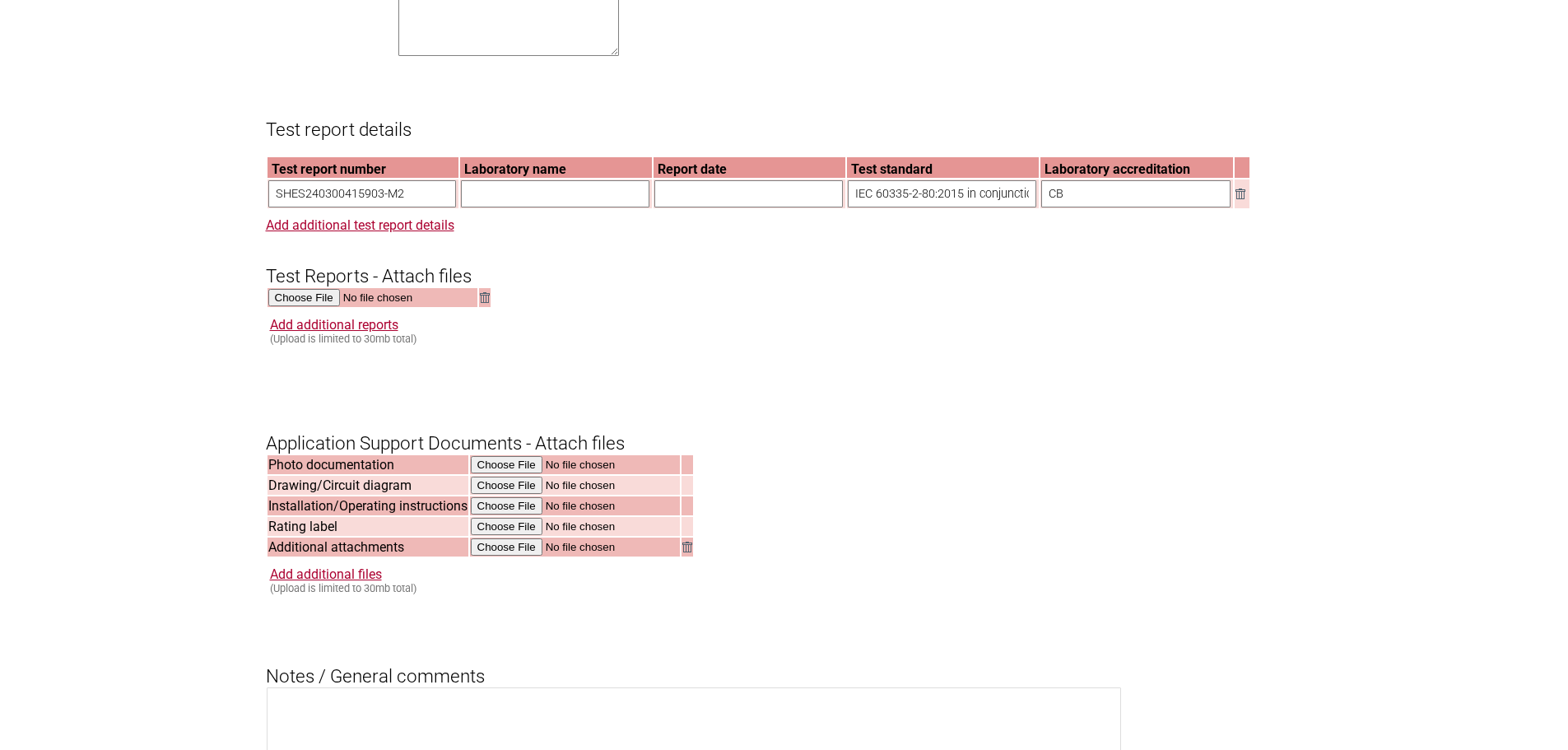
paste input "SGS-CSTC Standards Technical Services ([GEOGRAPHIC_DATA]) Co., Ltd."
type input "SGS-CSTC Standards Technical Services ([GEOGRAPHIC_DATA]) Co., Ltd."
click at [720, 207] on input "text" at bounding box center [748, 193] width 189 height 27
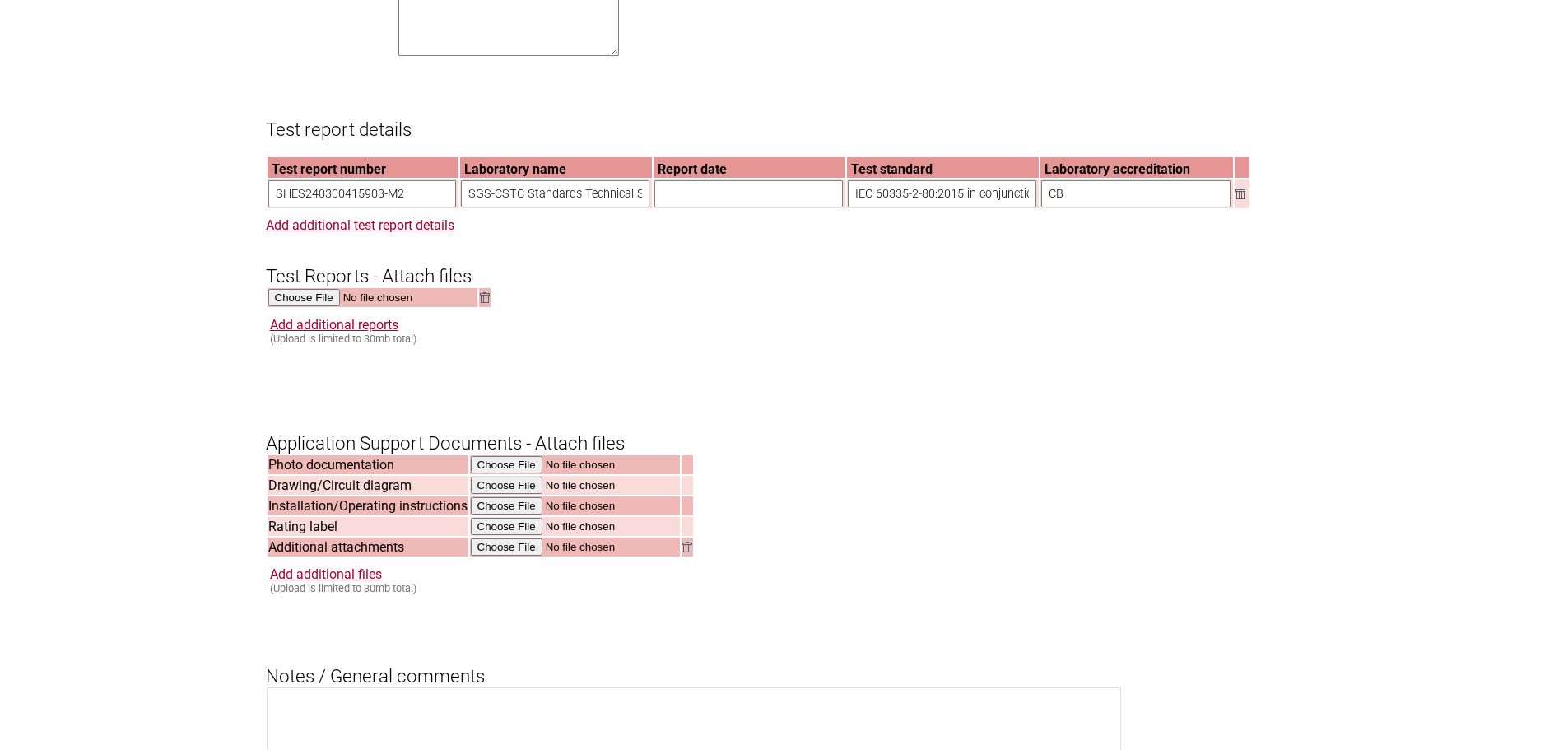
paste input "[DATE], Amendment No.2: [DATE]"
type input "[DATE], Amendment No.2: [DATE]"
click at [1048, 403] on form "Resume key: VpvbGg35 Please record this key, it will enable you to resume your …" at bounding box center [784, 134] width 1037 height 2384
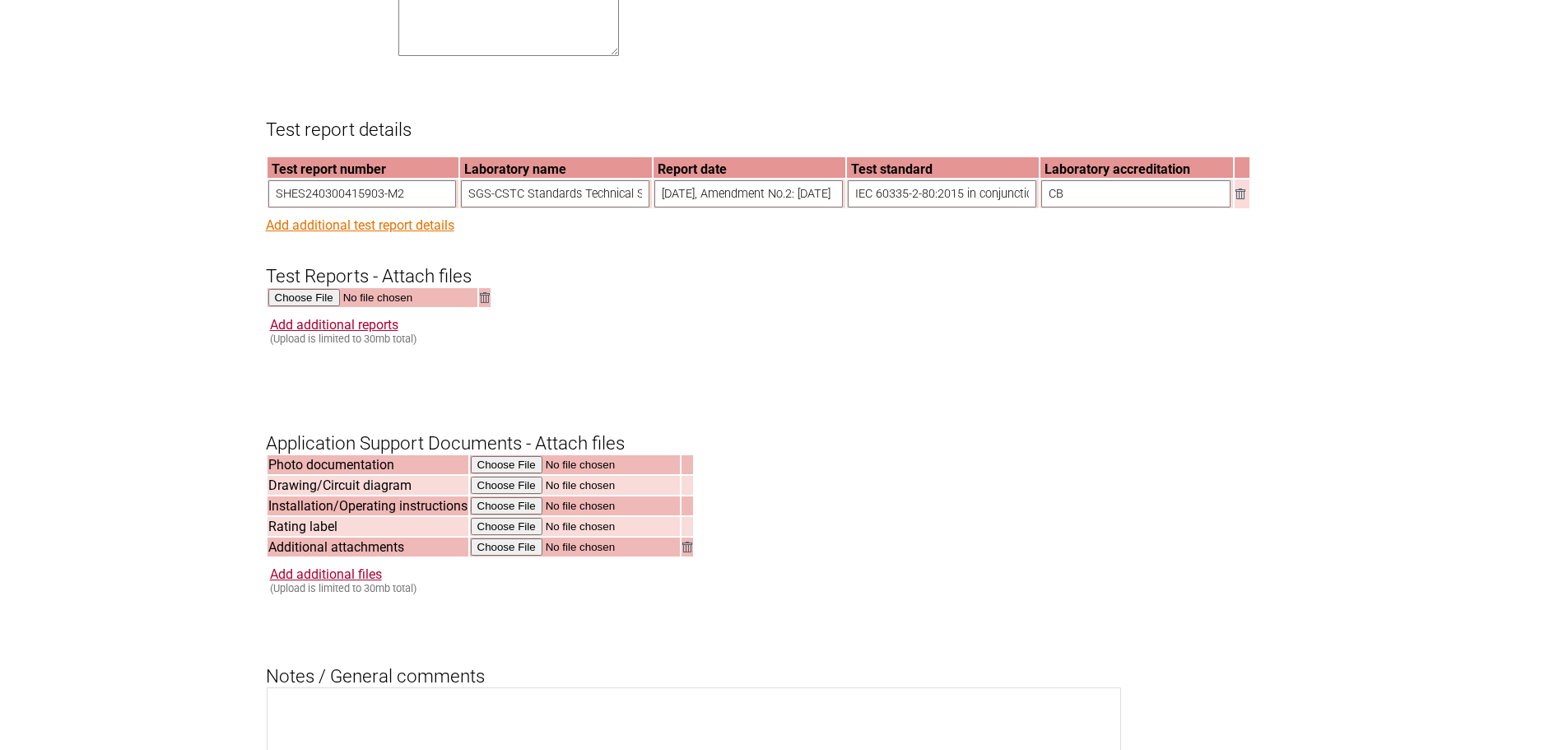
click at [358, 232] on link "Add additional test report details" at bounding box center [360, 225] width 189 height 16
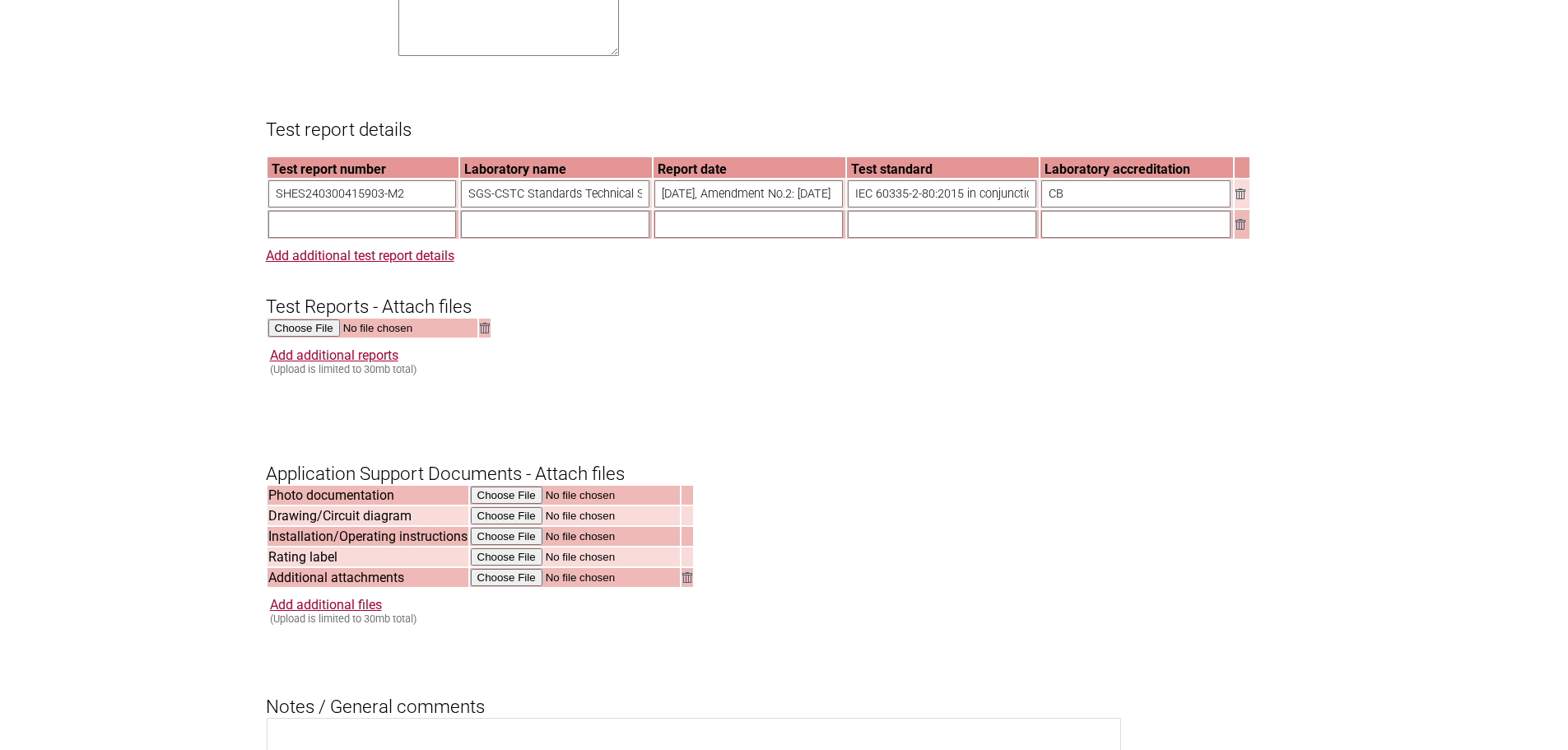
click at [134, 275] on section "Application for Electrical Certification Resume key: VpvbGg35 Please record thi…" at bounding box center [784, 71] width 1568 height 2569
click at [316, 339] on input "file" at bounding box center [373, 329] width 210 height 19
type input "C:\fakepath\DSS_SHES240300415903-M2.pdf"
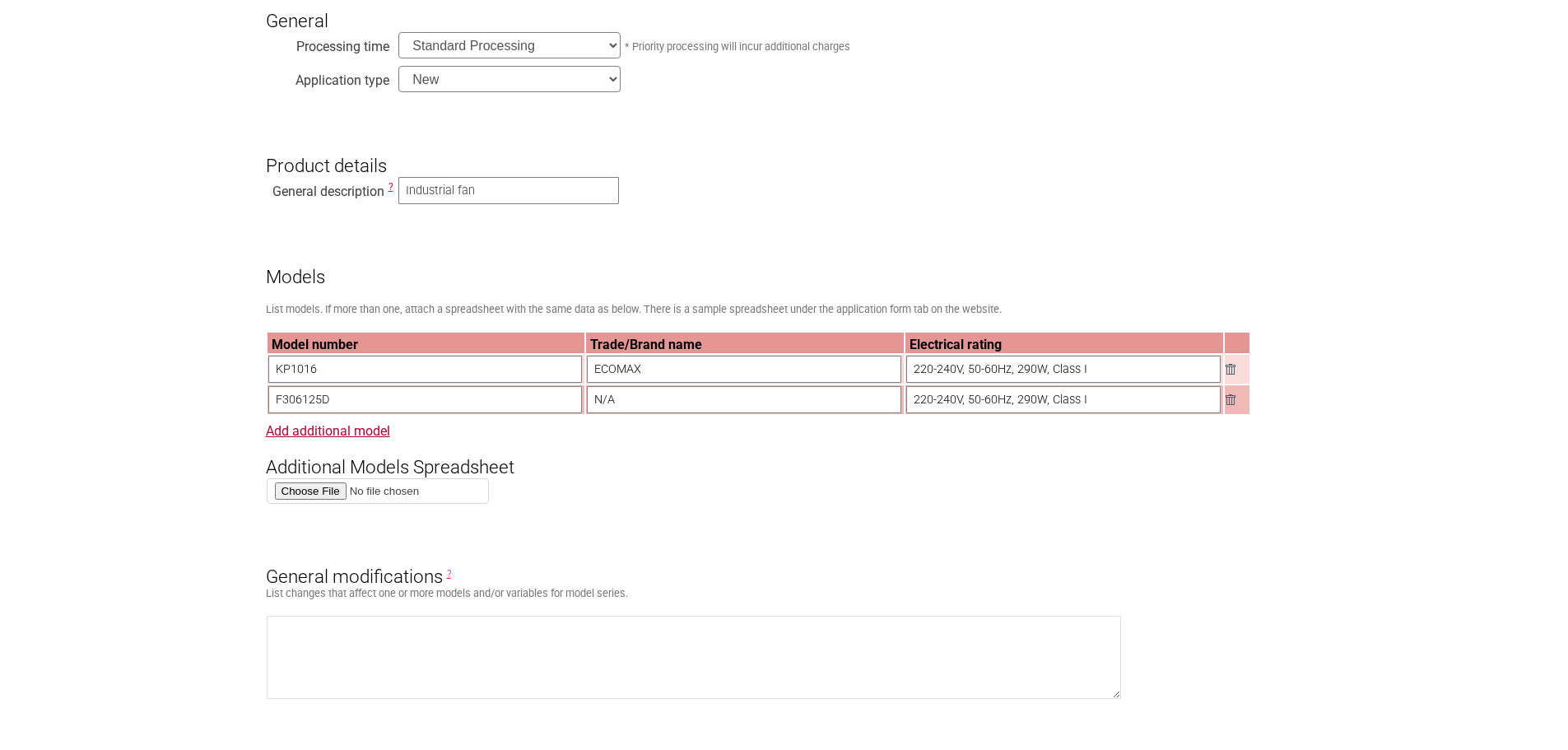
scroll to position [576, 0]
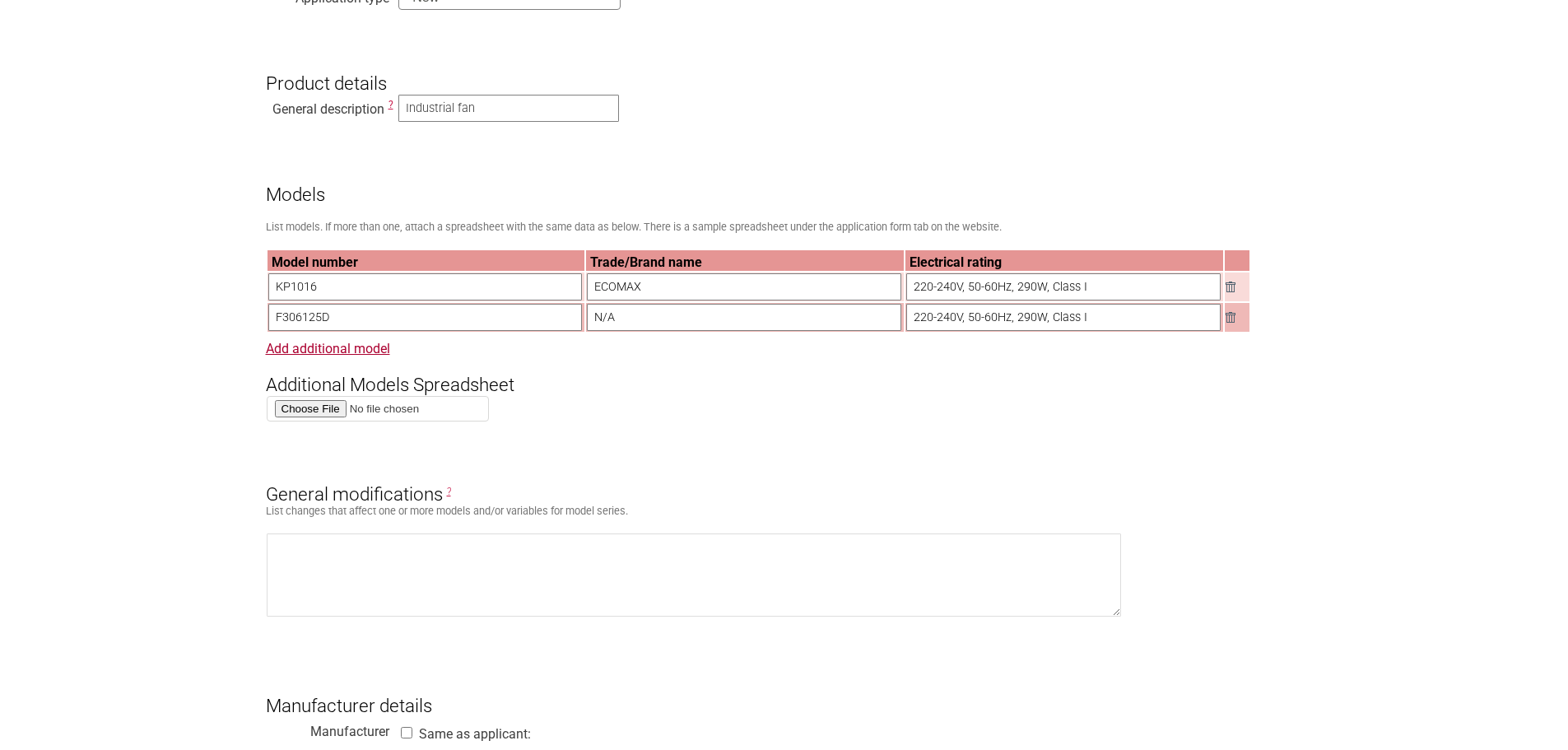
click at [367, 290] on input "KP1016" at bounding box center [426, 286] width 314 height 27
drag, startPoint x: 334, startPoint y: 294, endPoint x: 235, endPoint y: 287, distance: 99.2
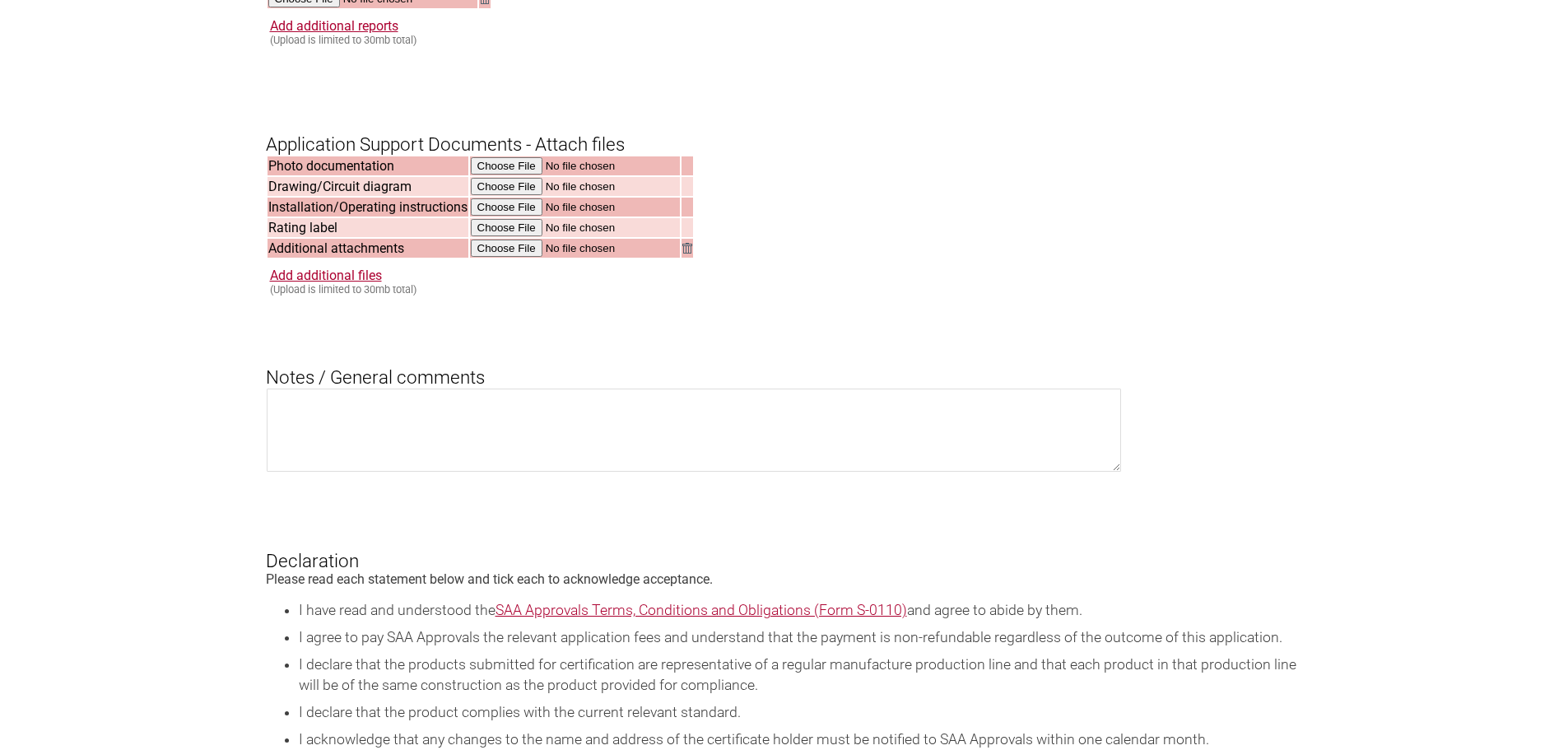
scroll to position [1563, 0]
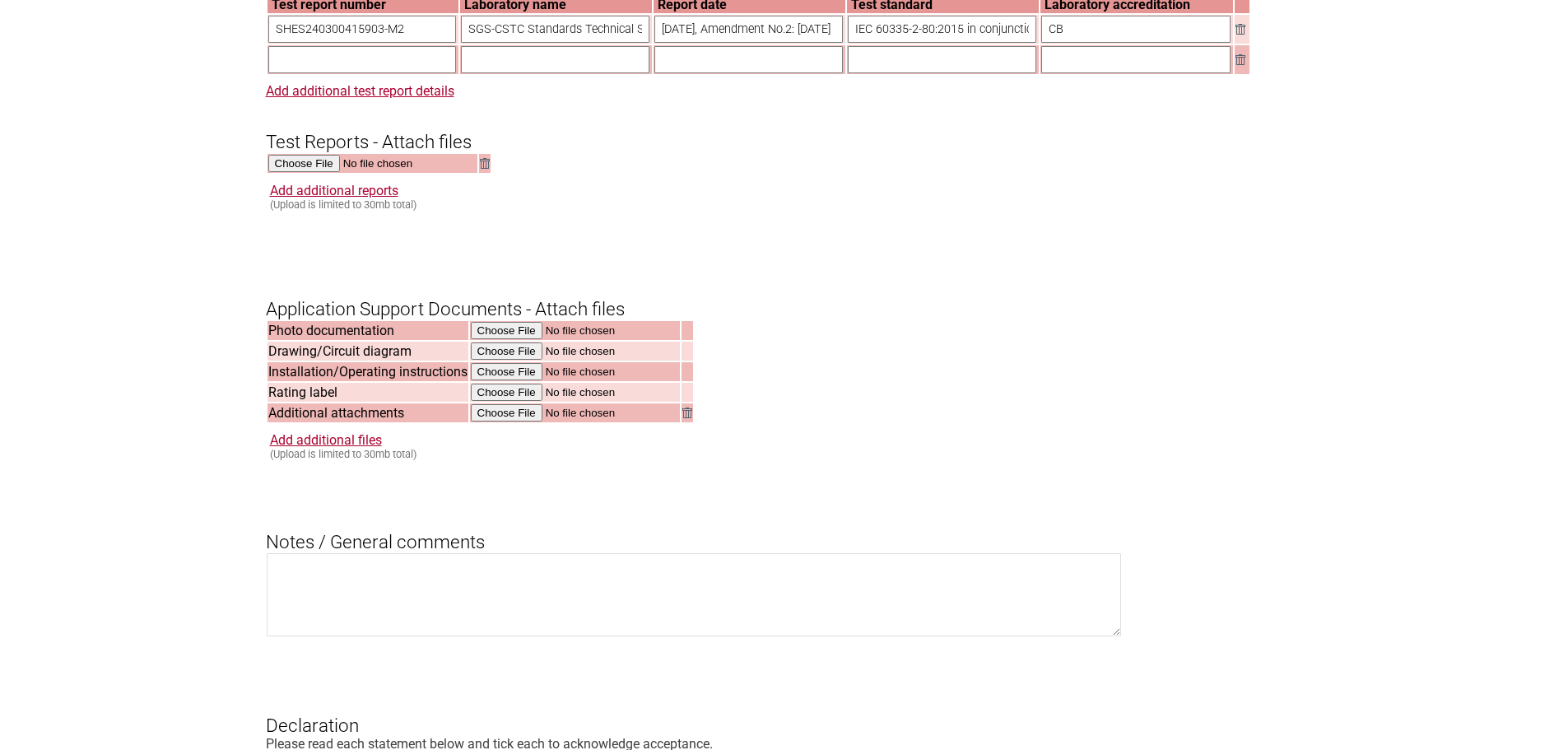
click at [385, 73] on input "text" at bounding box center [362, 60] width 189 height 27
click at [367, 73] on input "text" at bounding box center [362, 60] width 189 height 27
paste input "SHEM2403001056HS"
type input "SHEM2403001056HS"
click at [580, 73] on input "text" at bounding box center [555, 60] width 189 height 27
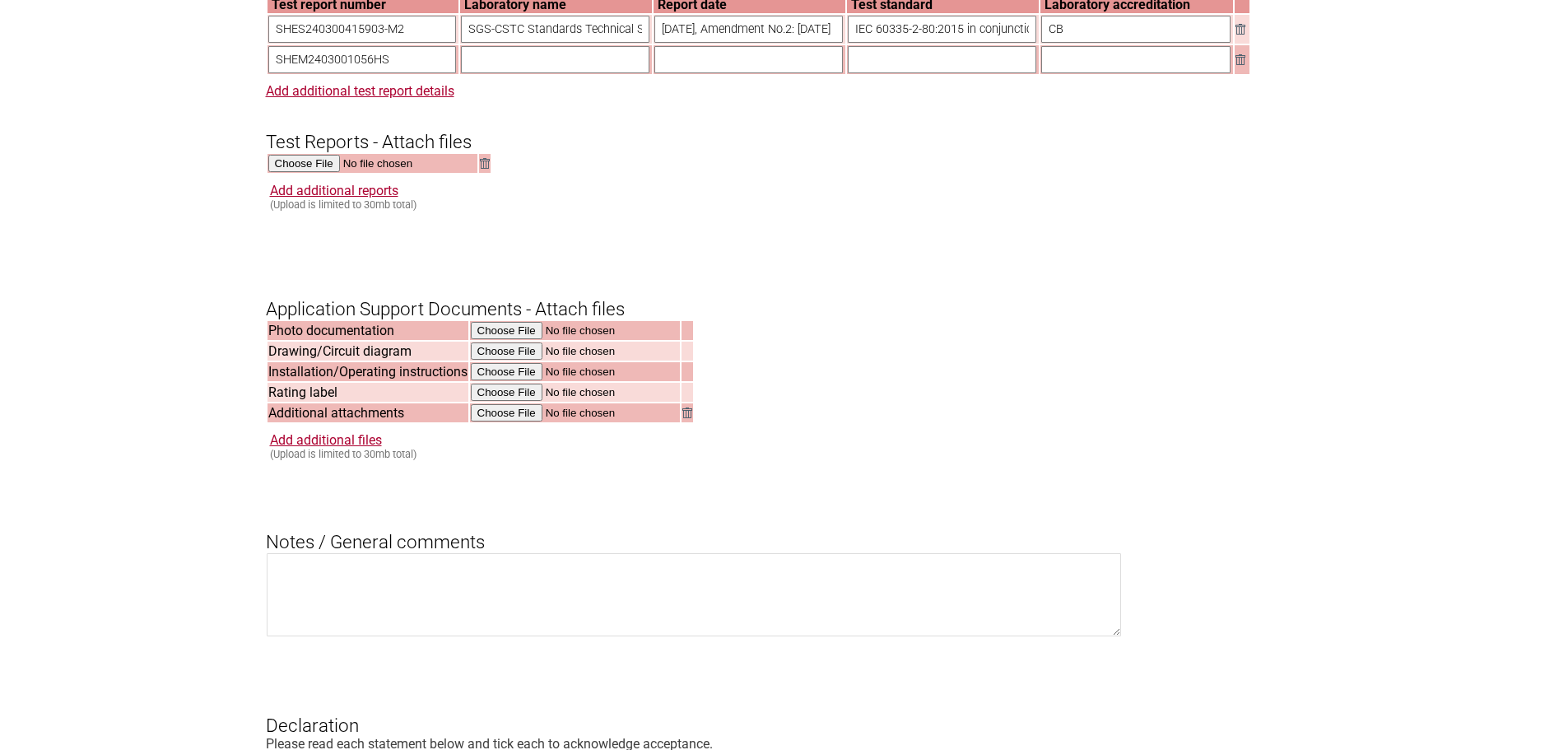
paste input "SGS-CSTC Standards Technical Services ([GEOGRAPHIC_DATA]) Co., Ltd."
type input "SGS-CSTC Standards Technical Services ([GEOGRAPHIC_DATA]) Co., Ltd."
click at [729, 73] on input "text" at bounding box center [748, 60] width 189 height 27
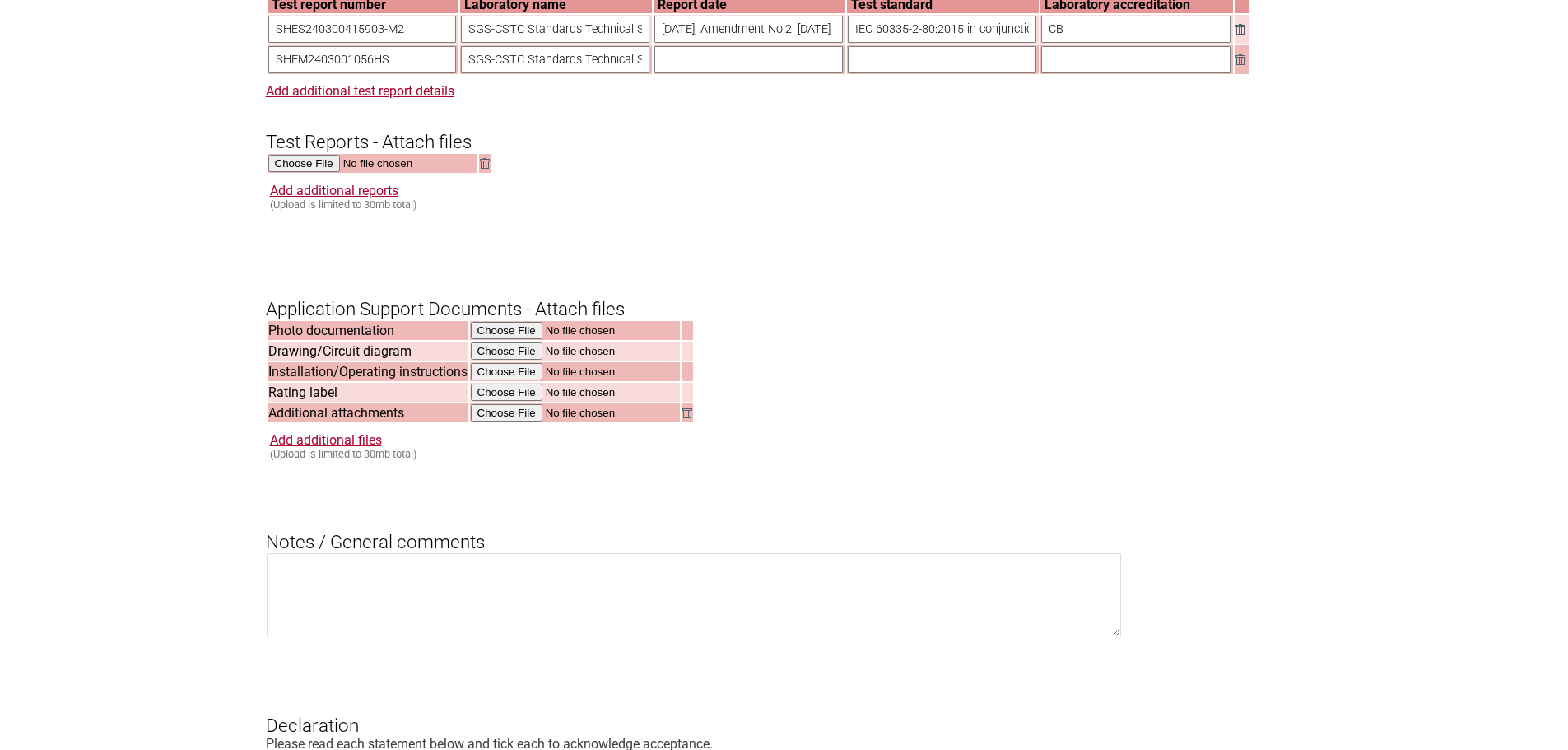
paste input "[DATE]"
type input "[DATE]"
click at [957, 73] on input "text" at bounding box center [942, 60] width 189 height 27
paste input "EN [PHONE_NUMBER]: 2013+ A1:2019+A2:2021; EN IEC 55014-1: 2021; EN IEC [PHONE_N…"
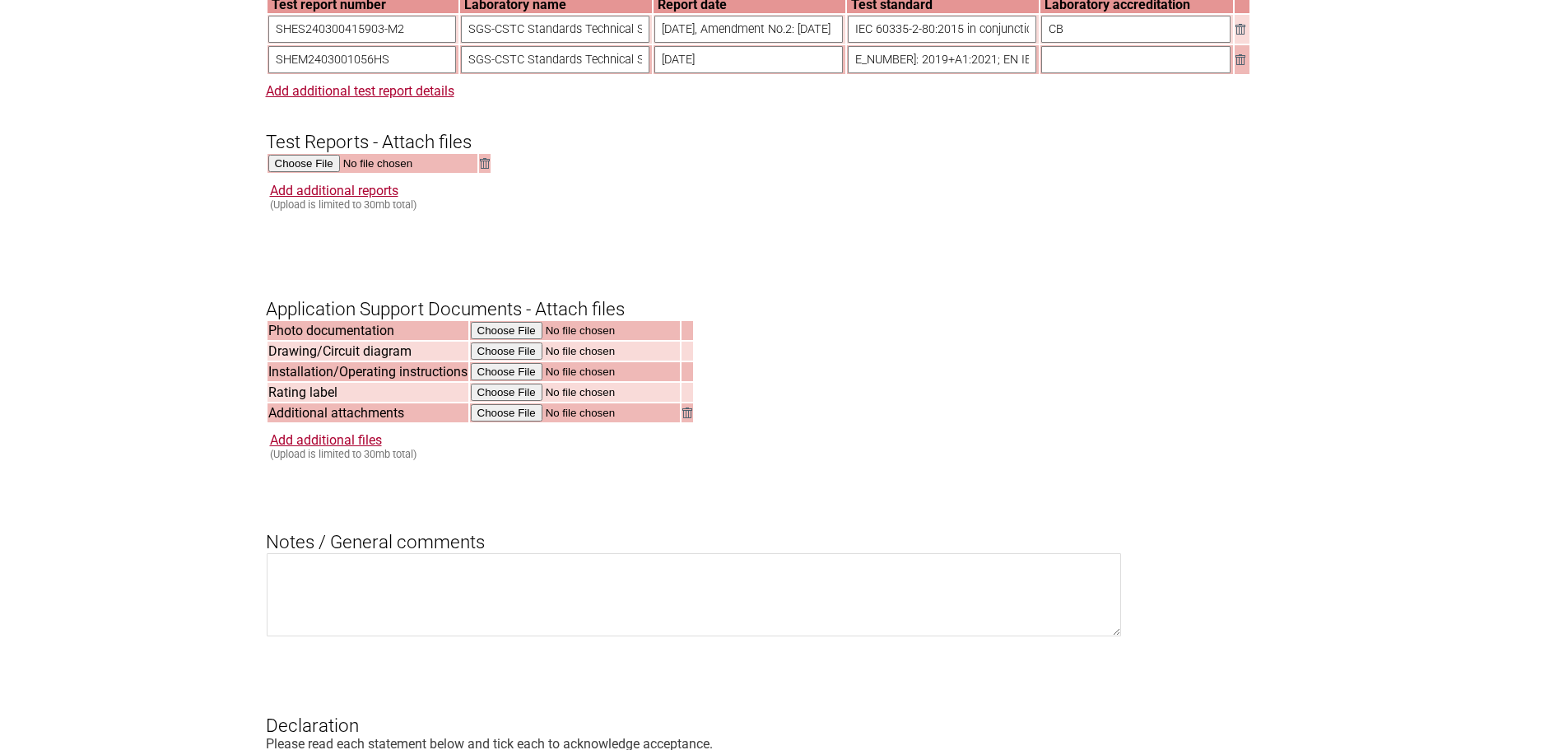
type input "EN [PHONE_NUMBER]: 2013+ A1:2019+A2:2021; EN IEC 55014-1: 2021; EN IEC [PHONE_N…"
click at [1103, 73] on input "text" at bounding box center [1136, 60] width 190 height 27
type input "NA"
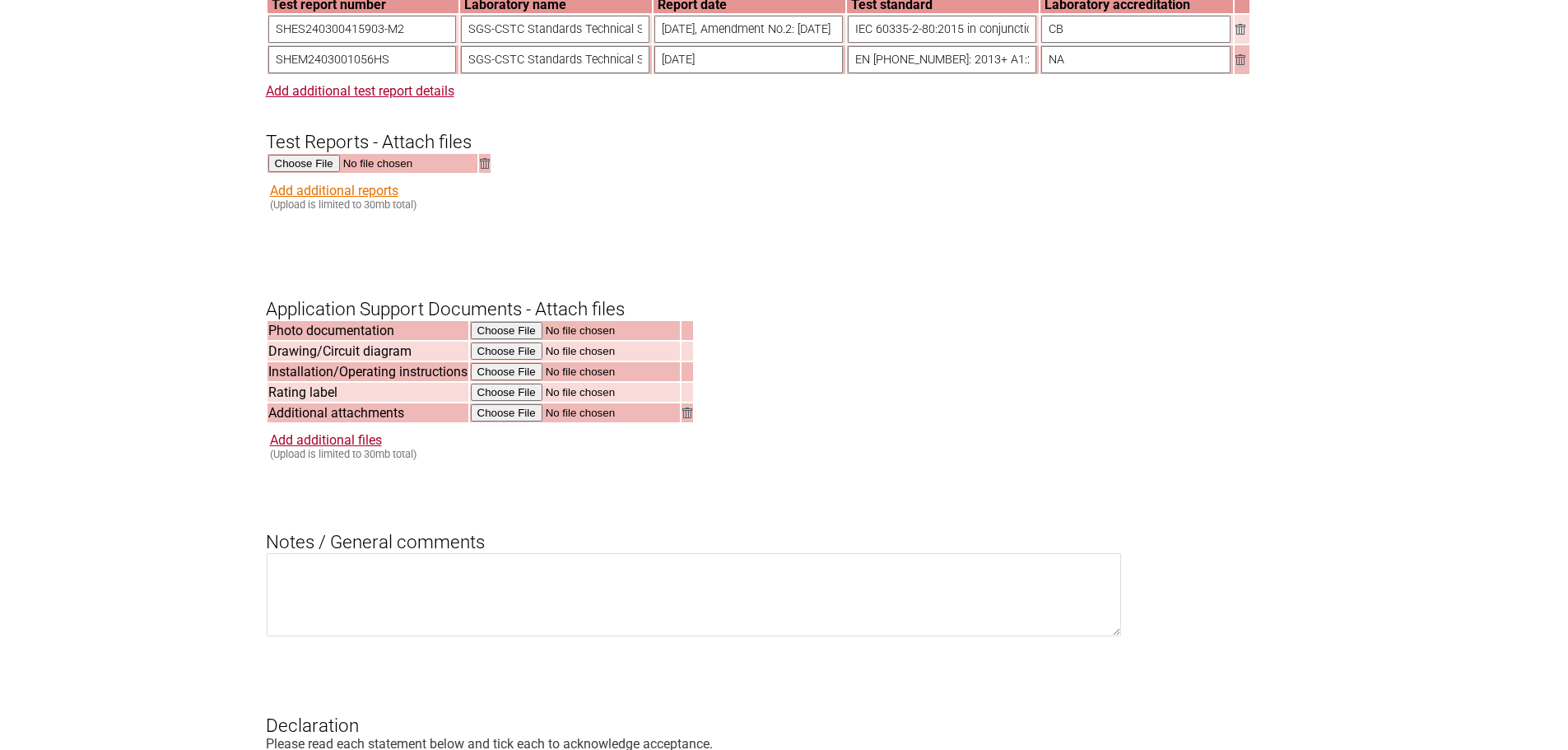
click at [315, 198] on link "Add additional reports" at bounding box center [334, 190] width 128 height 16
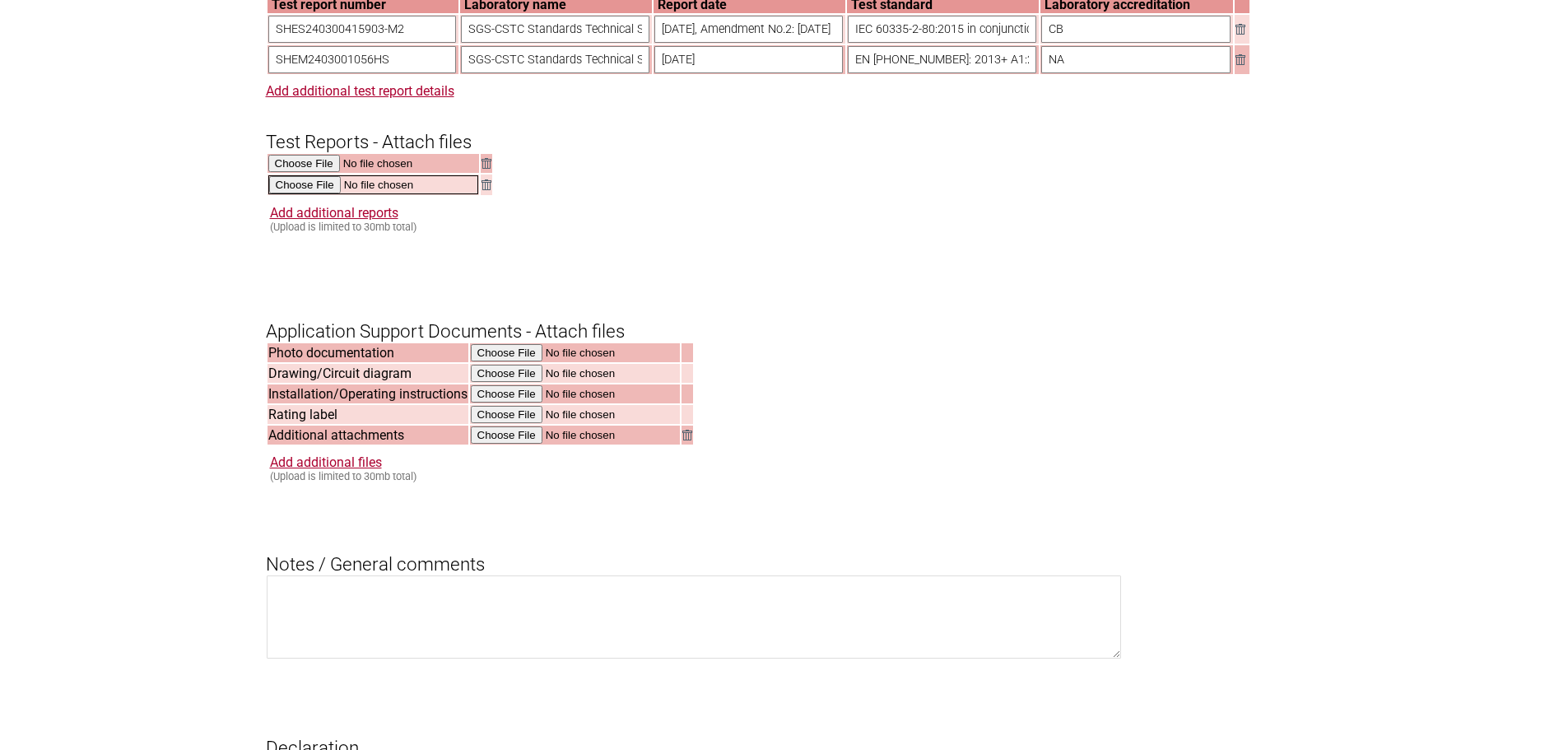
click at [308, 194] on input "file" at bounding box center [373, 185] width 210 height 19
type input "C:\fakepath\DSS_SHEM2403001056Ver_CE_SH.pdf"
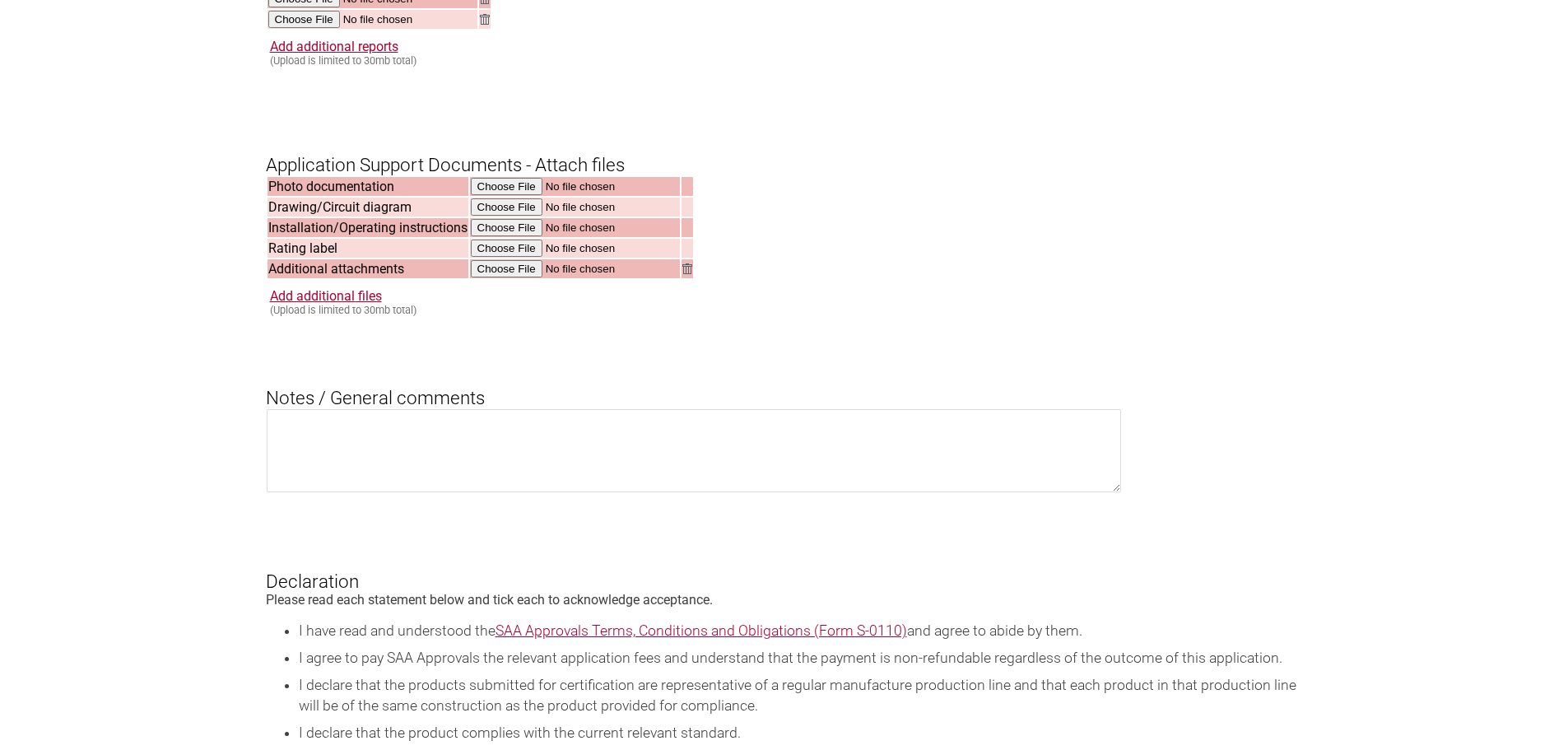
click at [684, 274] on img at bounding box center [687, 268] width 10 height 11
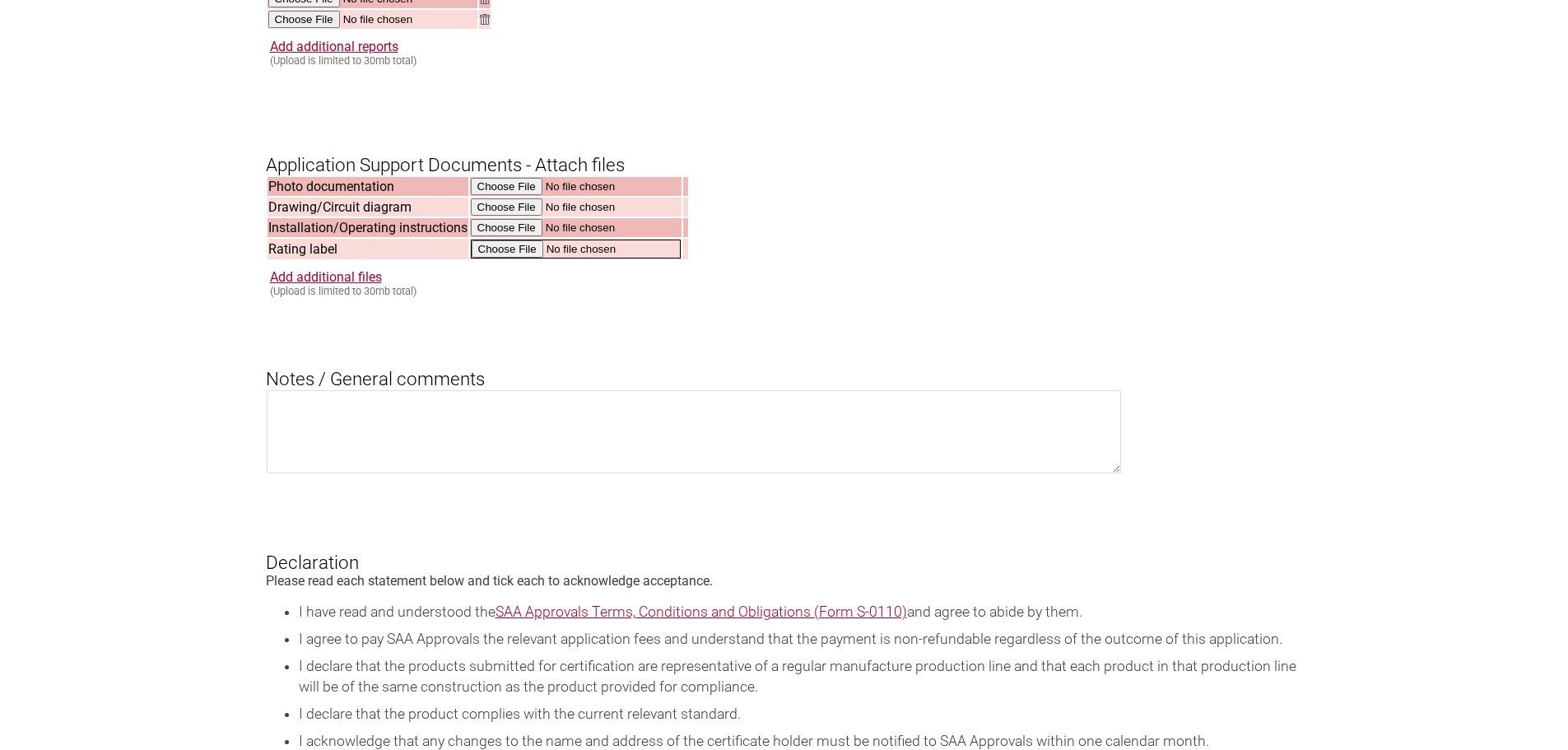
click at [519, 259] on input "file" at bounding box center [576, 249] width 210 height 19
type input "C:\fakepath\KP1016_Label AW_P5.pdf"
click at [514, 238] on input "file" at bounding box center [576, 229] width 210 height 19
type input "C:\fakepath\KP1016_Manual-ED1_A5_P6.pdf"
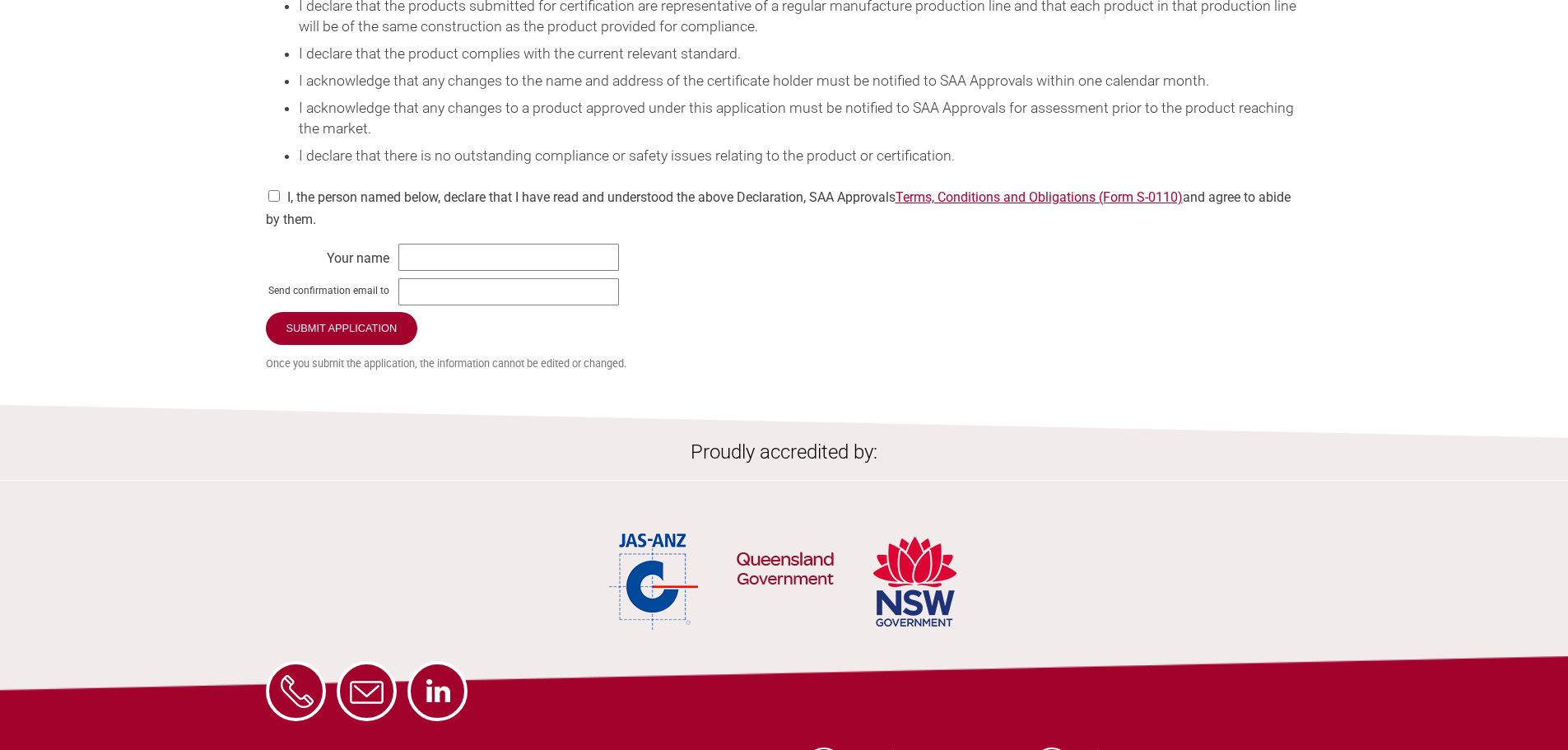
scroll to position [2468, 0]
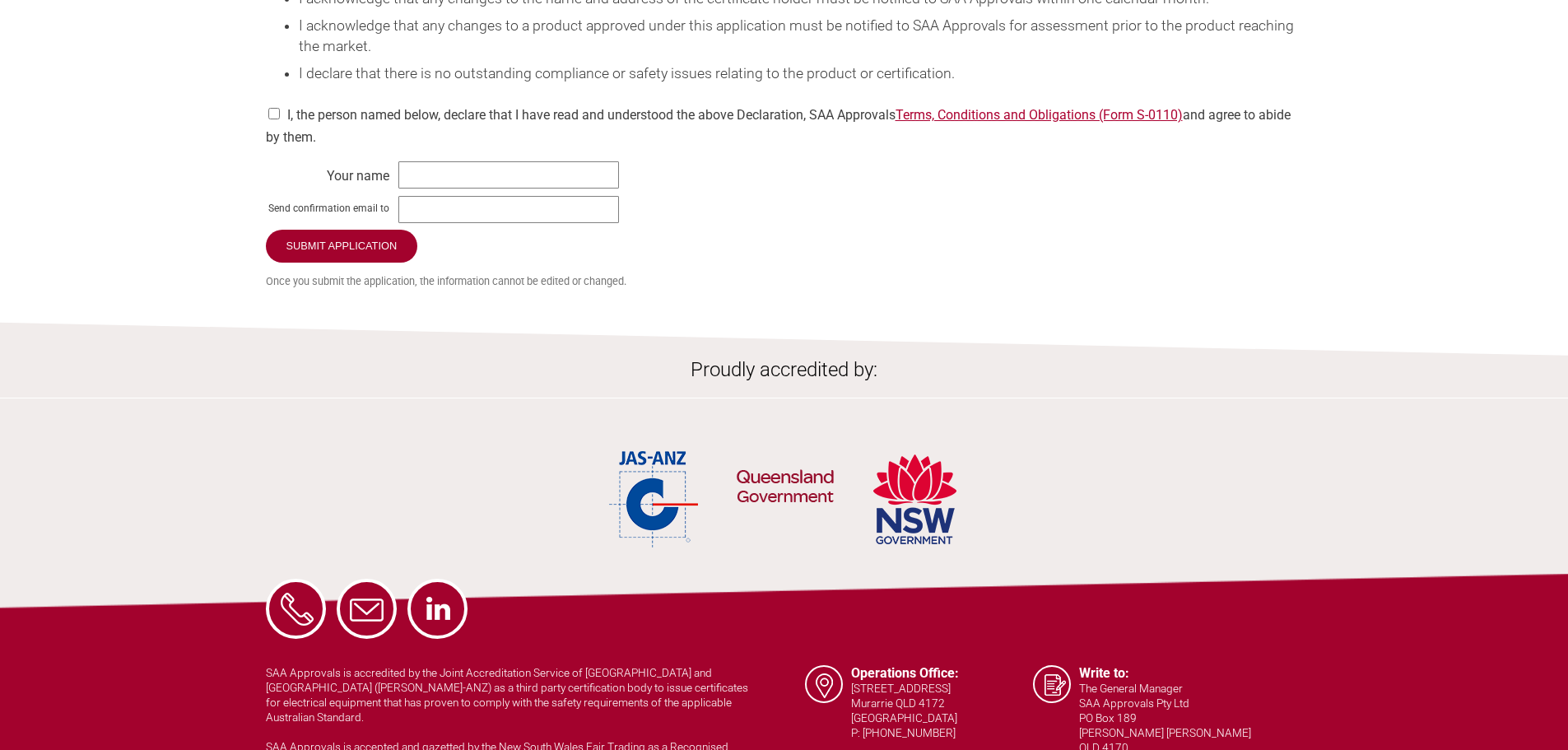
click at [271, 119] on input "checkbox" at bounding box center [274, 113] width 17 height 11
checkbox input "true"
click at [513, 189] on input "text" at bounding box center [508, 175] width 220 height 27
type input "[PERSON_NAME]"
type input "[PERSON_NAME][EMAIL_ADDRESS][DOMAIN_NAME]"
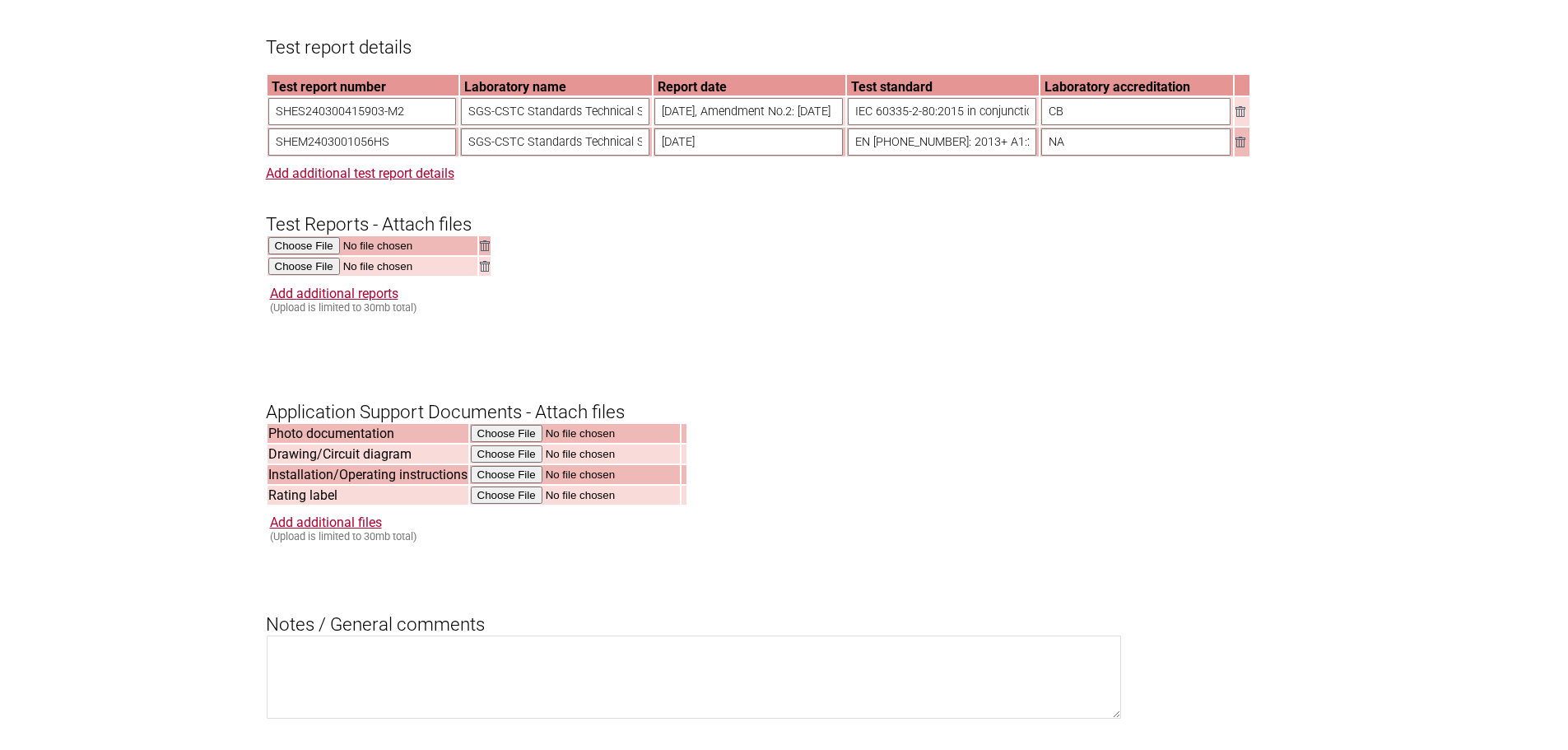
scroll to position [1399, 0]
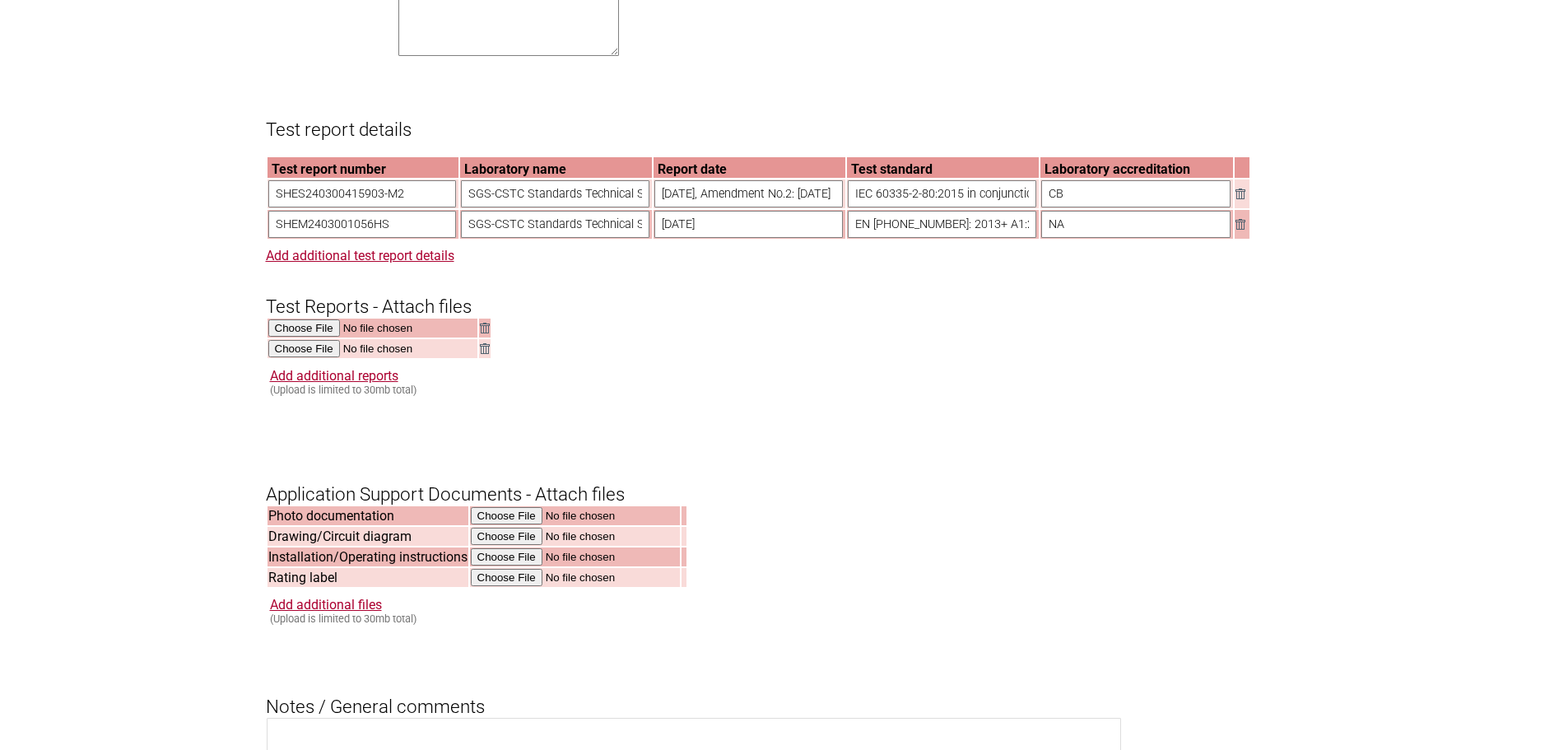
click at [964, 440] on form "Resume key: VpvbGg35 Please record this key, it will enable you to resume your …" at bounding box center [784, 149] width 1037 height 2415
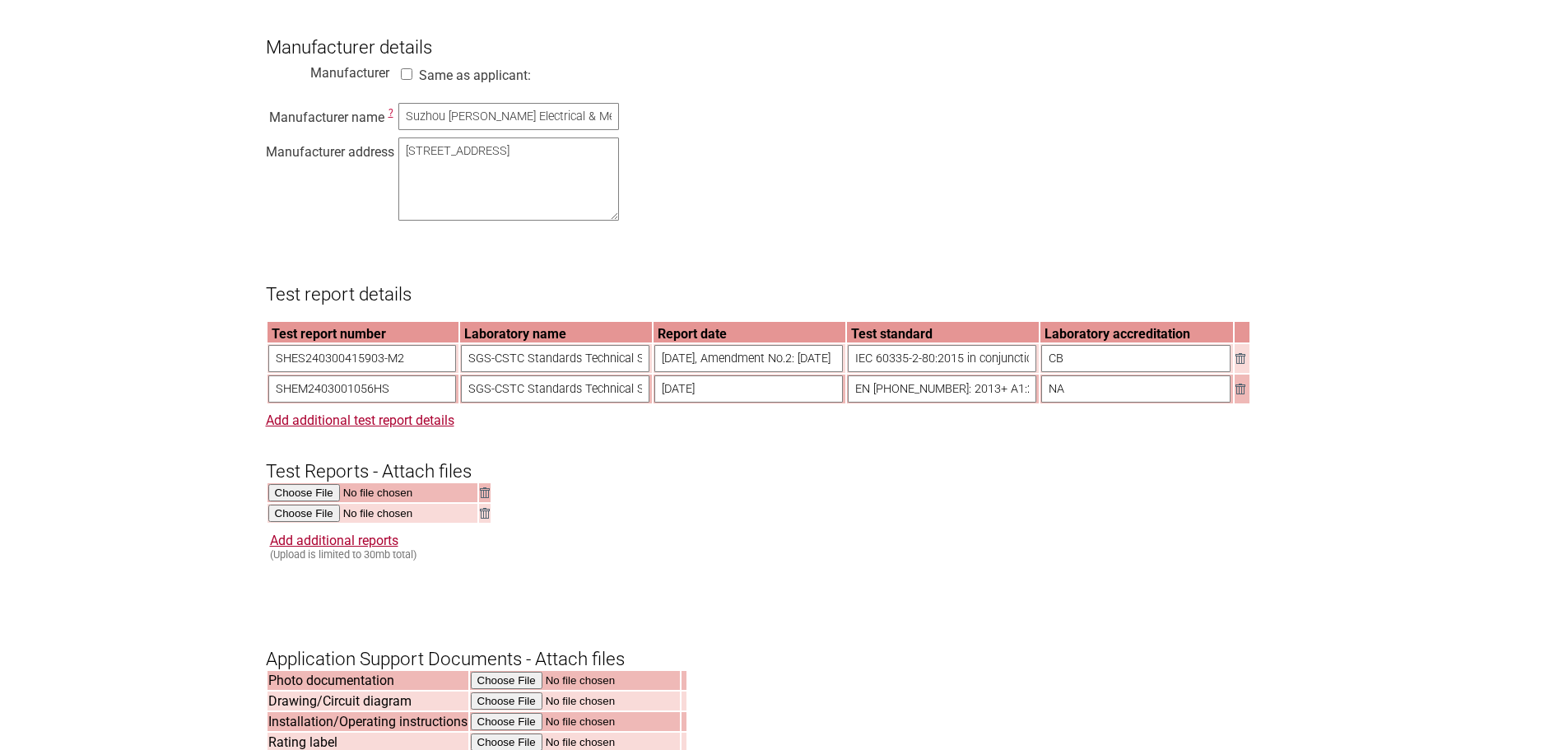
click at [581, 542] on form "Resume key: VpvbGg35 Please record this key, it will enable you to resume your …" at bounding box center [784, 313] width 1037 height 2415
click at [485, 518] on img at bounding box center [484, 513] width 10 height 11
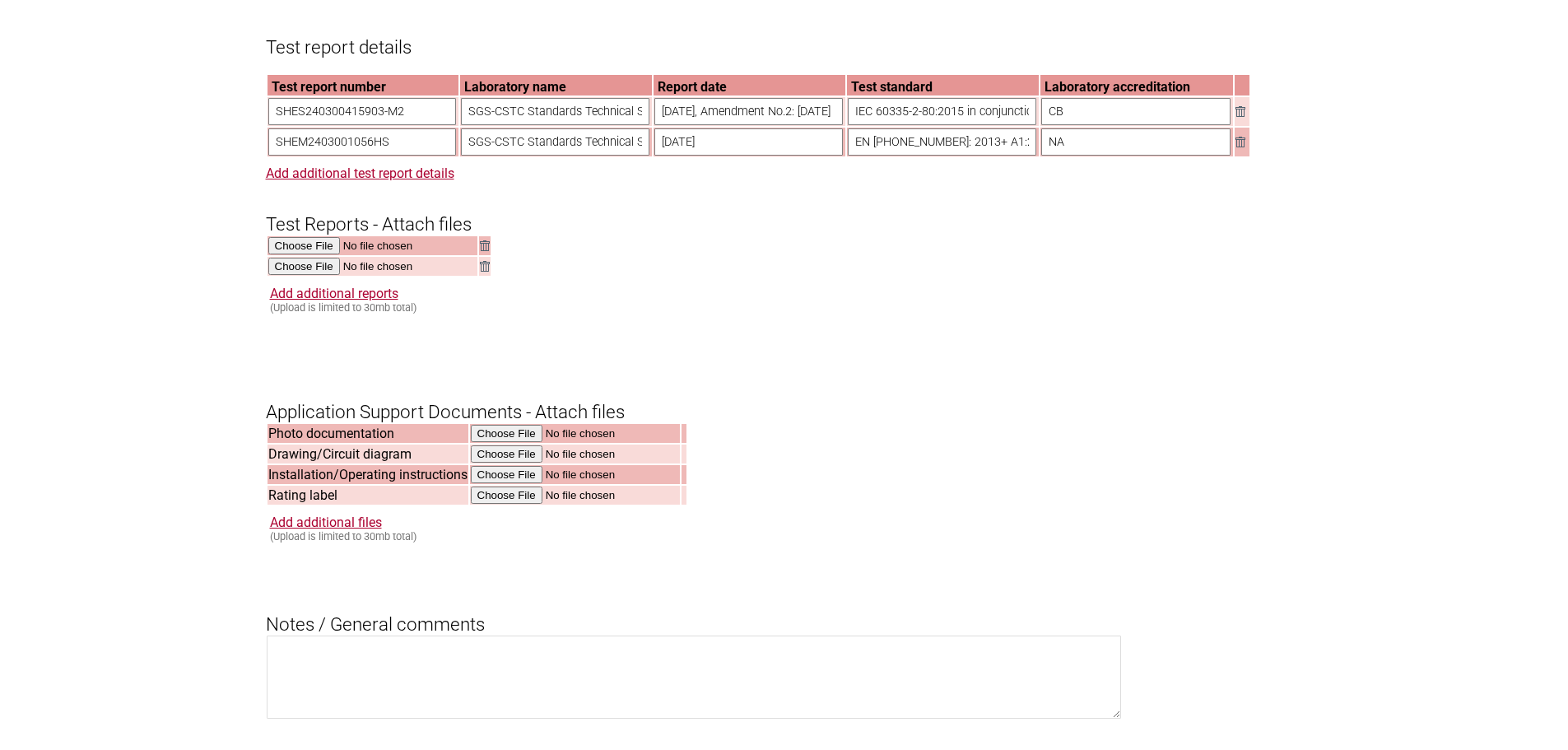
click at [581, 337] on form "Resume key: VpvbGg35 Please record this key, it will enable you to resume your …" at bounding box center [784, 67] width 1037 height 2415
click at [485, 272] on img at bounding box center [484, 266] width 10 height 11
drag, startPoint x: 543, startPoint y: 310, endPoint x: 534, endPoint y: 304, distance: 10.8
click at [543, 310] on div "Add additional reports (Upload is limited to 30mb total)" at bounding box center [786, 299] width 1033 height 28
click at [311, 276] on input "file" at bounding box center [373, 268] width 210 height 19
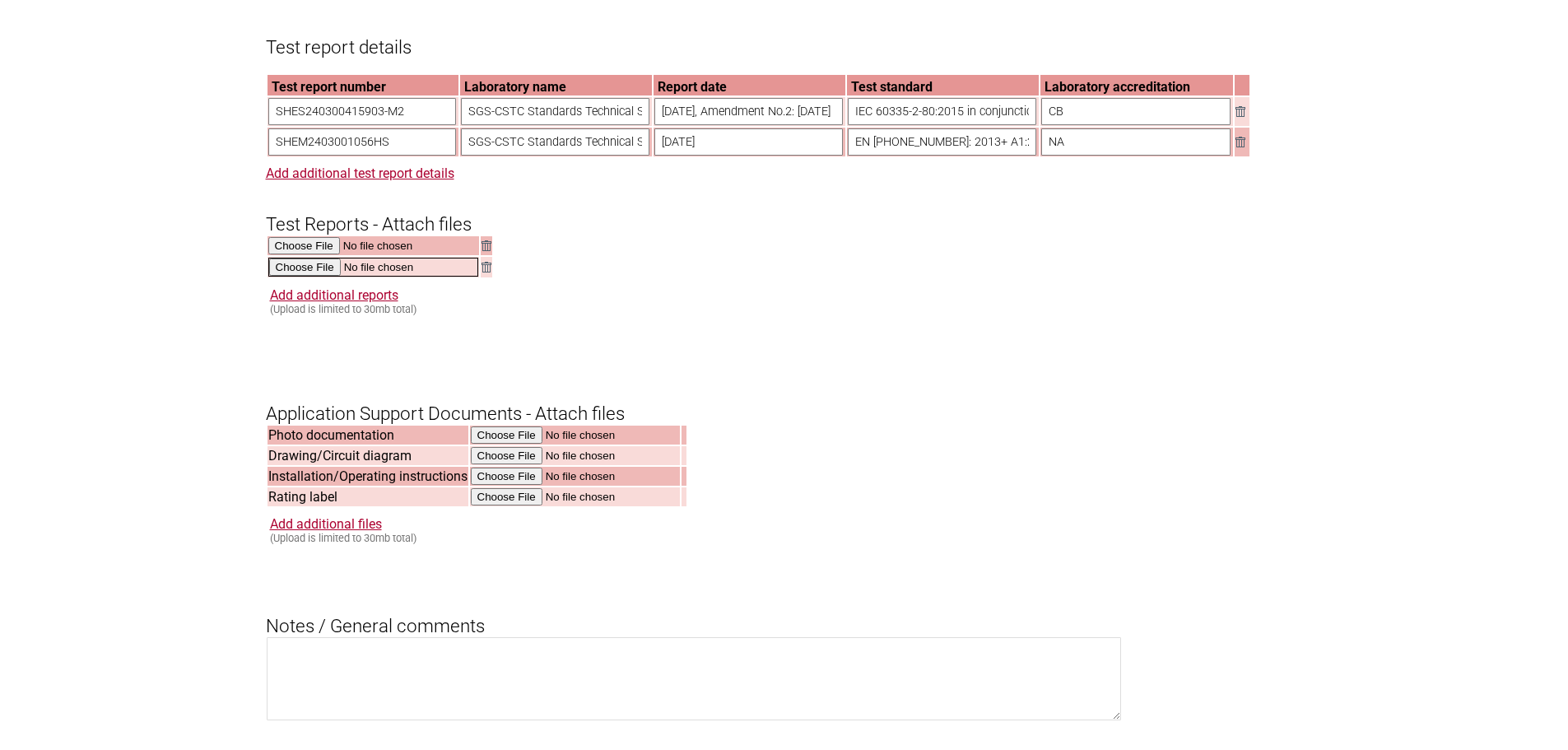
type input "C:\fakepath\DSS_SHEM240300105601.pdf"
click at [1053, 310] on div "Add additional reports (Upload is limited to 30mb total)" at bounding box center [786, 299] width 1033 height 28
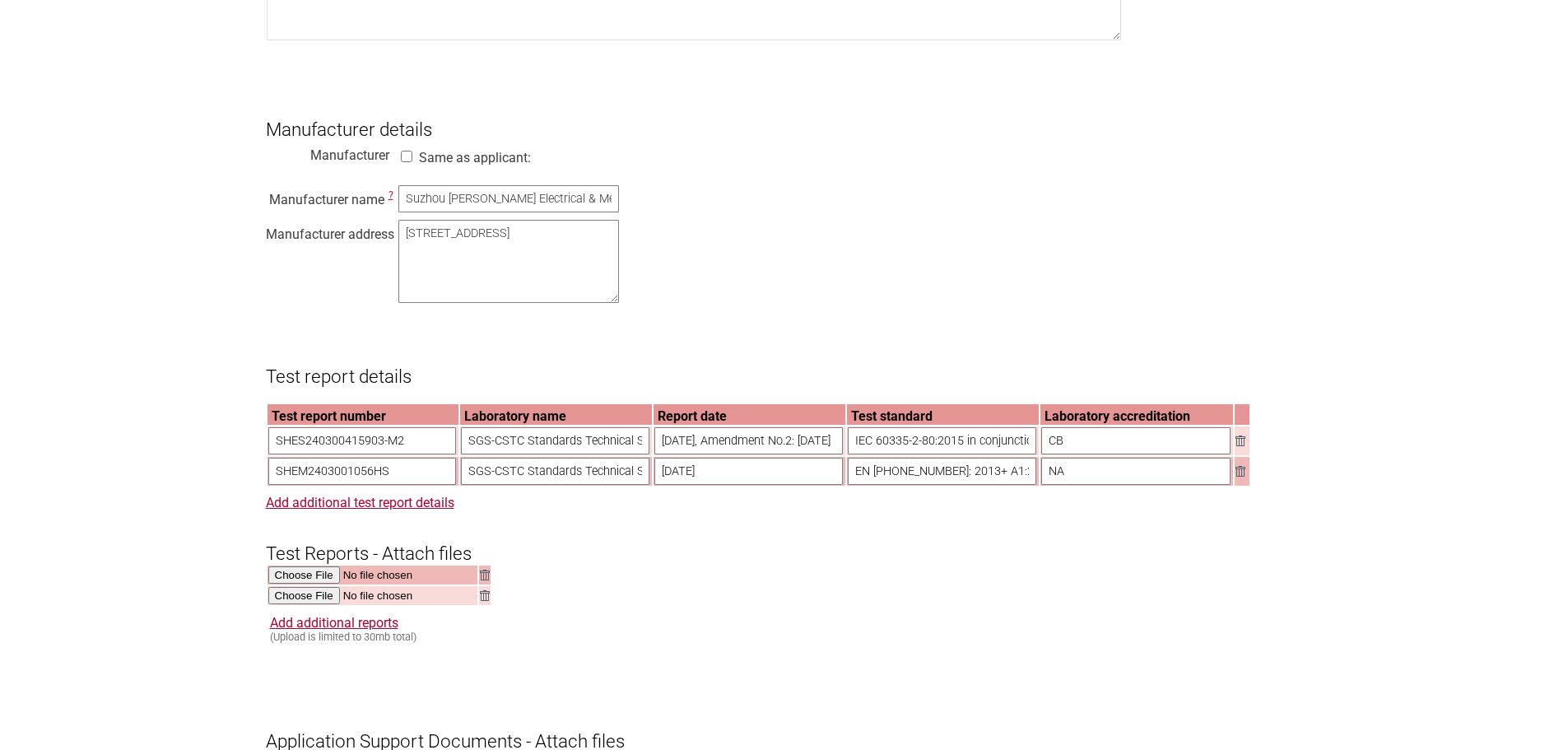
scroll to position [905, 0]
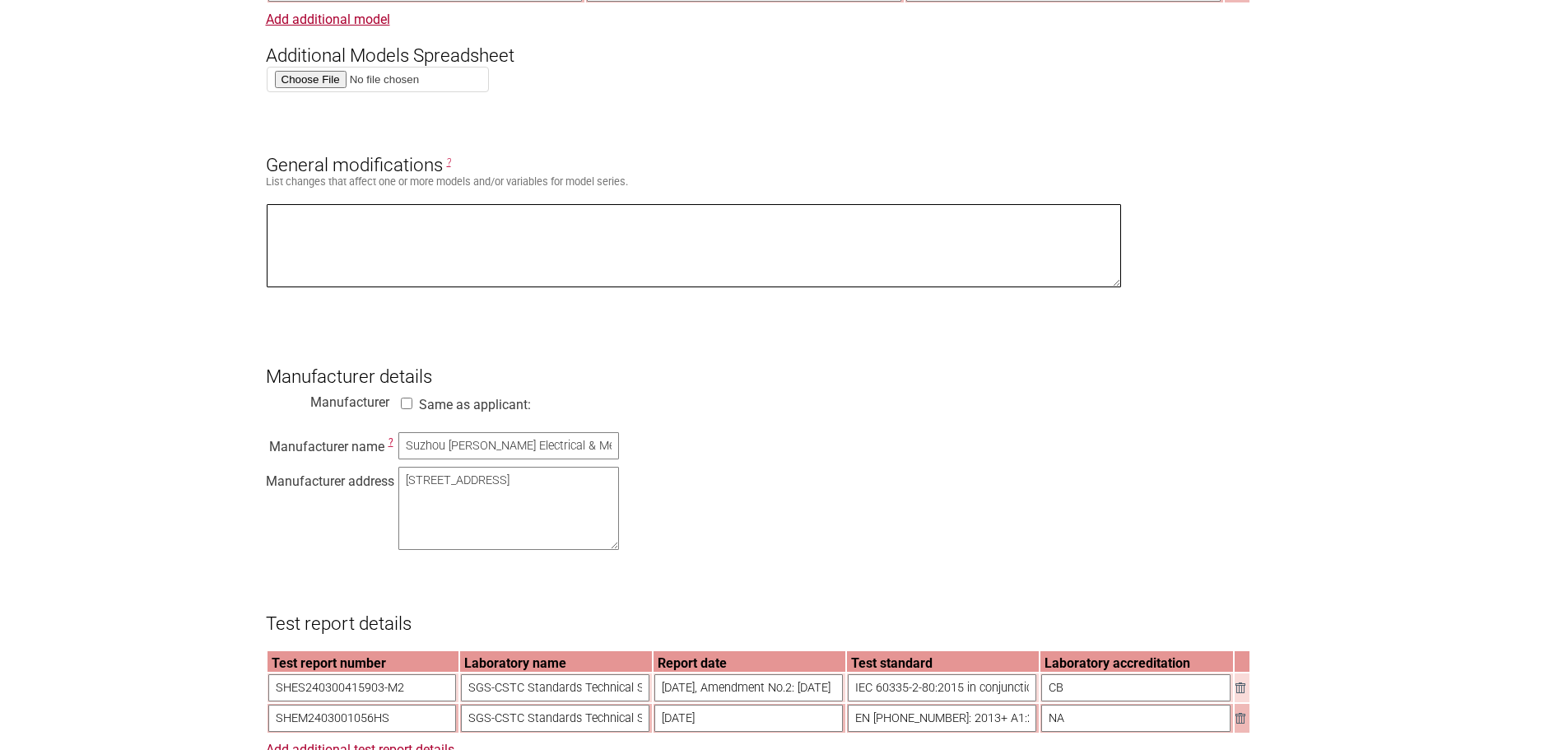
click at [753, 273] on textarea at bounding box center [694, 246] width 856 height 83
paste textarea "Manufacturing techniques are identical. Only difference is stealth Brand Name."
click at [482, 244] on textarea "Manufacturing techniques are identical. Only difference is stealth Brand Name." at bounding box center [694, 246] width 856 height 83
click at [455, 229] on textarea "Manufacturing techniques are identical. Only difference is stealth Brand Name." at bounding box center [694, 246] width 856 height 83
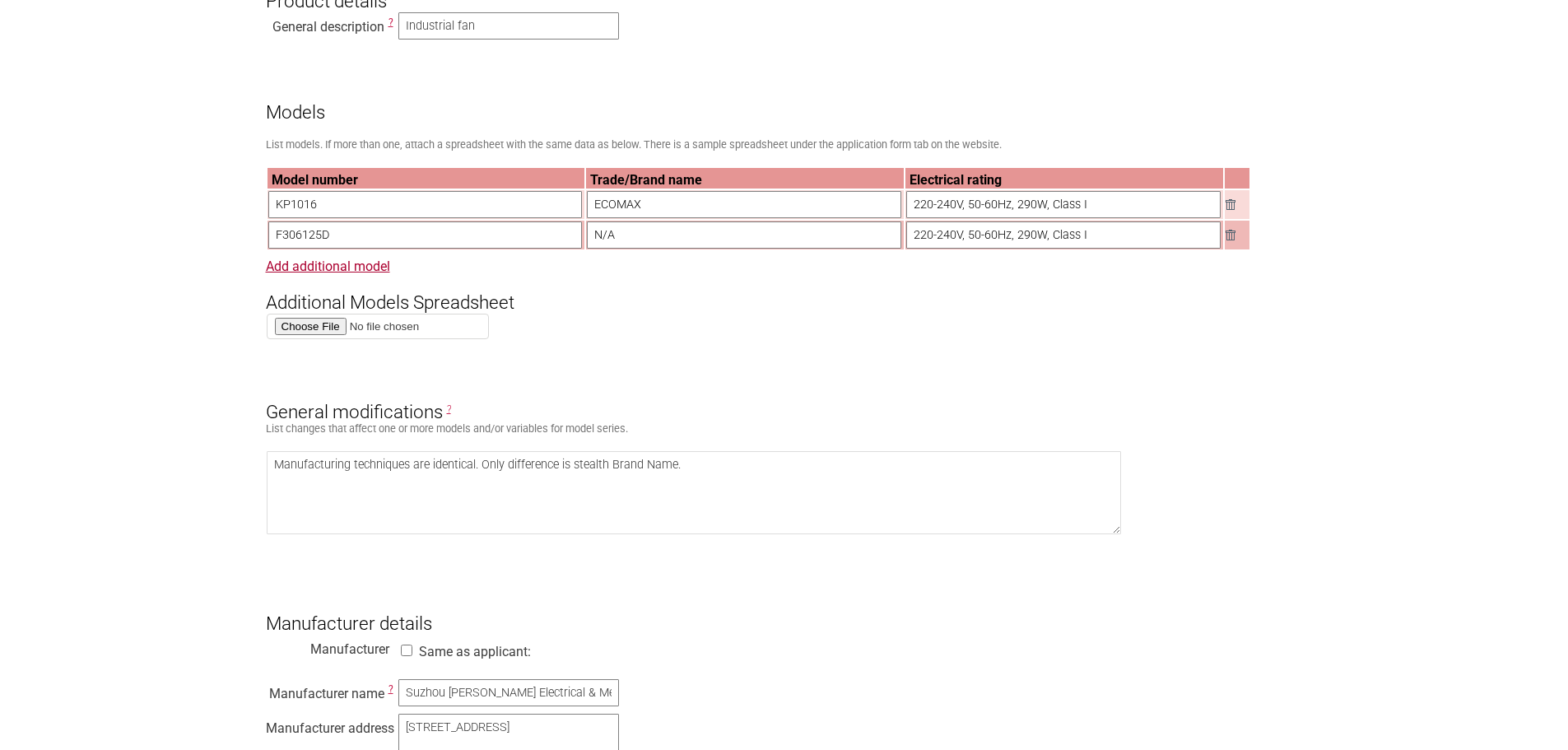
drag, startPoint x: 660, startPoint y: 207, endPoint x: 574, endPoint y: 207, distance: 86.0
click at [574, 207] on tr "KP1016 ECOMAX 220-240V, 50-60Hz, 290W, Class I" at bounding box center [758, 204] width 982 height 29
click at [590, 493] on textarea "Manufacturing techniques are identical. Only difference is stealth Brand Name." at bounding box center [694, 492] width 856 height 83
drag, startPoint x: 575, startPoint y: 471, endPoint x: 607, endPoint y: 472, distance: 32.0
click at [607, 472] on textarea "Manufacturing techniques are identical. Only difference is stealth Brand Name." at bounding box center [694, 492] width 856 height 83
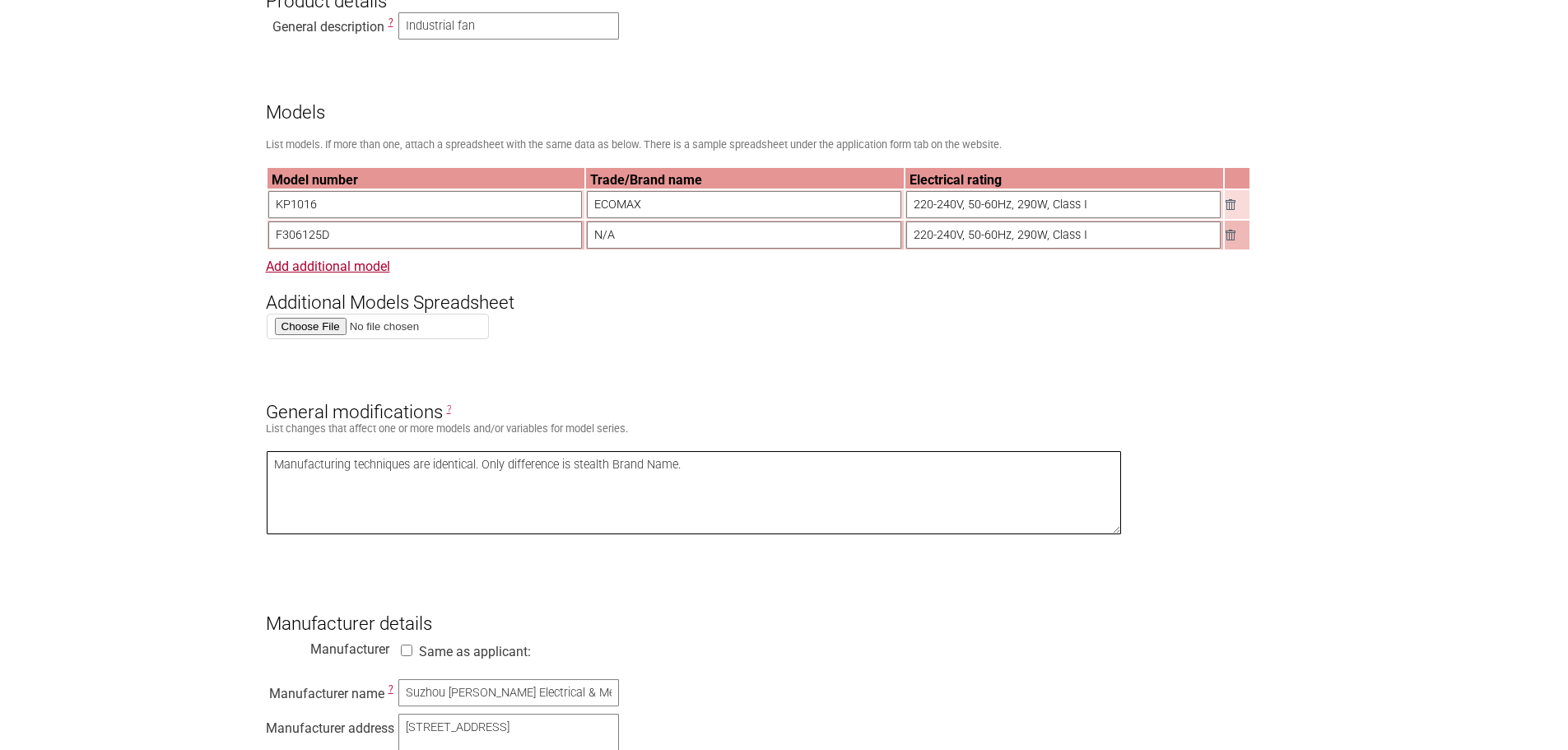
paste textarea "ECOMAX"
type textarea "Manufacturing techniques are identical. Only difference is ECOMAX Brand Name."
click at [770, 615] on h3 "Manufacturer details" at bounding box center [784, 609] width 1037 height 49
click at [1173, 423] on h3 "General modifications ?" at bounding box center [784, 398] width 1037 height 49
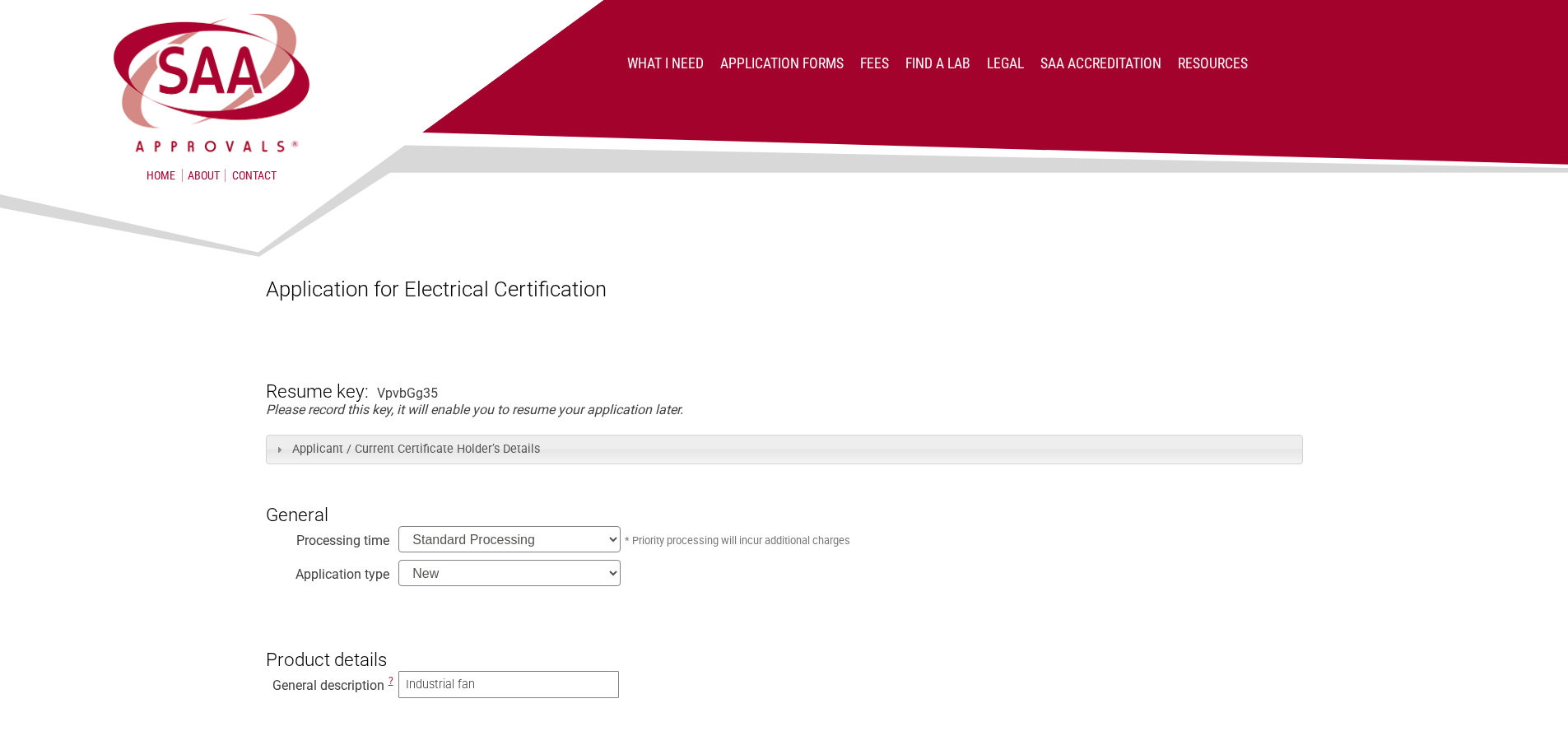
scroll to position [576, 0]
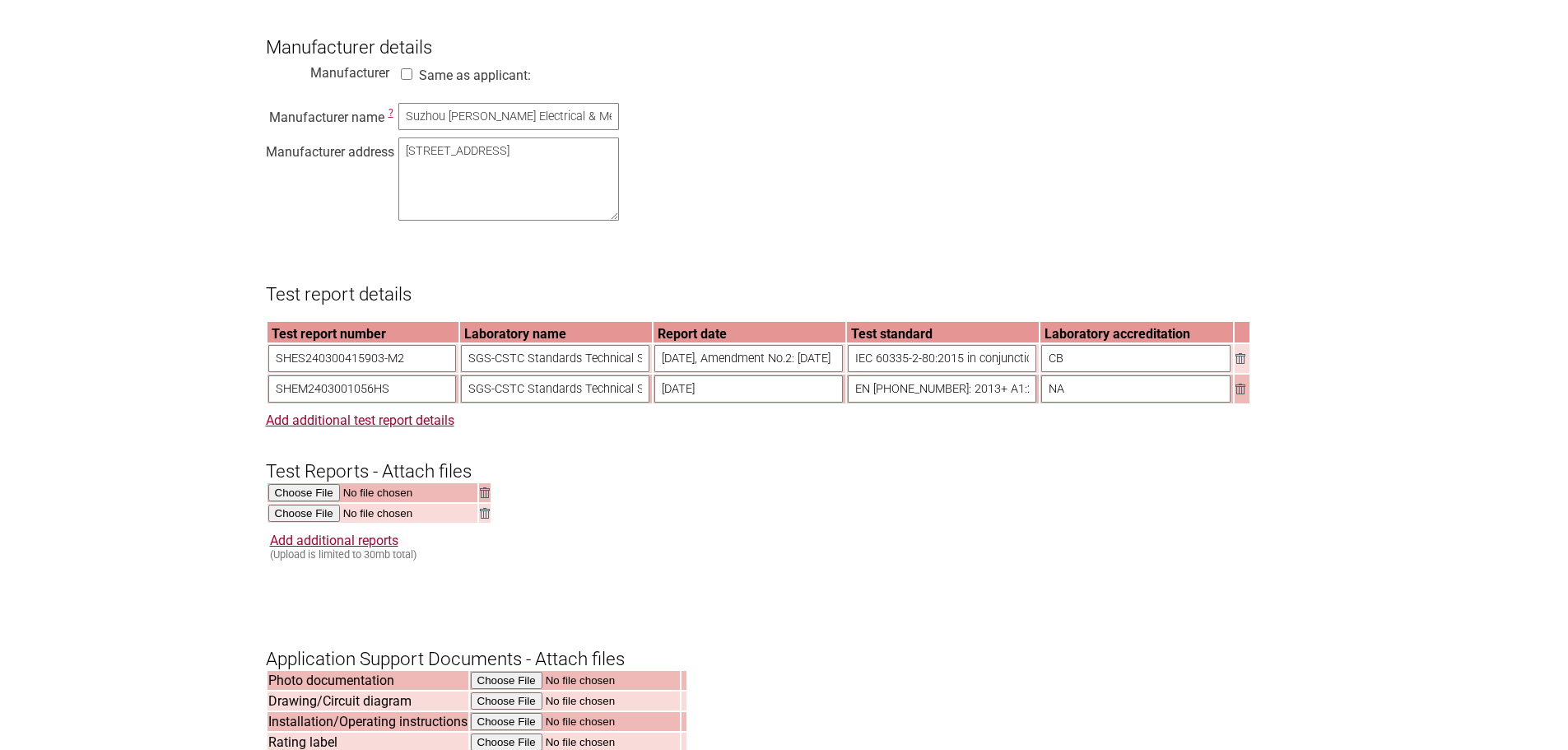
scroll to position [1152, 0]
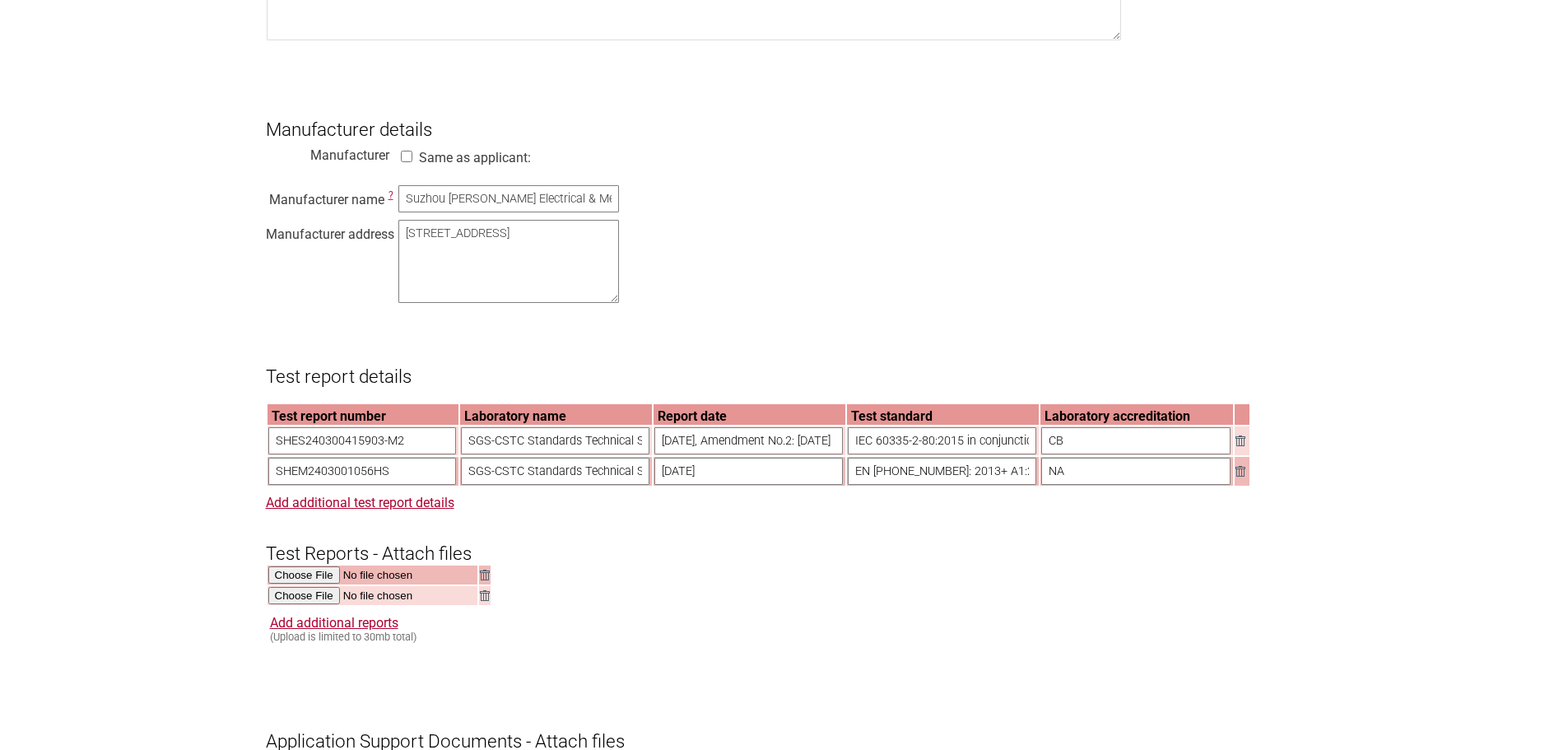
click at [170, 308] on section "Application for Electrical Certification Resume key: VpvbGg35 Please record thi…" at bounding box center [784, 318] width 1568 height 2569
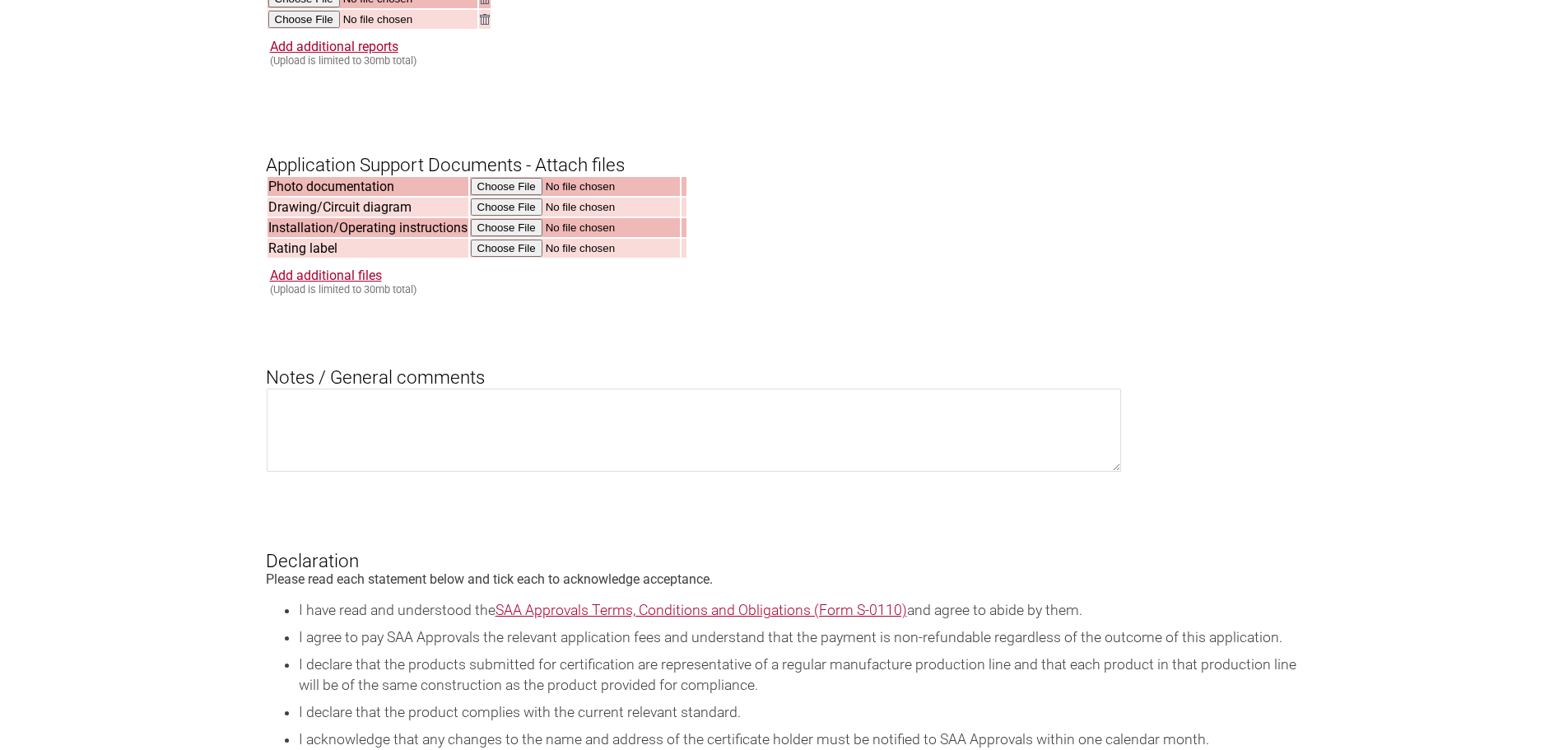
scroll to position [2304, 0]
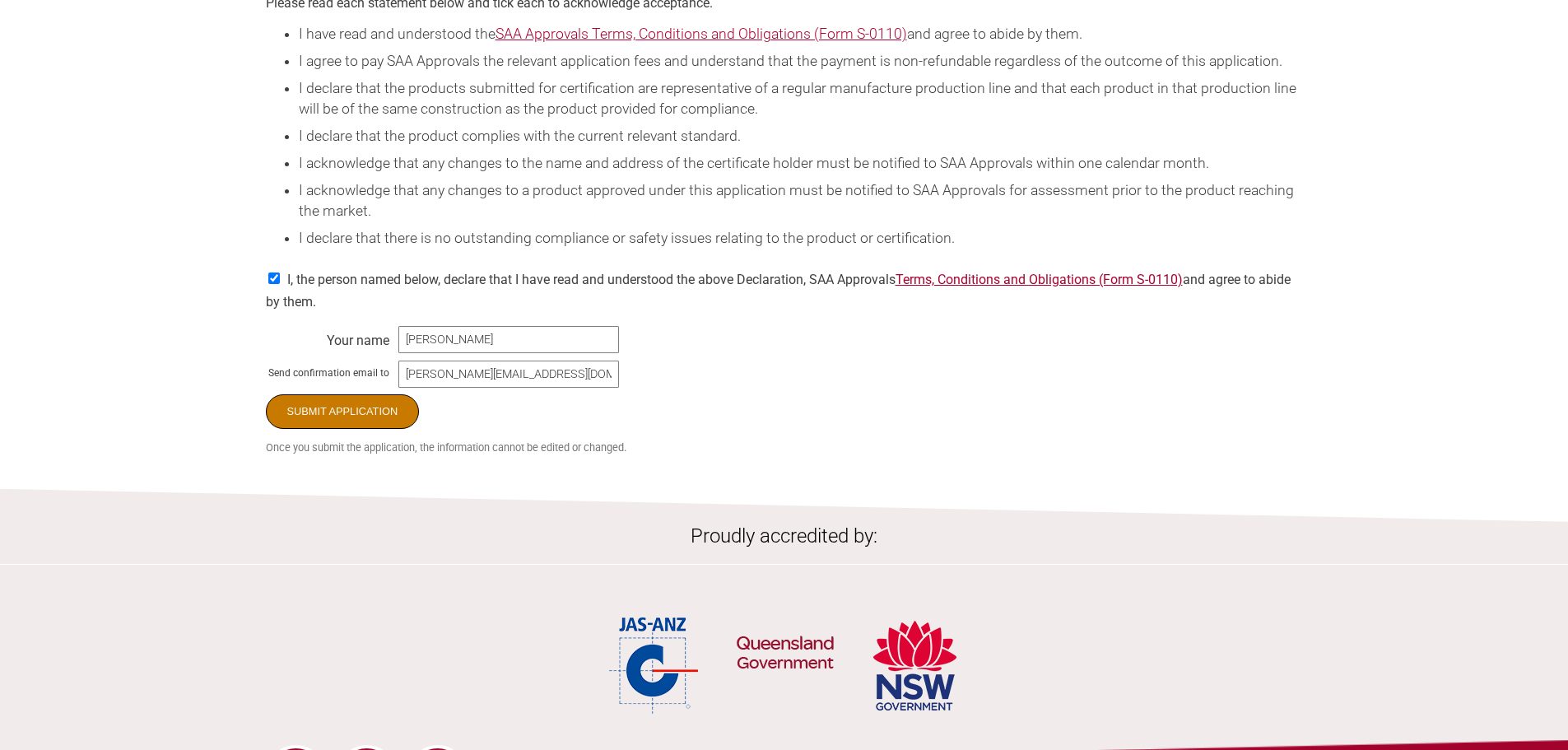
click at [340, 429] on input "Submit Application" at bounding box center [342, 411] width 154 height 34
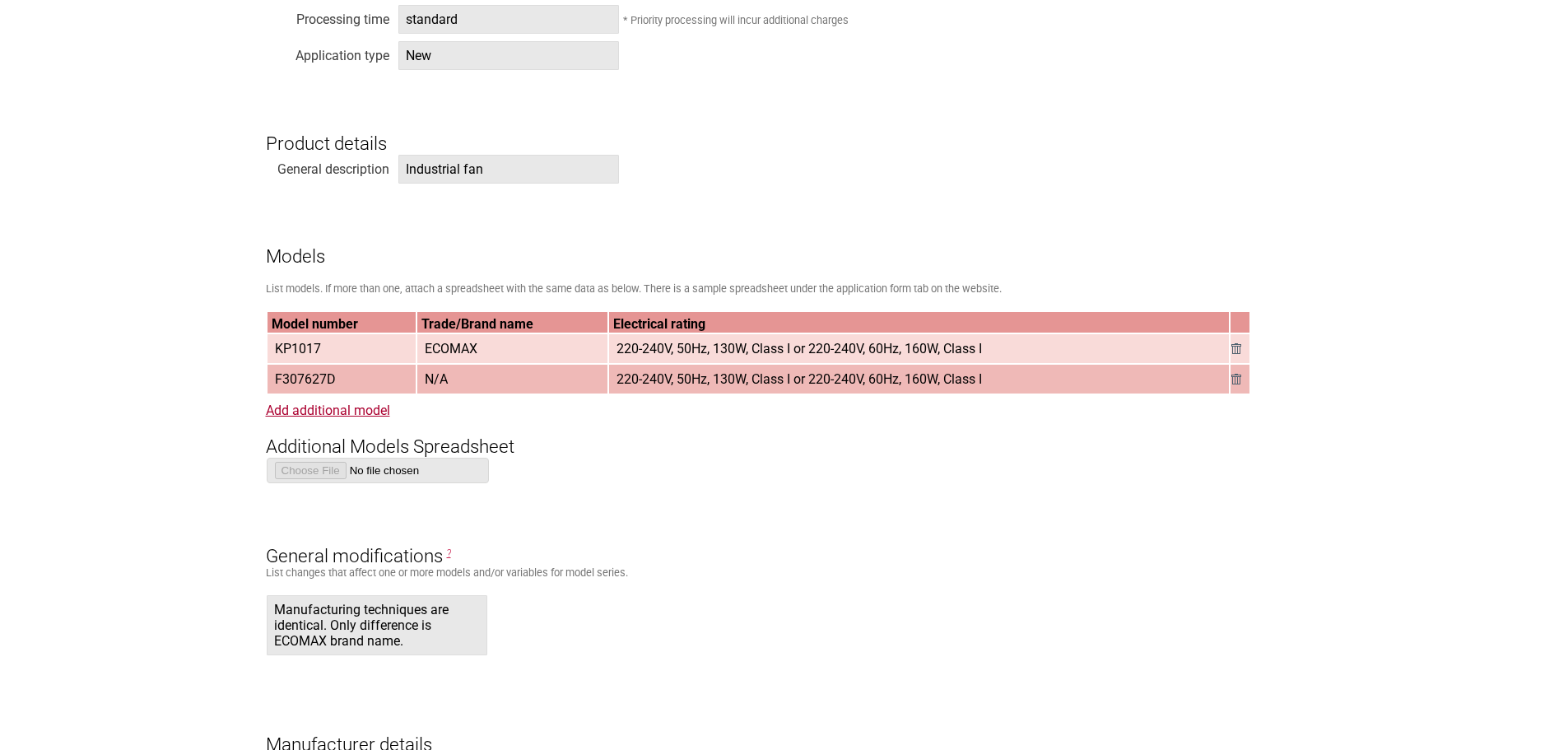
click at [497, 175] on span "Industrial fan" at bounding box center [508, 168] width 220 height 29
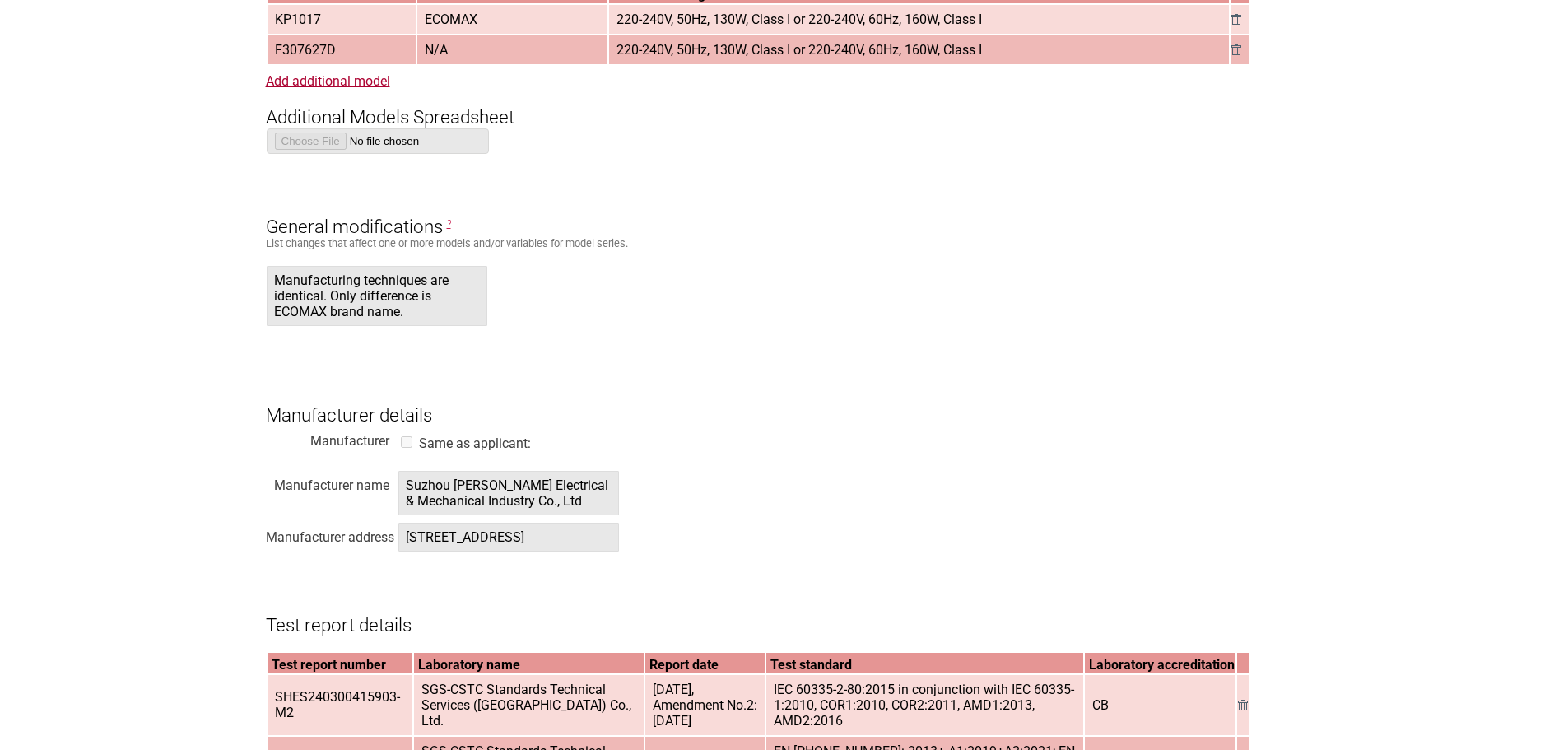
scroll to position [1317, 0]
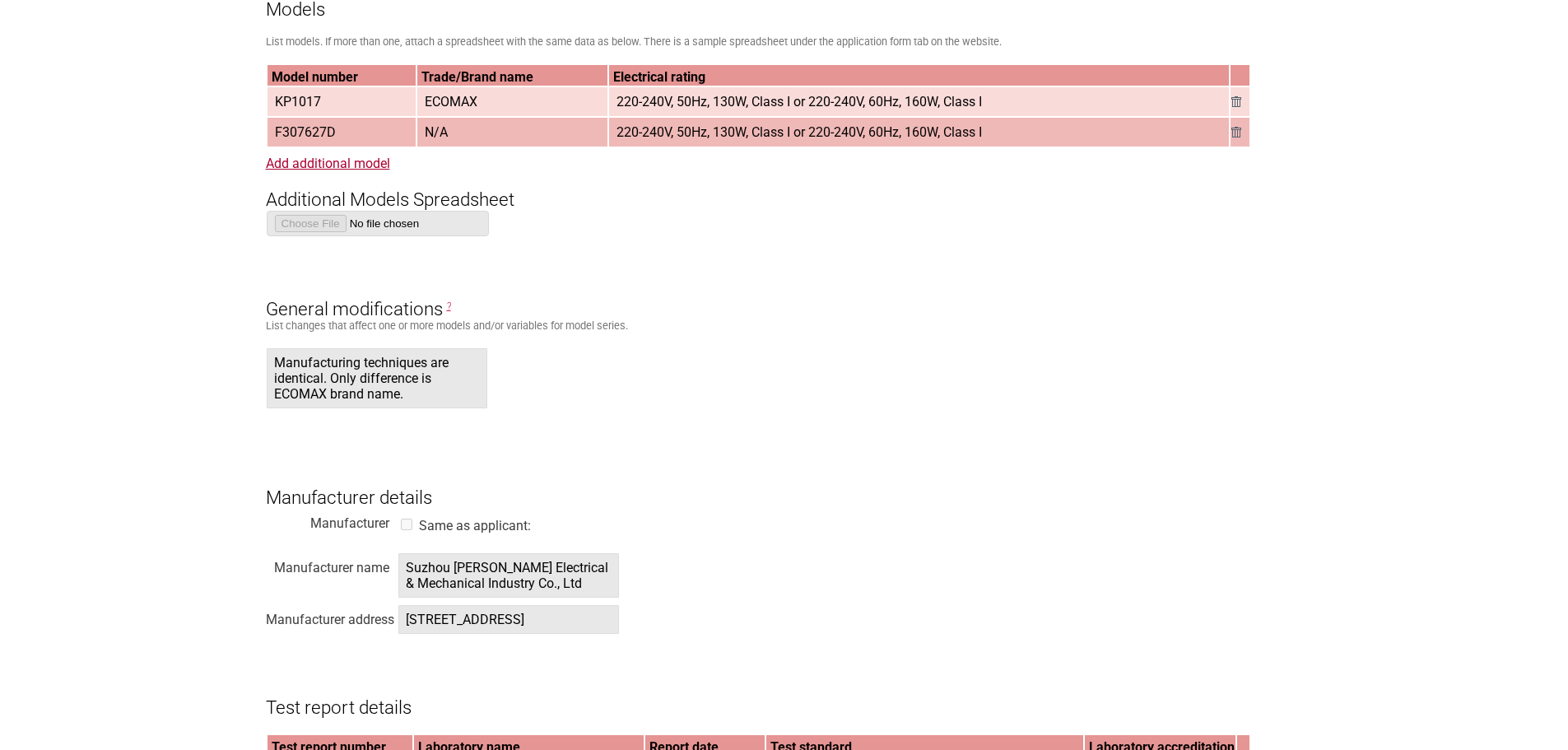
click at [1006, 139] on td "220-240V, 50Hz, 130W, Class I or 220-240V, 60Hz, 160W, Class I" at bounding box center [918, 132] width 619 height 29
click at [382, 161] on link "Add additional model" at bounding box center [328, 163] width 125 height 16
click at [291, 168] on link "Add additional model" at bounding box center [328, 163] width 125 height 16
click at [291, 168] on link "Add additional model" at bounding box center [328, 163] width 125 height 16
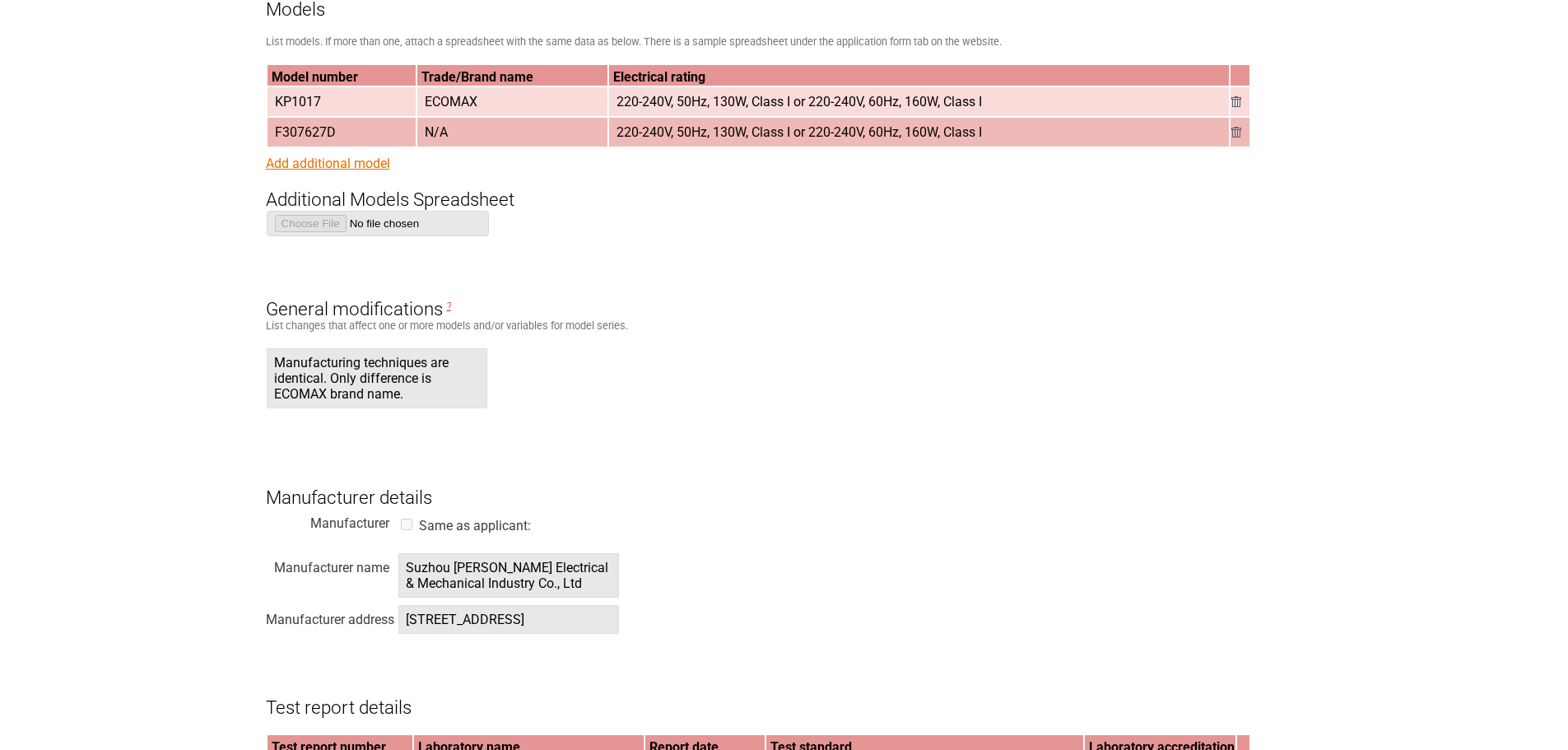
click at [291, 168] on link "Add additional model" at bounding box center [328, 163] width 125 height 16
click at [160, 220] on section "Application for Electrical Certification Resume key: sGIM3p73 Please record thi…" at bounding box center [784, 512] width 1568 height 3286
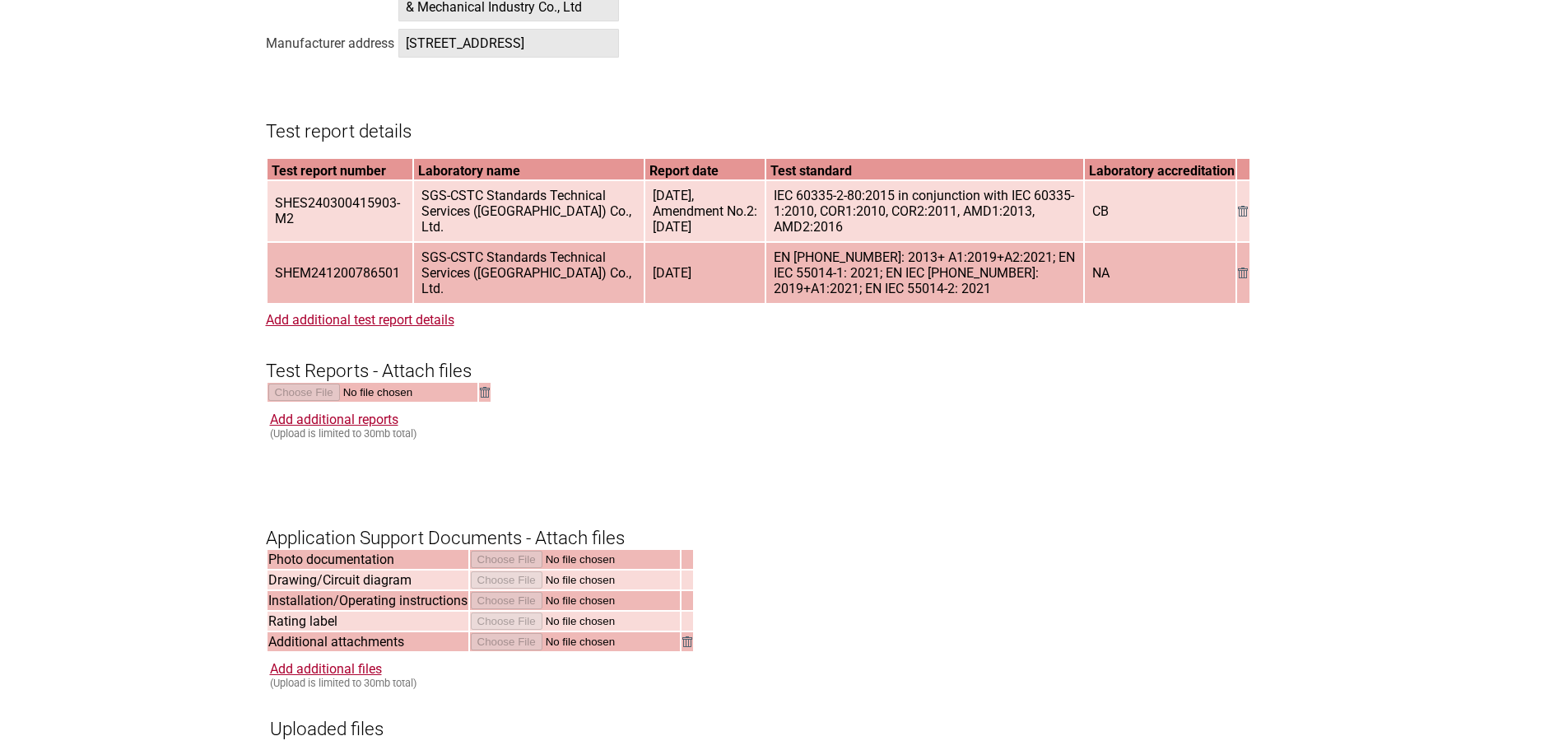
click at [278, 232] on span "SHES240300415903-M2" at bounding box center [340, 211] width 143 height 43
click at [605, 302] on span "SGS-CSTC Standards Technical Services ([GEOGRAPHIC_DATA]) Co., Ltd." at bounding box center [529, 273] width 228 height 59
drag, startPoint x: 420, startPoint y: 245, endPoint x: 541, endPoint y: 286, distance: 127.8
click at [541, 240] on span "SGS-CSTC Standards Technical Services ([GEOGRAPHIC_DATA]) Co., Ltd." at bounding box center [529, 211] width 228 height 59
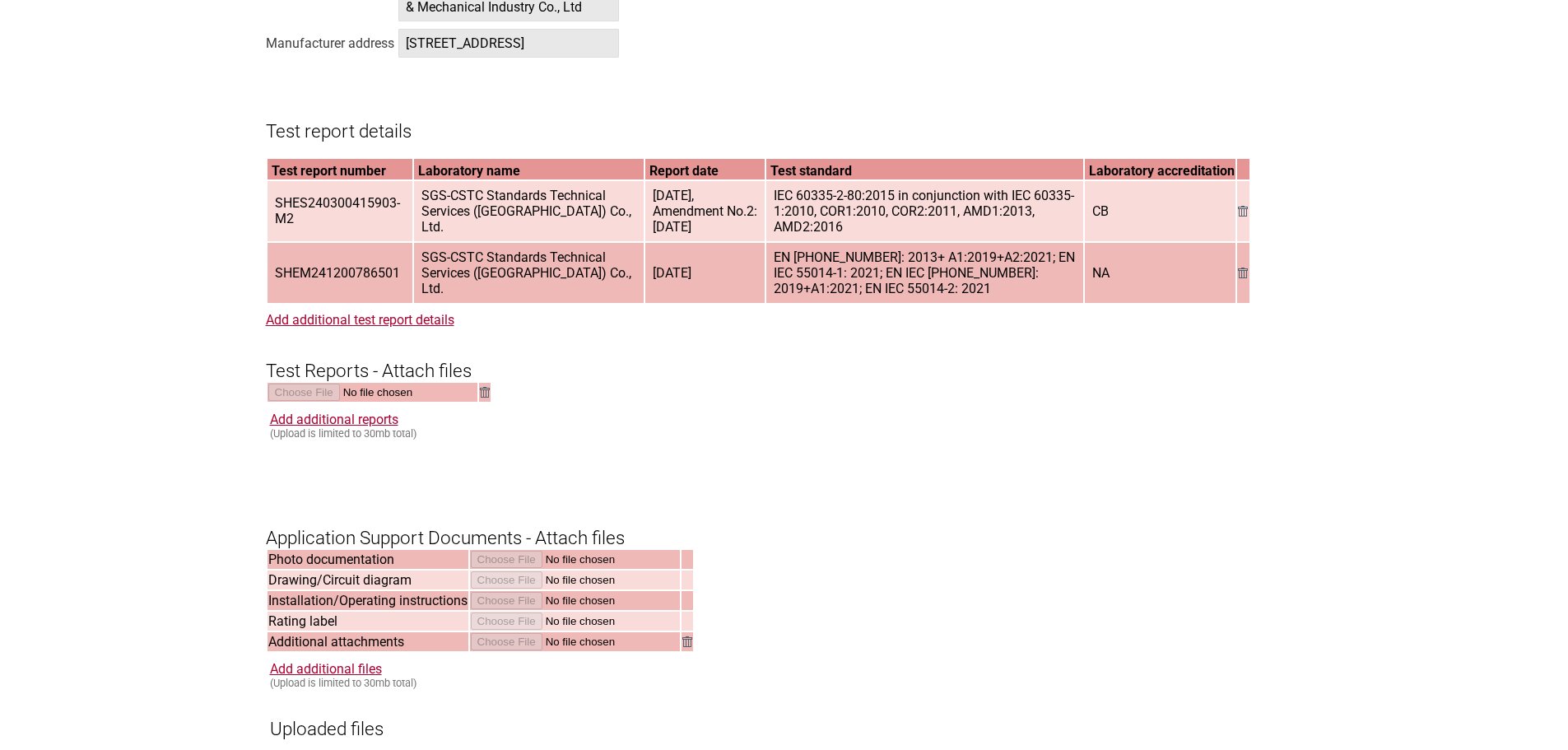
click at [541, 240] on span "SGS-CSTC Standards Technical Services ([GEOGRAPHIC_DATA]) Co., Ltd." at bounding box center [529, 211] width 228 height 59
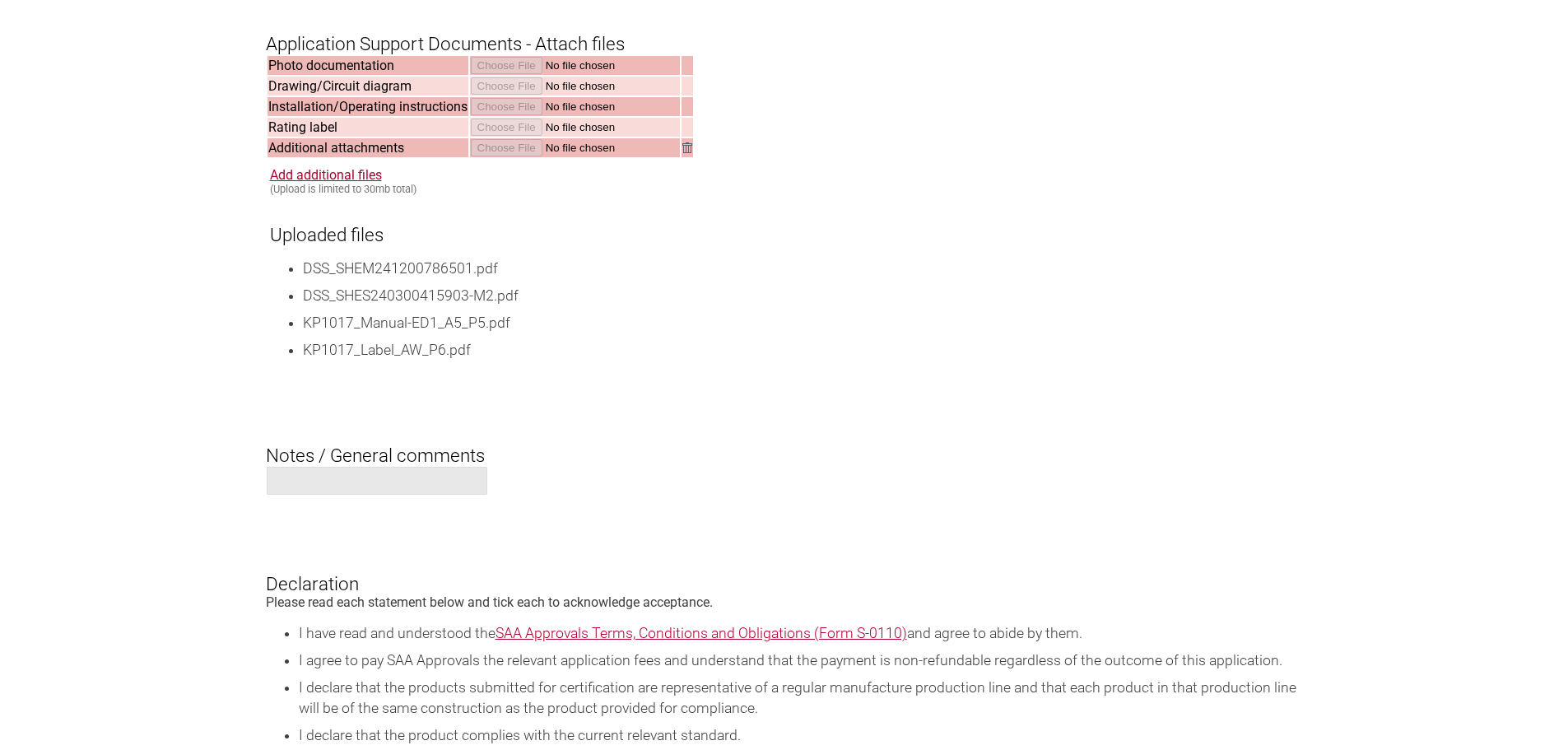
scroll to position [2551, 0]
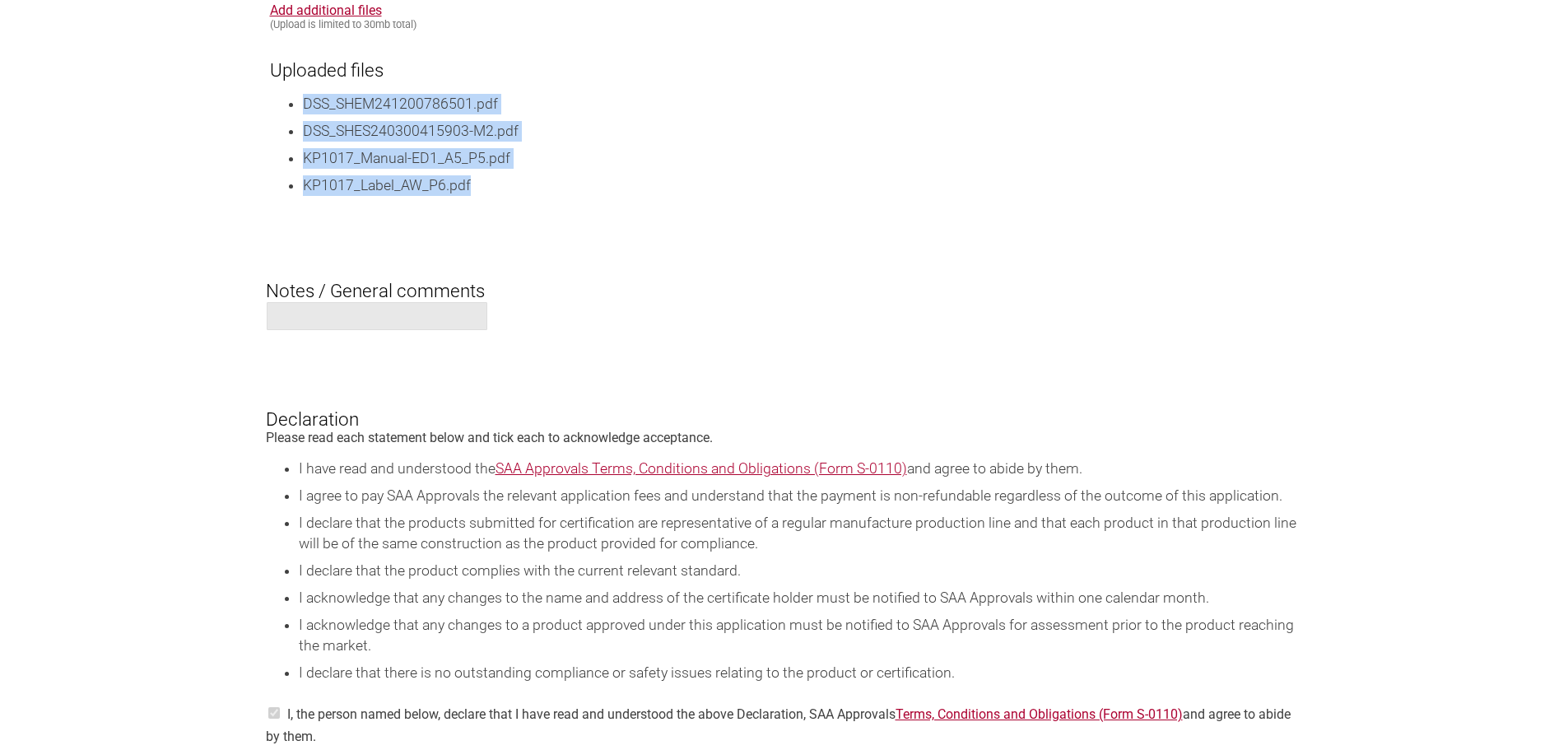
drag, startPoint x: 303, startPoint y: 156, endPoint x: 541, endPoint y: 265, distance: 261.8
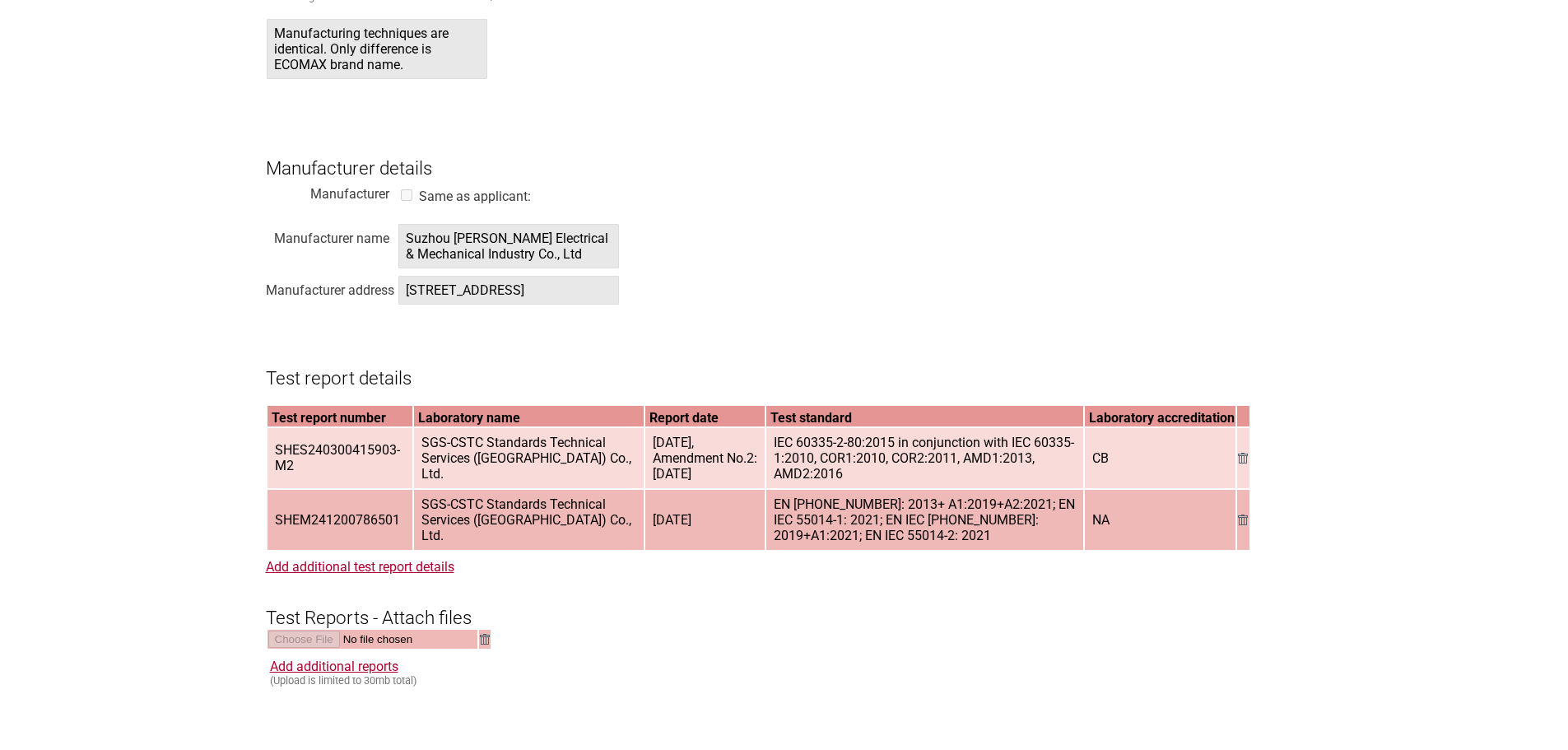
scroll to position [1892, 0]
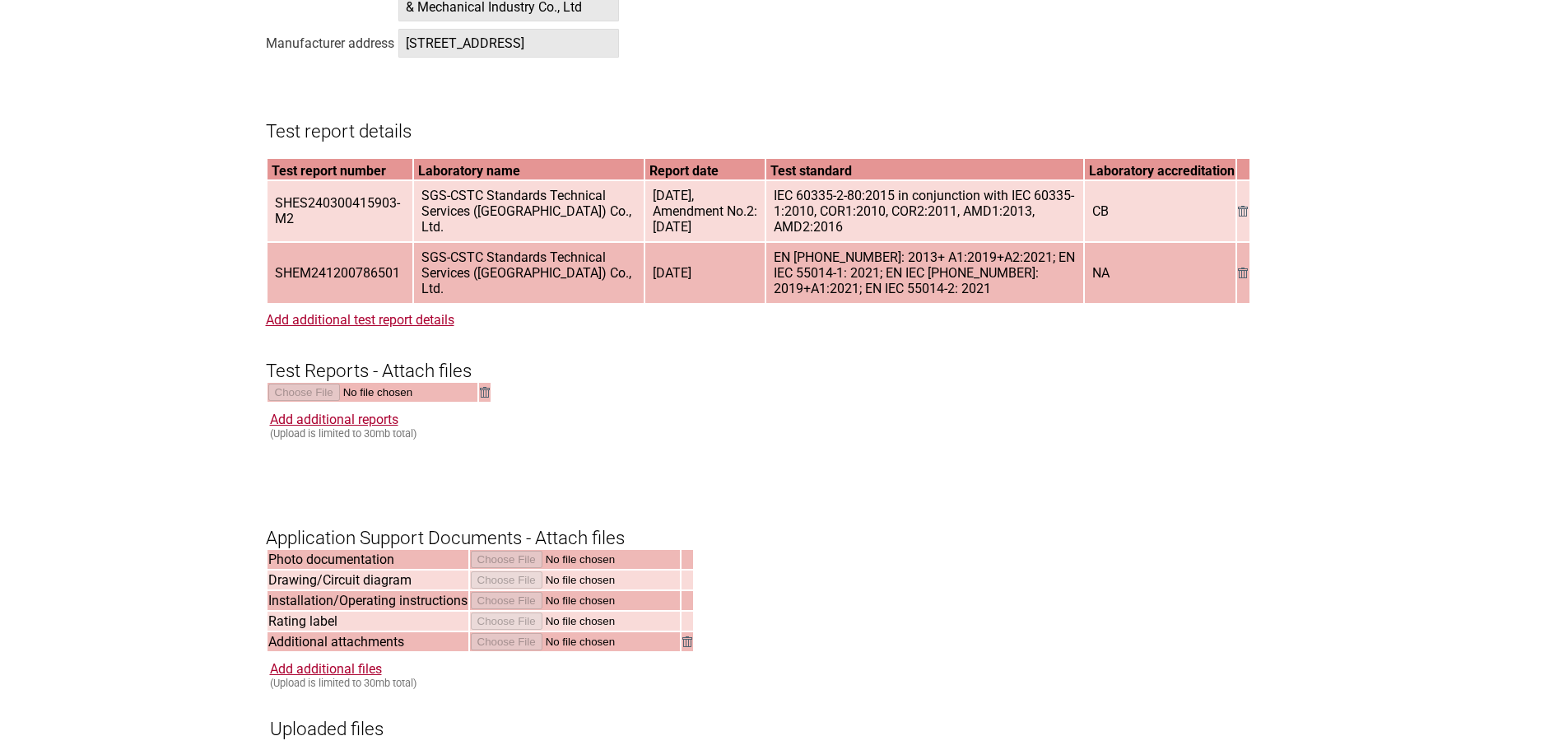
click at [427, 240] on span "SGS-CSTC Standards Technical Services ([GEOGRAPHIC_DATA]) Co., Ltd." at bounding box center [529, 211] width 228 height 59
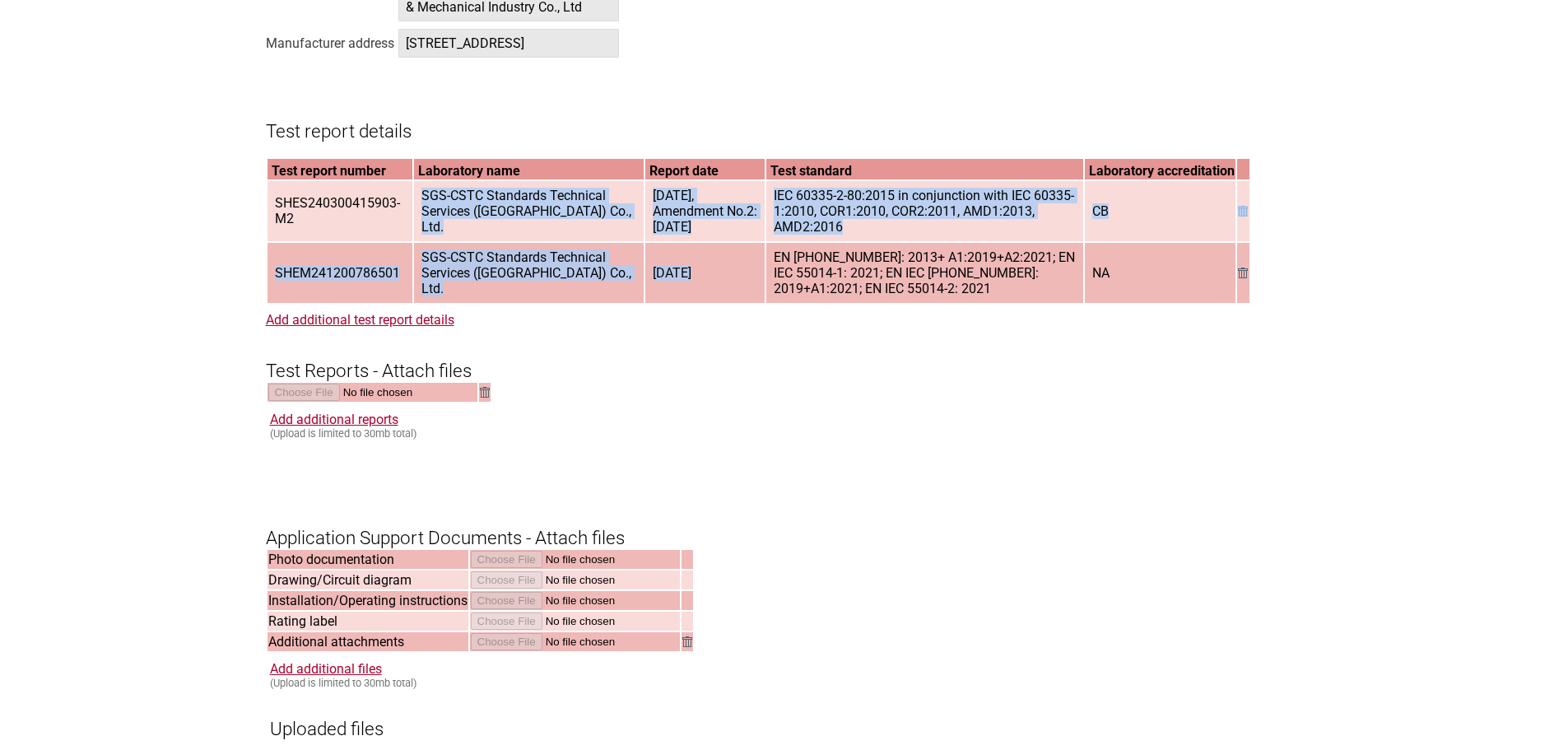
drag, startPoint x: 711, startPoint y: 330, endPoint x: 760, endPoint y: 346, distance: 51.5
click at [760, 303] on tbody "Test report number Laboratory name Report date Test standard Laboratory accredi…" at bounding box center [758, 231] width 982 height 144
click at [766, 303] on td "EN [PHONE_NUMBER]: 2013+ A1:2019+A2:2021; EN IEC 55014-1: 2021; EN IEC [PHONE_N…" at bounding box center [924, 273] width 317 height 60
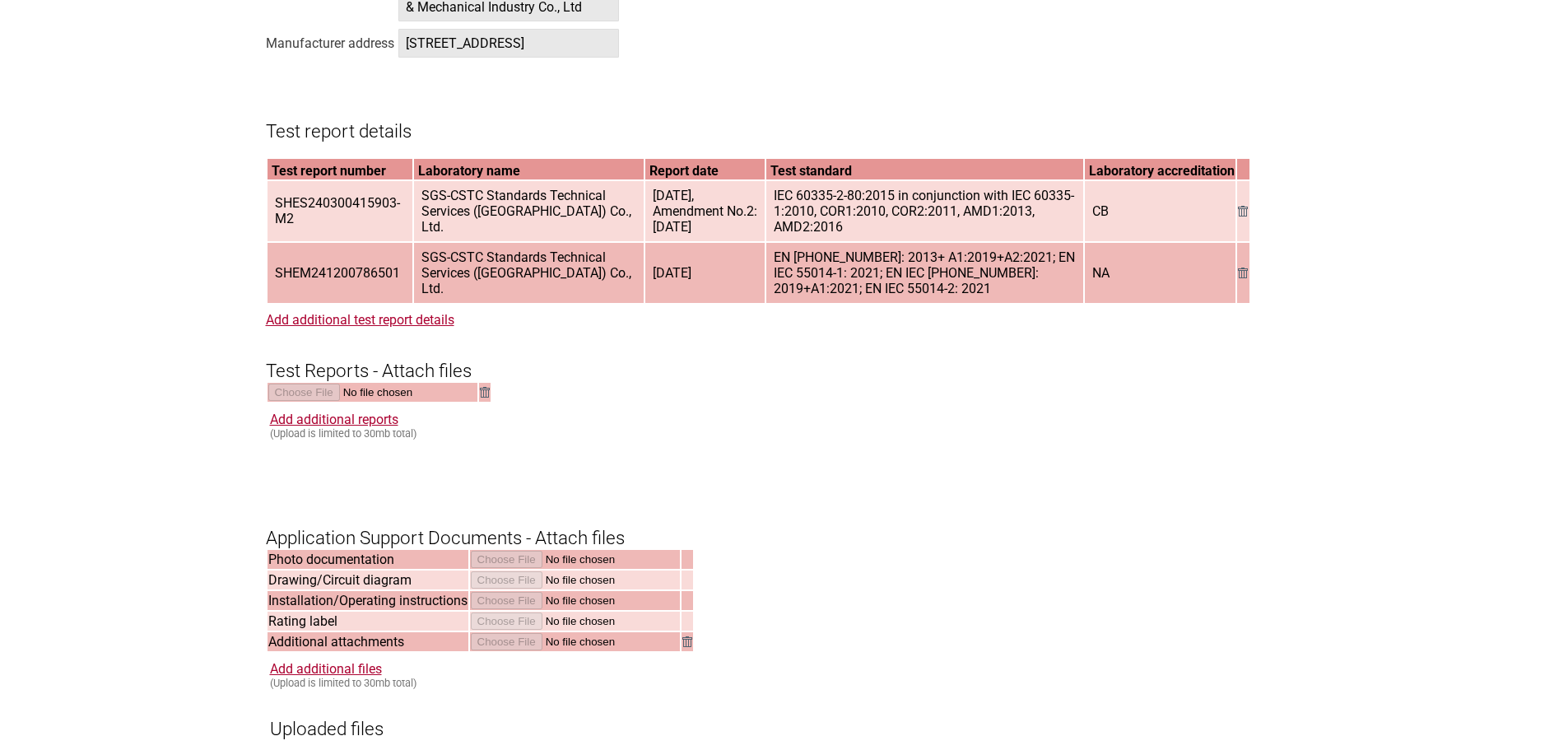
click at [1242, 217] on img at bounding box center [1242, 211] width 10 height 11
click at [1243, 278] on img at bounding box center [1242, 273] width 10 height 11
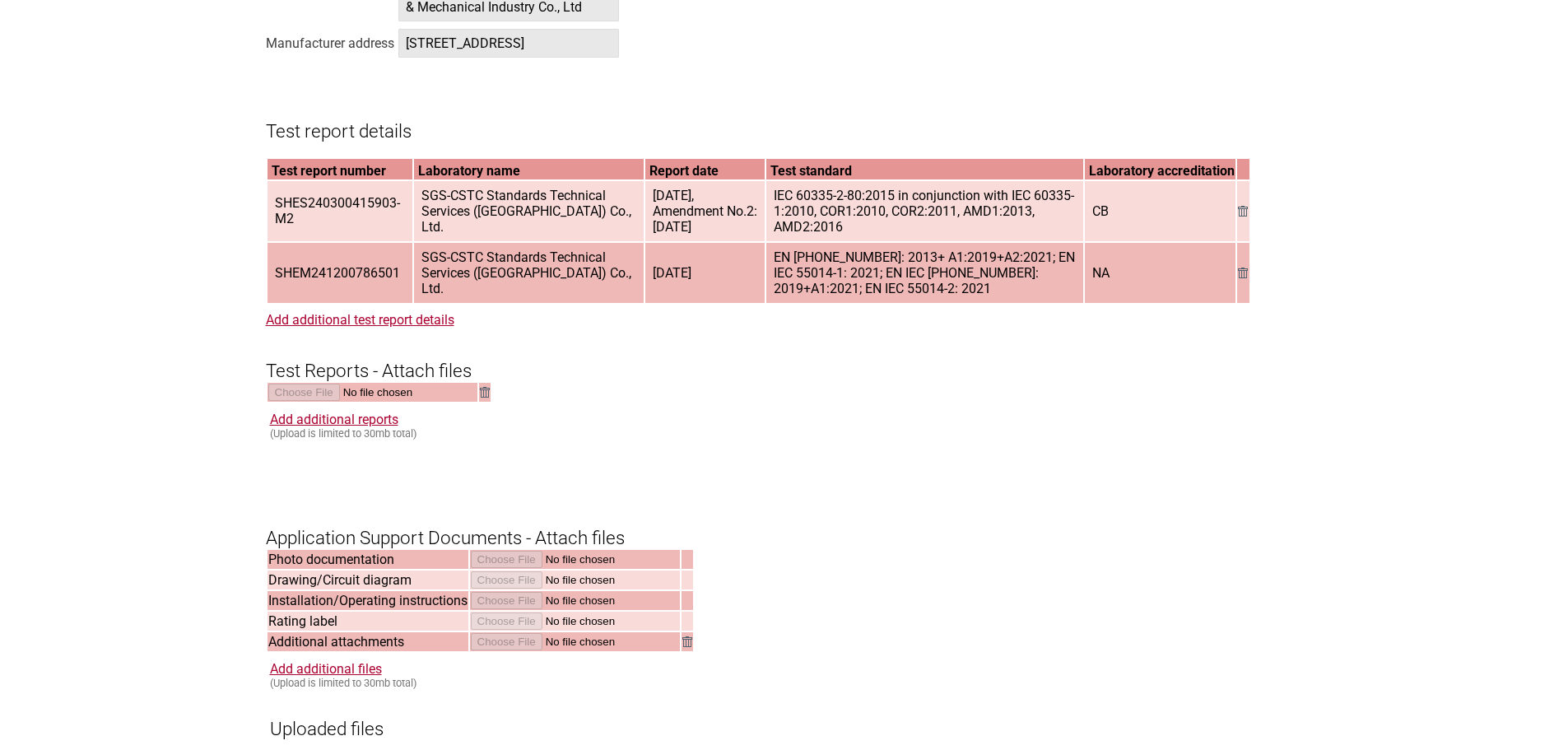
click at [1070, 459] on form "Resume key: sGIM3p73 Please record this key, it will enable you to resume your …" at bounding box center [784, 13] width 1037 height 3131
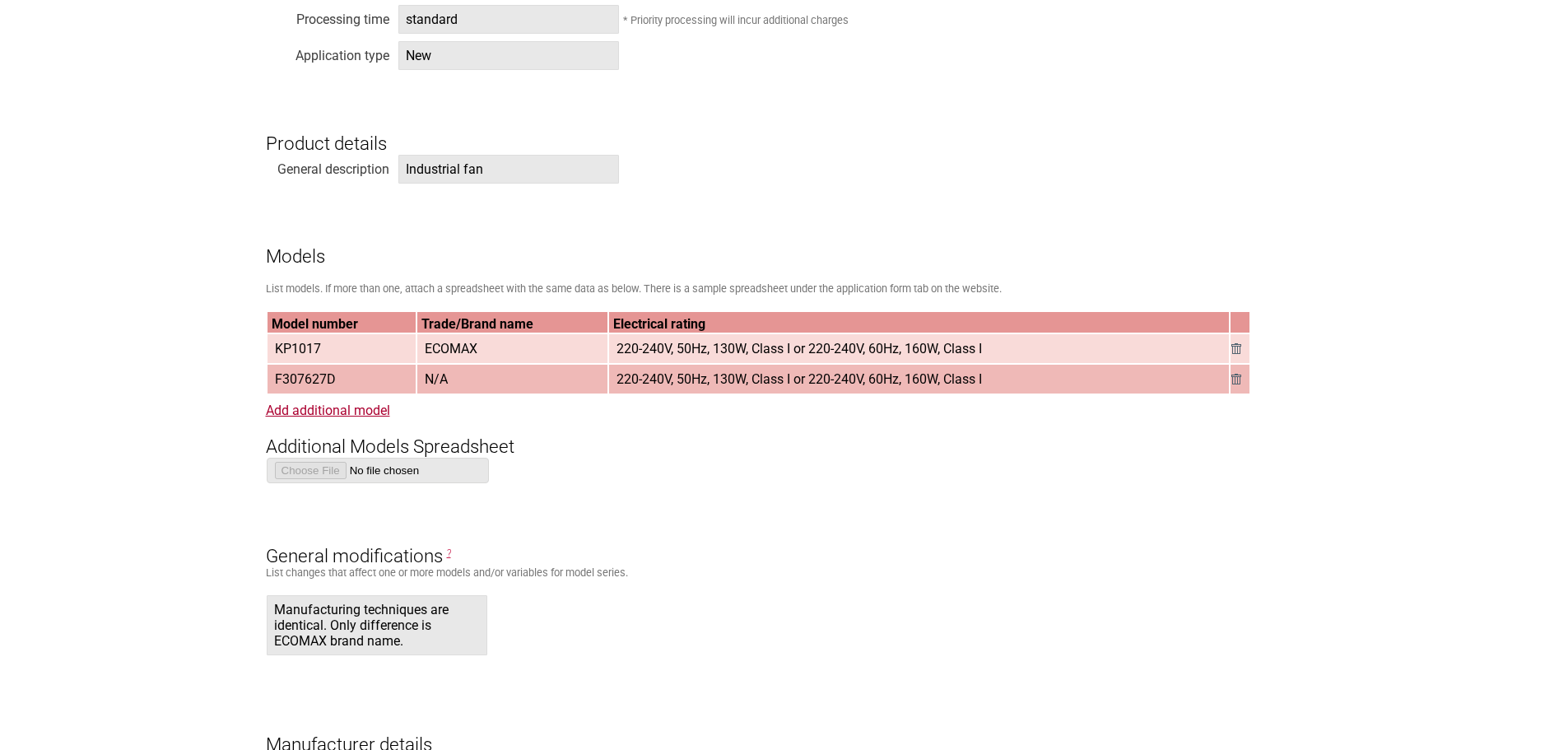
scroll to position [494, 0]
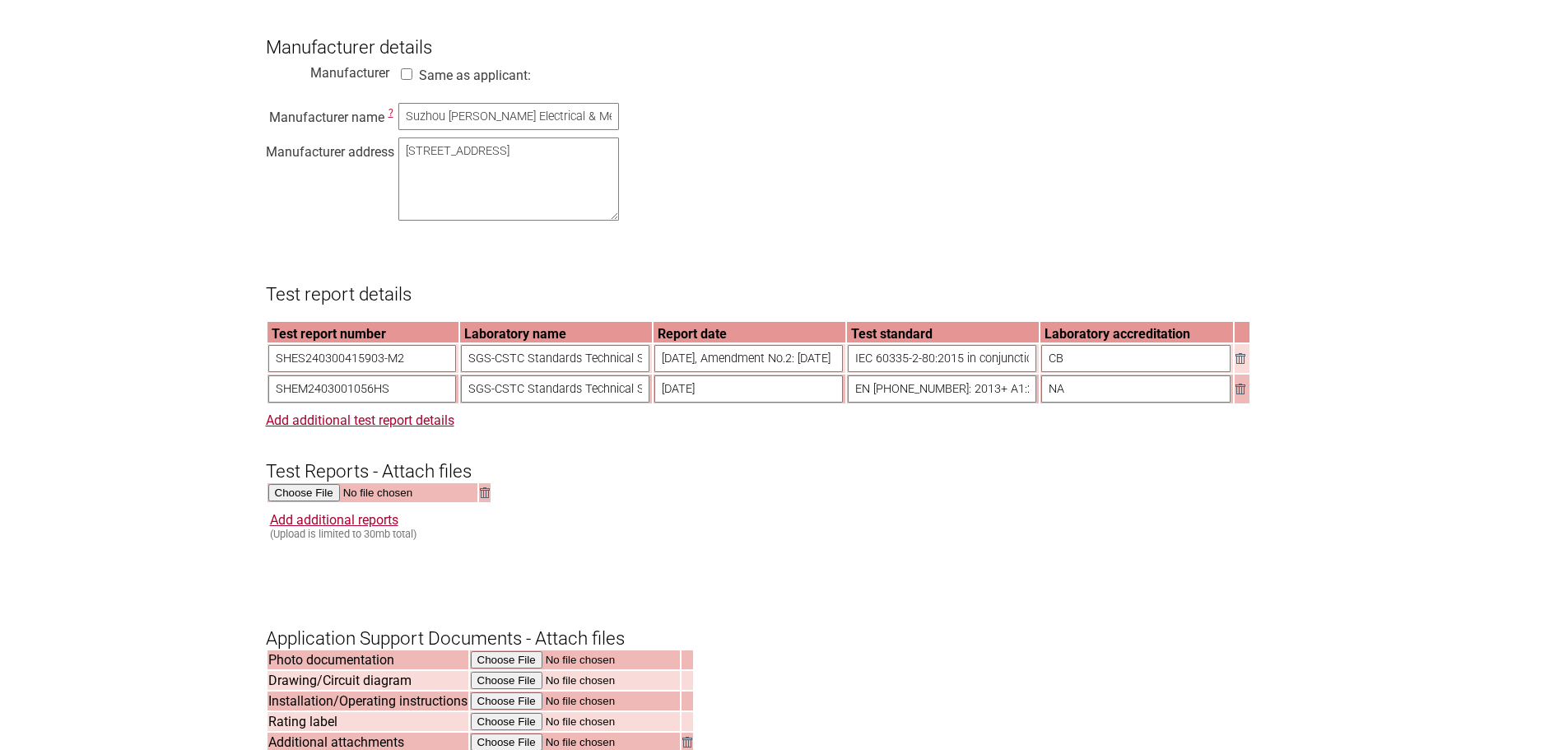
scroll to position [1481, 0]
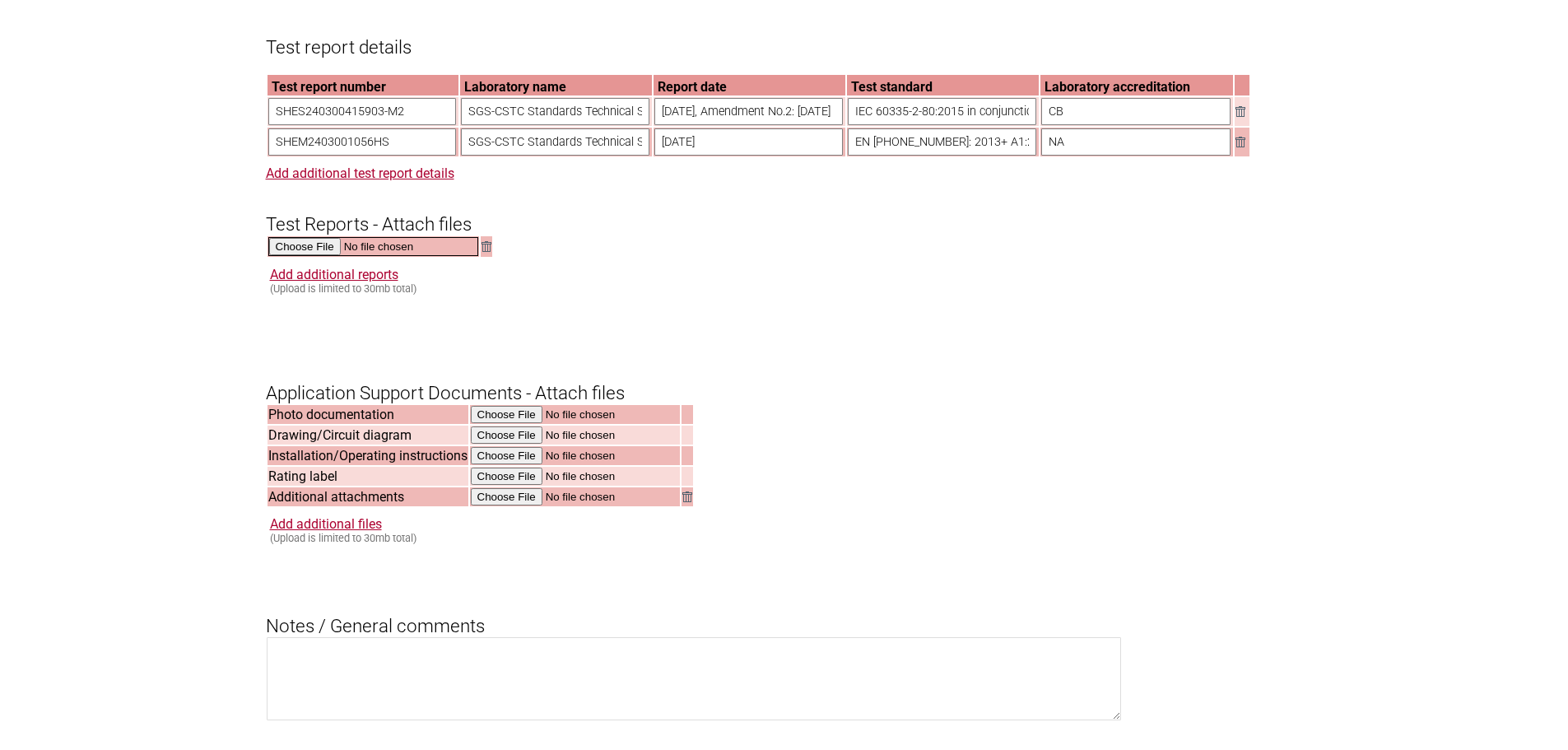
click at [324, 256] on input "file" at bounding box center [373, 246] width 210 height 19
type input "C:\fakepath\DSS_SHES240300415903-M2.pdf"
click at [384, 281] on link "Add additional reports" at bounding box center [334, 273] width 128 height 16
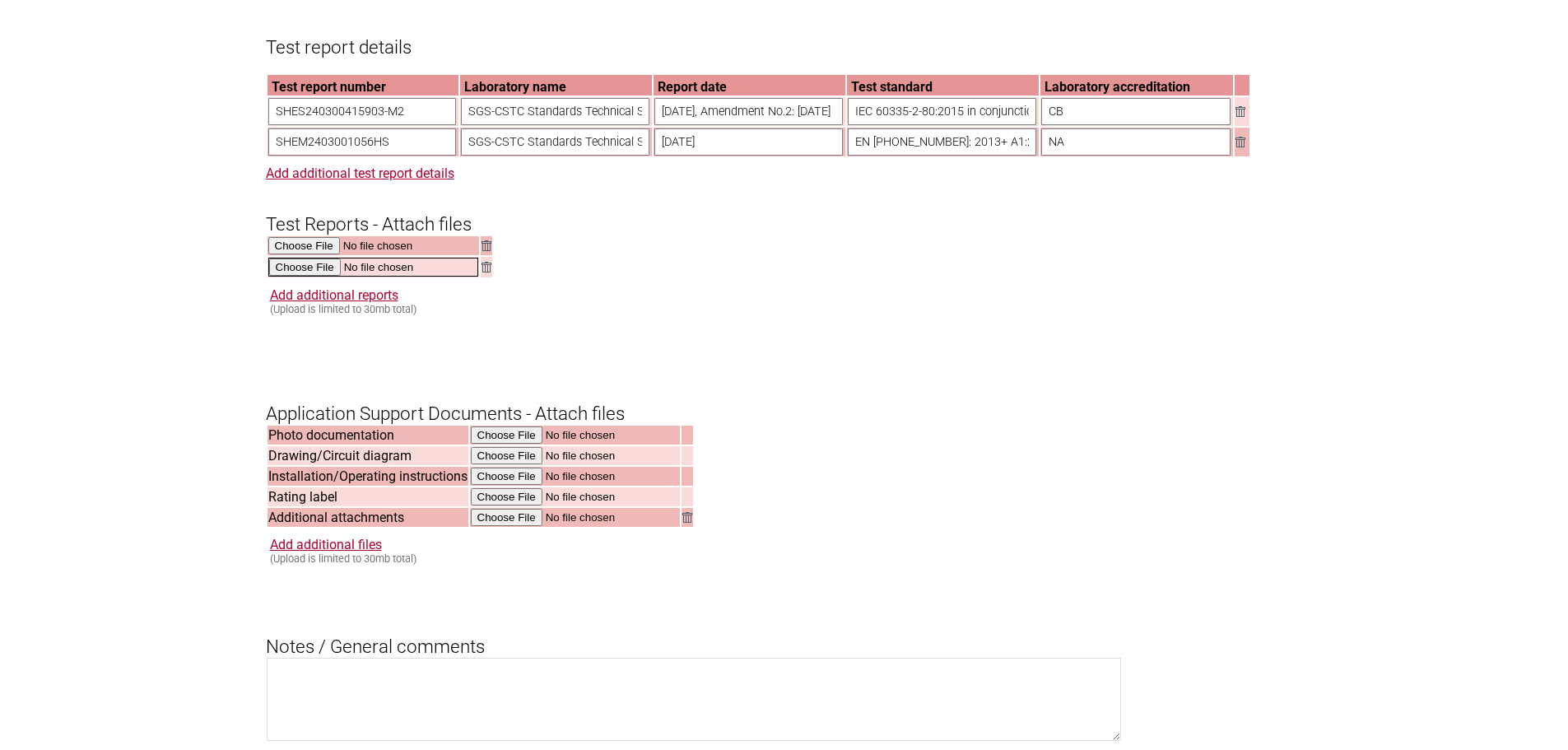
click at [310, 276] on input "file" at bounding box center [373, 268] width 210 height 19
type input "C:\fakepath\DSS_SHEM240300105601.pdf"
click at [1117, 235] on h3 "Test Reports - Attach files" at bounding box center [784, 211] width 1037 height 49
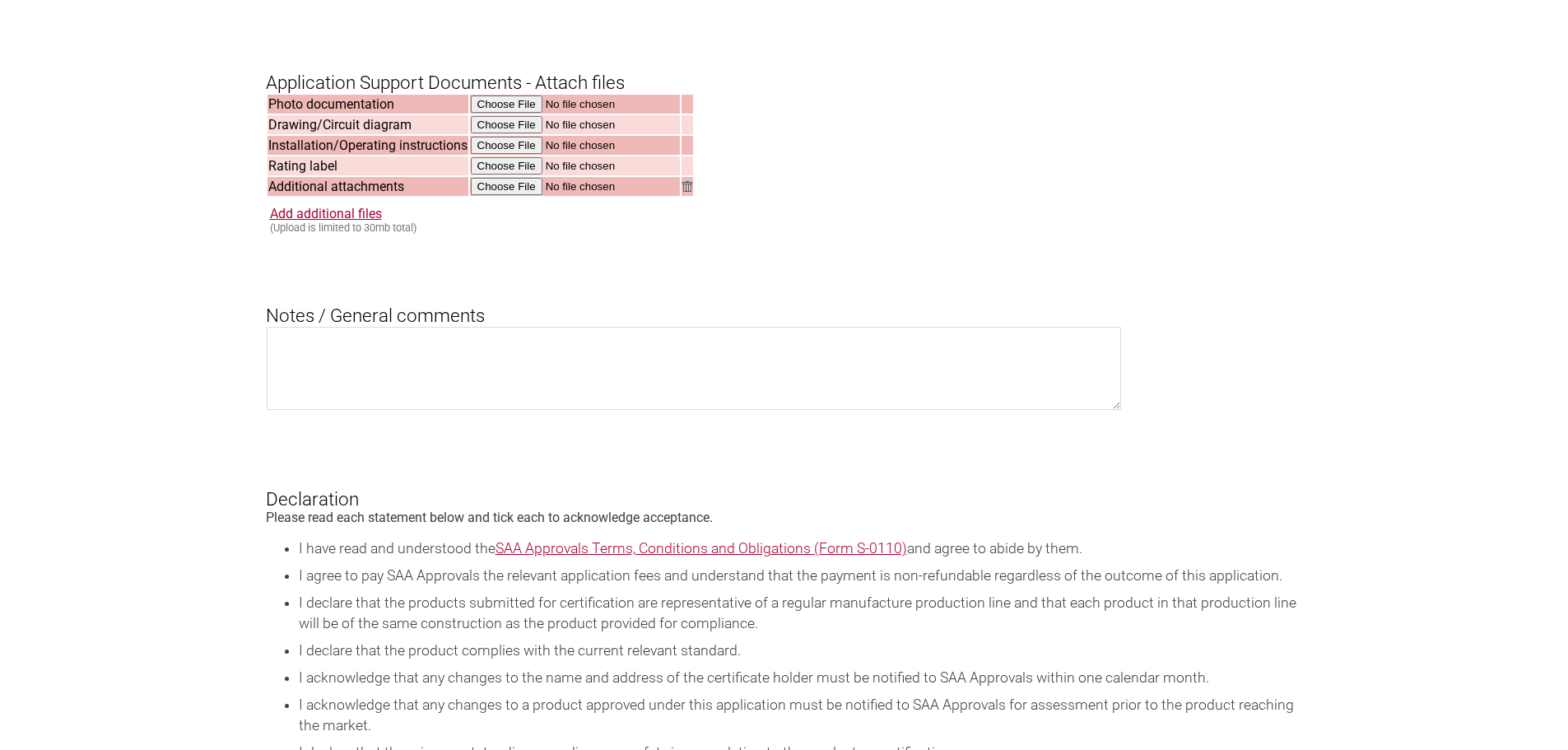
scroll to position [2386, 0]
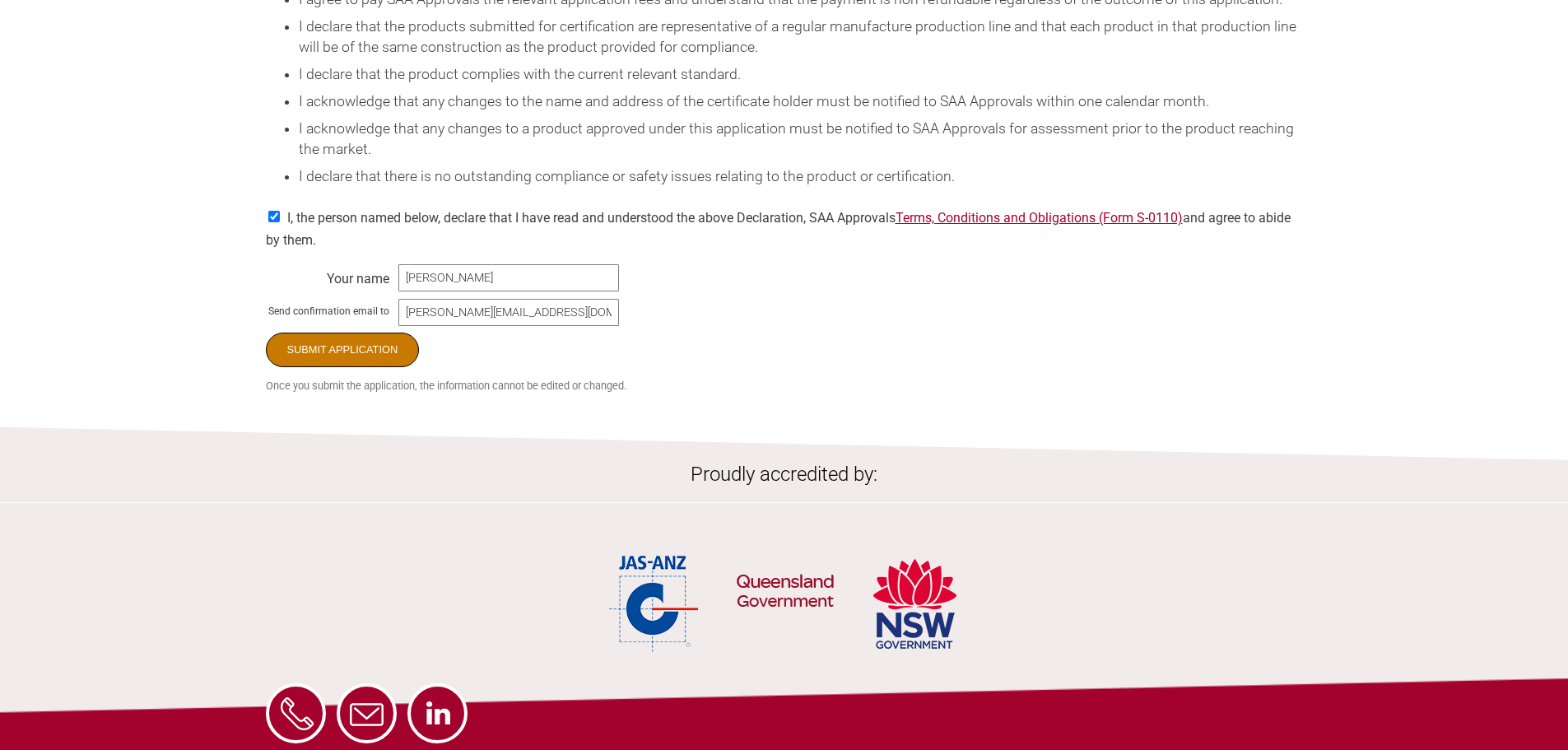
click at [347, 367] on input "Submit Application" at bounding box center [342, 349] width 154 height 34
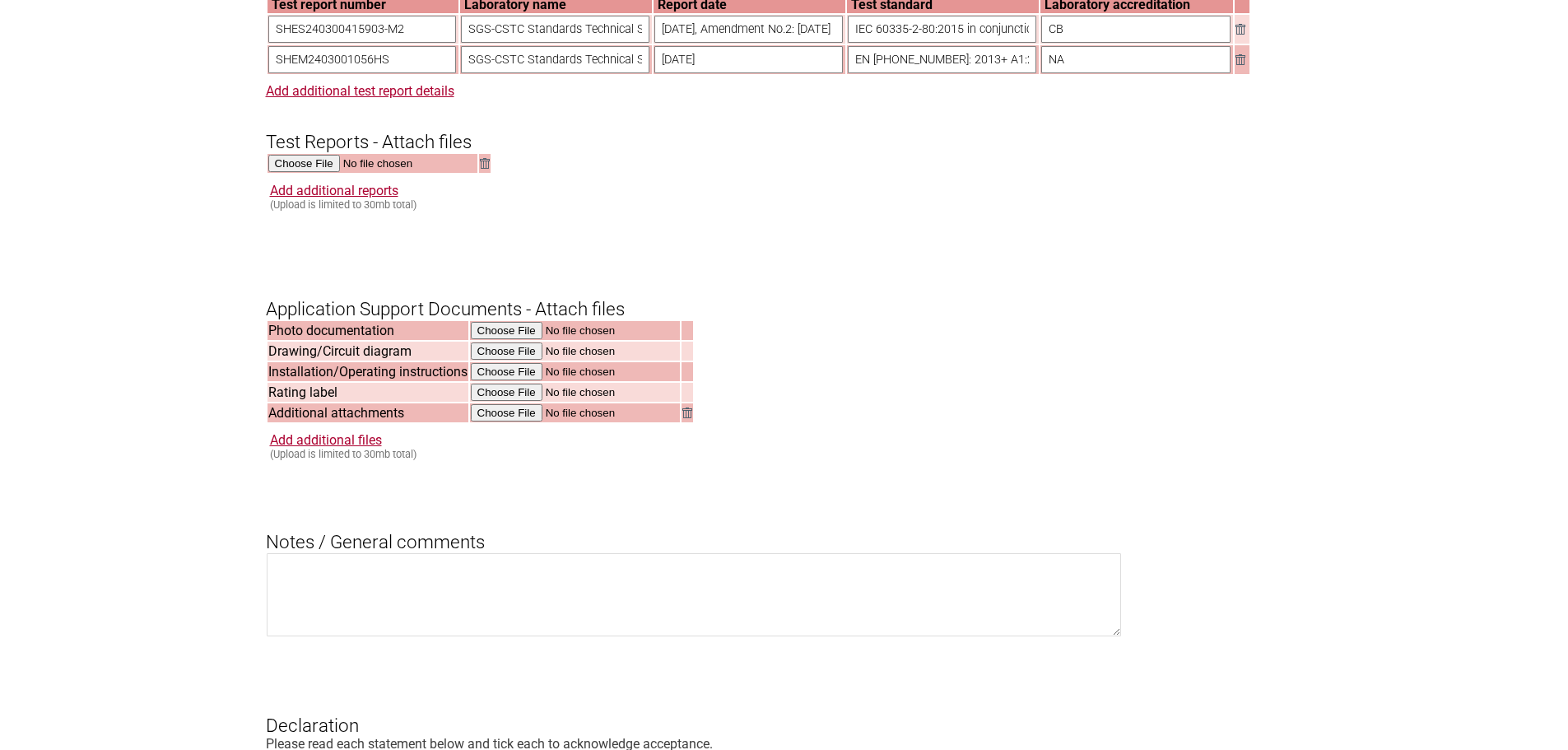
scroll to position [1646, 0]
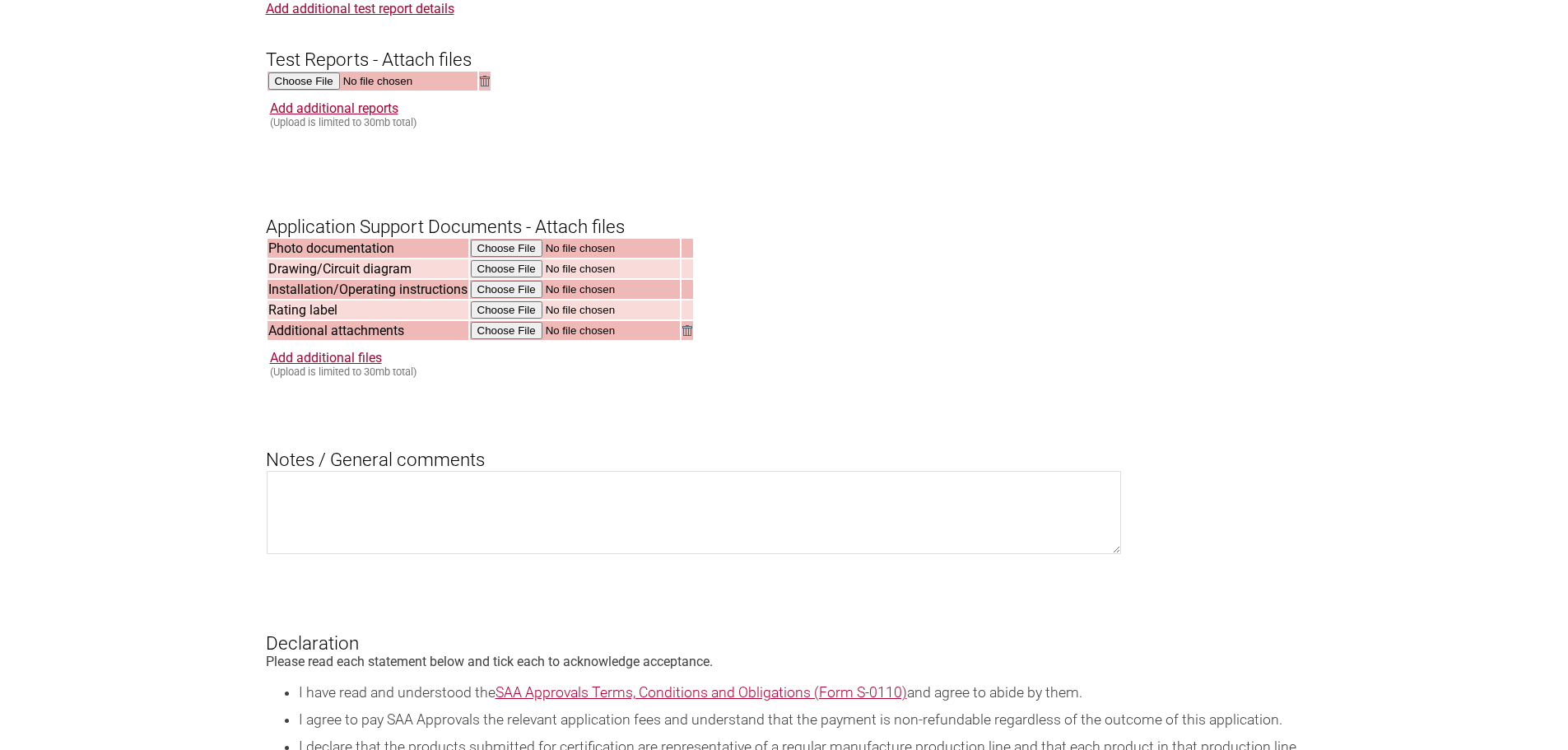
click at [318, 91] on input "file" at bounding box center [373, 82] width 210 height 19
type input "C:\fakepath\DSS_SHES240300415903-M2.pdf"
click at [362, 116] on link "Add additional reports" at bounding box center [334, 108] width 128 height 16
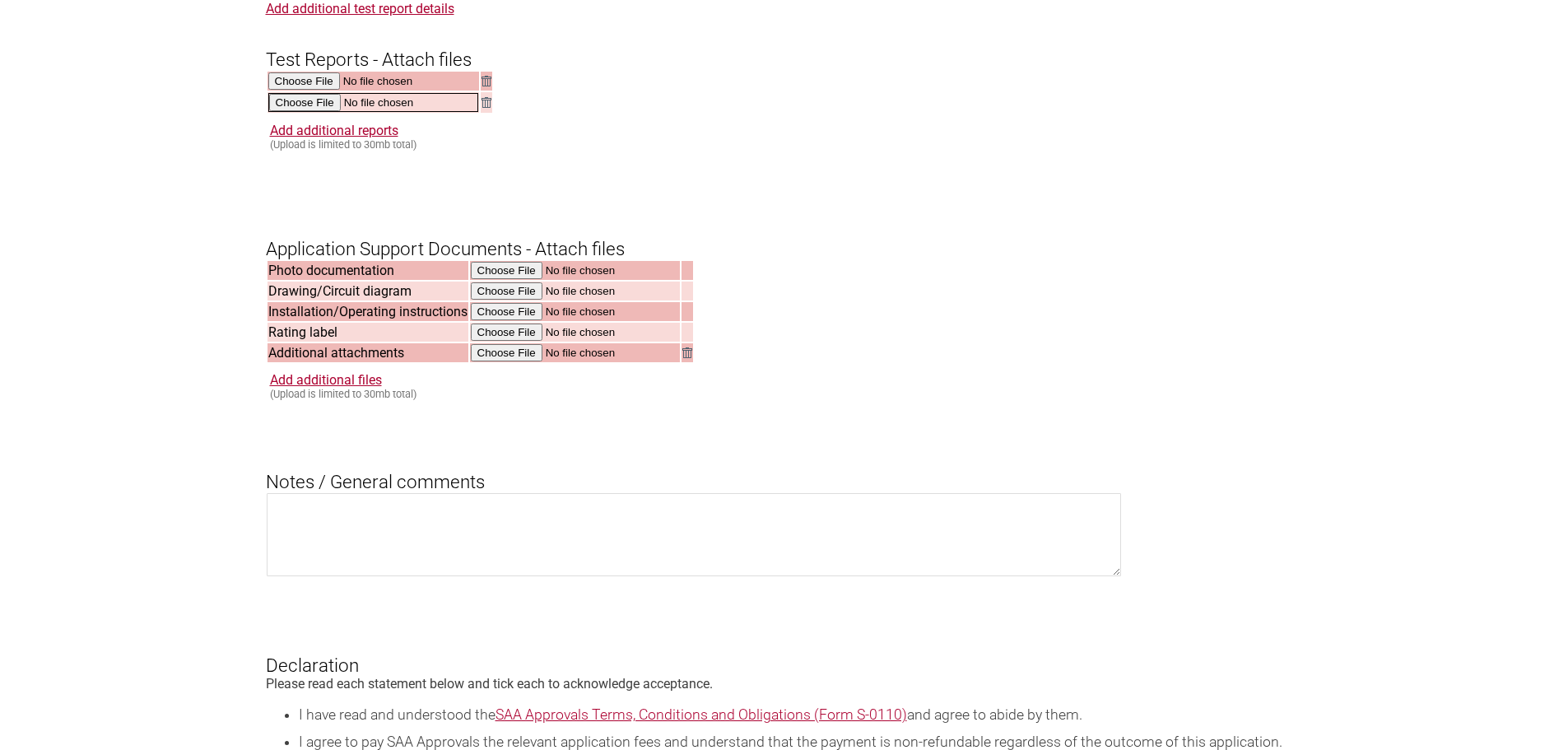
click at [298, 112] on input "file" at bounding box center [373, 103] width 210 height 19
type input "C:\fakepath\DSS_SHEM240300105601.pdf"
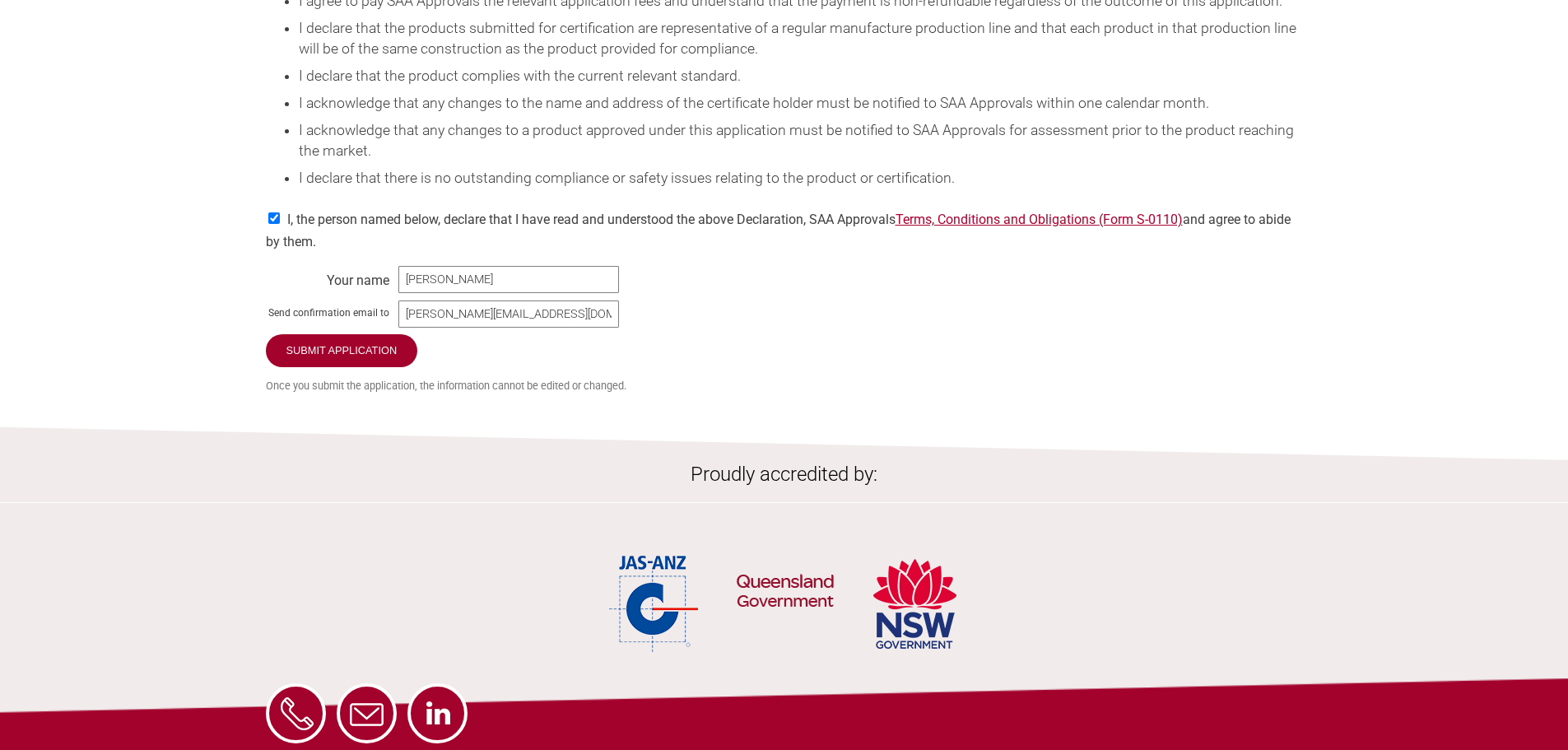
scroll to position [2601, 0]
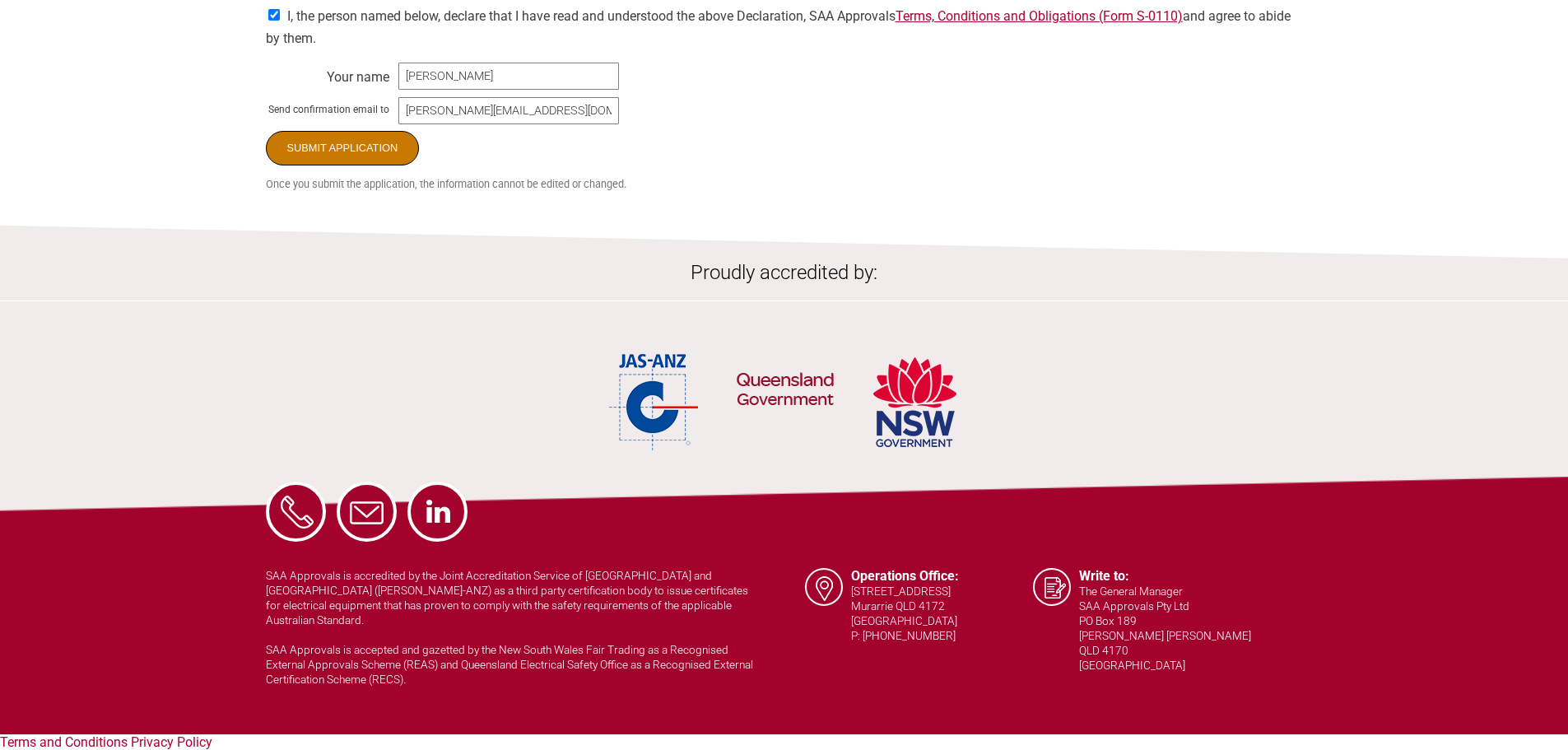
click at [327, 164] on input "Submit Application" at bounding box center [342, 147] width 154 height 34
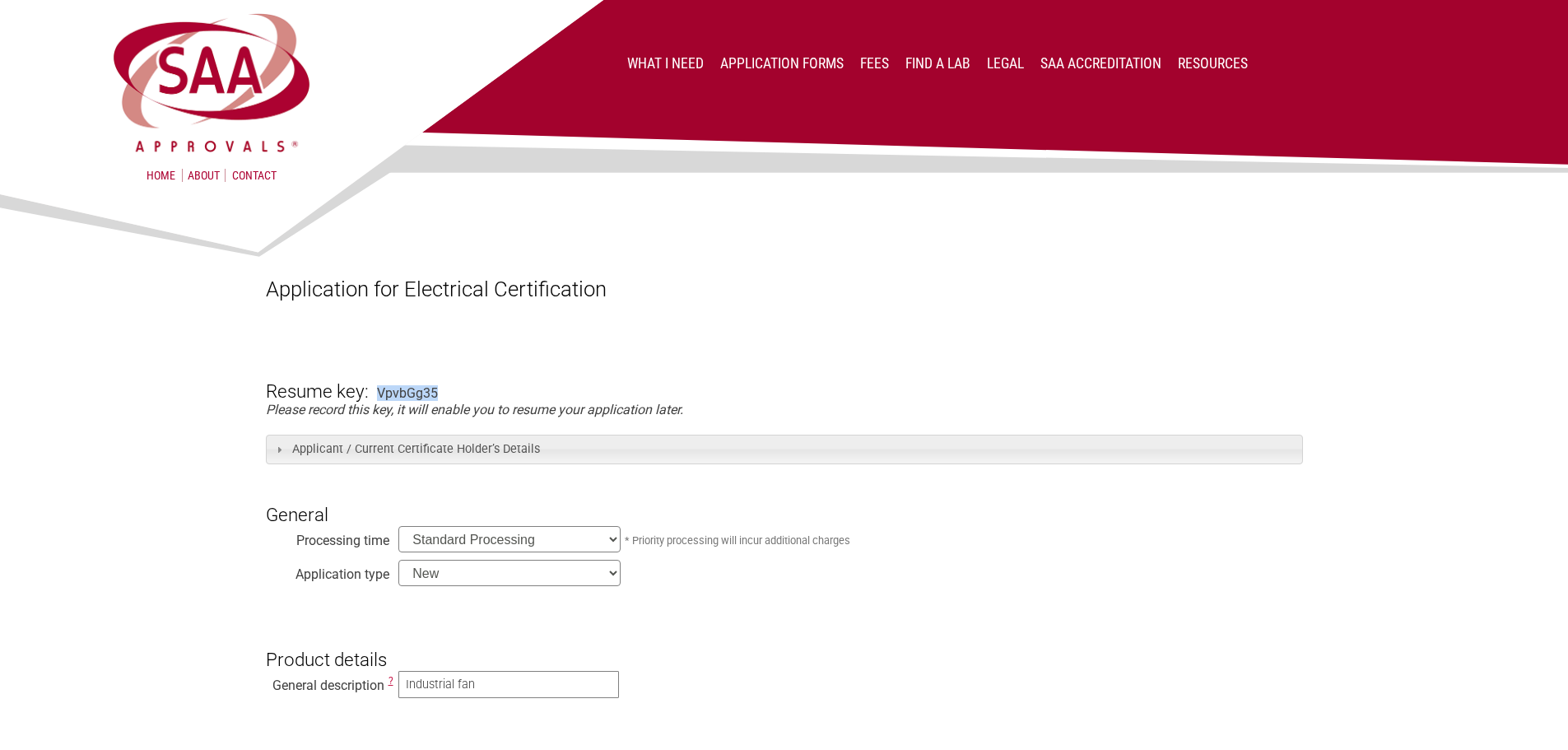
drag, startPoint x: 377, startPoint y: 390, endPoint x: 488, endPoint y: 390, distance: 111.0
copy div "VpvbGg35"
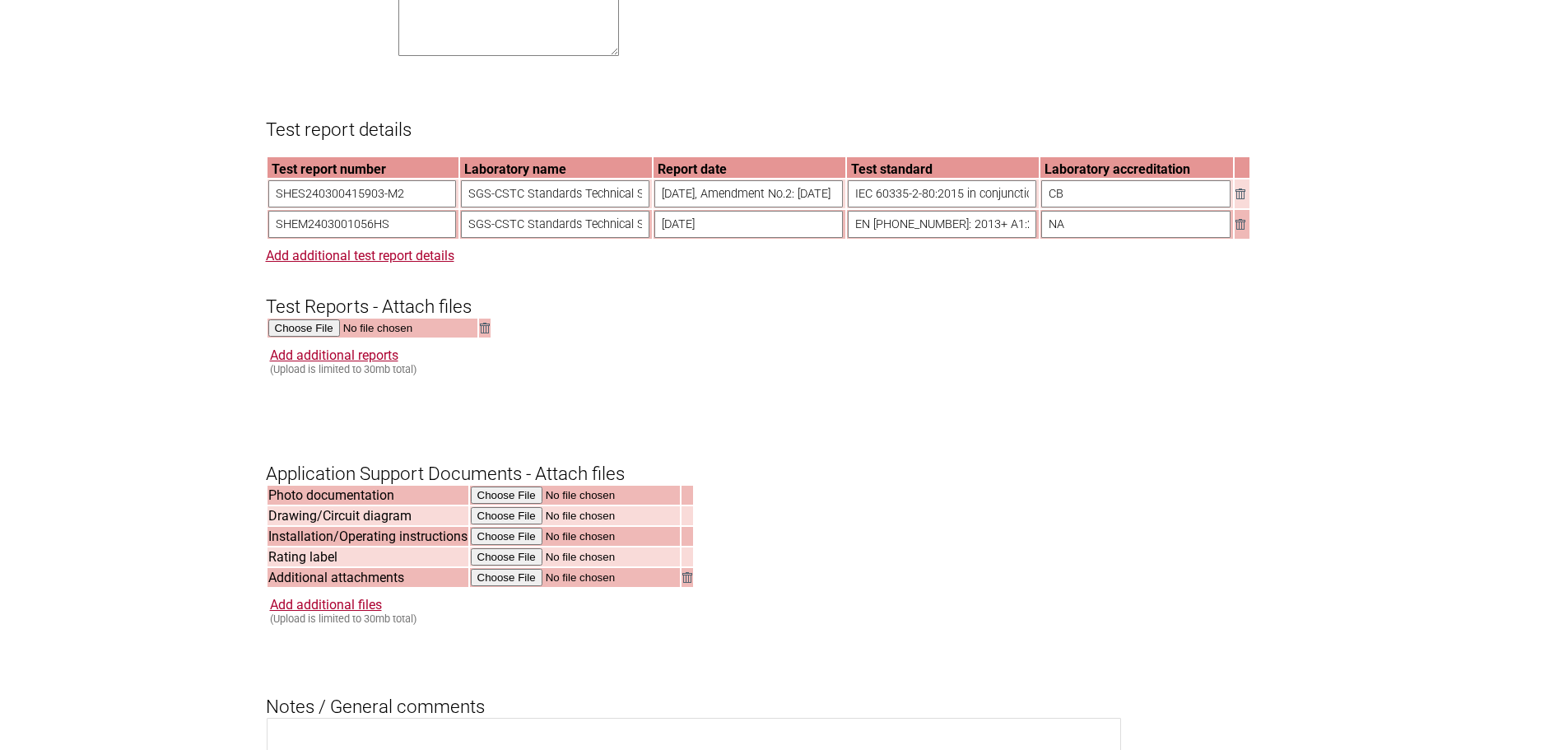
scroll to position [1563, 0]
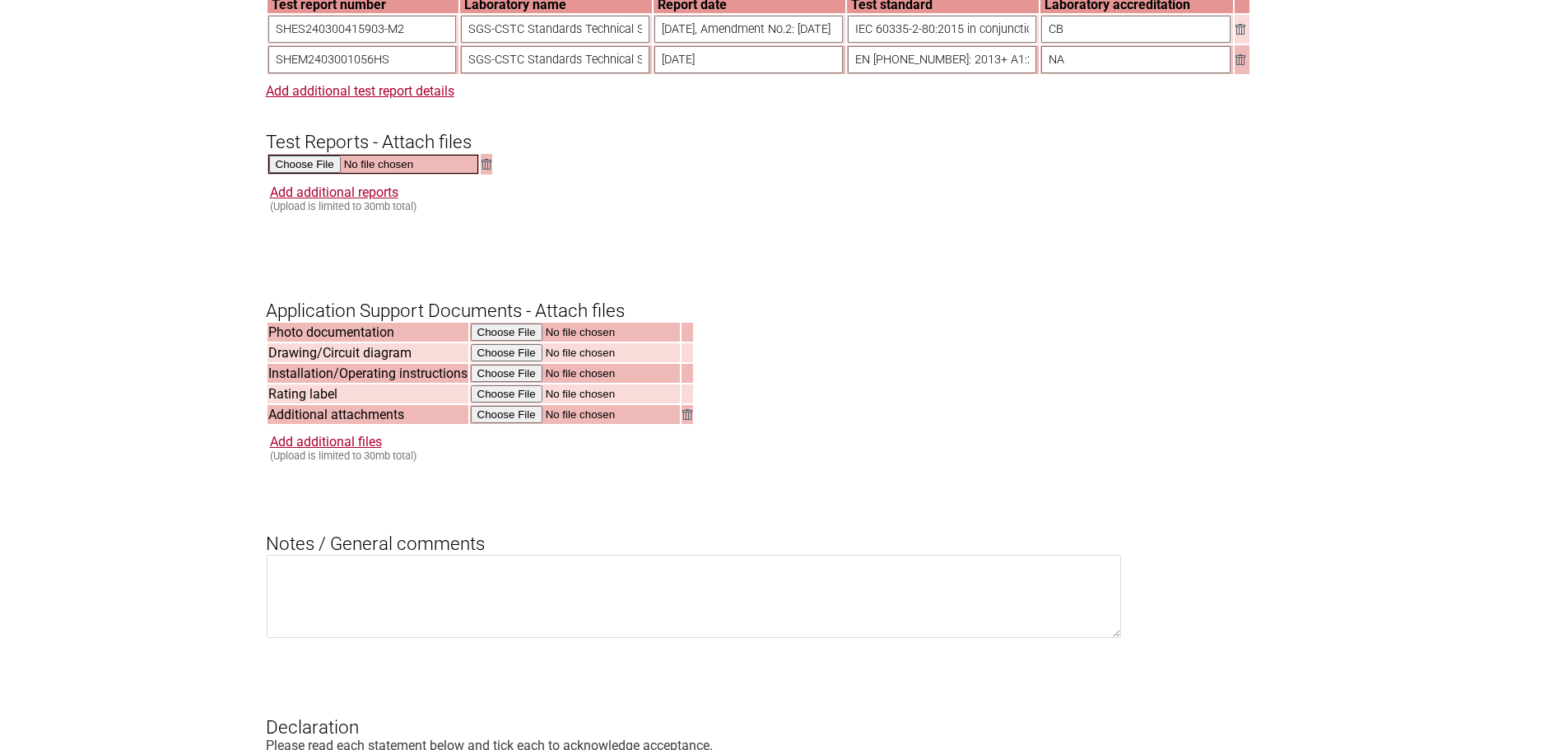
click at [326, 174] on input "file" at bounding box center [373, 164] width 210 height 19
type input "C:\fakepath\DSS_SHEM240300105601.pdf"
click at [382, 198] on link "Add additional reports" at bounding box center [334, 190] width 128 height 16
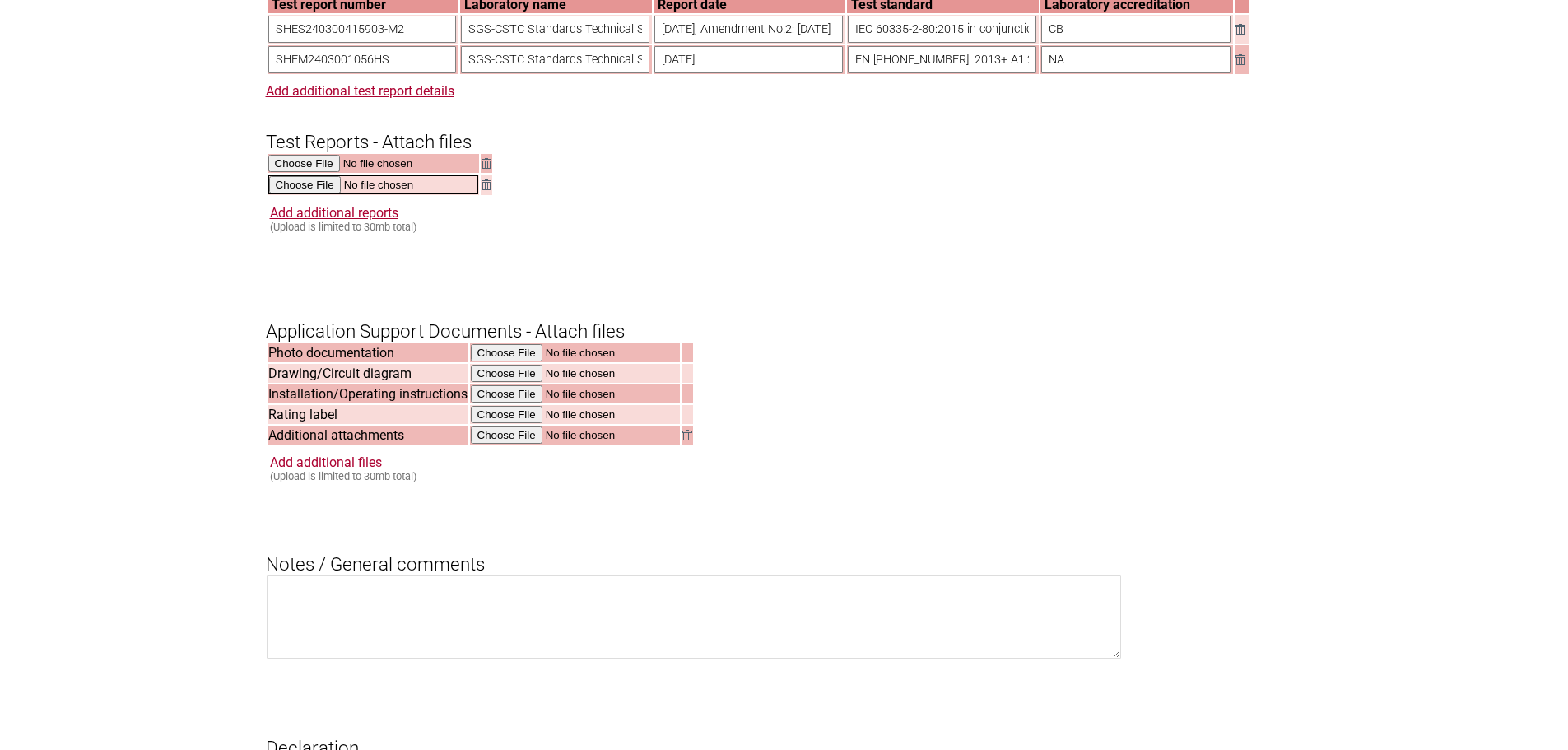
click at [317, 194] on input "file" at bounding box center [373, 185] width 210 height 19
type input "C:\fakepath\DSS_SHES240300415903-M2.pdf"
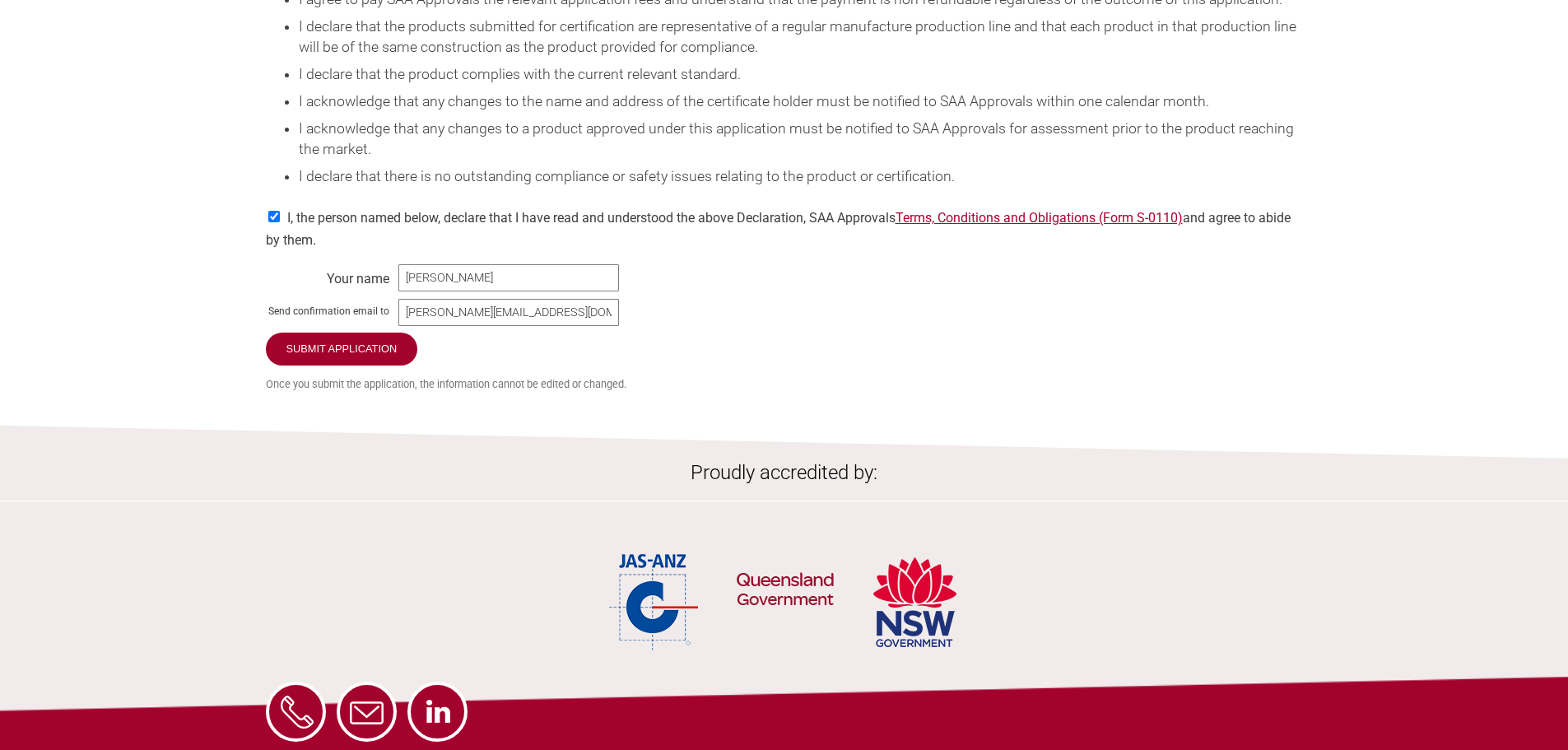
scroll to position [2601, 0]
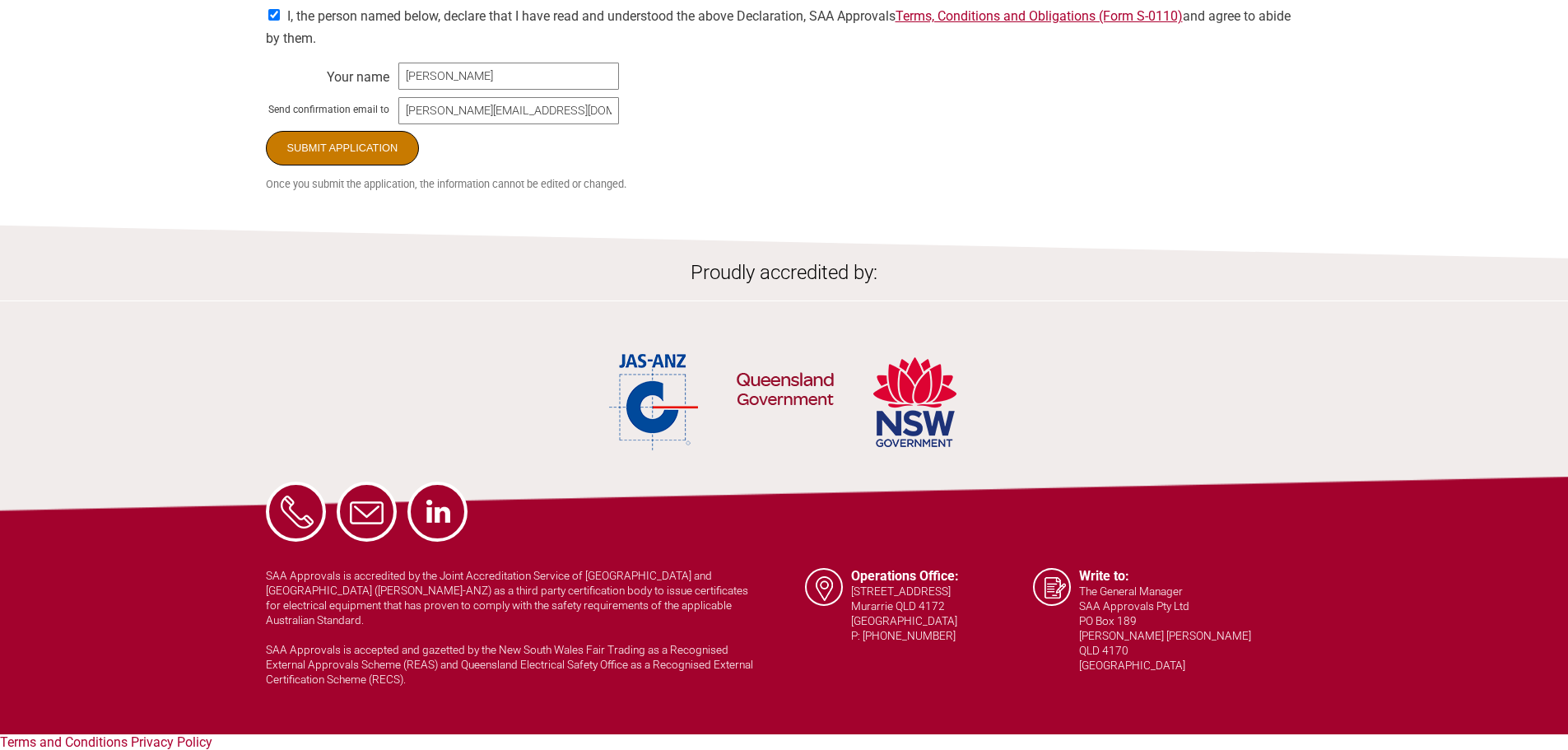
click at [322, 161] on input "Submit Application" at bounding box center [342, 147] width 154 height 34
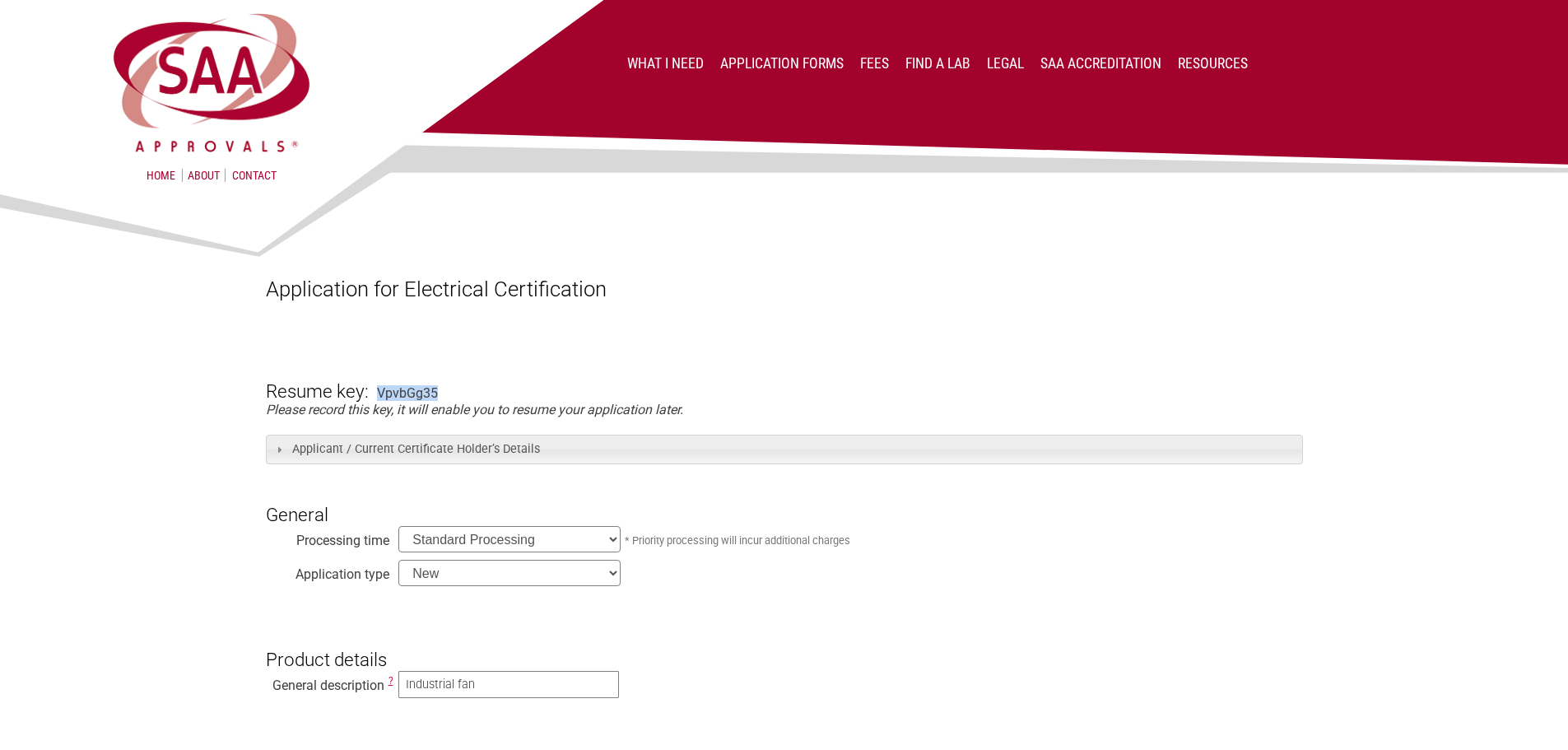
drag, startPoint x: 376, startPoint y: 392, endPoint x: 459, endPoint y: 384, distance: 83.4
copy div "VpvbGg35"
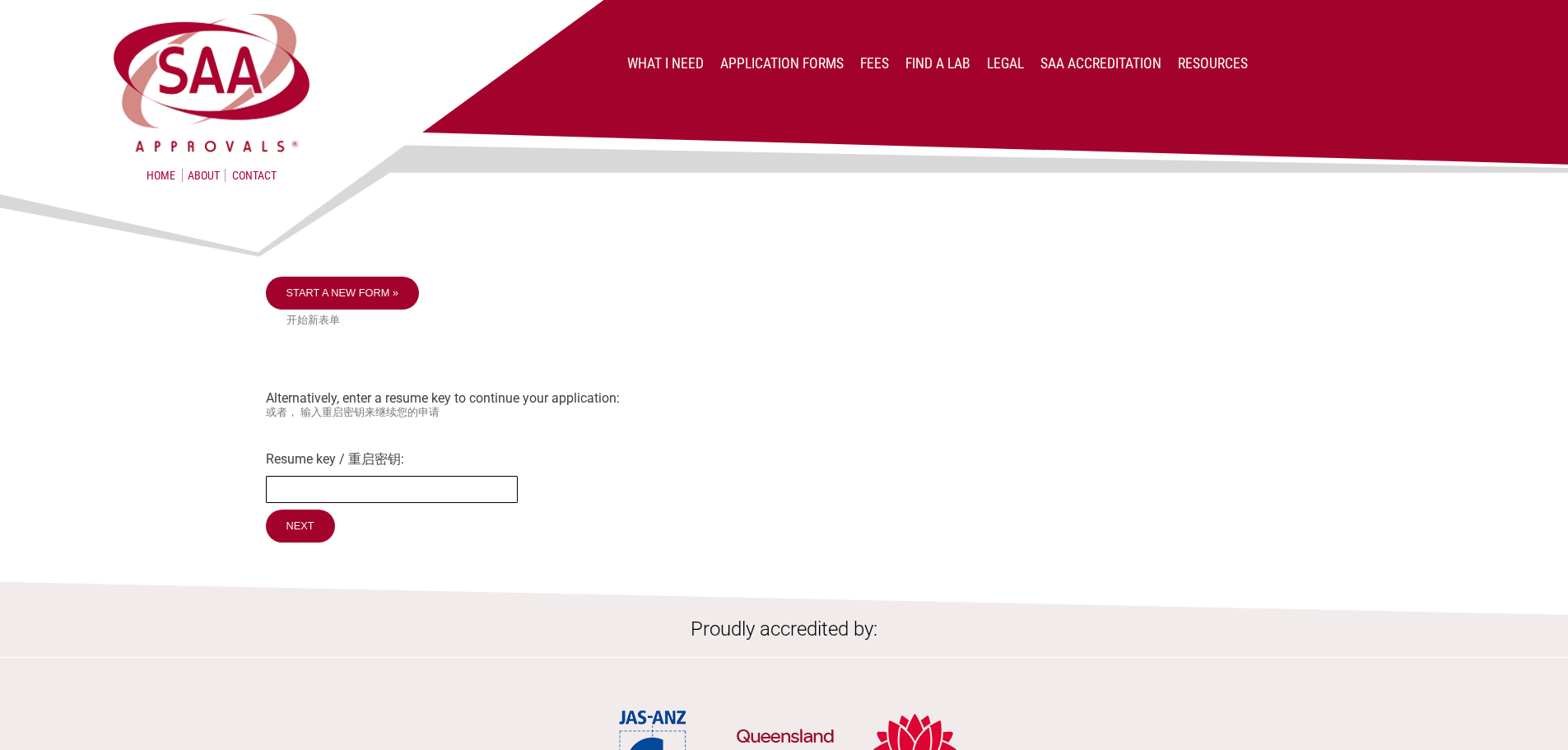
click at [445, 483] on input "Resume key / 重启密钥:" at bounding box center [391, 489] width 252 height 27
paste input "VpvbGg35"
type input "VpvbGg35"
click at [286, 525] on input "Next" at bounding box center [301, 526] width 71 height 34
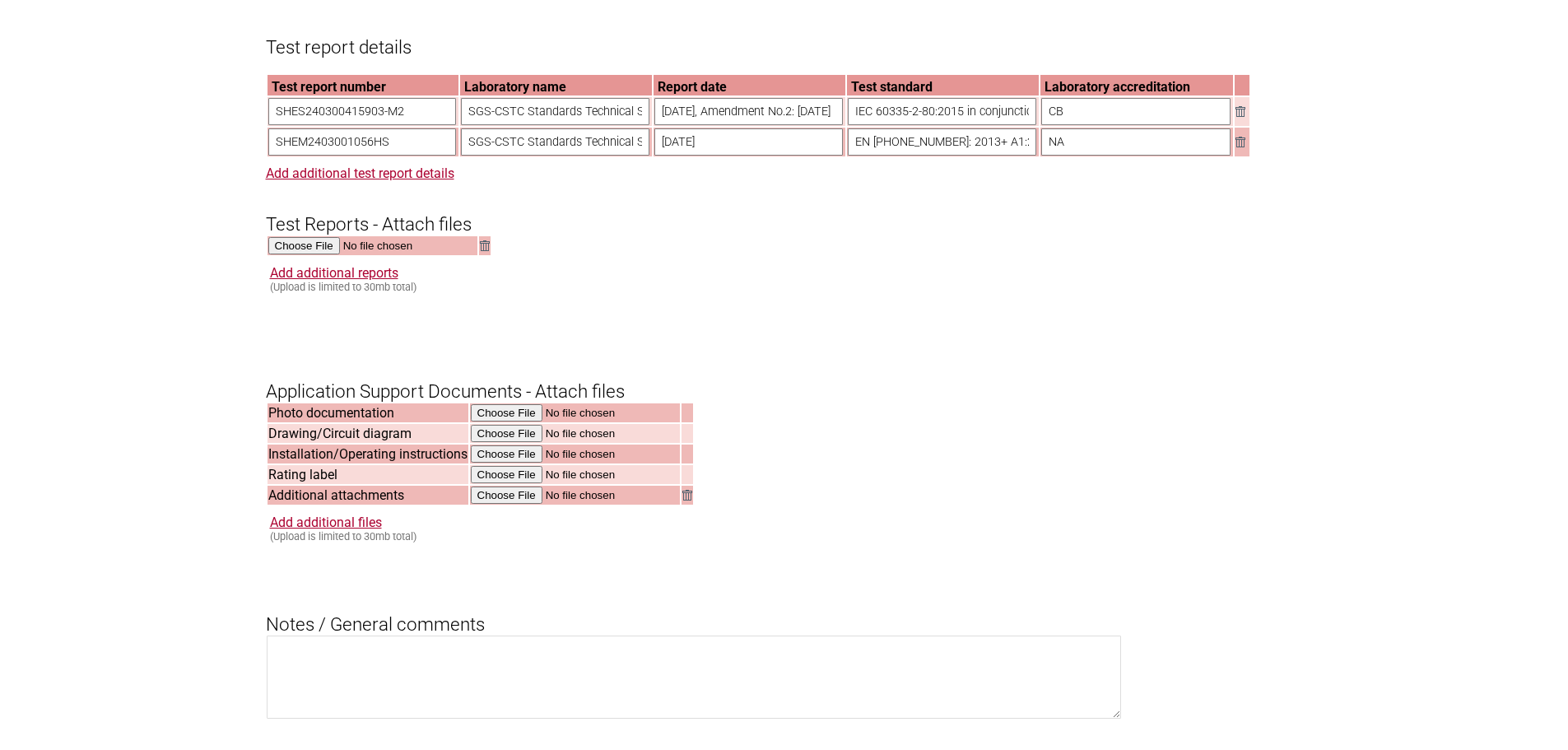
scroll to position [1563, 0]
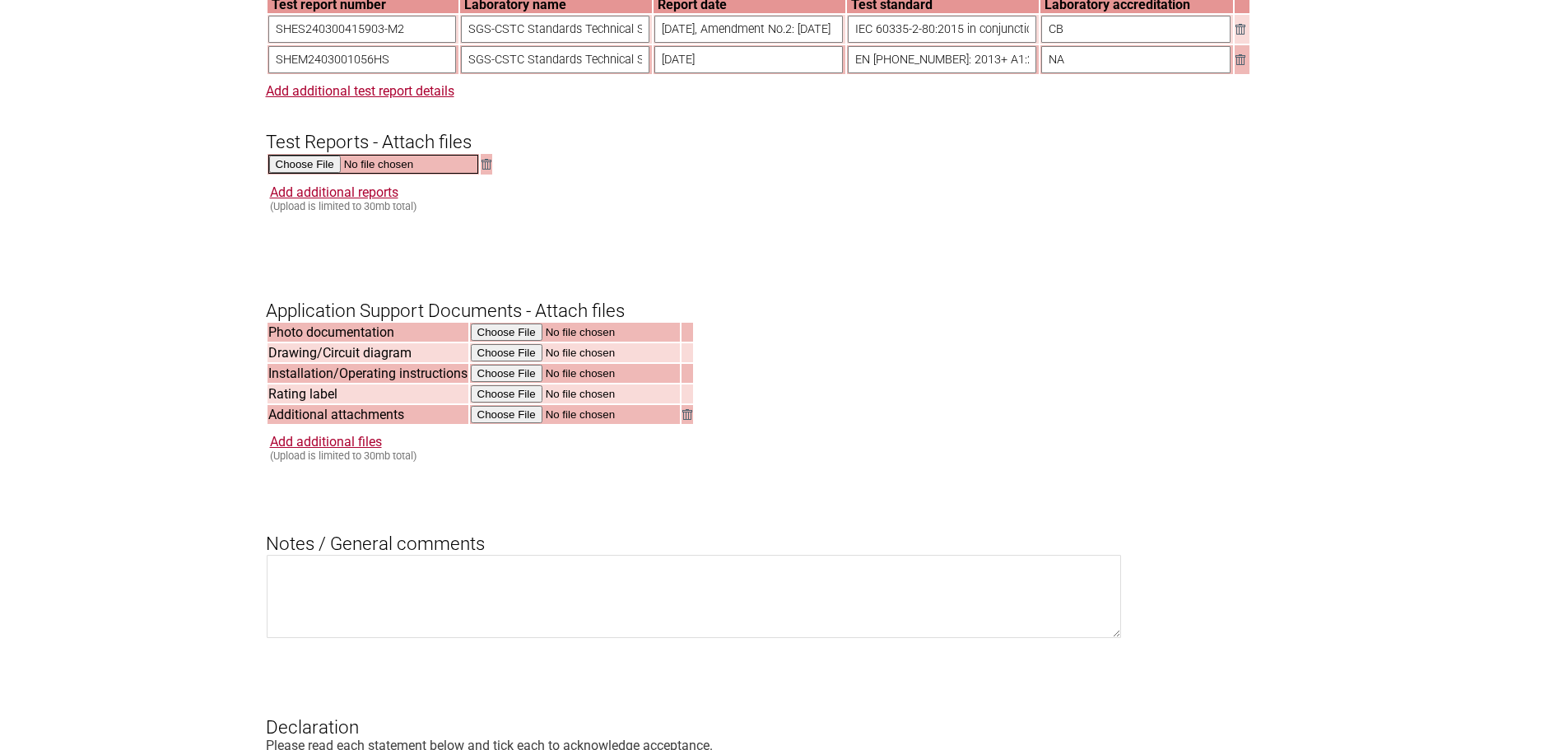
click at [298, 174] on input "file" at bounding box center [373, 164] width 210 height 19
type input "C:\fakepath\DSS_SHES240300415903-M2.pdf"
click at [326, 198] on link "Add additional reports" at bounding box center [334, 190] width 128 height 16
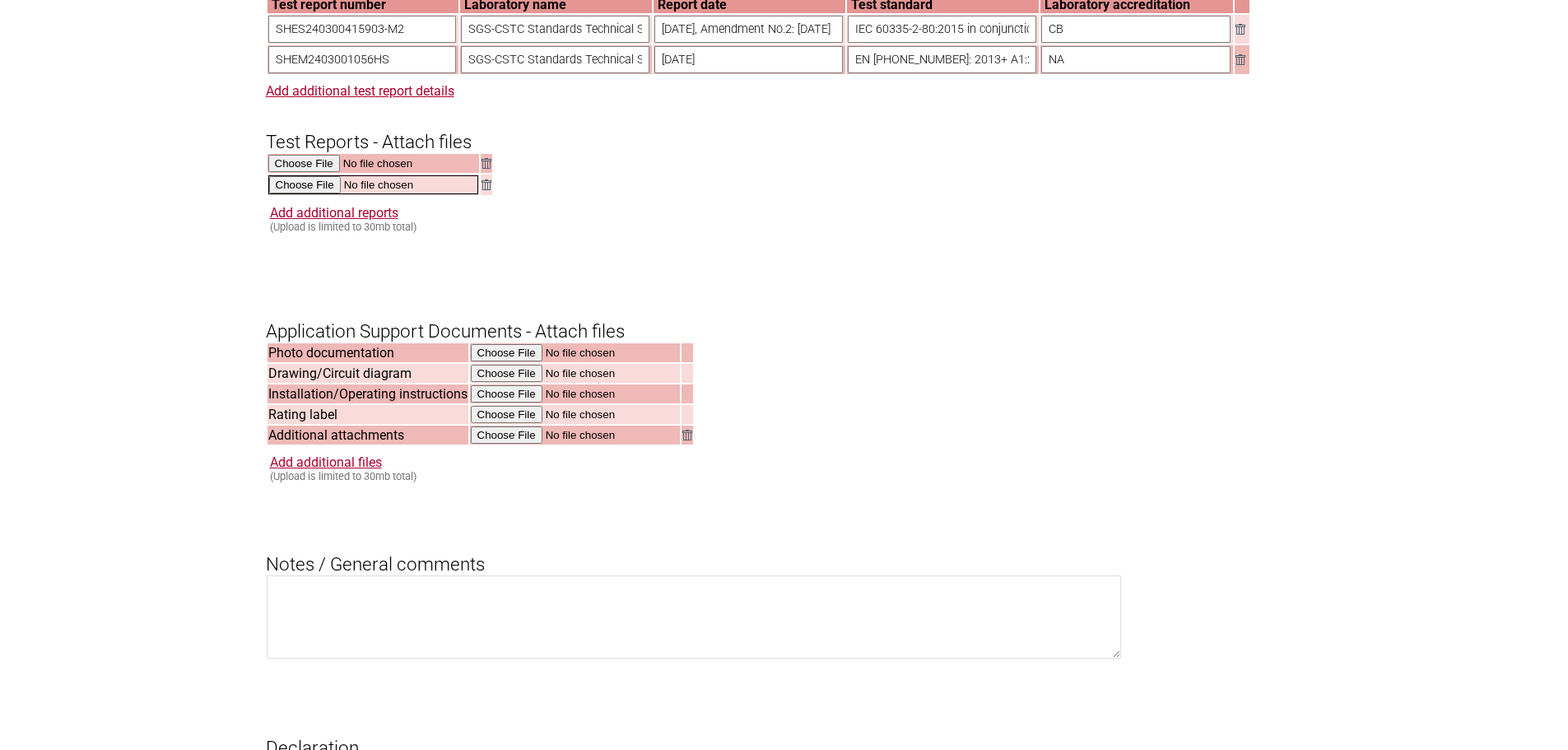
click at [326, 194] on input "file" at bounding box center [373, 185] width 210 height 19
type input "C:\fakepath\DSS_SHEM240300105601.pdf"
click at [919, 339] on h3 "Application Support Documents - Attach files" at bounding box center [784, 315] width 1037 height 49
click at [515, 403] on input "file" at bounding box center [576, 393] width 210 height 19
type input "C:\fakepath\KP1016_Manual-ED1_A5_P6.pdf"
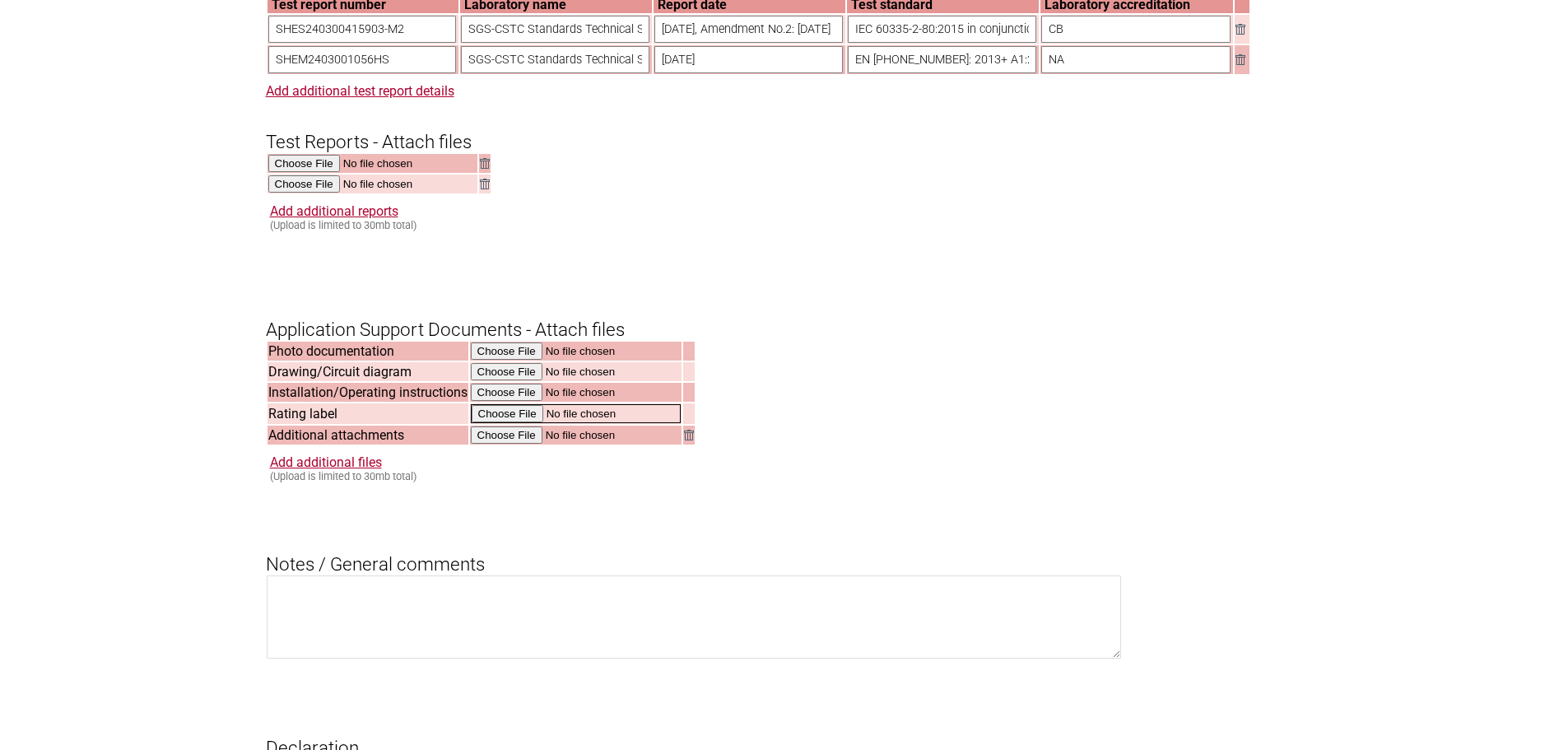
click at [517, 423] on input "file" at bounding box center [576, 414] width 210 height 19
type input "C:\fakepath\KP1016_Label AW_P5.pdf"
click at [1191, 311] on h3 "Application Support Documents - Attach files" at bounding box center [784, 315] width 1037 height 49
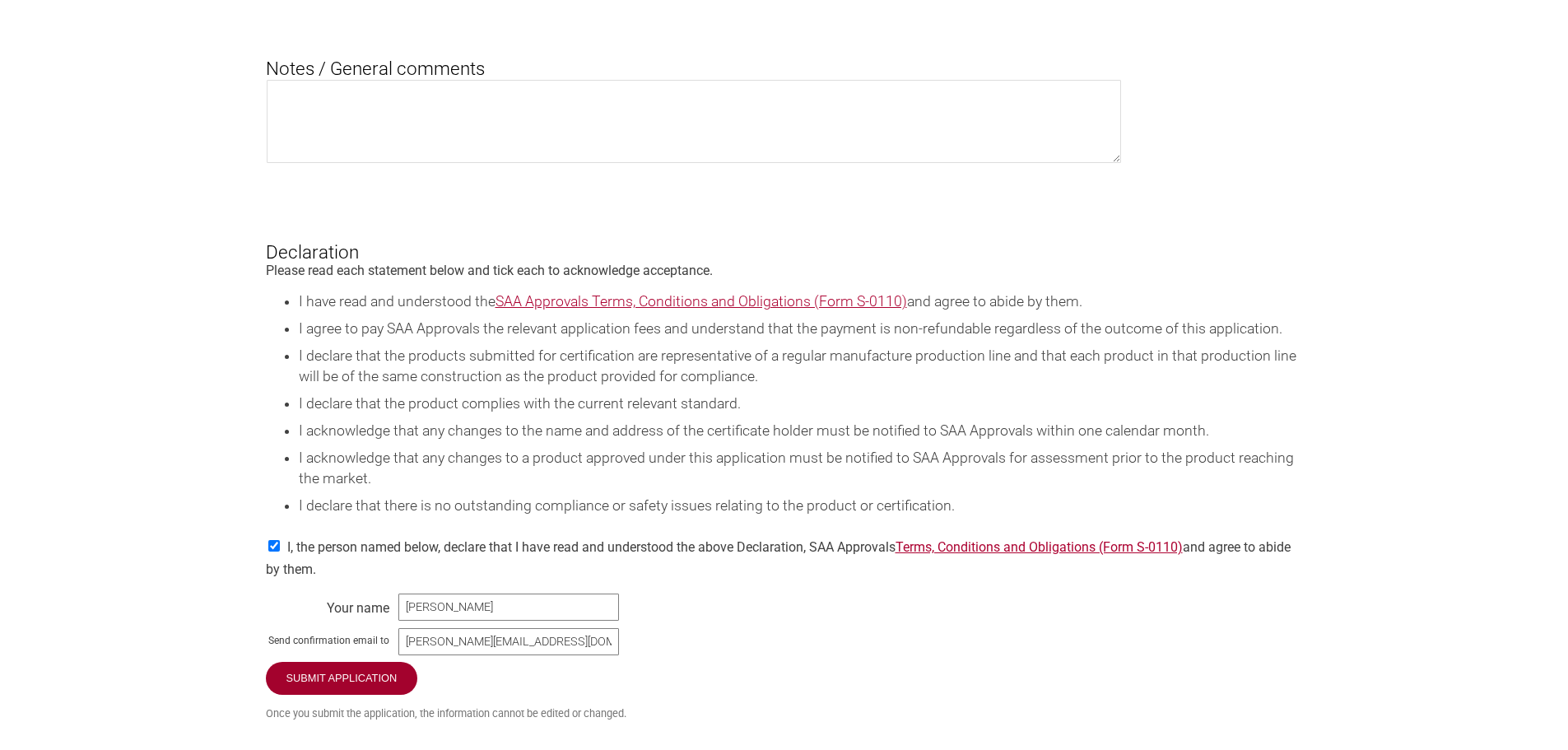
scroll to position [2551, 0]
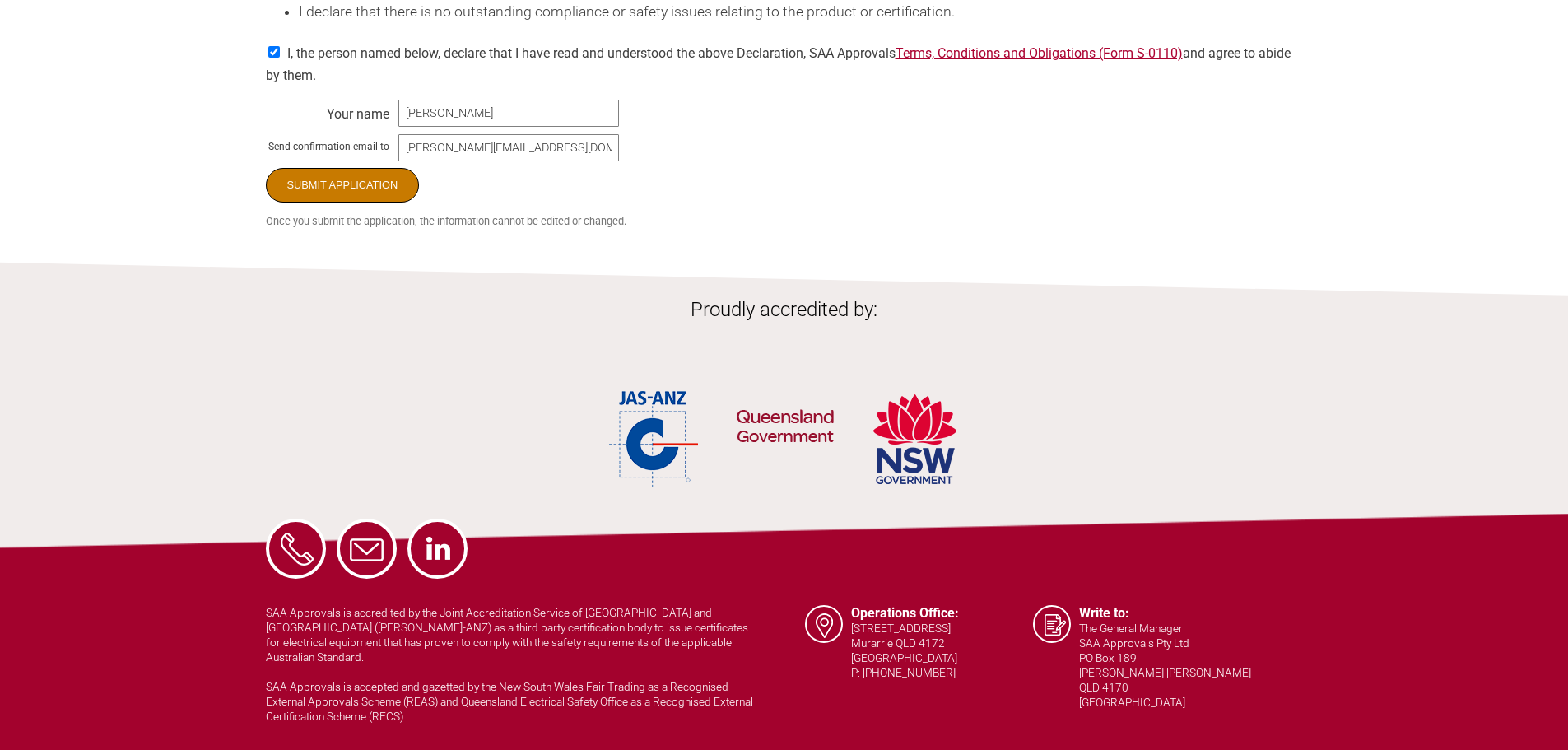
click at [345, 203] on input "Submit Application" at bounding box center [342, 184] width 154 height 34
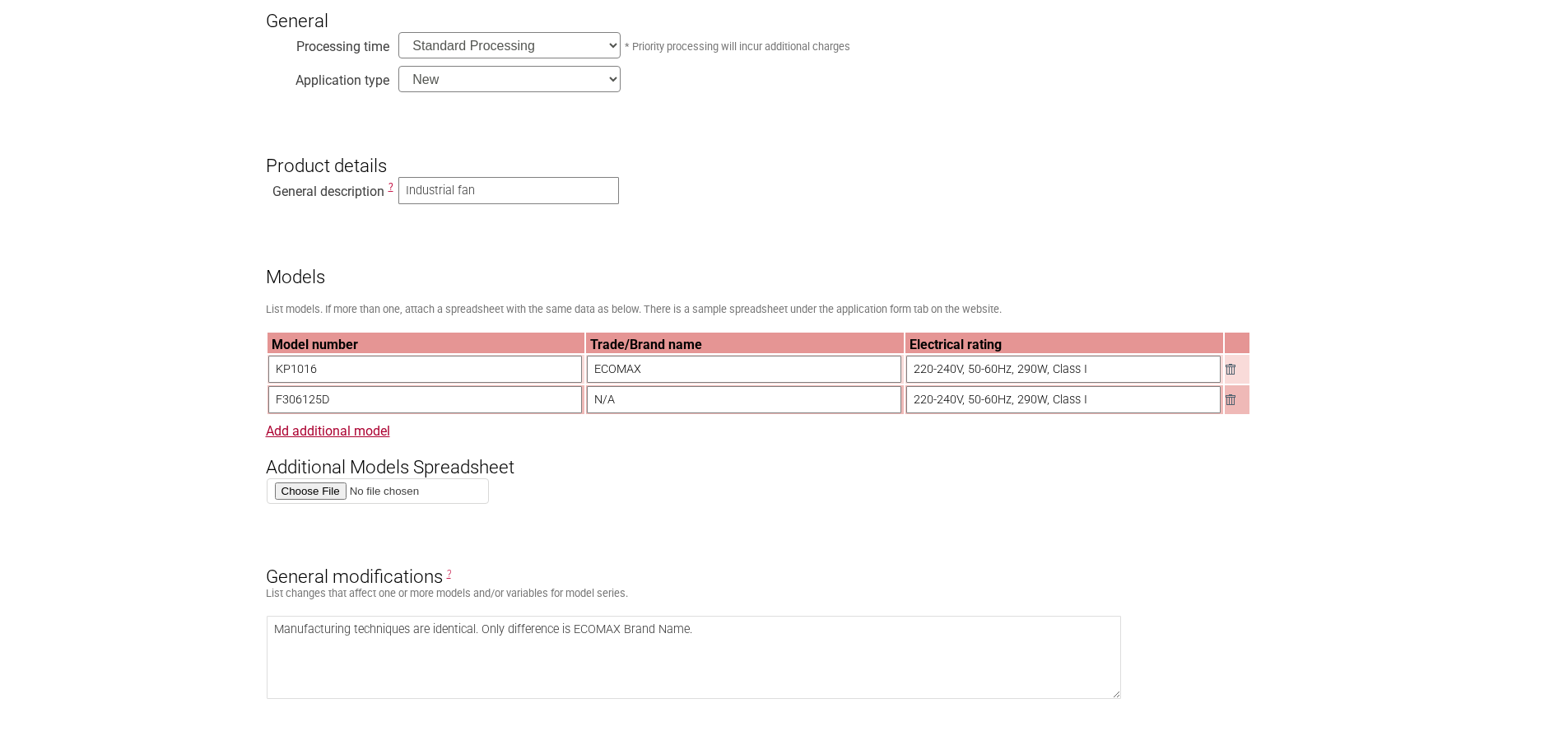
scroll to position [0, 0]
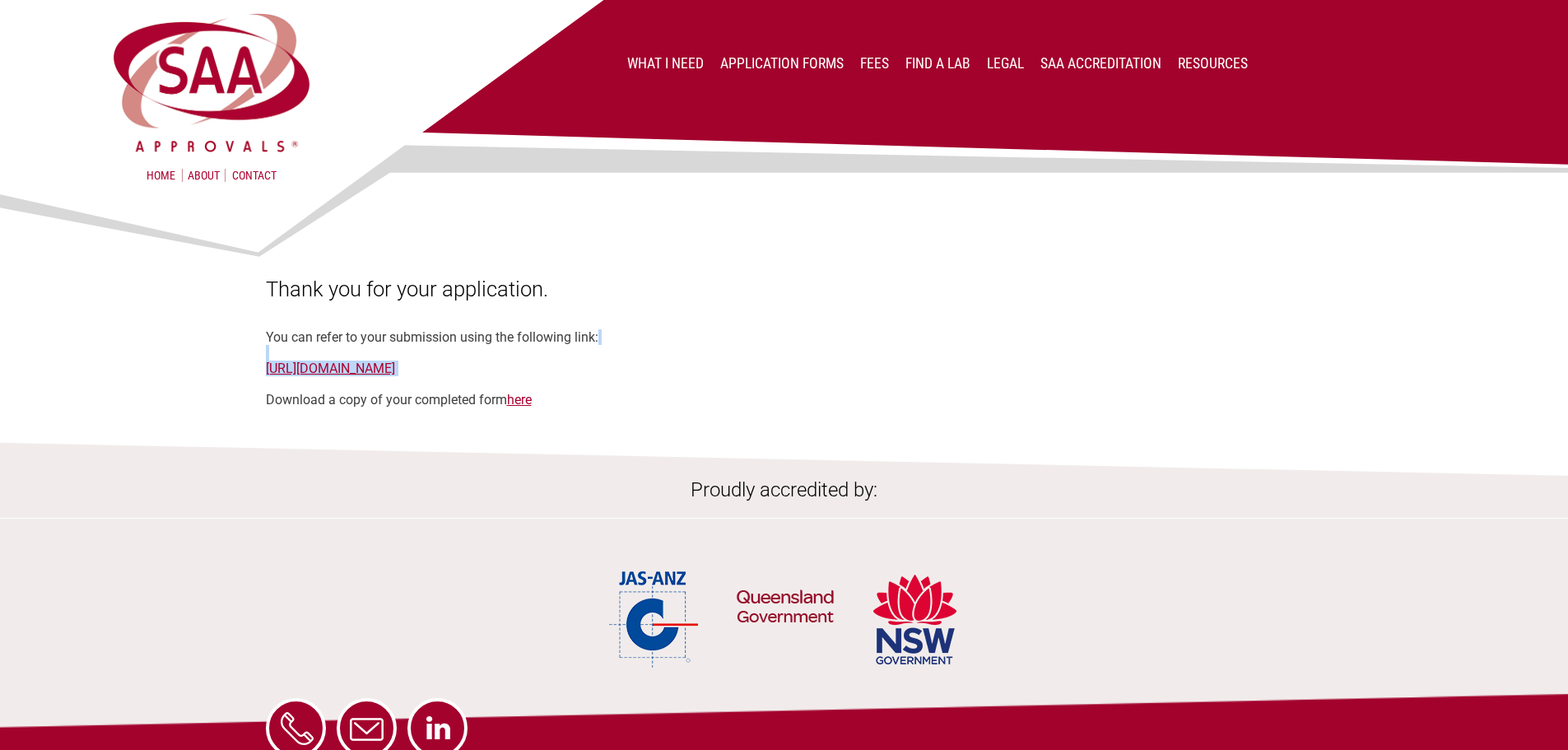
drag, startPoint x: 251, startPoint y: 354, endPoint x: 741, endPoint y: 380, distance: 490.7
click at [717, 378] on section "Thank you for your application. You can refer to your submission using the foll…" at bounding box center [784, 296] width 1568 height 221
click at [741, 380] on div "Thank you for your application. You can refer to your submission using the foll…" at bounding box center [784, 341] width 1037 height 131
click at [797, 372] on div "Thank you for your application. You can refer to your submission using the foll…" at bounding box center [784, 341] width 1037 height 131
drag, startPoint x: 737, startPoint y: 366, endPoint x: 250, endPoint y: 372, distance: 487.0
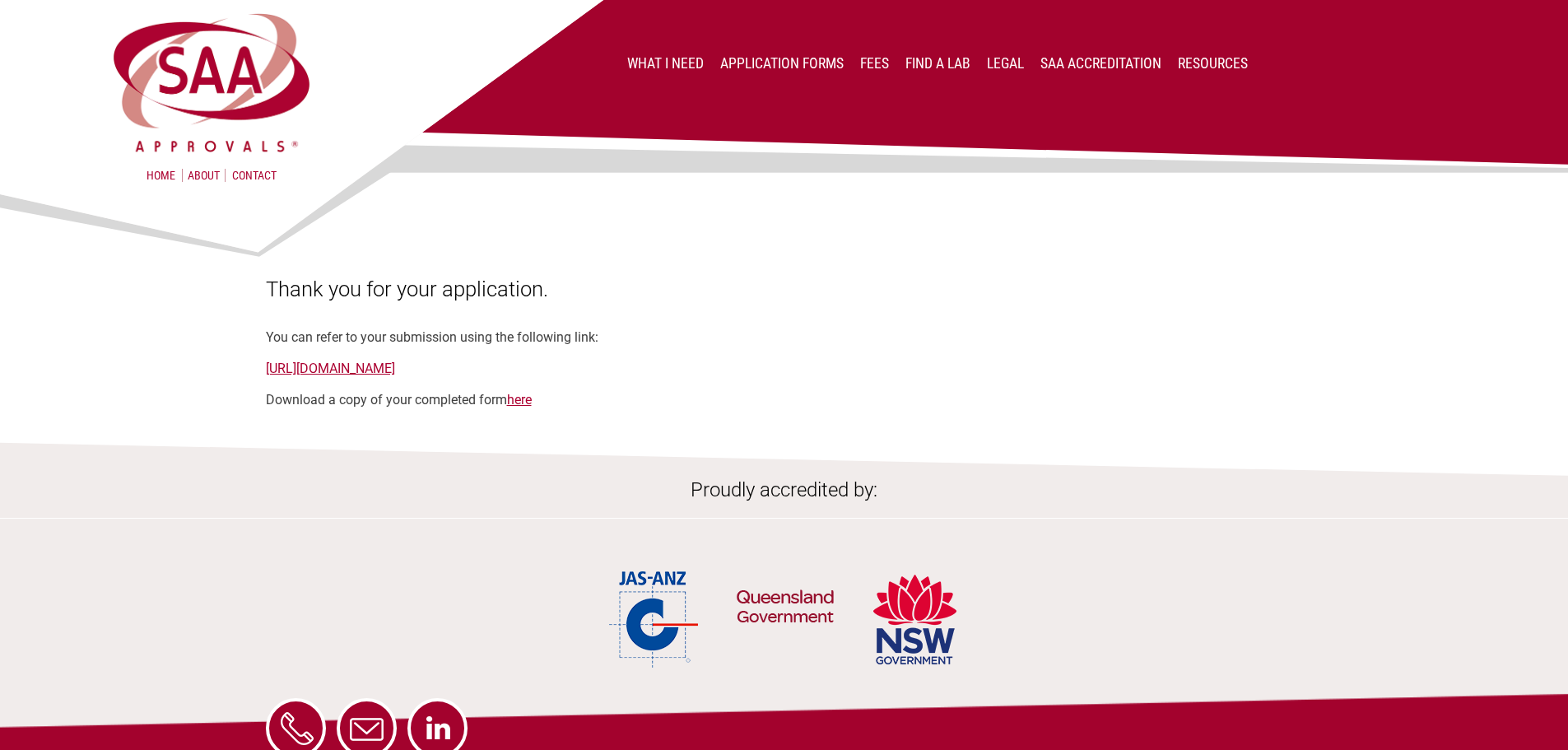
click at [250, 372] on section "Thank you for your application. You can refer to your submission using the foll…" at bounding box center [784, 296] width 1568 height 221
copy link "https://applications.saaapprovals.com.au/application/?ro&key=VpvbGg35"
drag, startPoint x: 445, startPoint y: 294, endPoint x: 528, endPoint y: 299, distance: 83.2
click at [539, 298] on h1 "Thank you for your application." at bounding box center [784, 289] width 1037 height 25
copy h1 "application"
